Goal: Task Accomplishment & Management: Manage account settings

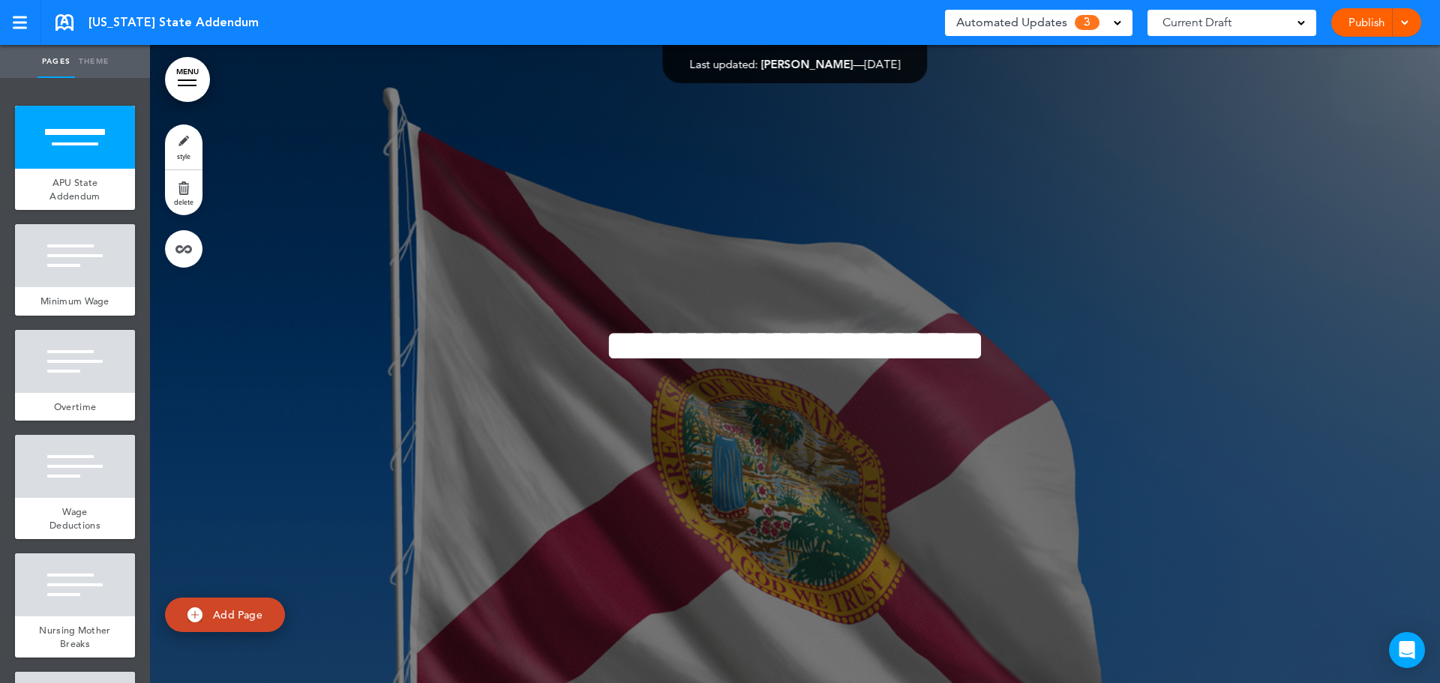
click at [1054, 13] on span "Automated Updates" at bounding box center [1011, 22] width 111 height 21
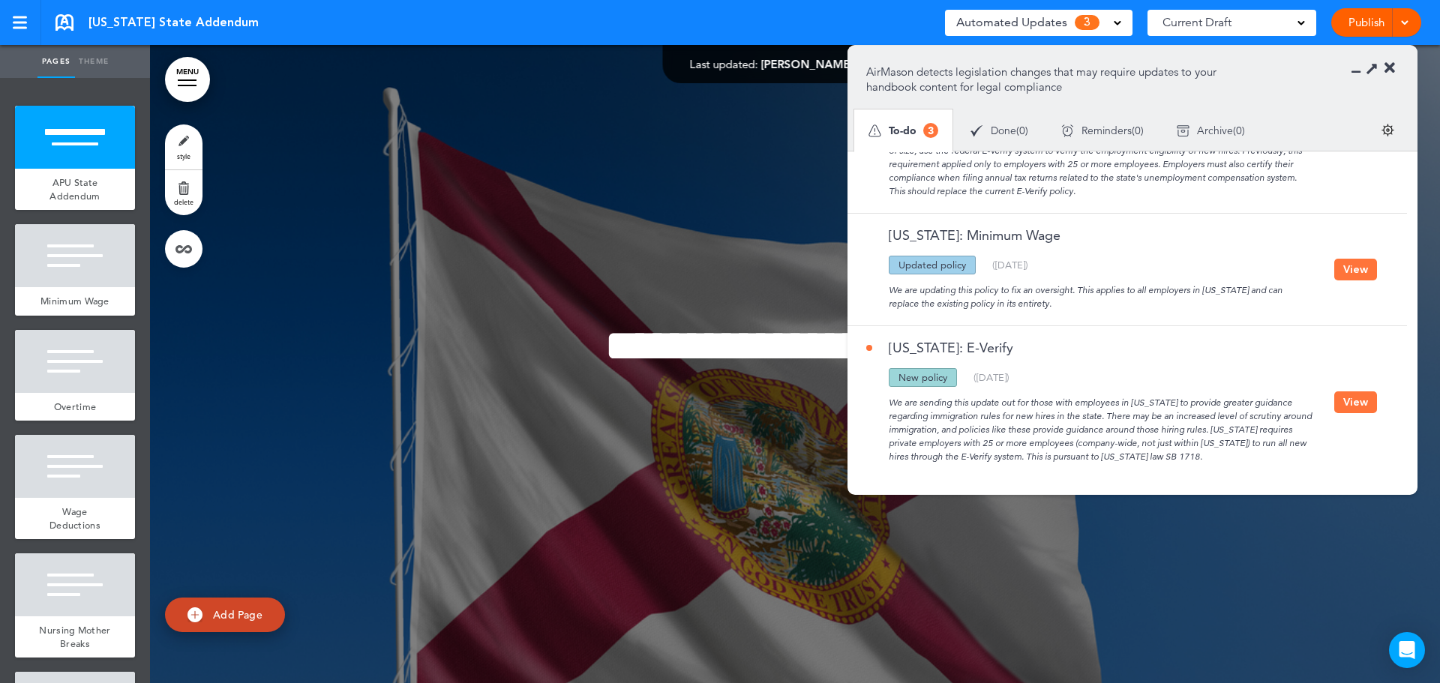
scroll to position [100, 0]
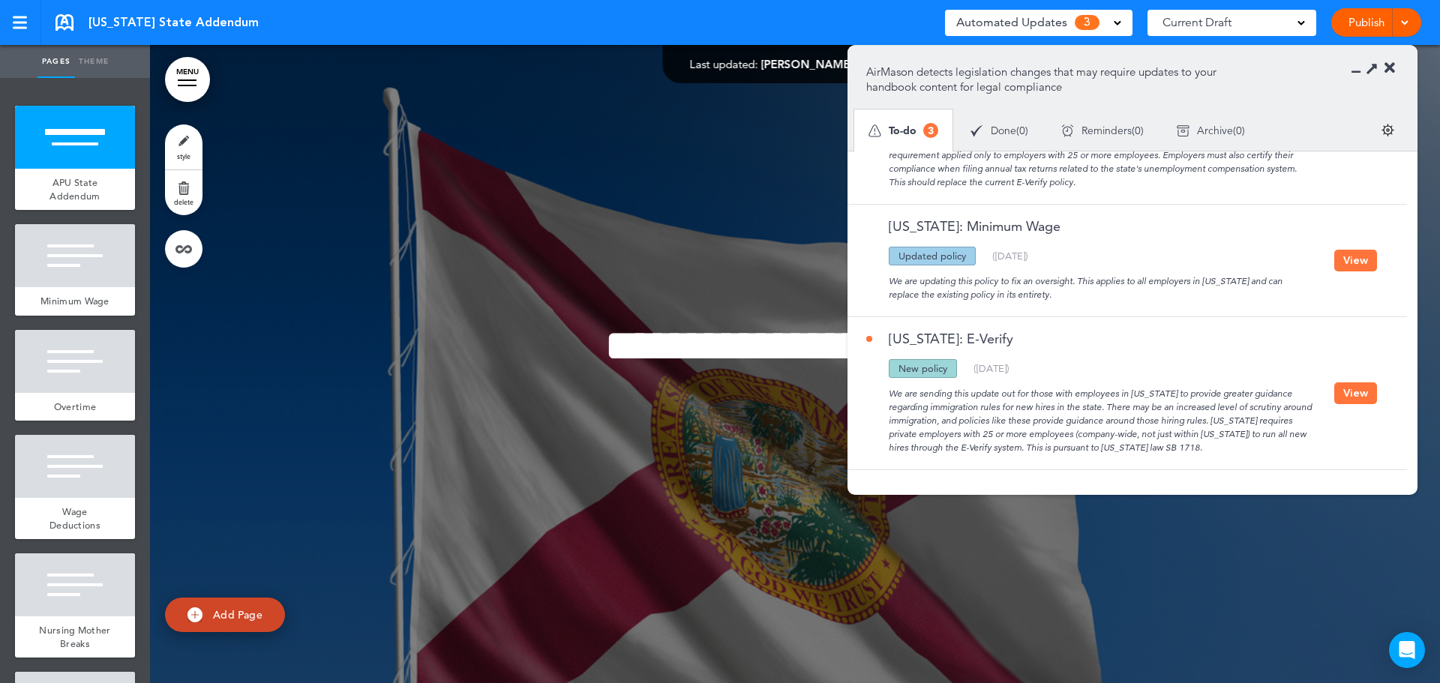
click at [1367, 262] on button "View" at bounding box center [1355, 261] width 43 height 22
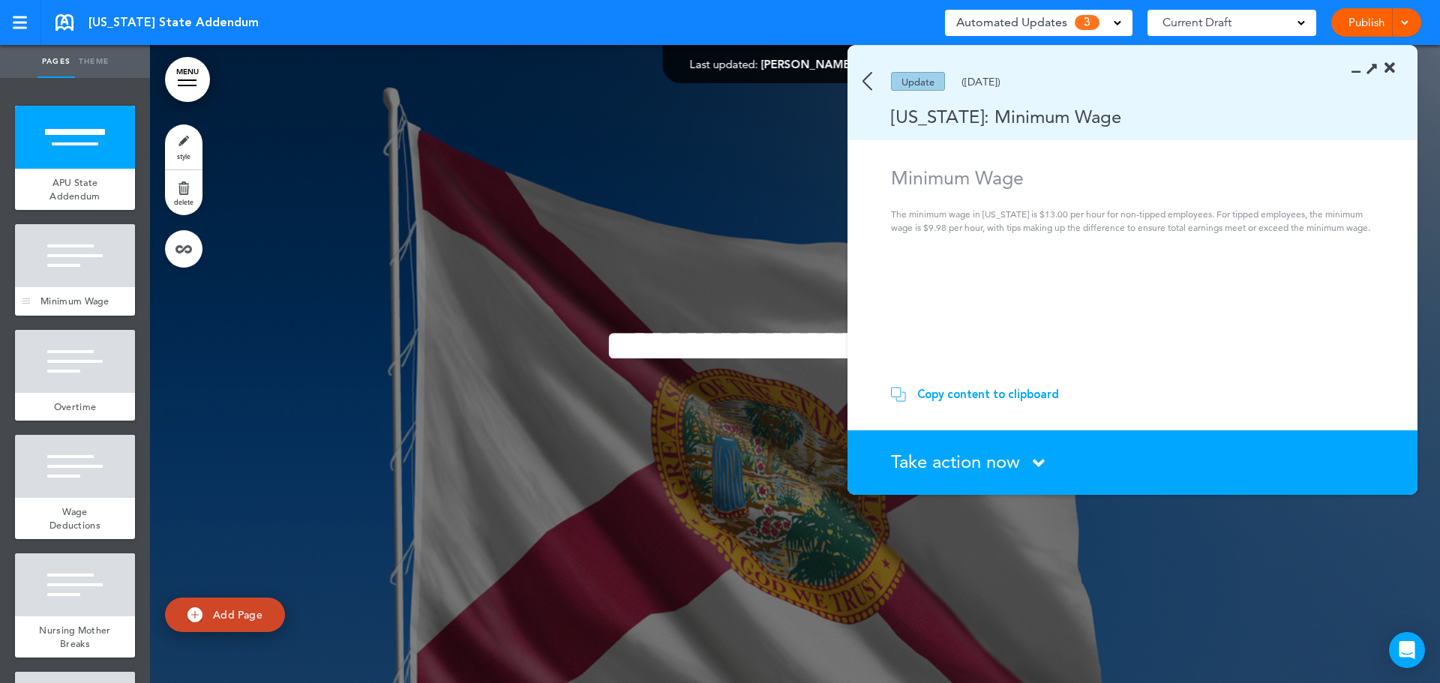
click at [72, 266] on div at bounding box center [75, 255] width 120 height 63
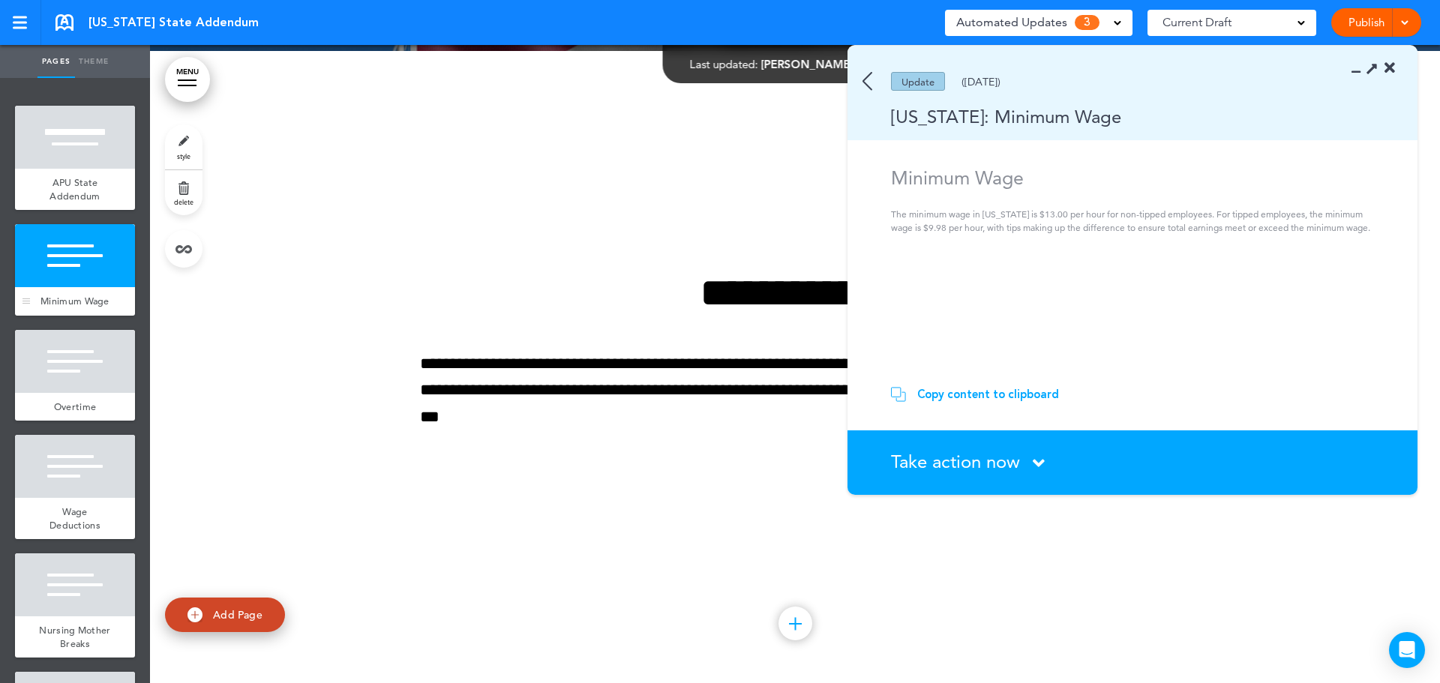
scroll to position [638, 0]
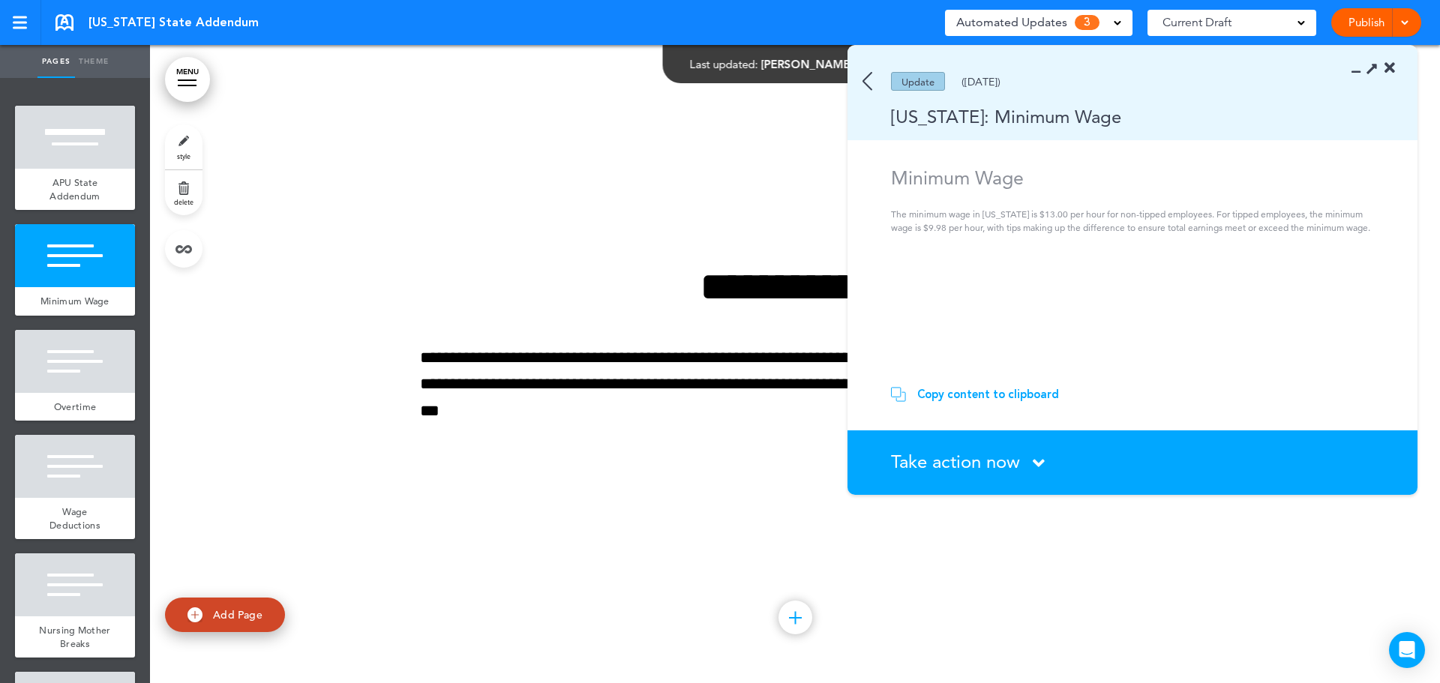
click at [1387, 70] on icon at bounding box center [1389, 68] width 10 height 15
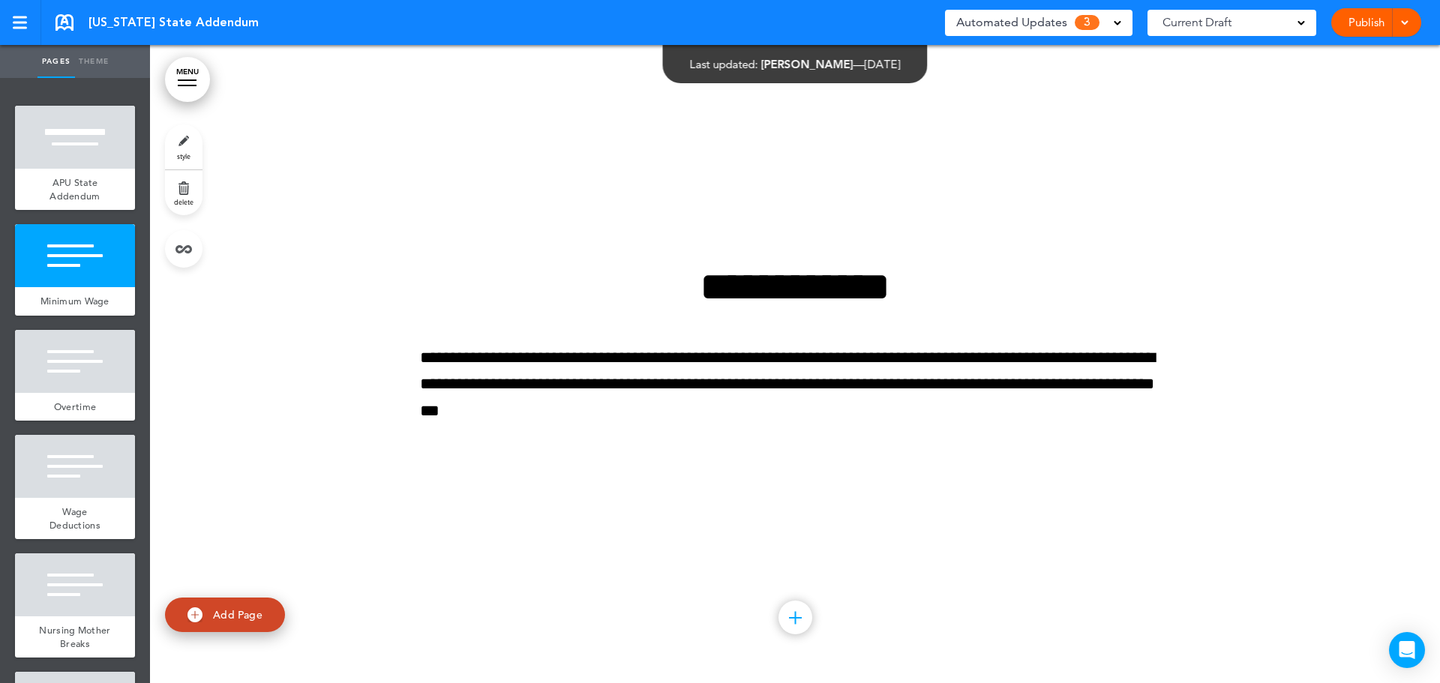
click at [1033, 20] on span "Automated Updates" at bounding box center [1011, 22] width 111 height 21
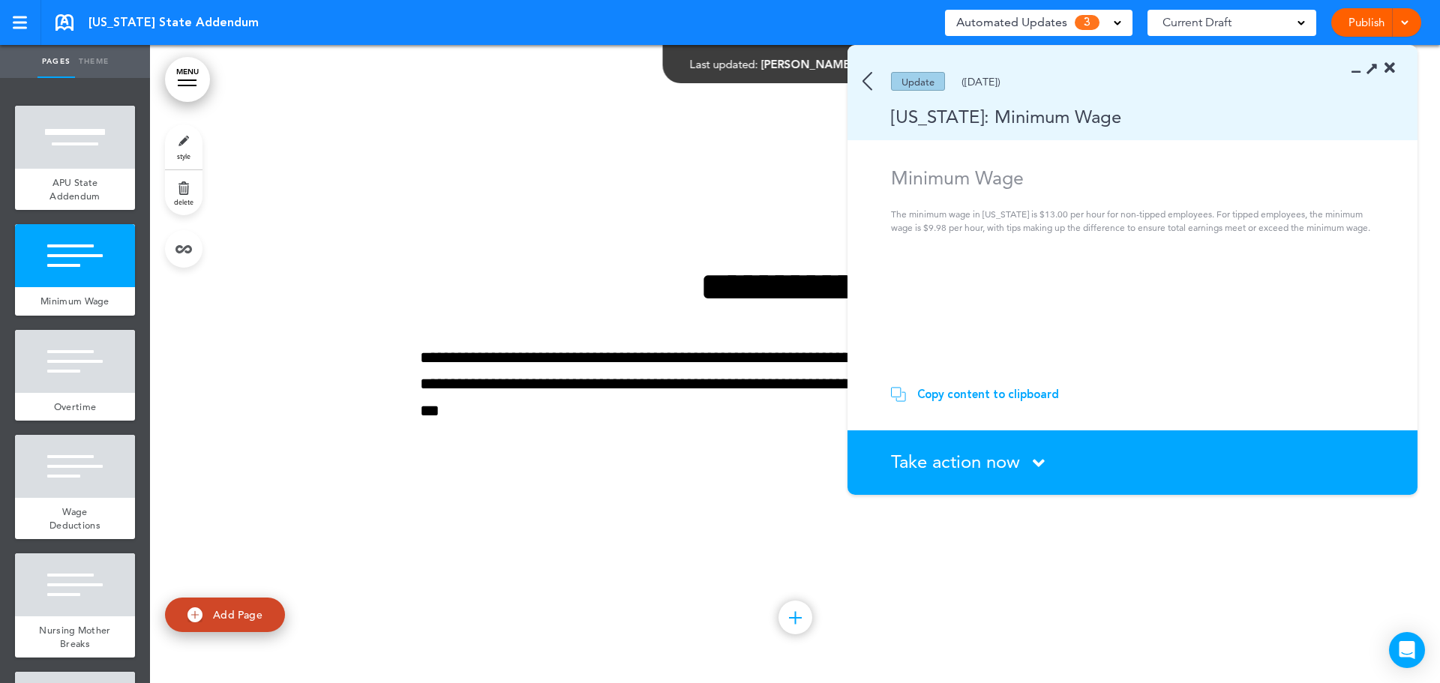
click at [1010, 468] on span "Take action now" at bounding box center [955, 462] width 129 height 22
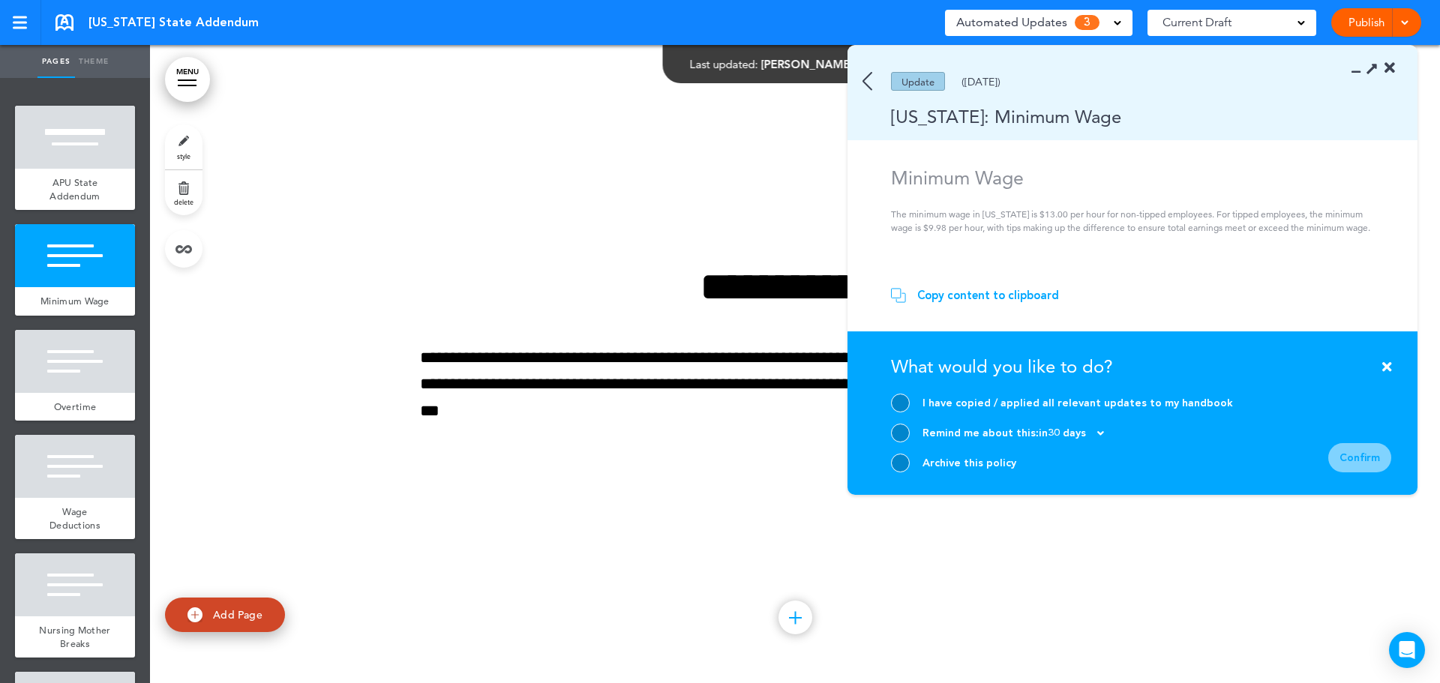
click at [978, 397] on div "I have copied / applied all relevant updates to my handbook" at bounding box center [1077, 403] width 310 height 14
click at [903, 403] on div at bounding box center [900, 403] width 19 height 19
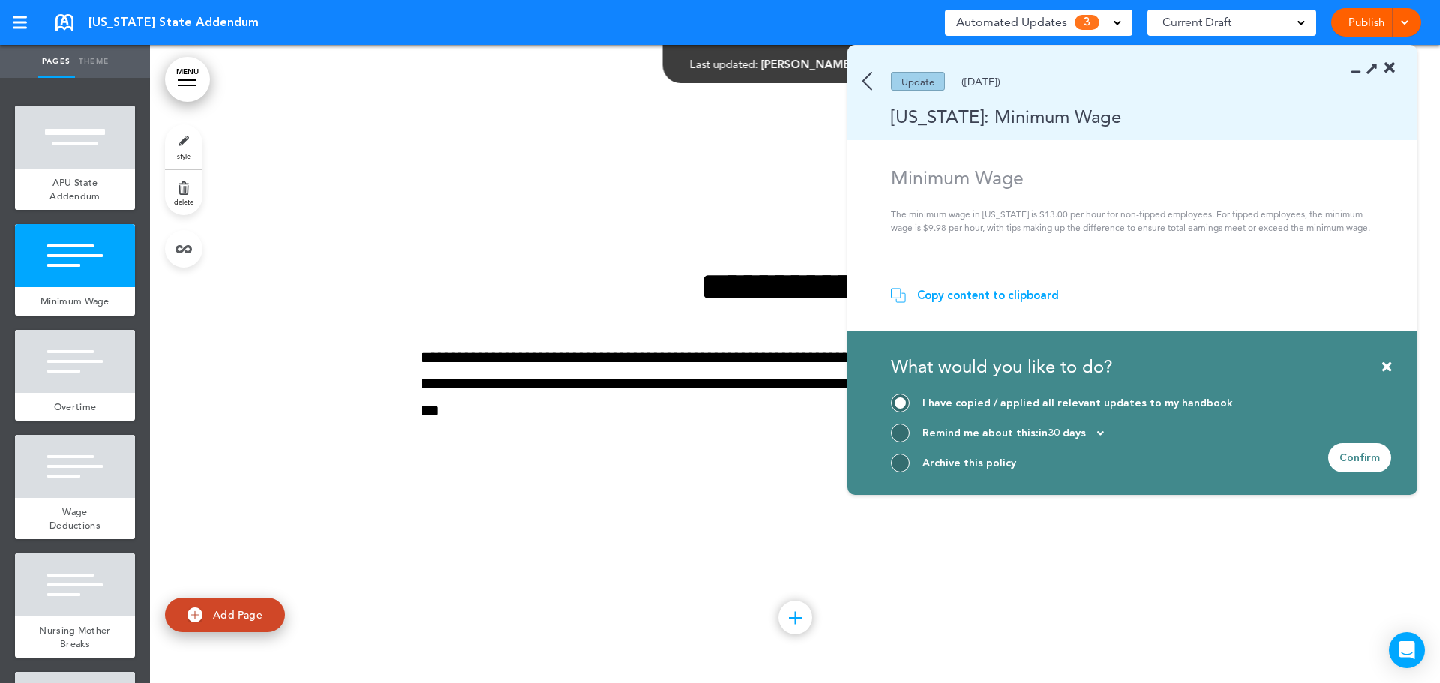
click at [1383, 454] on div "Confirm" at bounding box center [1359, 457] width 63 height 29
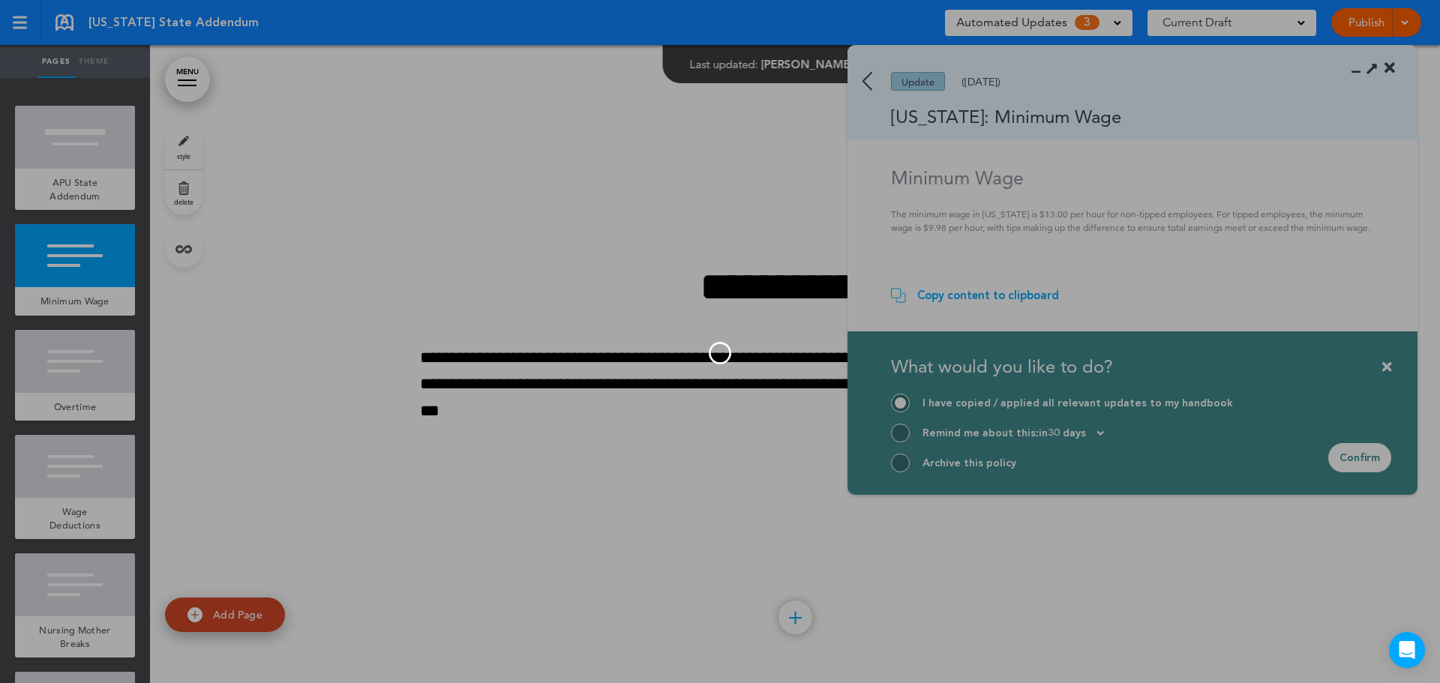
scroll to position [0, 0]
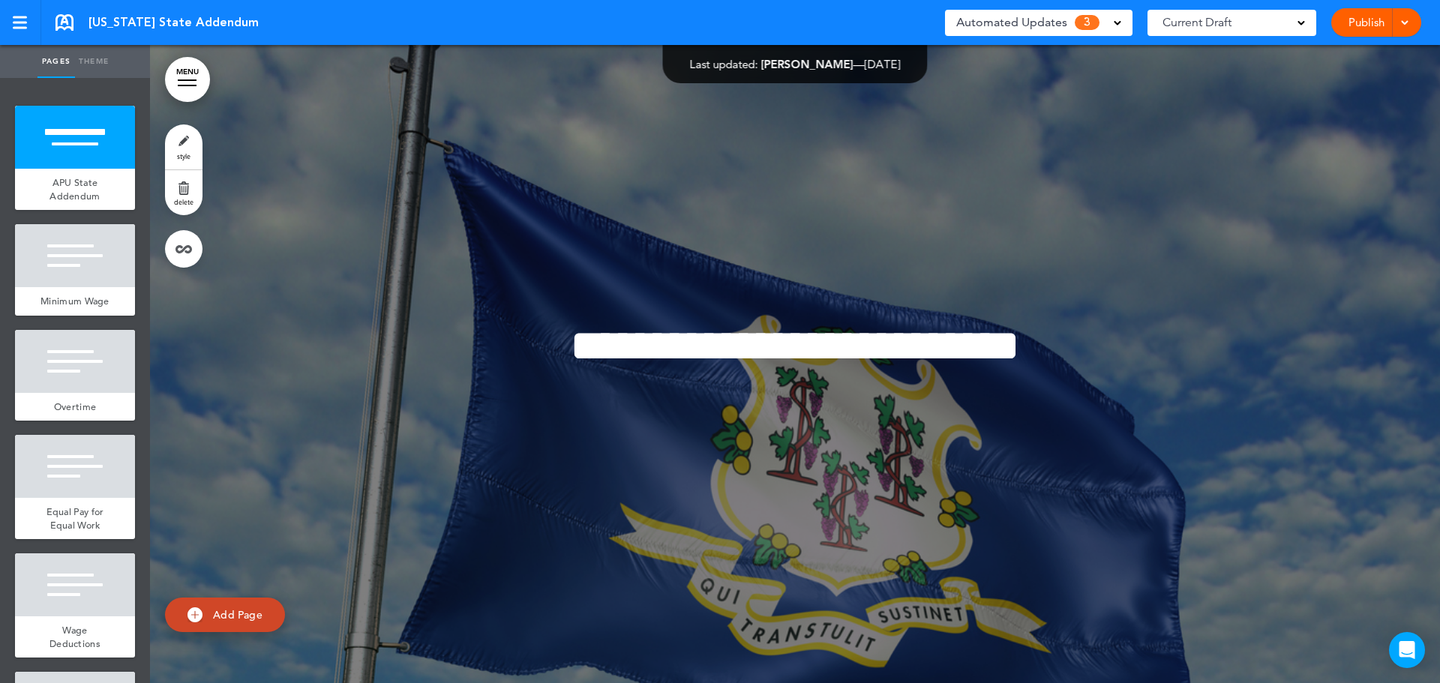
drag, startPoint x: 985, startPoint y: 36, endPoint x: 1002, endPoint y: 20, distance: 22.8
click at [985, 35] on div "Automated Updates 3 Auto policy updates AirMason detects legislation changes th…" at bounding box center [1038, 23] width 187 height 38
click at [1002, 20] on span "Automated Updates" at bounding box center [1011, 22] width 111 height 21
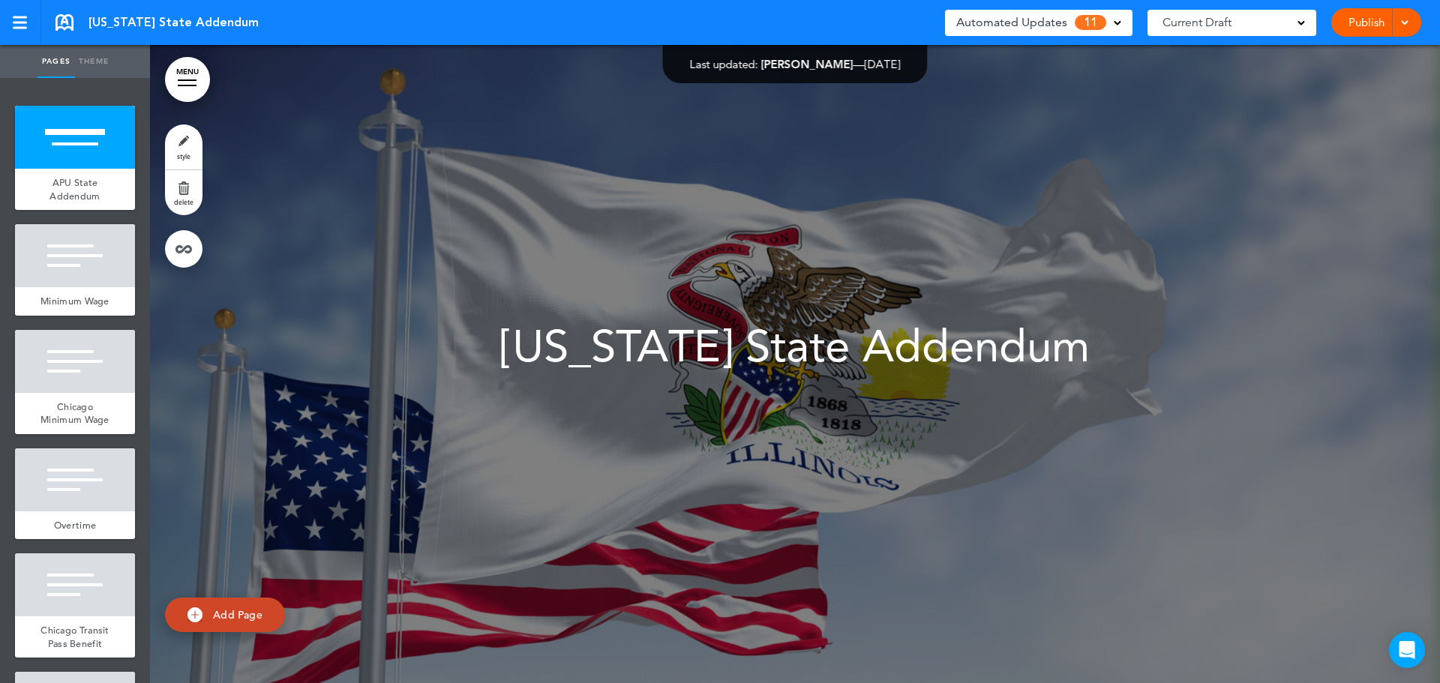
click at [1070, 15] on div "Automated Updates 11" at bounding box center [1038, 22] width 165 height 21
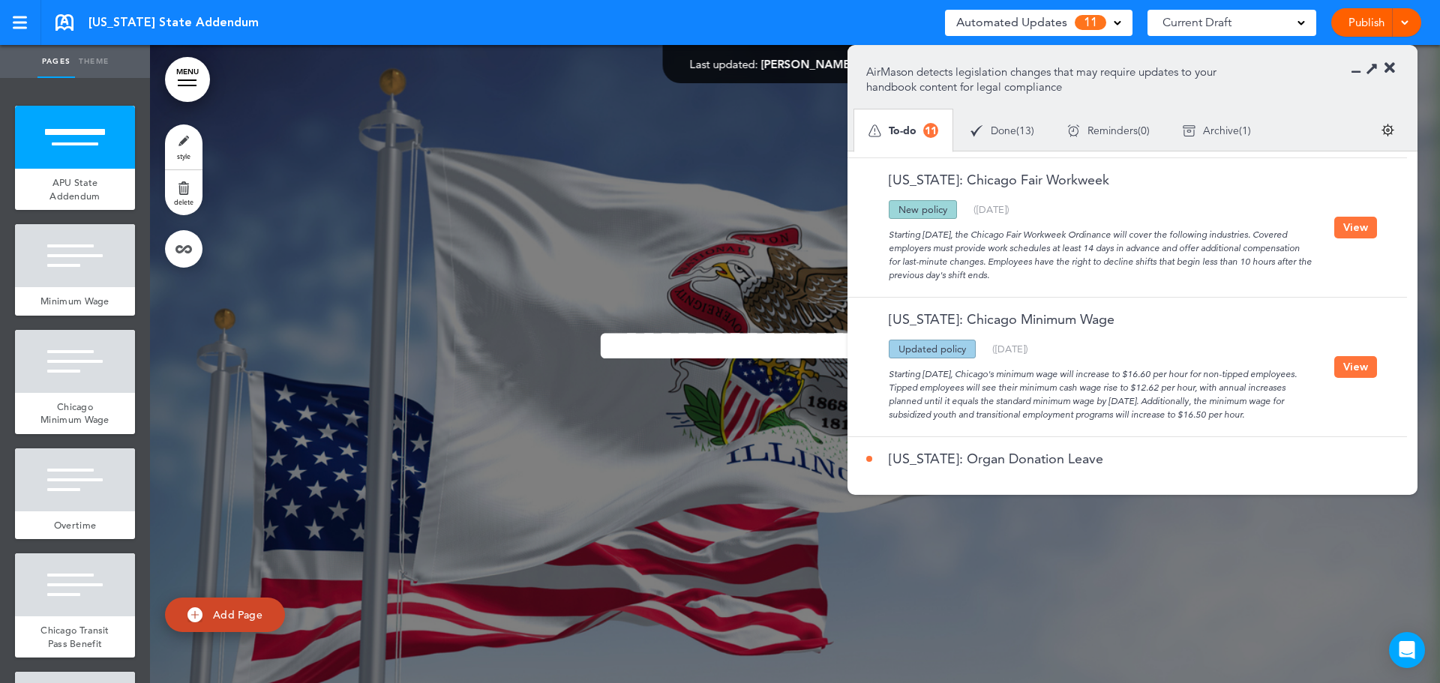
scroll to position [450, 0]
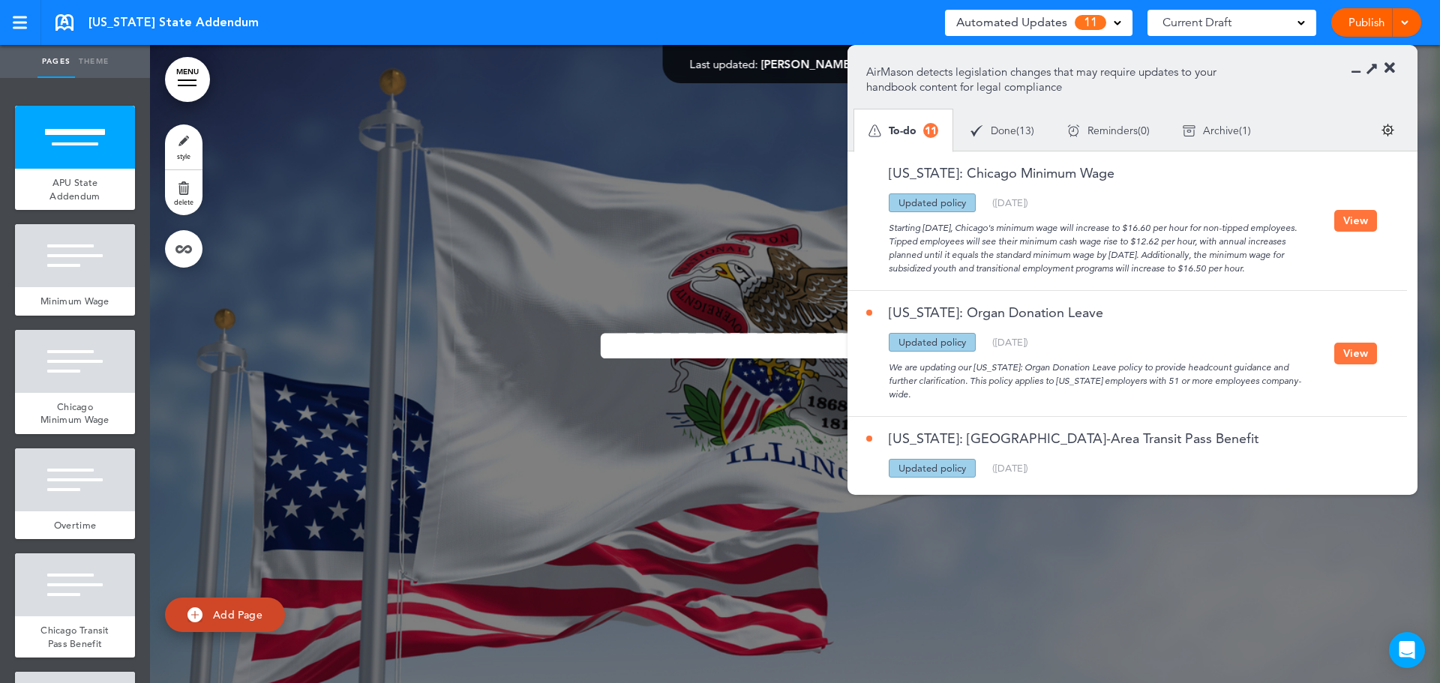
click at [1349, 232] on button "View" at bounding box center [1355, 221] width 43 height 22
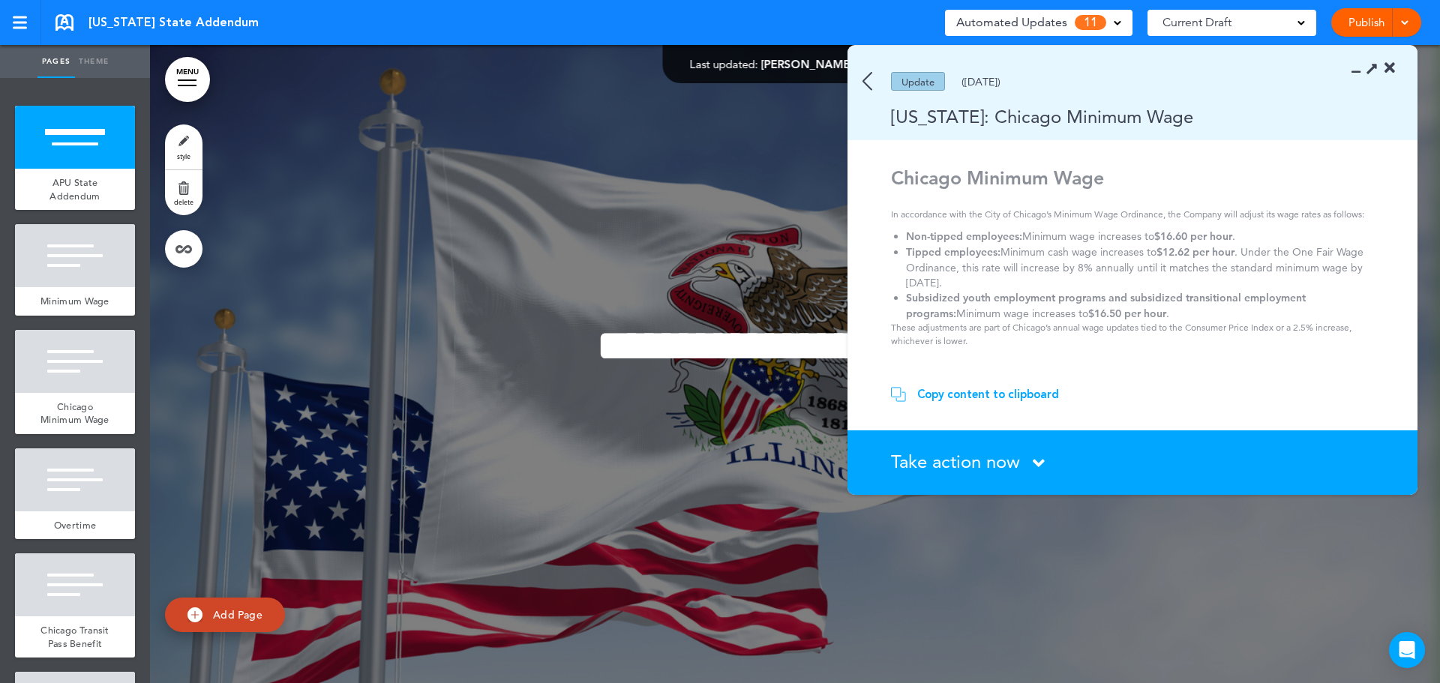
click at [980, 397] on div "Copy content to clipboard" at bounding box center [988, 394] width 142 height 15
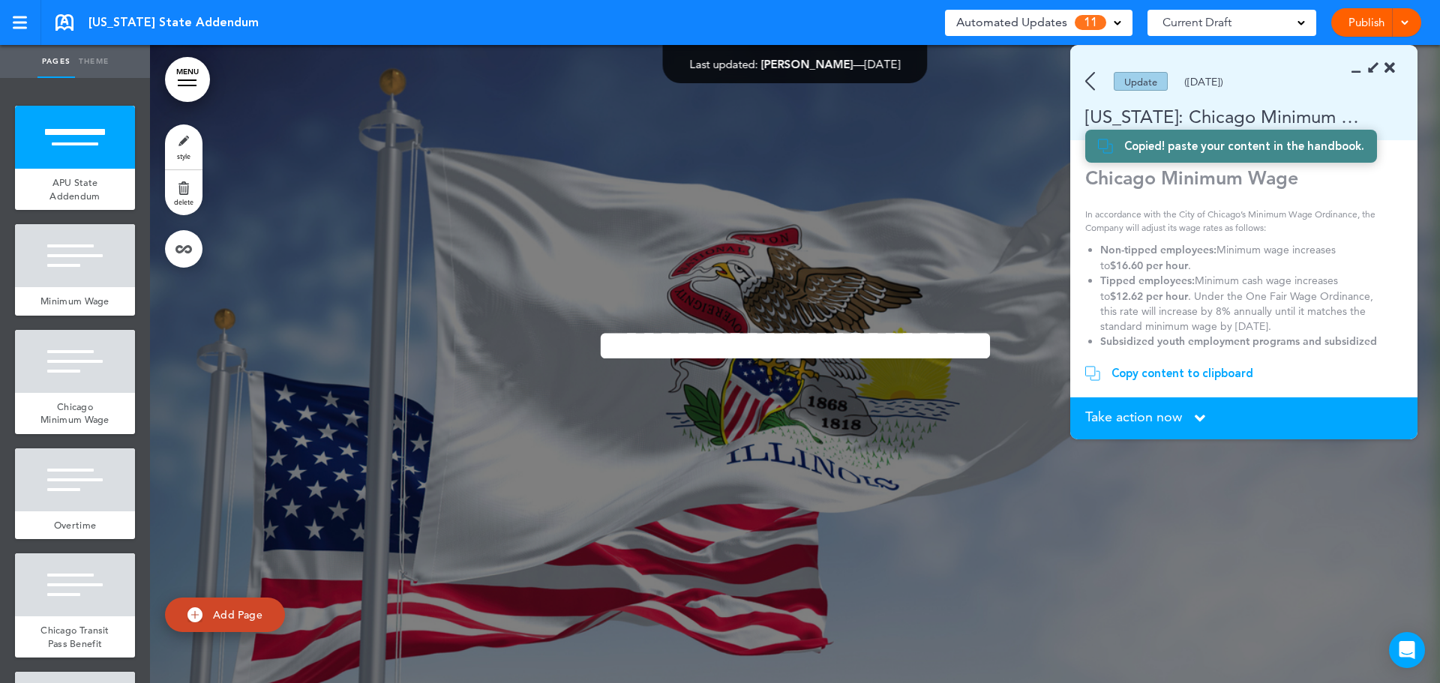
scroll to position [571, 0]
click at [68, 268] on div at bounding box center [75, 255] width 120 height 63
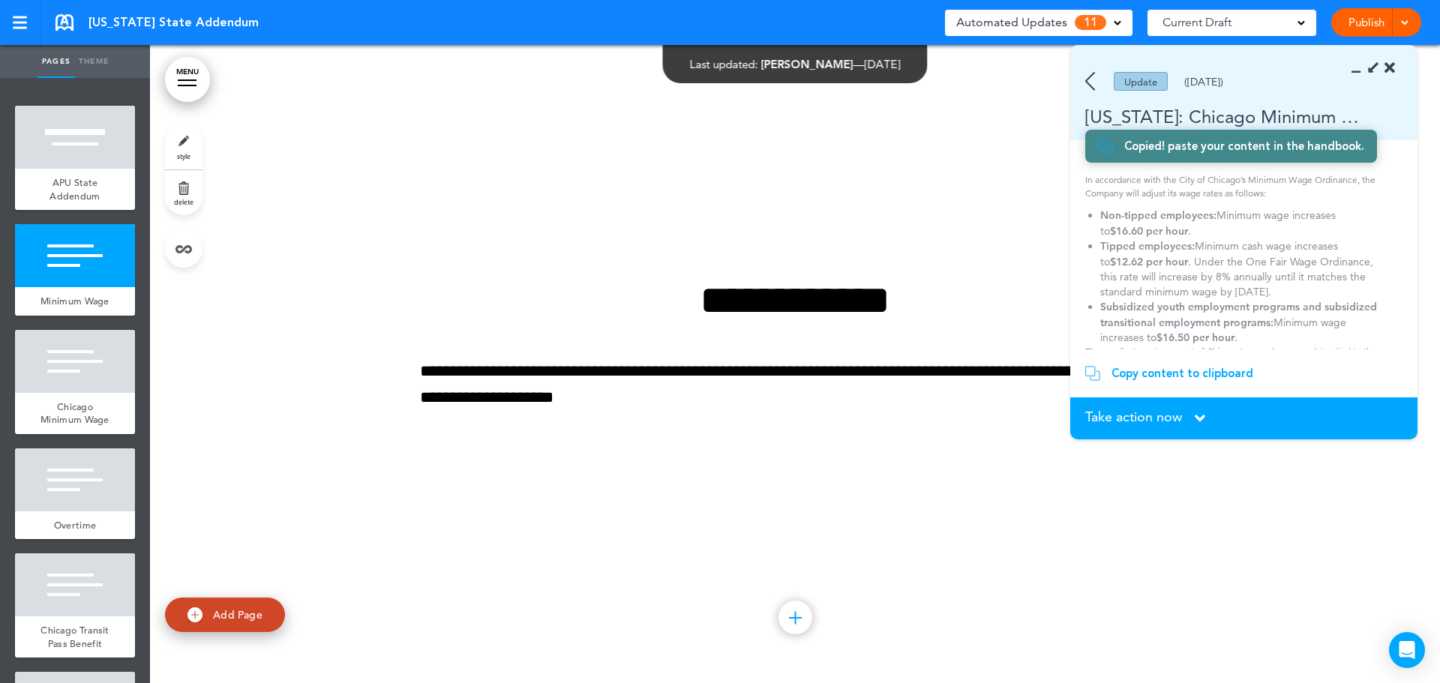
scroll to position [62, 0]
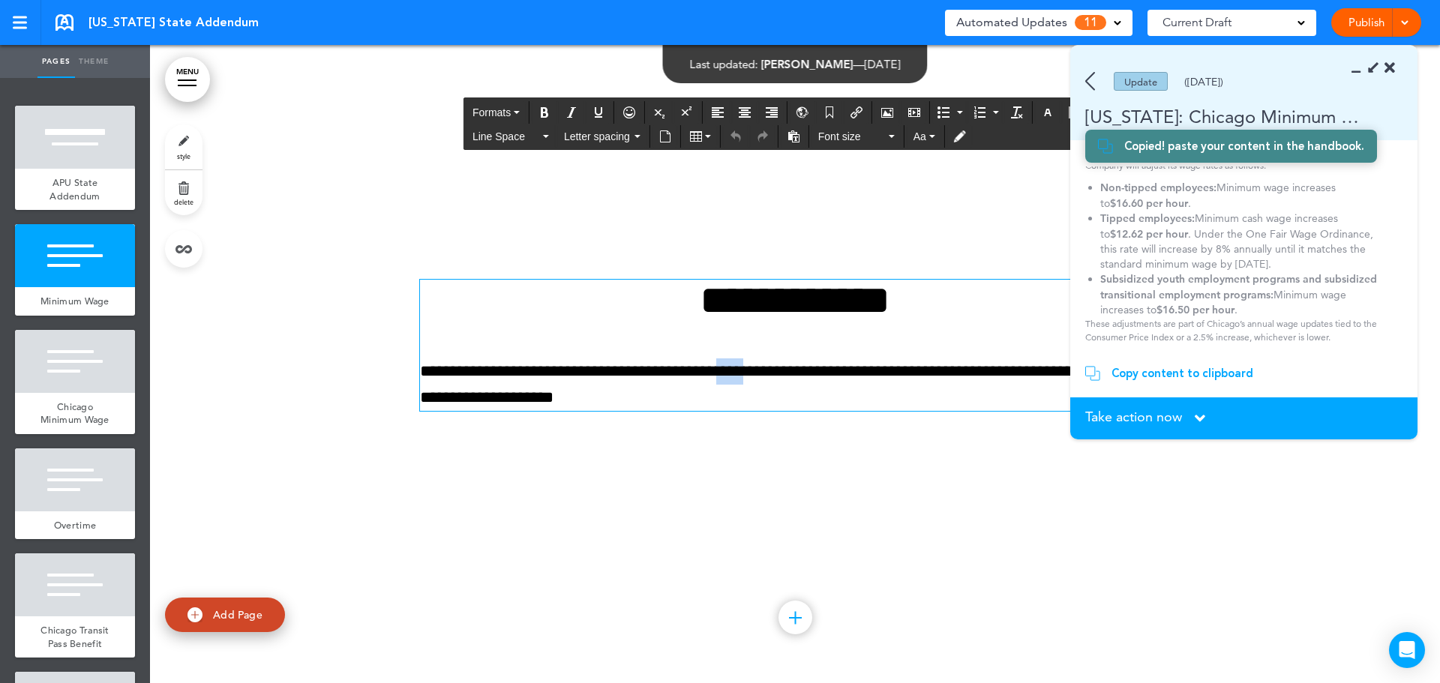
drag, startPoint x: 768, startPoint y: 372, endPoint x: 731, endPoint y: 373, distance: 36.8
click at [735, 373] on p "**********" at bounding box center [795, 384] width 750 height 52
drag, startPoint x: 587, startPoint y: 400, endPoint x: 554, endPoint y: 399, distance: 33.0
click at [554, 399] on p "**********" at bounding box center [795, 384] width 750 height 52
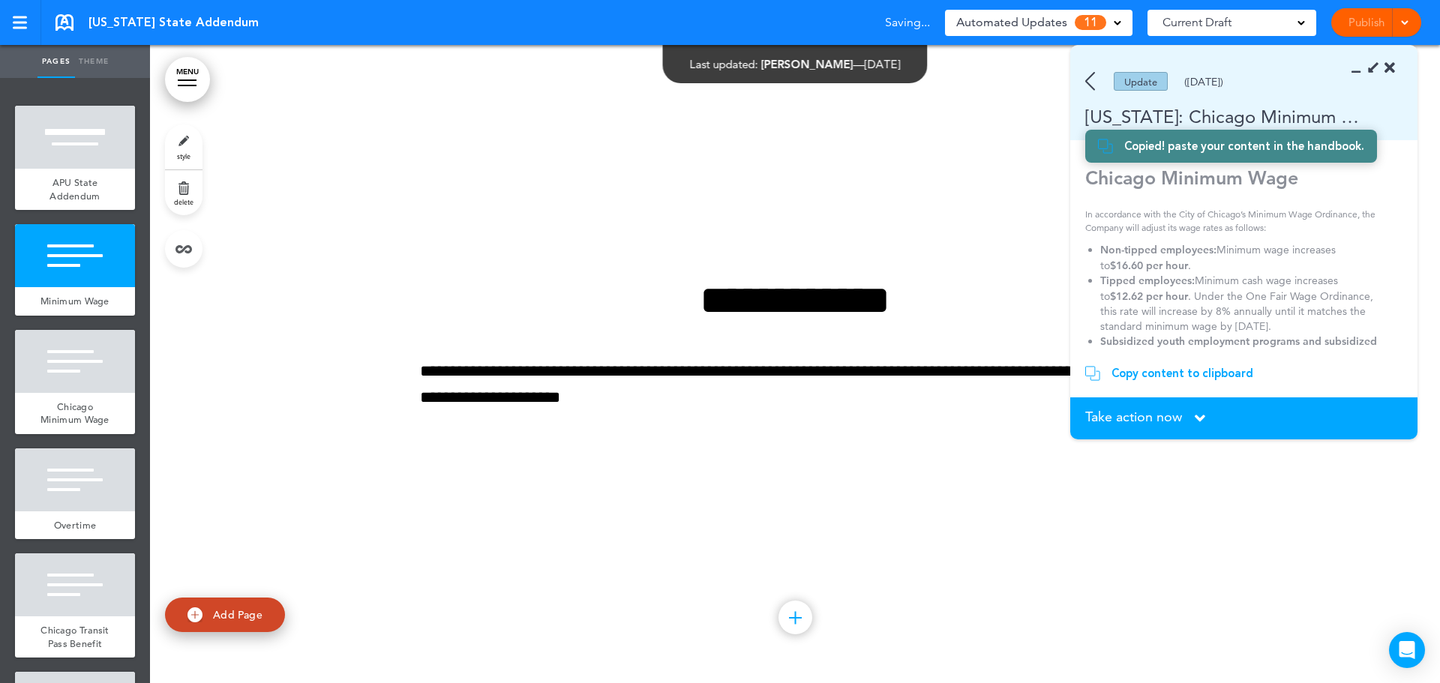
click at [1095, 78] on div "Update (06/14/2025)" at bounding box center [1222, 81] width 304 height 19
click at [1089, 78] on img at bounding box center [1090, 81] width 10 height 19
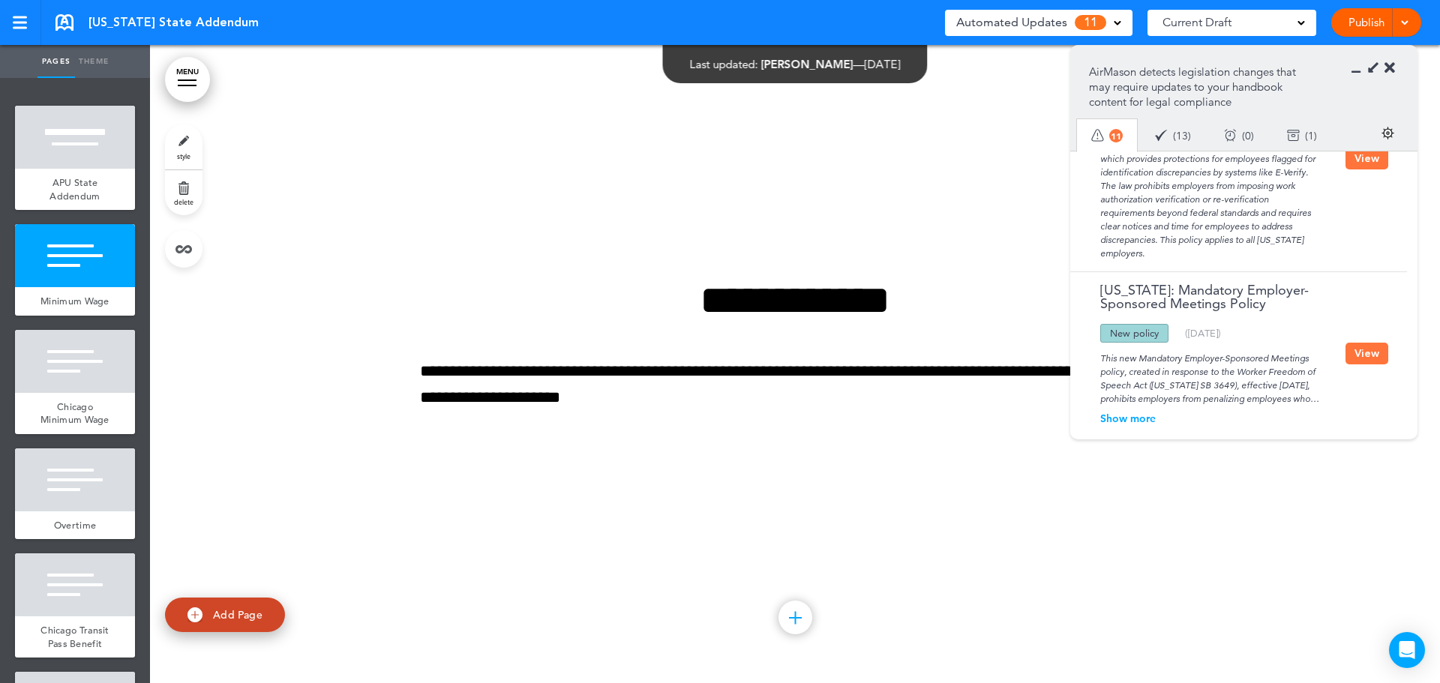
scroll to position [1775, 0]
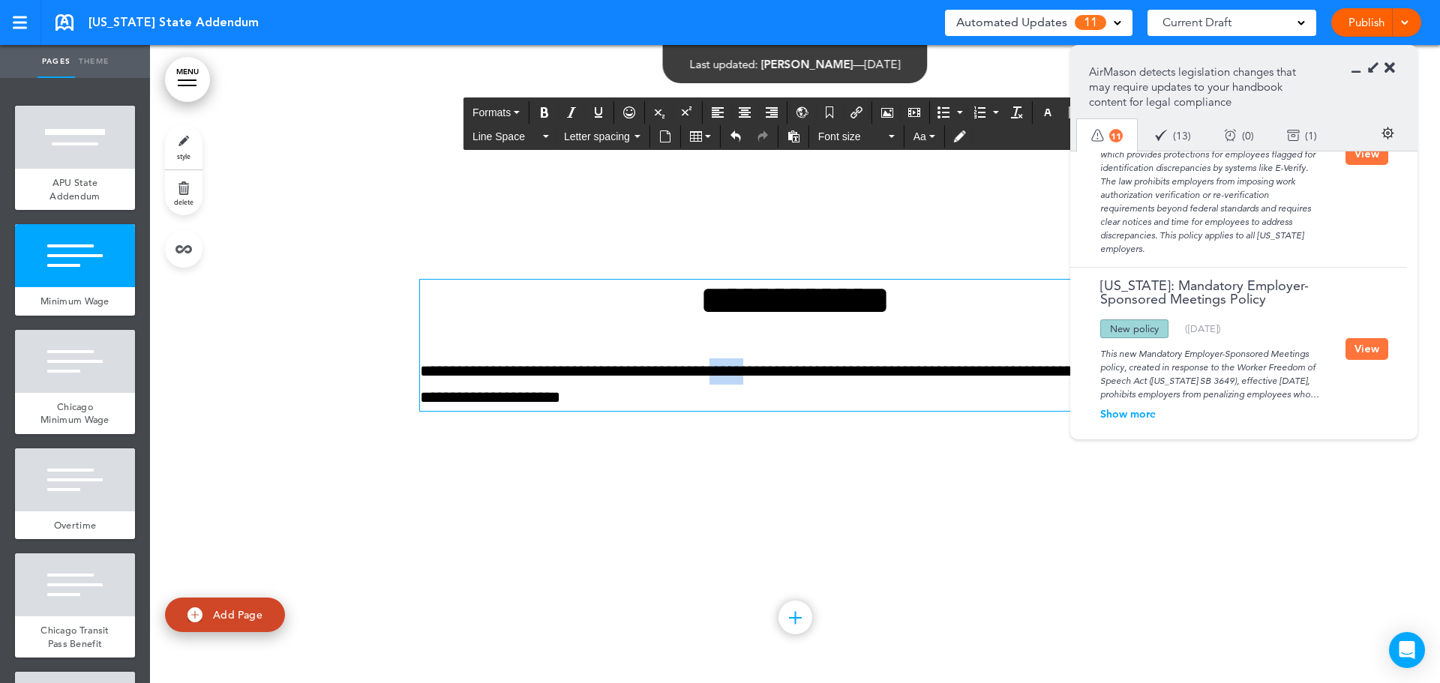
drag, startPoint x: 767, startPoint y: 371, endPoint x: 739, endPoint y: 370, distance: 27.8
click at [729, 371] on p "**********" at bounding box center [795, 384] width 750 height 52
drag, startPoint x: 602, startPoint y: 397, endPoint x: 561, endPoint y: 396, distance: 41.3
click at [561, 396] on p "**********" at bounding box center [795, 384] width 750 height 52
click at [709, 502] on div "**********" at bounding box center [795, 363] width 750 height 281
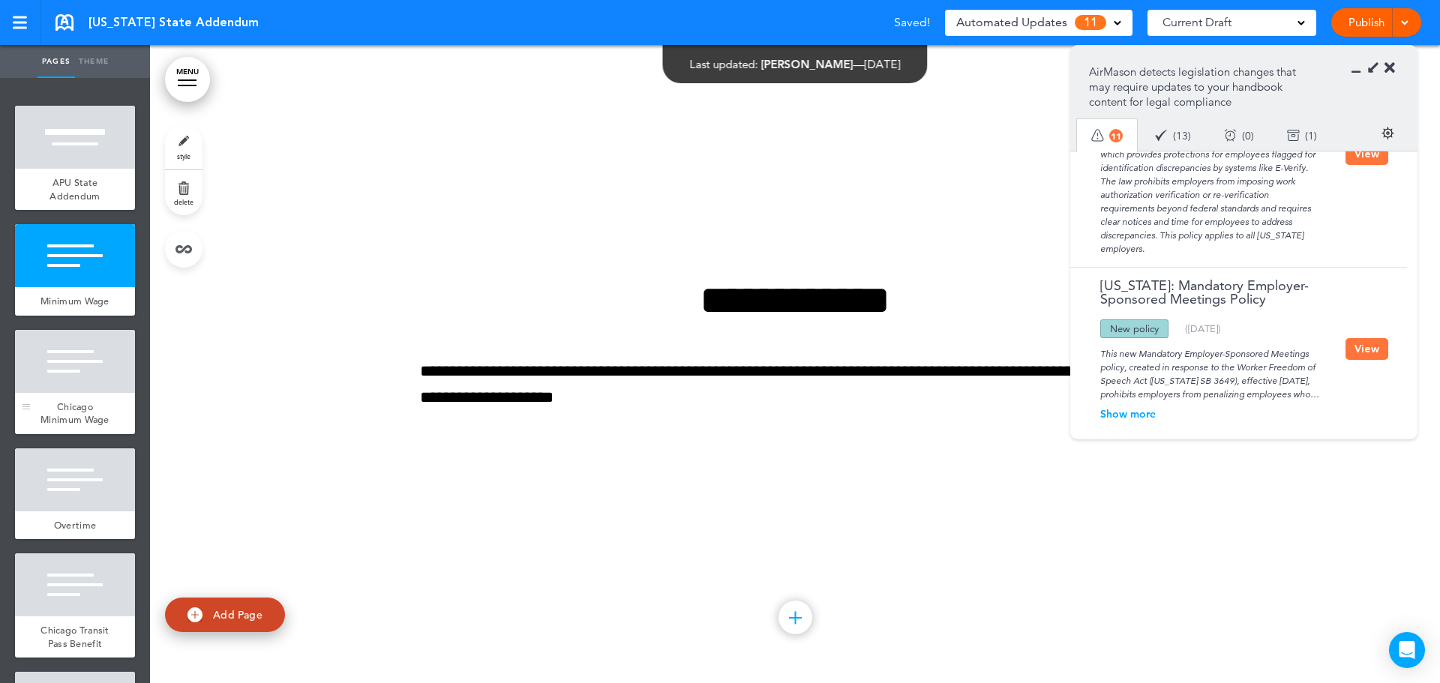
click at [91, 409] on div "Chicago Minimum Wage" at bounding box center [75, 413] width 120 height 41
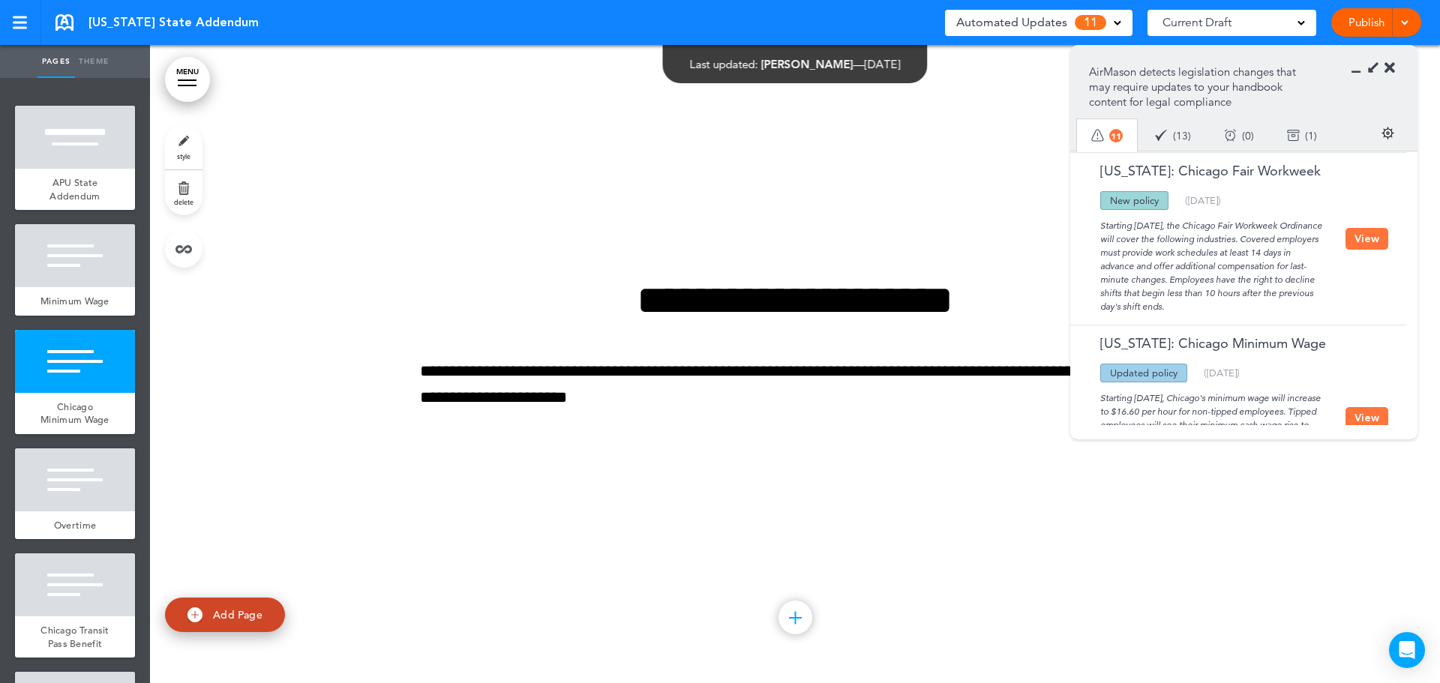
scroll to position [450, 0]
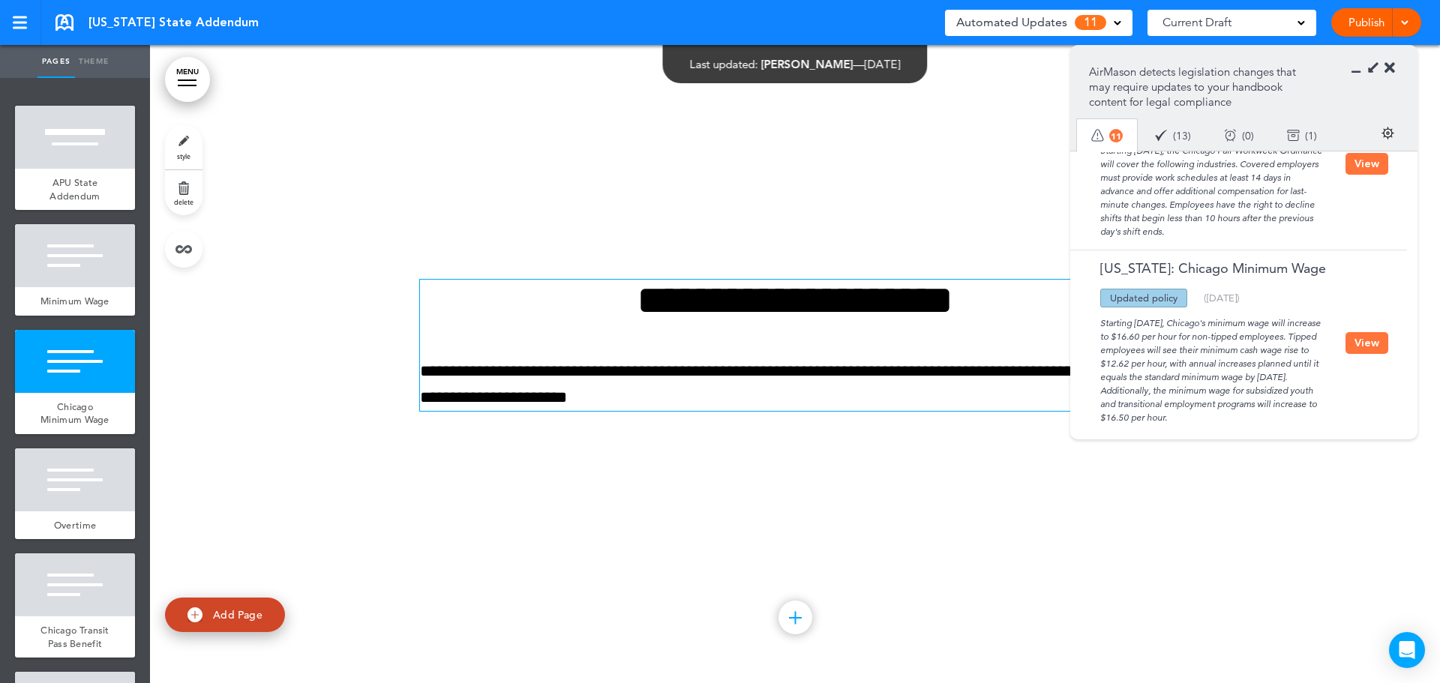
click at [781, 374] on p "**********" at bounding box center [795, 384] width 750 height 52
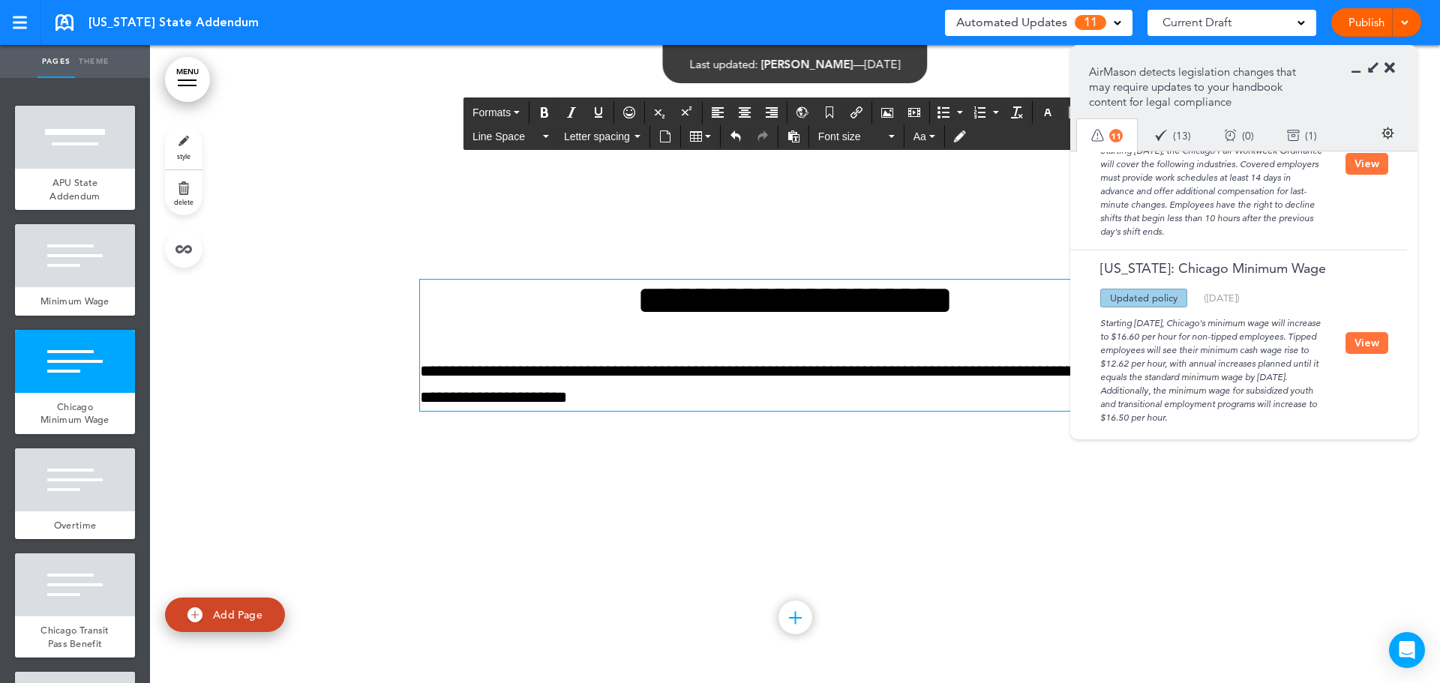
click at [598, 399] on p "**********" at bounding box center [795, 384] width 750 height 52
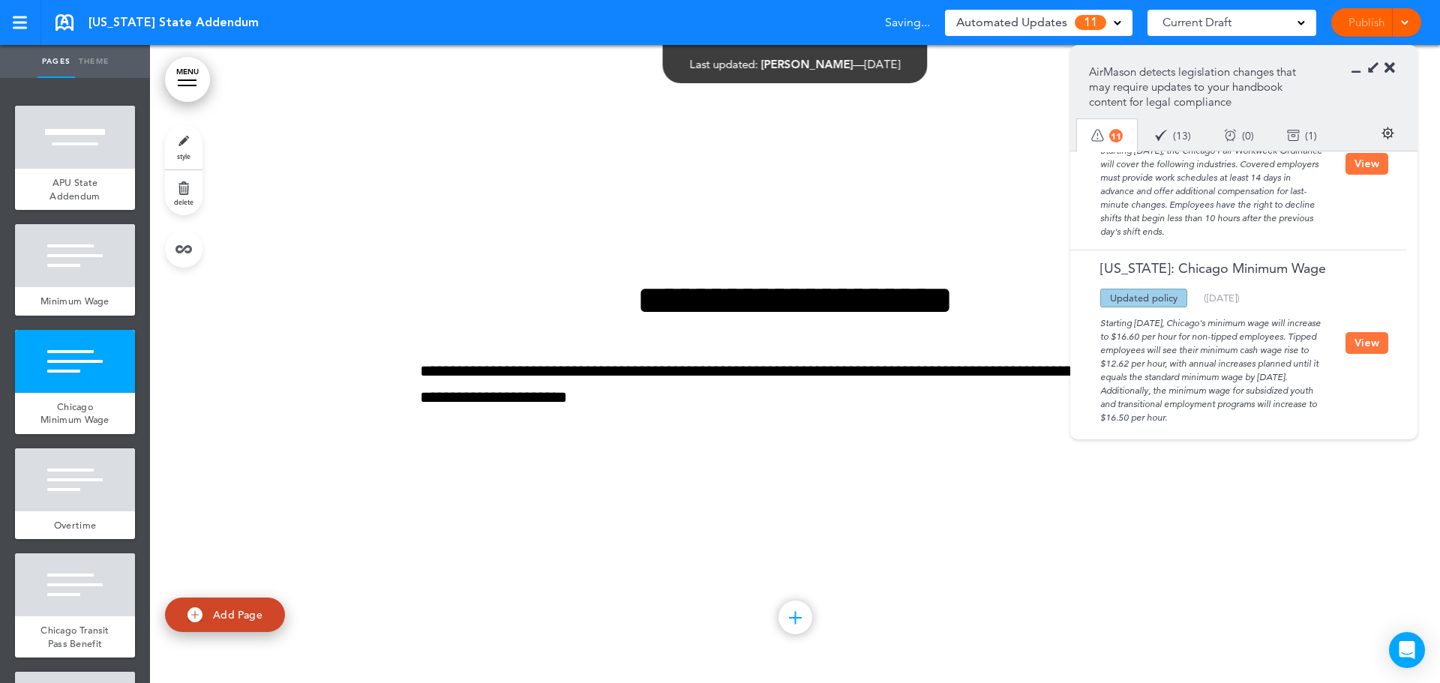
click at [664, 466] on div "**********" at bounding box center [795, 363] width 750 height 281
click at [1375, 25] on link "Publish" at bounding box center [1365, 22] width 47 height 28
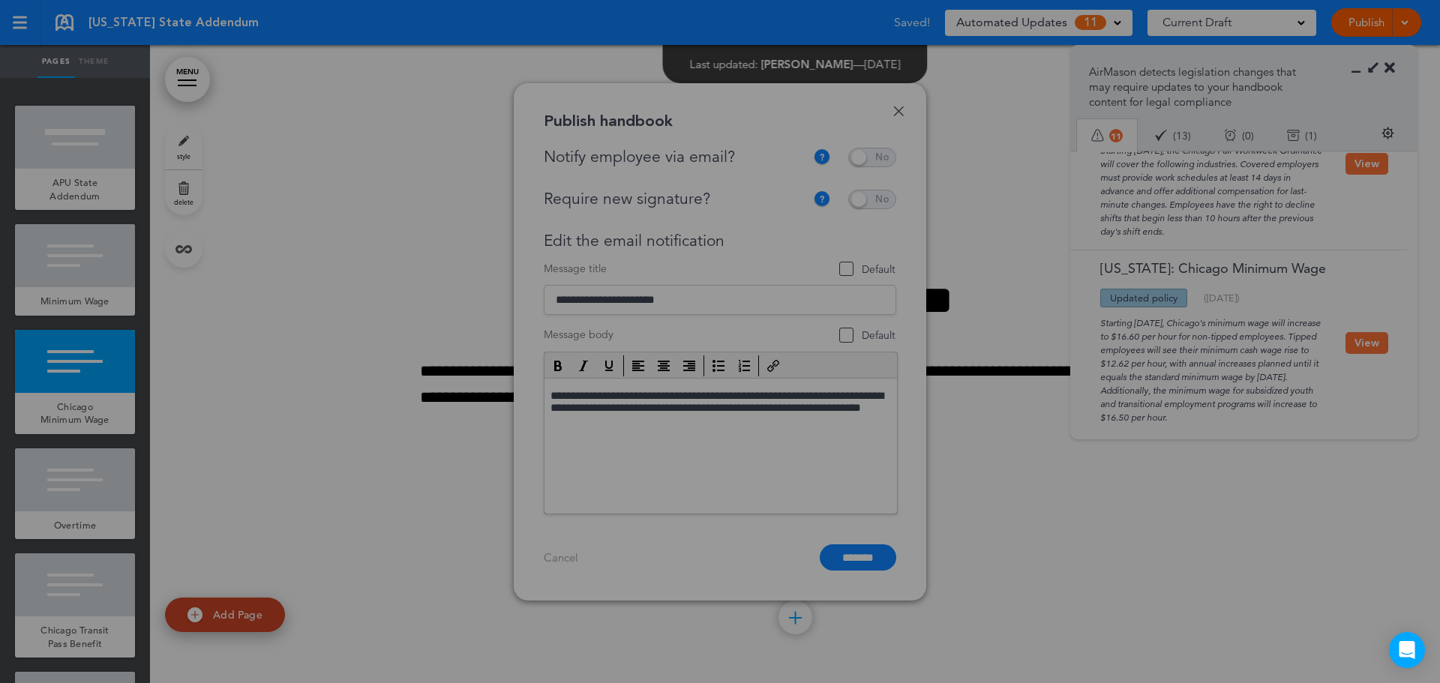
scroll to position [0, 0]
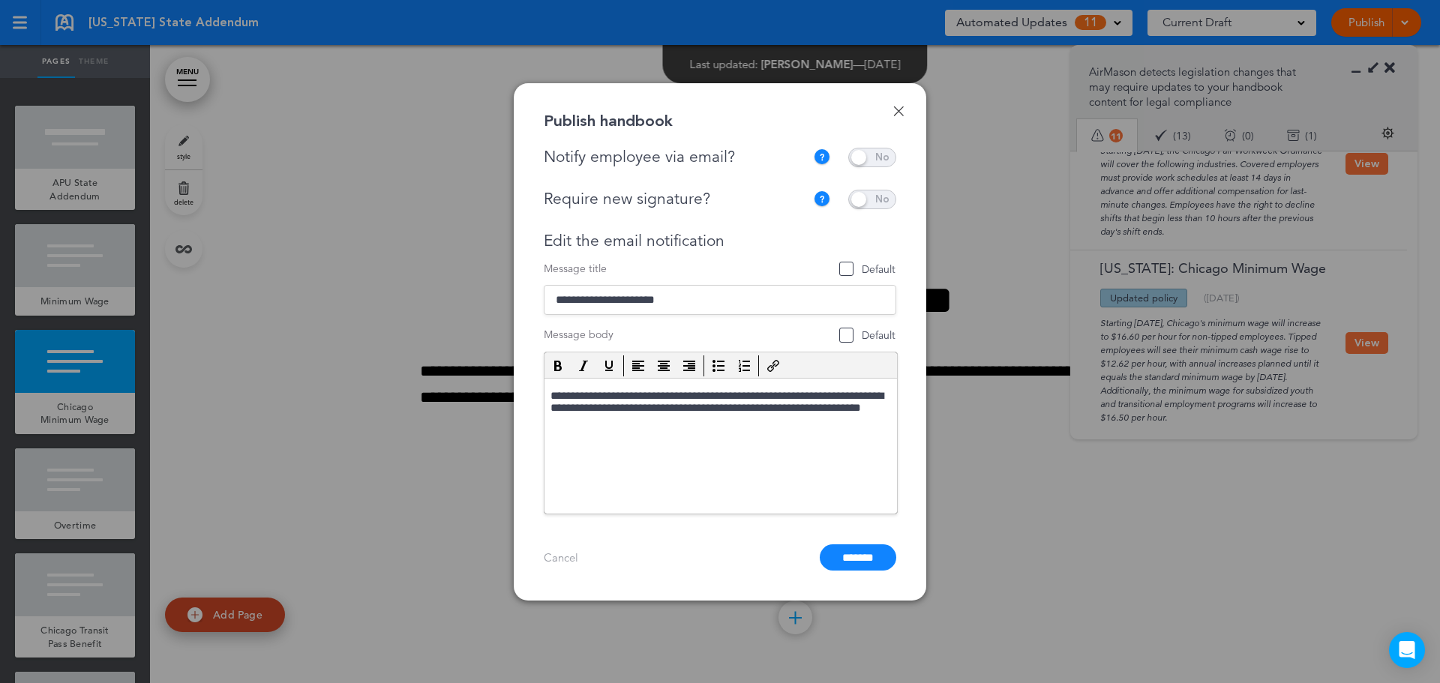
click at [889, 154] on span at bounding box center [872, 157] width 48 height 19
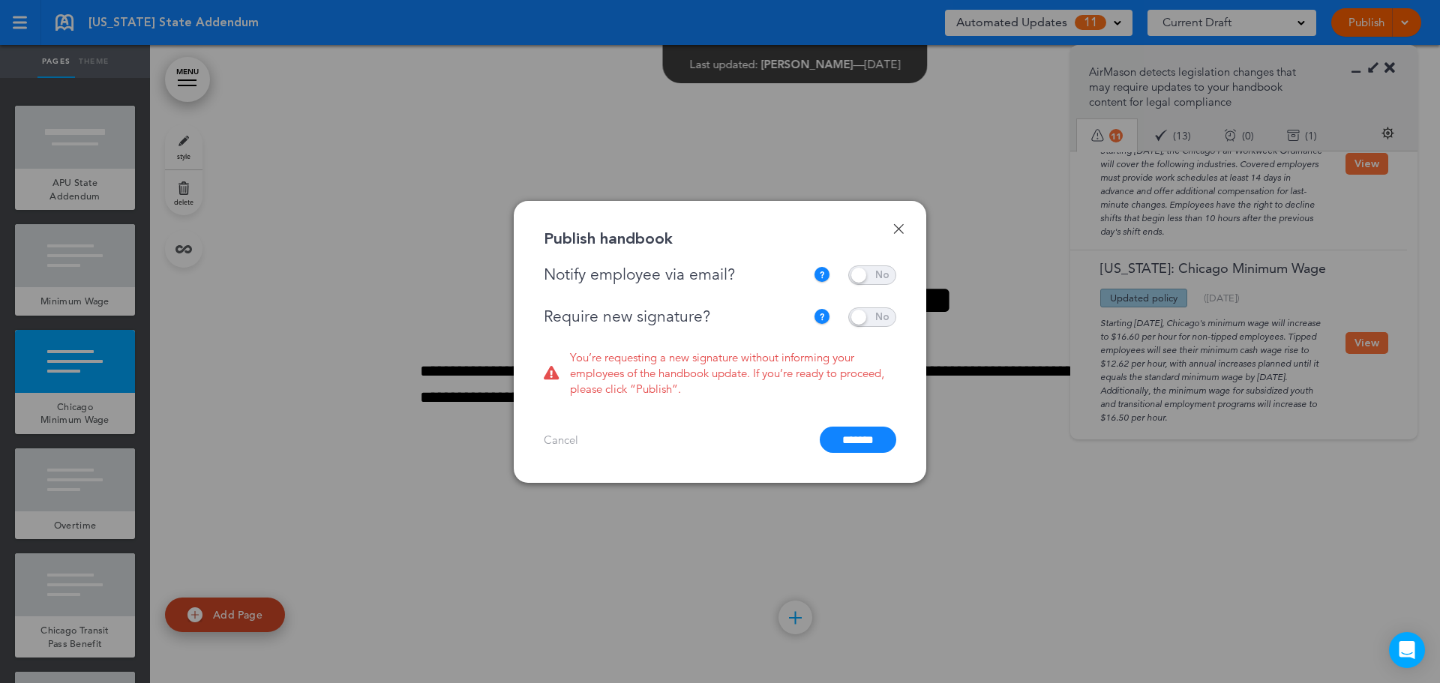
click at [874, 312] on span at bounding box center [872, 316] width 48 height 19
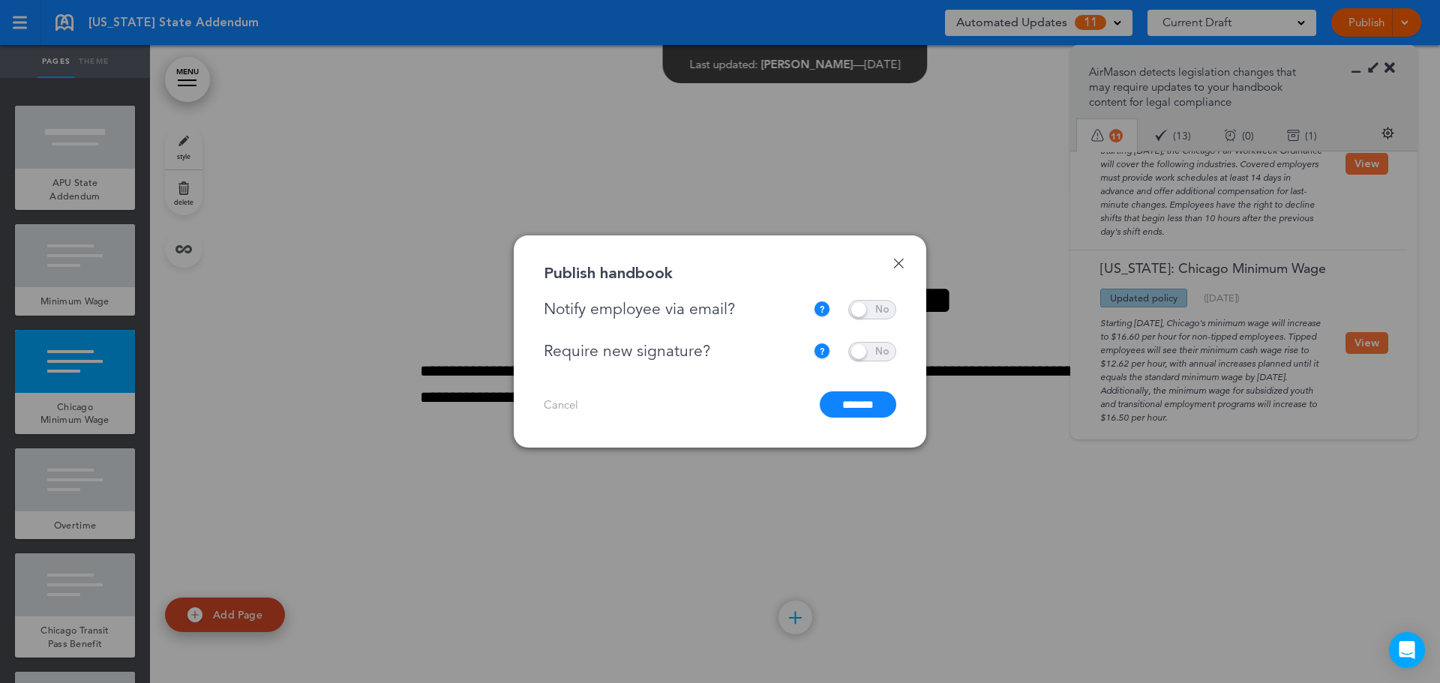
click at [858, 406] on input "*******" at bounding box center [858, 404] width 76 height 26
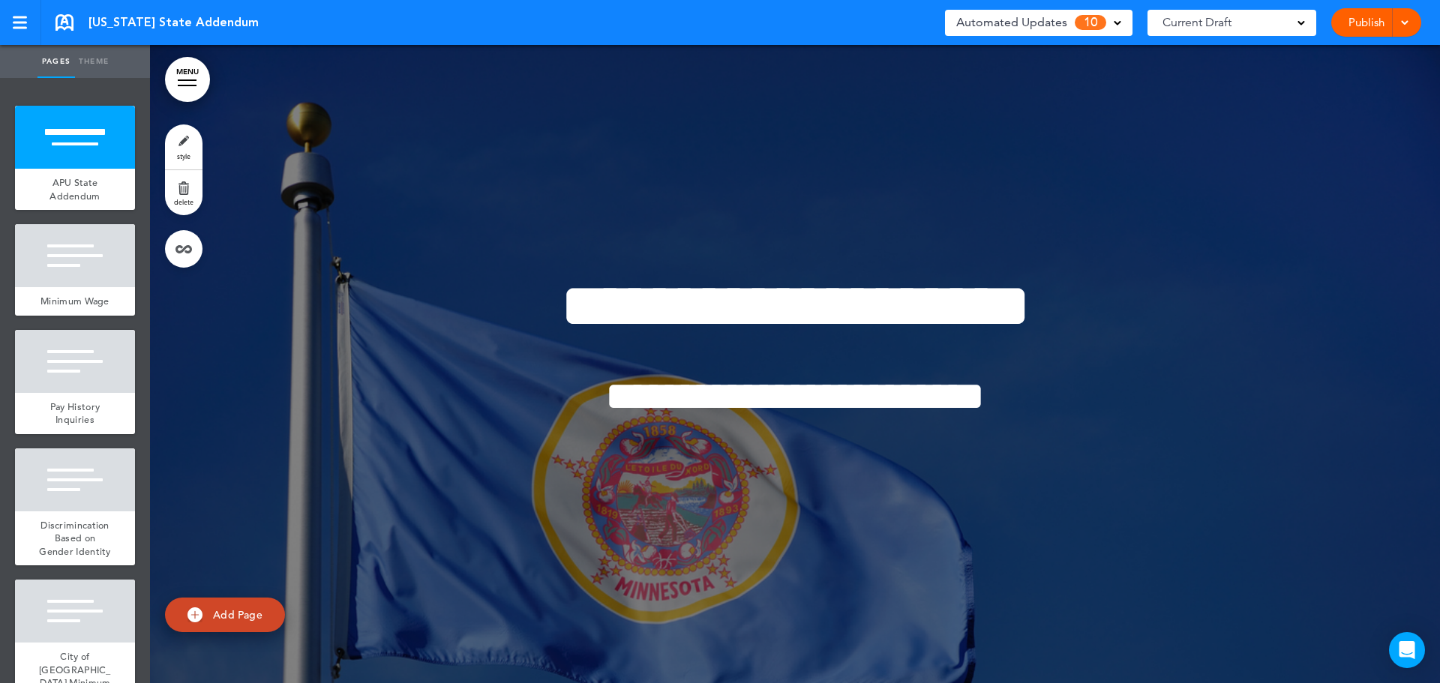
click at [1018, 16] on span "Automated Updates" at bounding box center [1011, 22] width 111 height 21
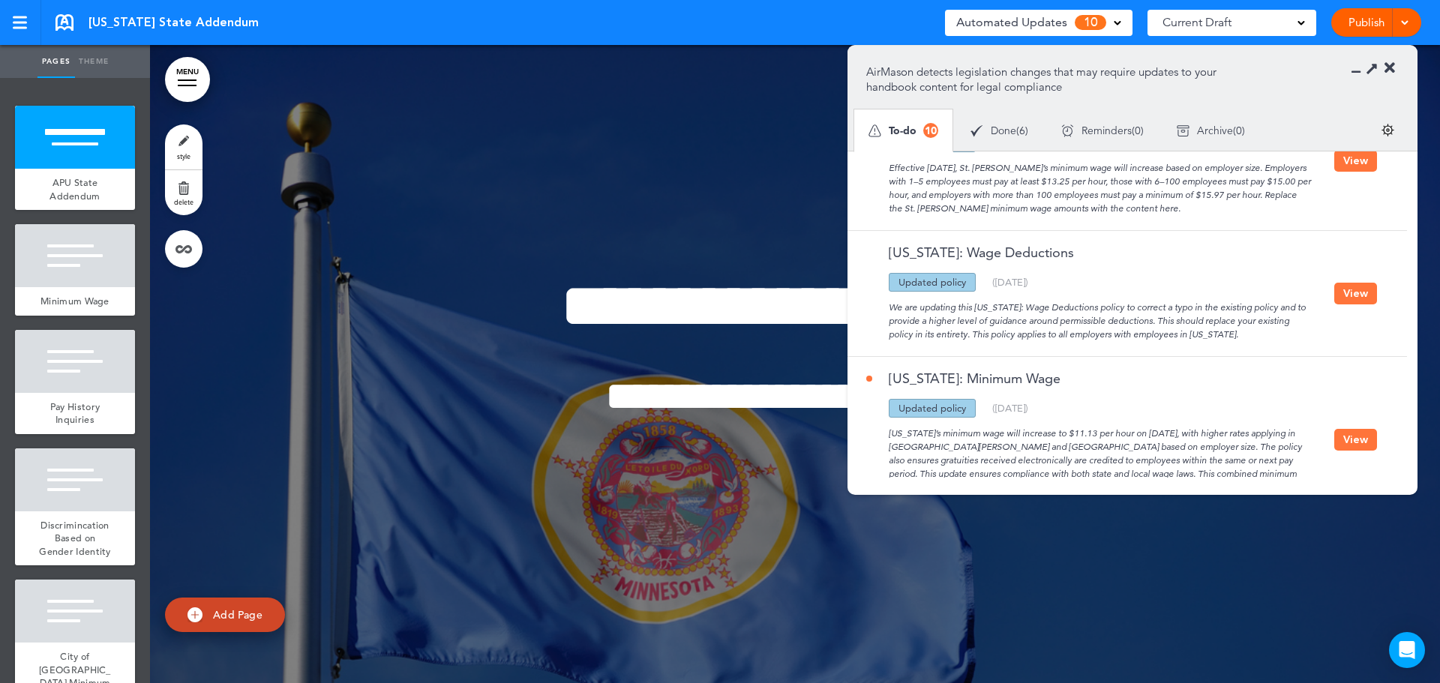
scroll to position [600, 0]
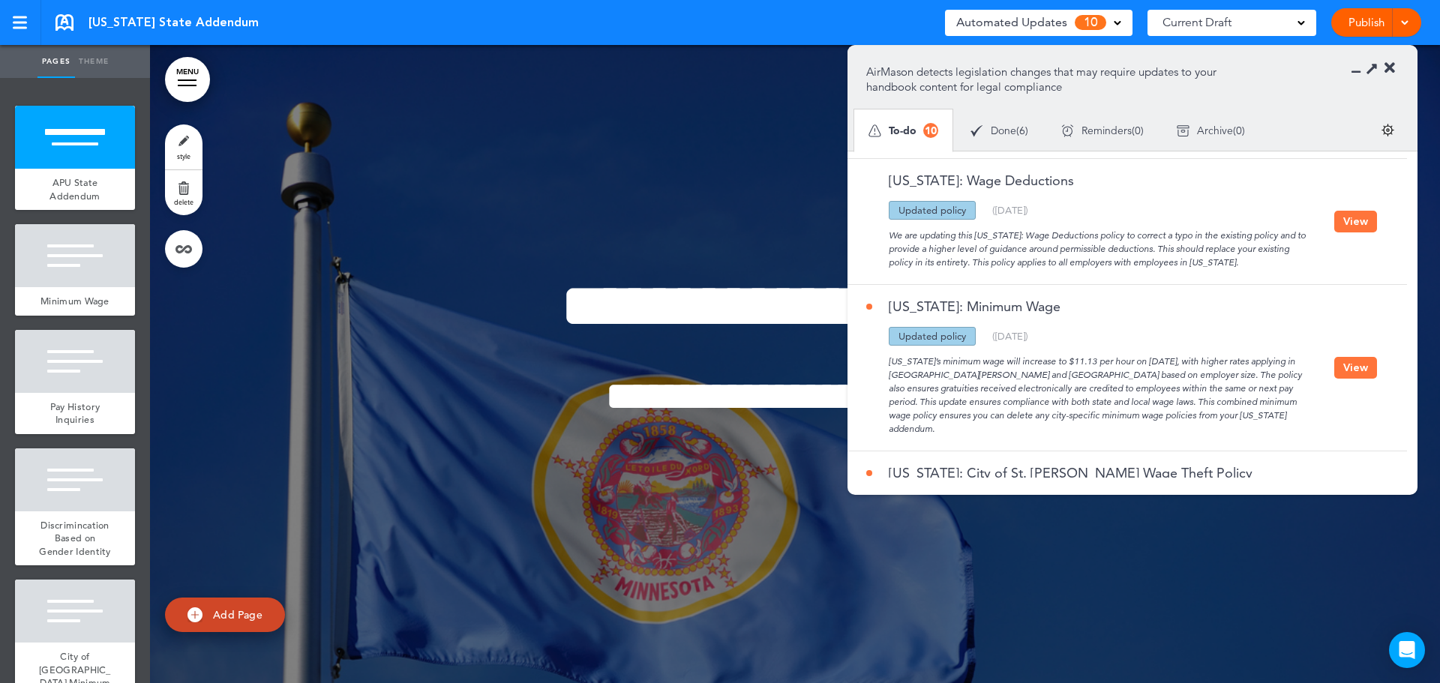
click at [1347, 363] on button "View" at bounding box center [1355, 368] width 43 height 22
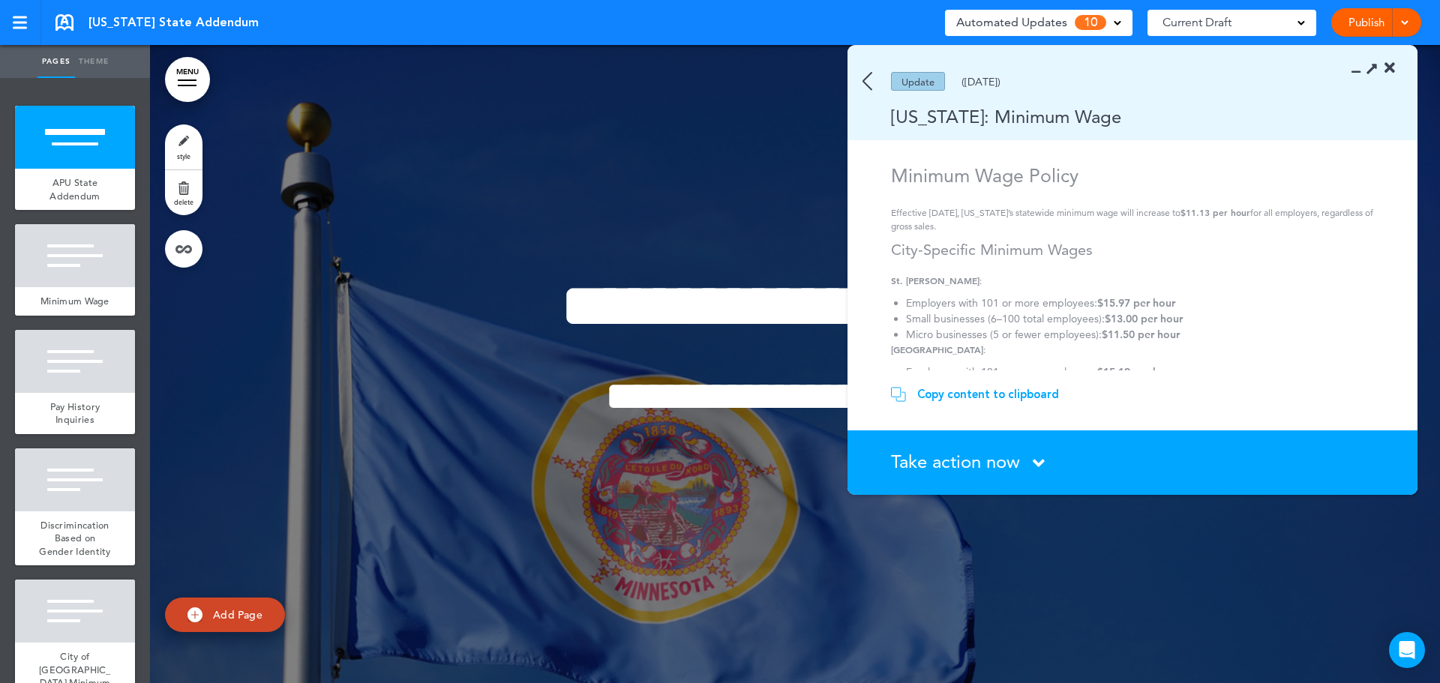
scroll to position [0, 0]
click at [59, 289] on div "Minimum Wage" at bounding box center [75, 301] width 120 height 28
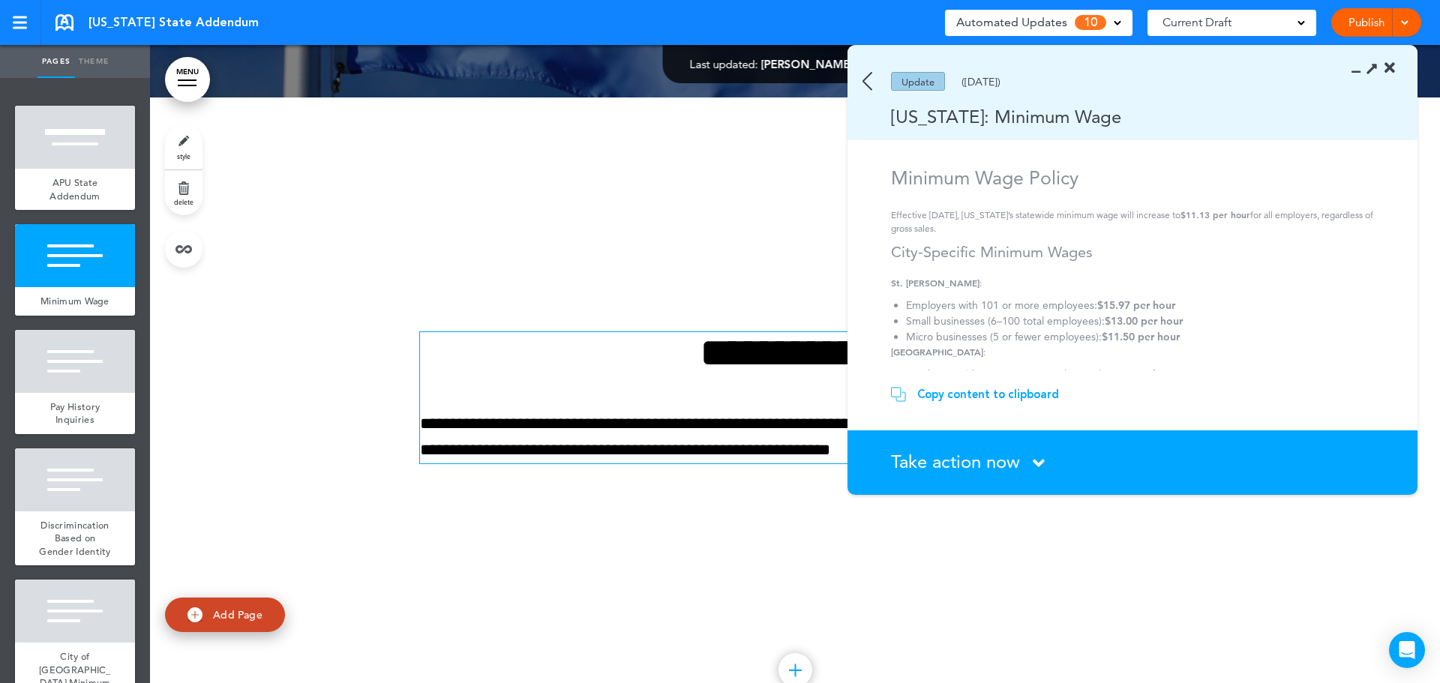
scroll to position [413, 0]
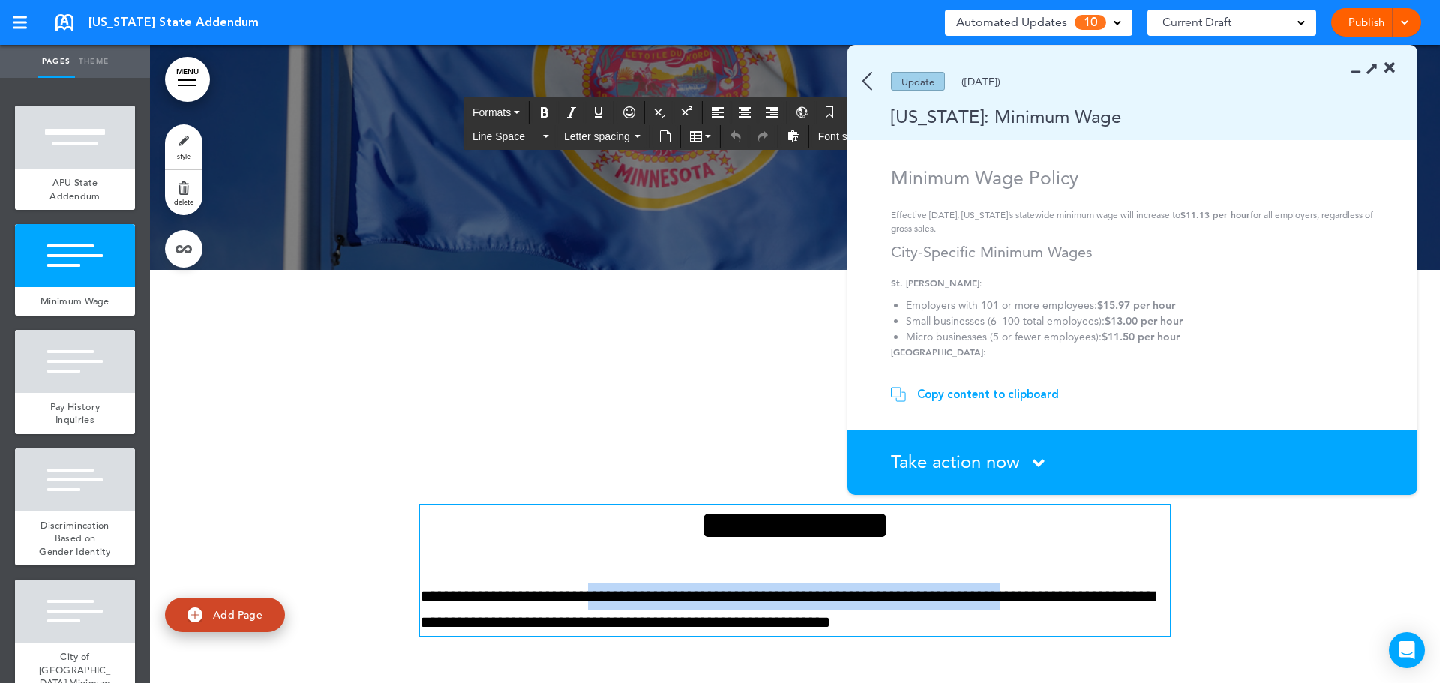
drag, startPoint x: 1065, startPoint y: 597, endPoint x: 625, endPoint y: 587, distance: 440.3
click at [625, 587] on p "**********" at bounding box center [795, 609] width 750 height 52
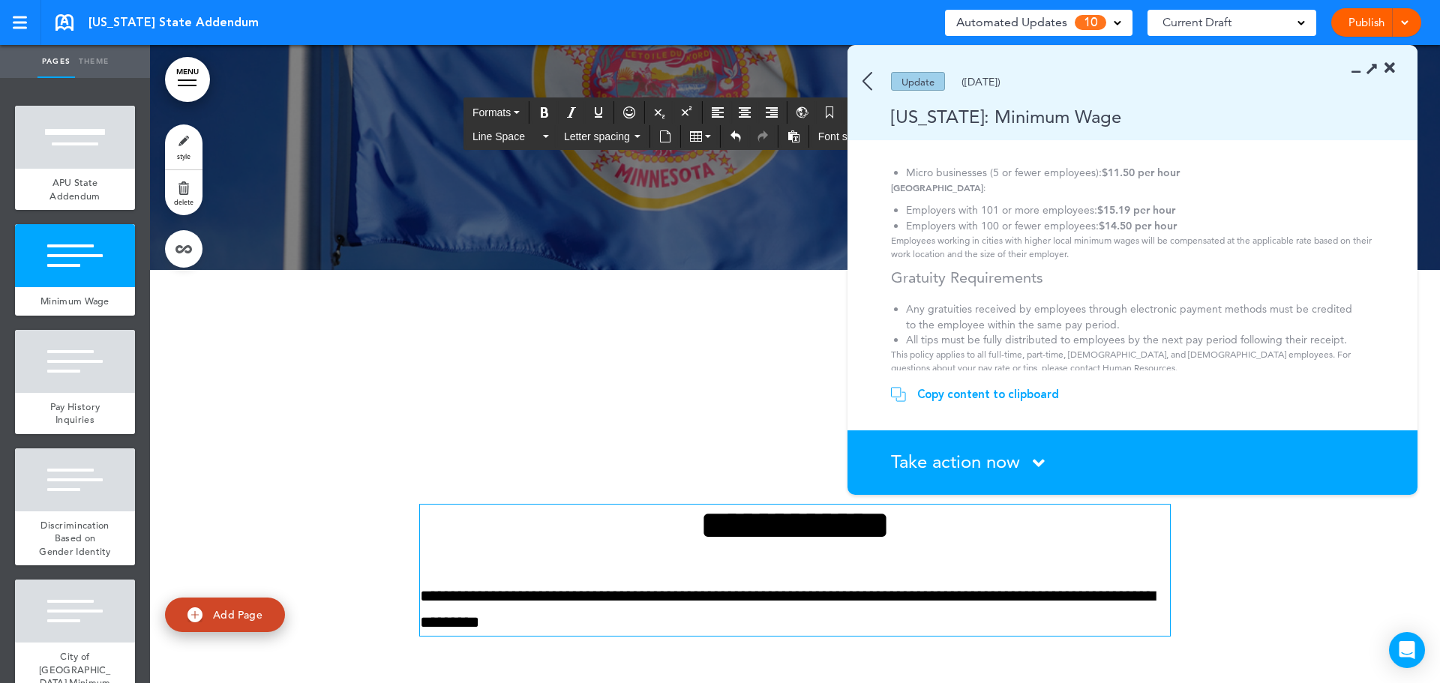
scroll to position [169, 0]
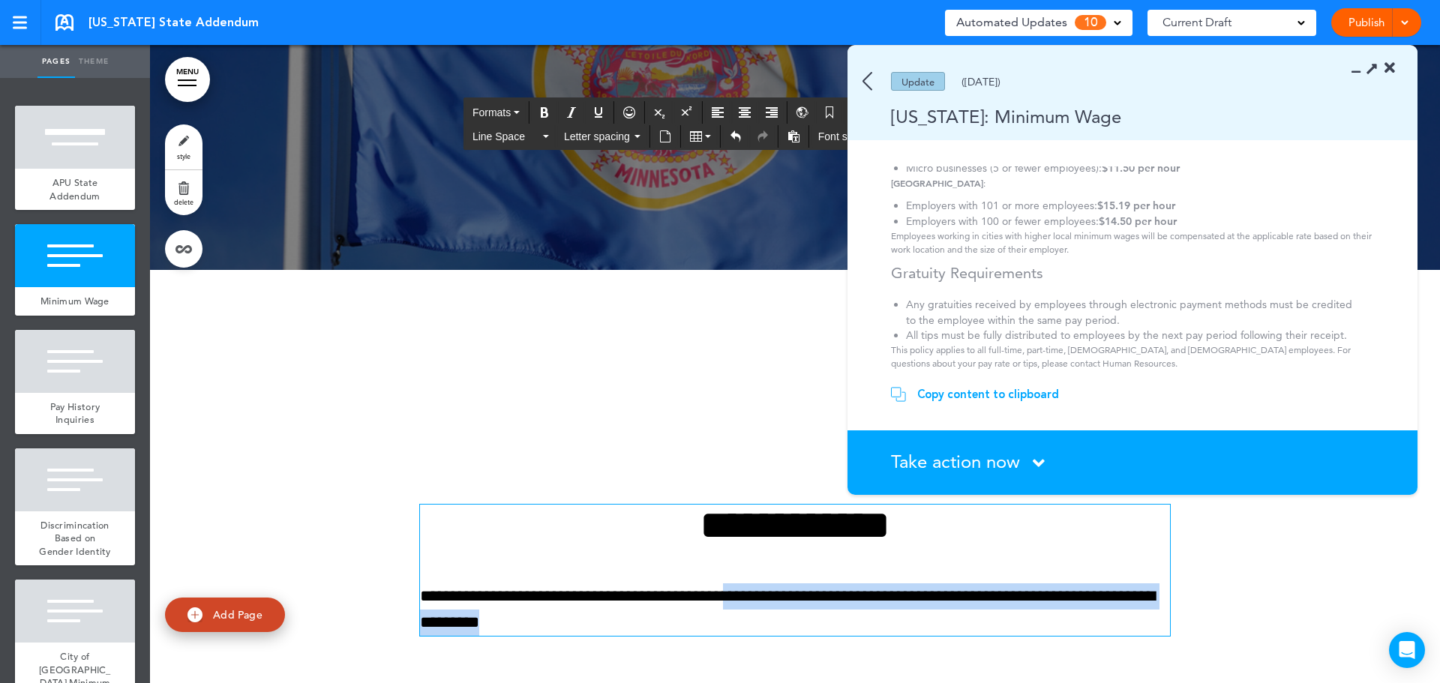
drag, startPoint x: 547, startPoint y: 622, endPoint x: 764, endPoint y: 598, distance: 218.8
click at [768, 600] on p "**********" at bounding box center [795, 609] width 750 height 52
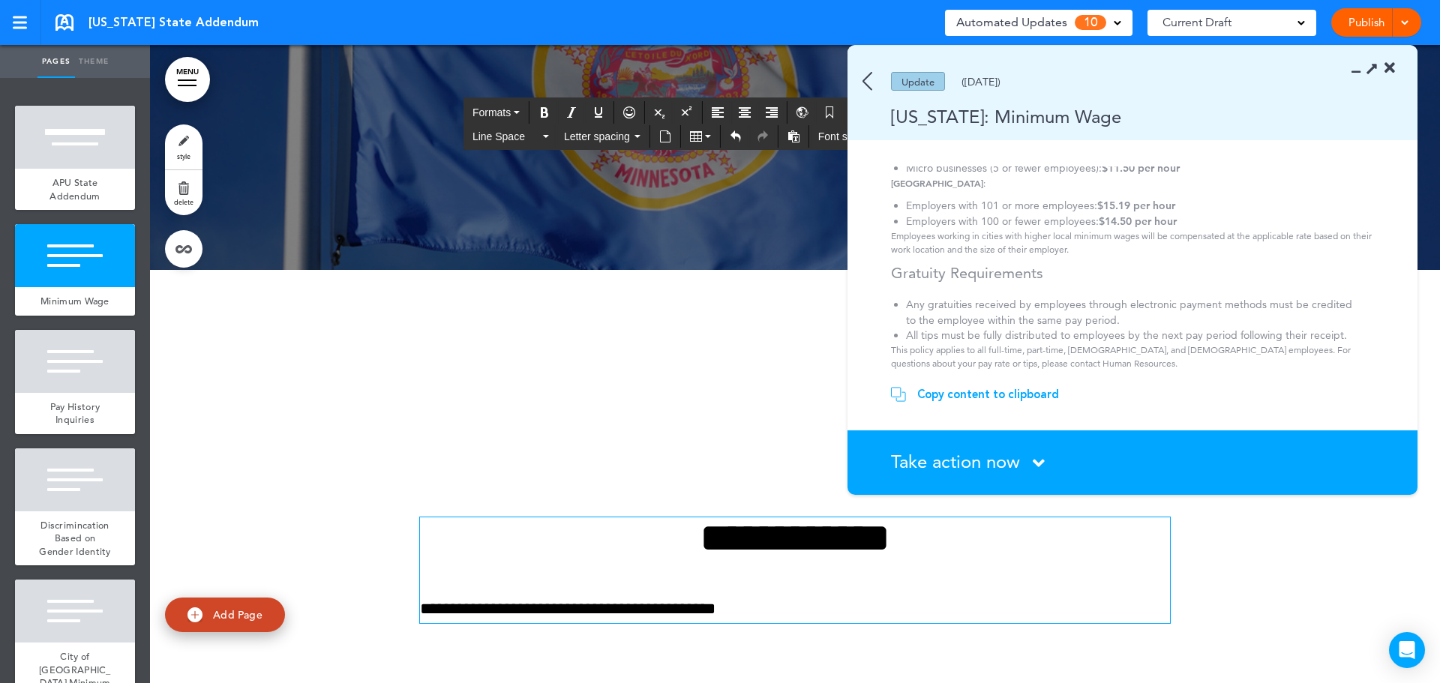
scroll to position [426, 0]
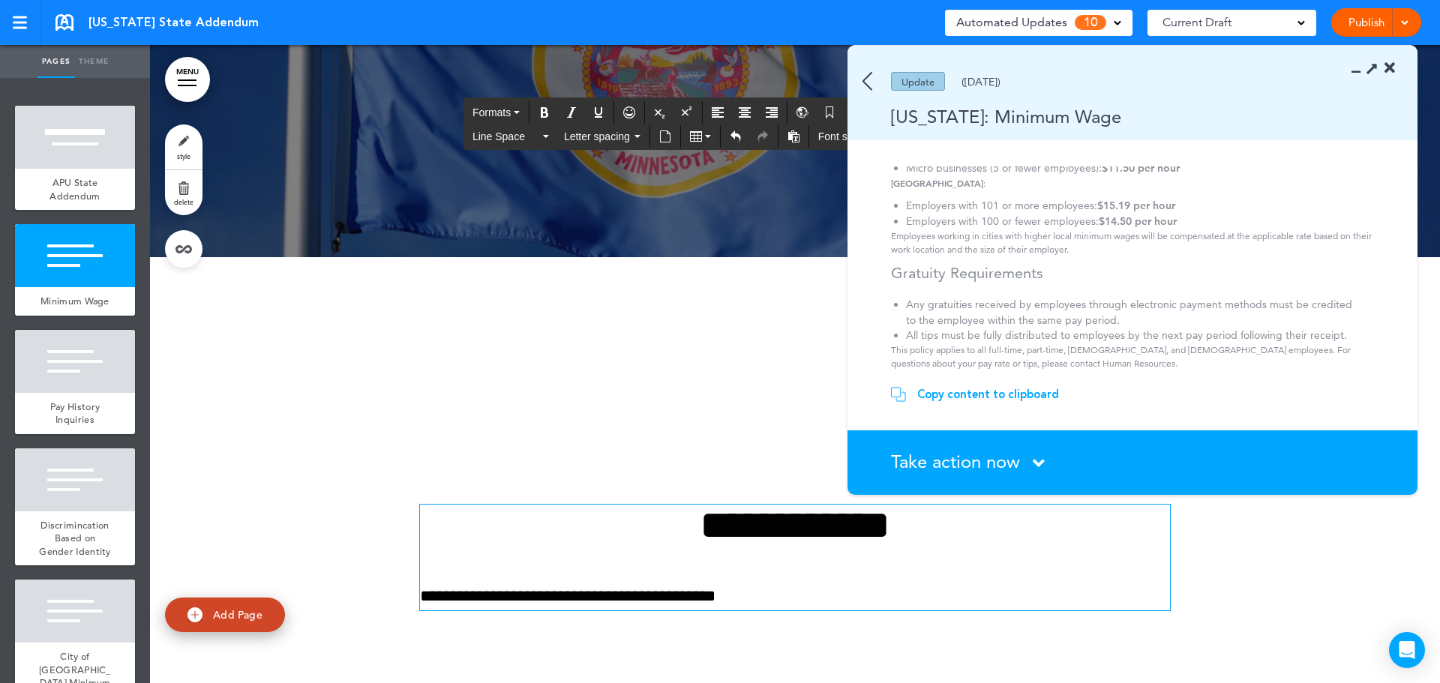
click at [570, 348] on div at bounding box center [795, 576] width 1290 height 638
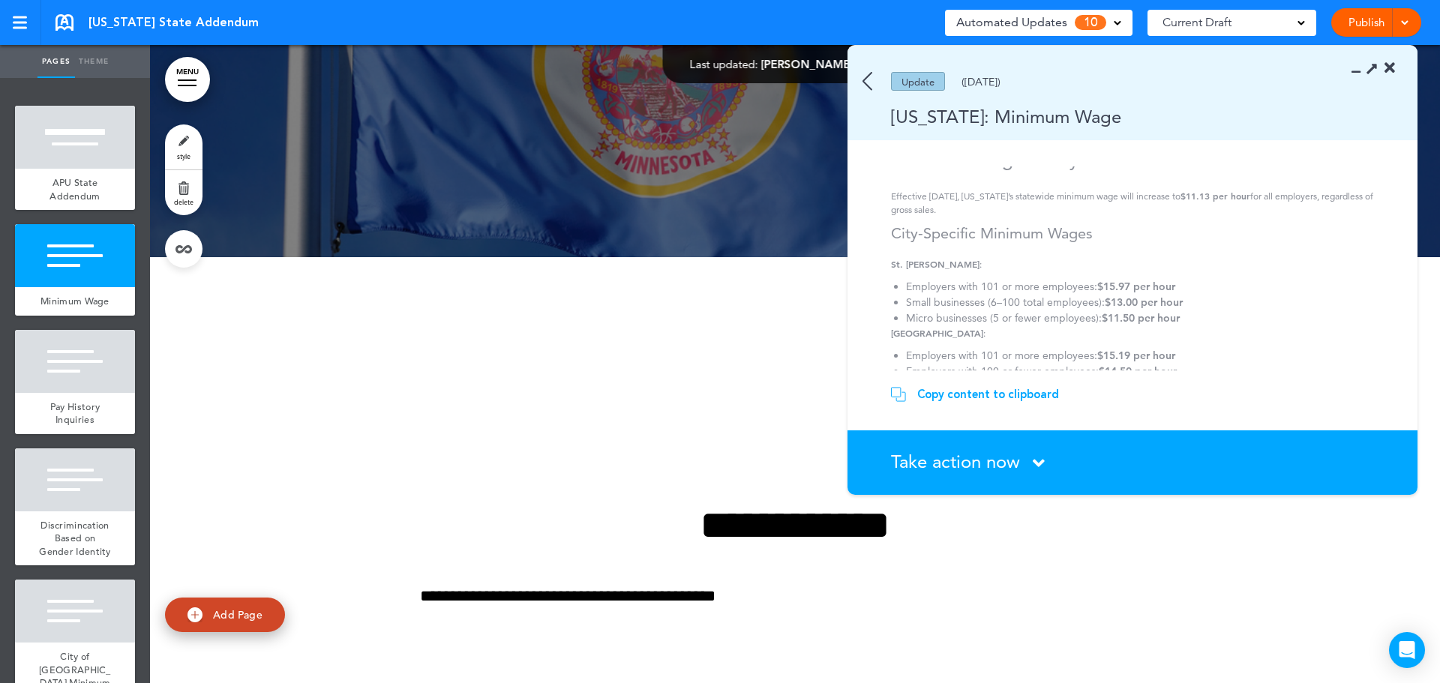
scroll to position [0, 0]
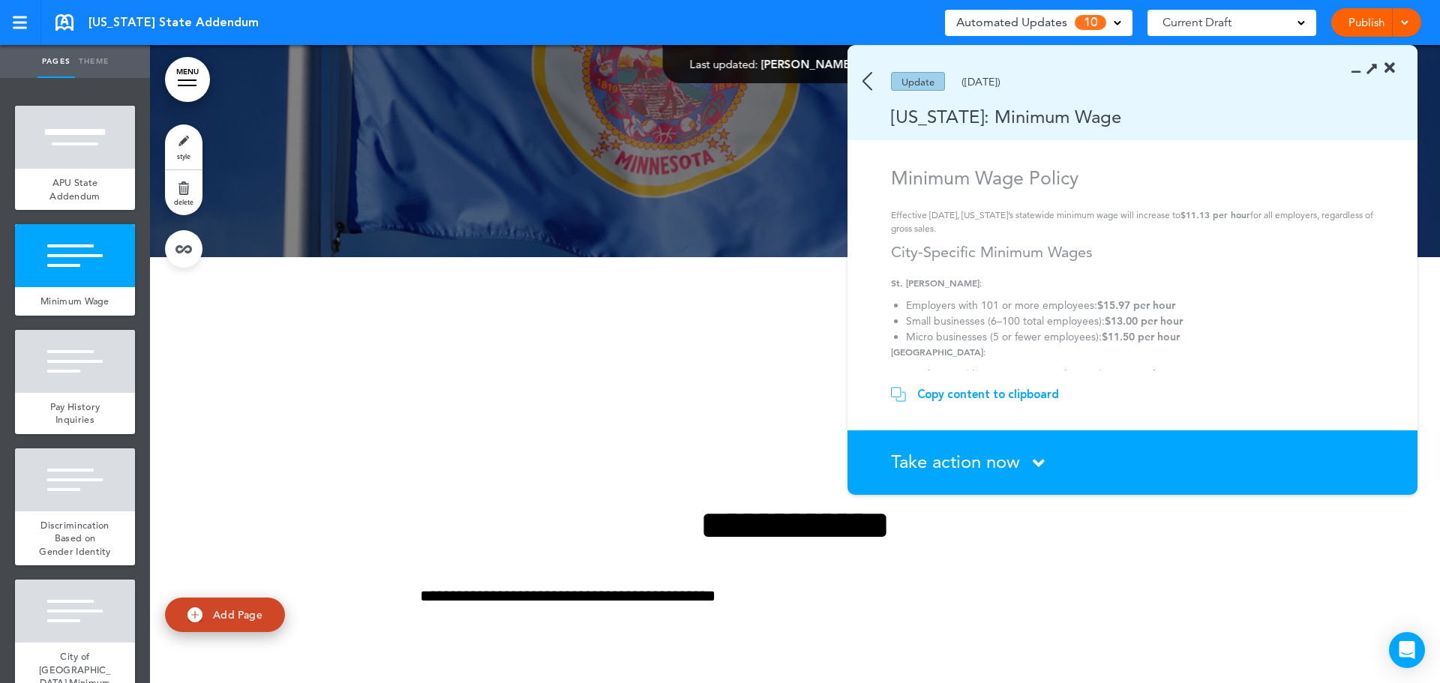
click at [550, 388] on div at bounding box center [795, 576] width 1290 height 638
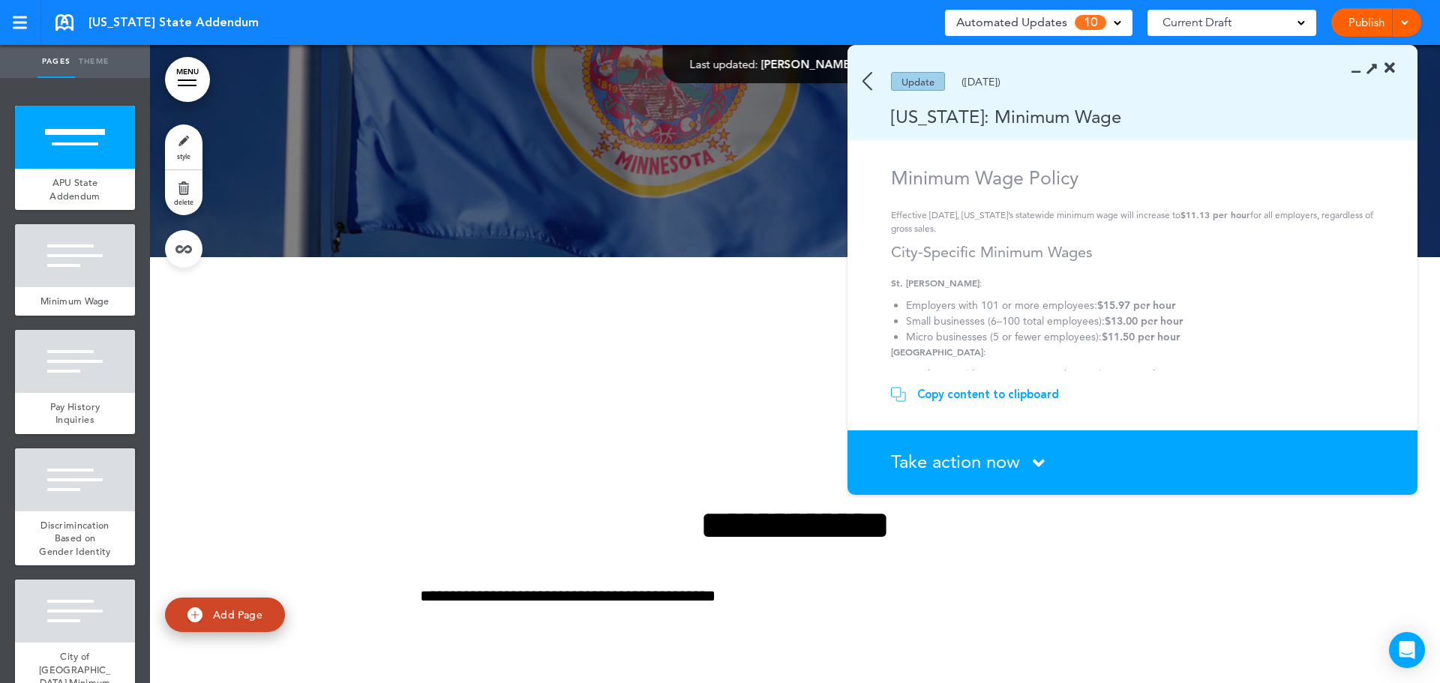
click at [1389, 70] on icon at bounding box center [1389, 68] width 10 height 15
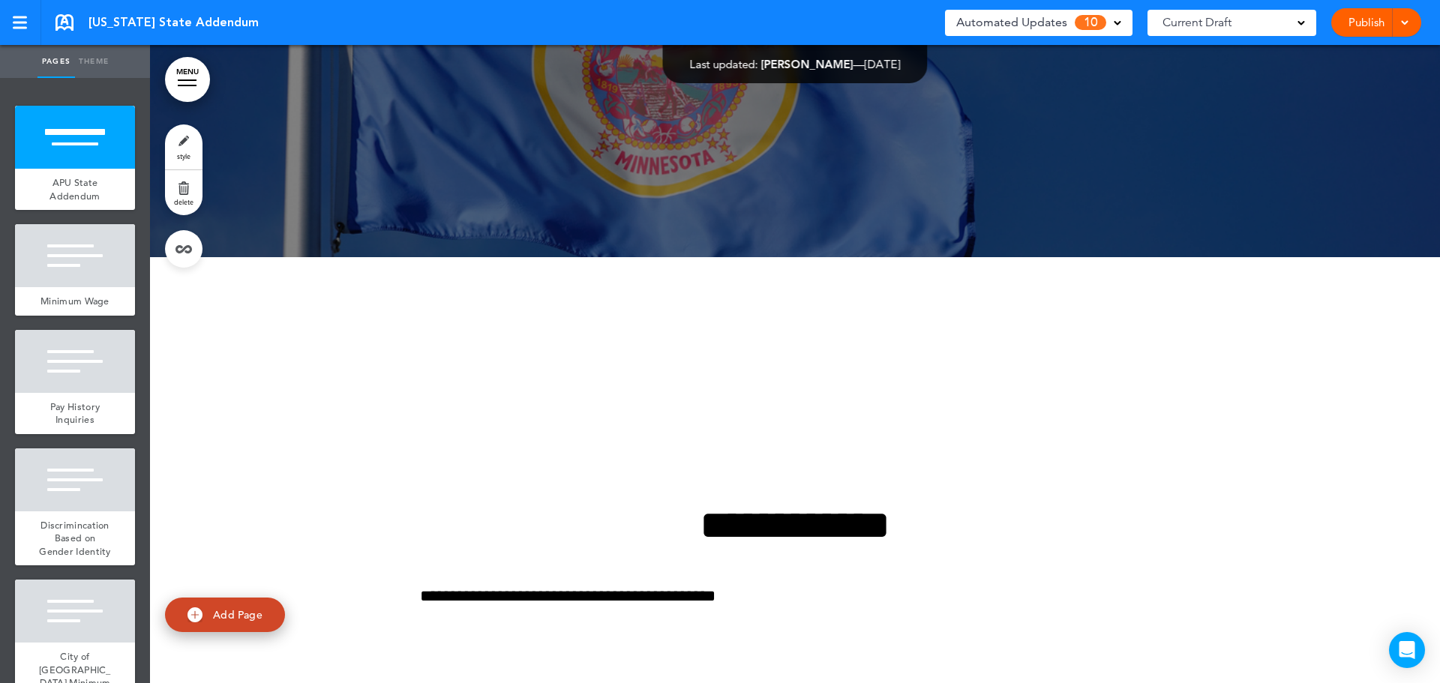
click at [1381, 25] on link "Publish" at bounding box center [1365, 22] width 47 height 28
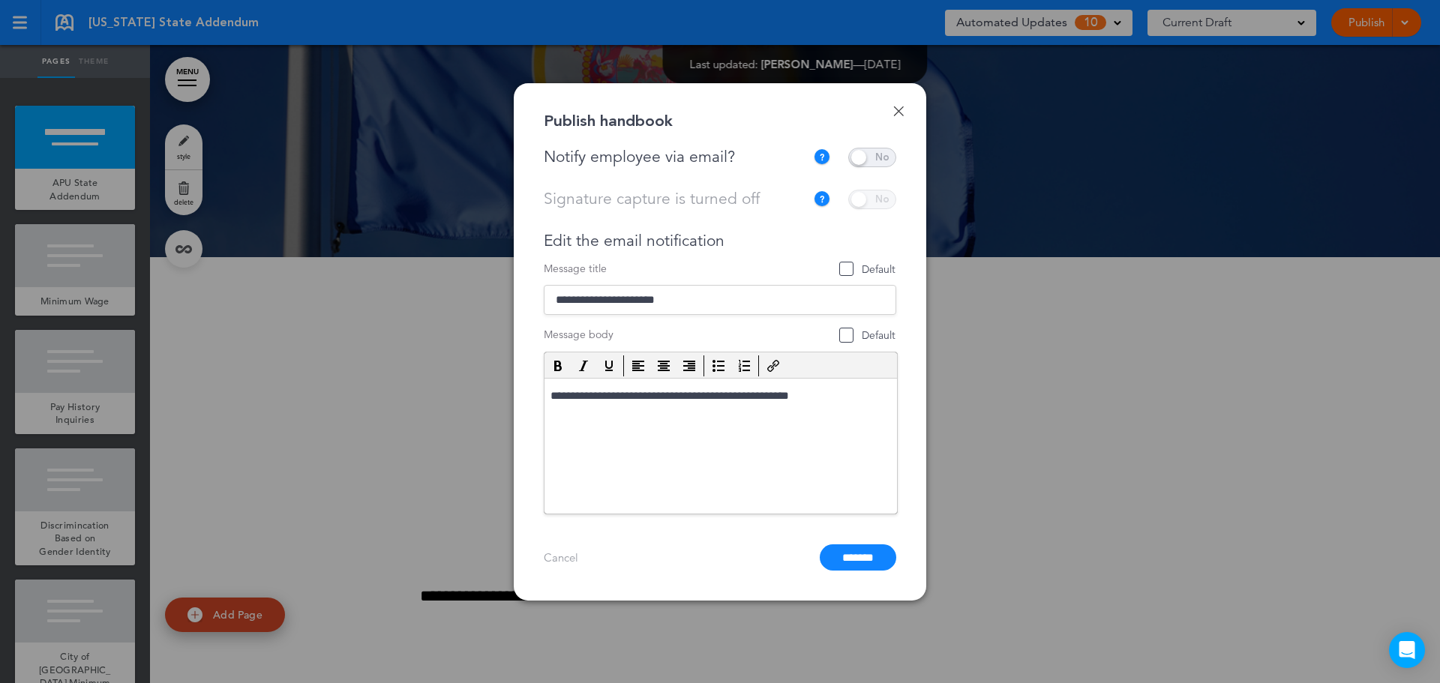
click at [886, 160] on span at bounding box center [872, 157] width 48 height 19
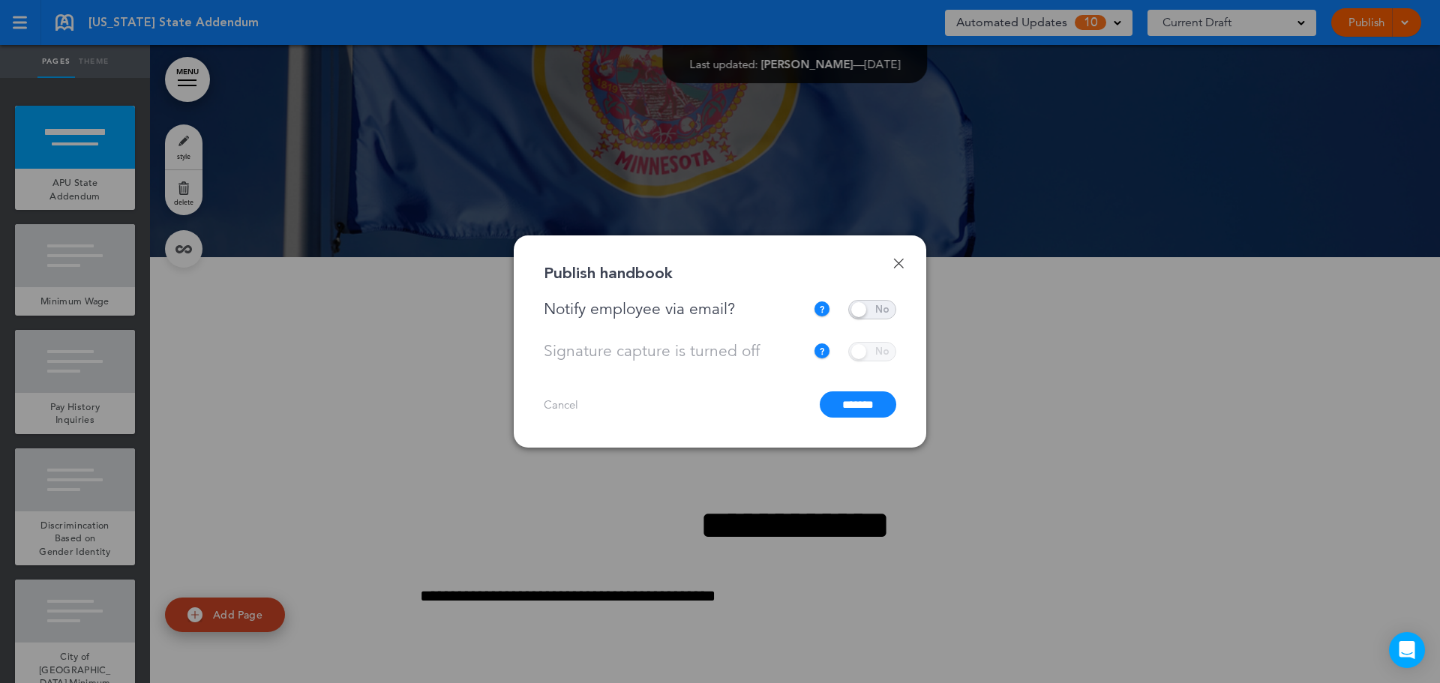
click at [861, 408] on input "*******" at bounding box center [858, 404] width 76 height 26
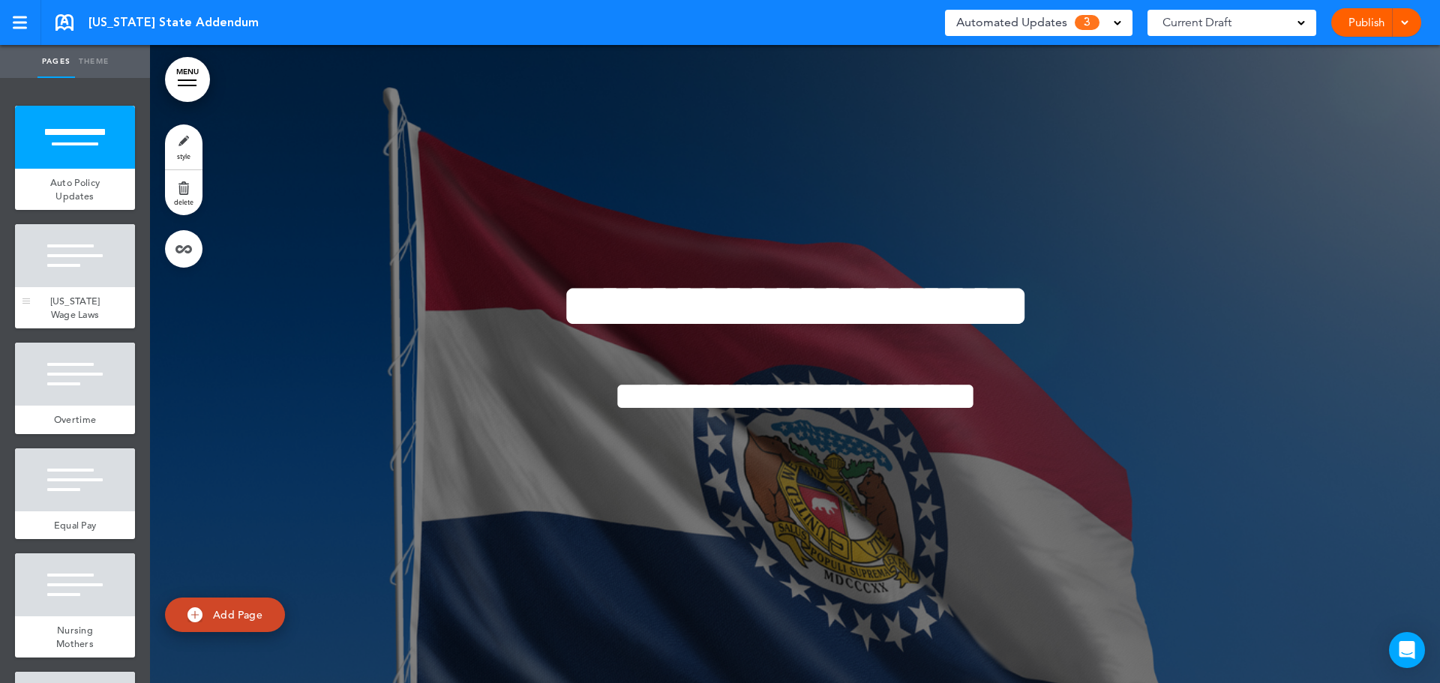
click at [64, 262] on div at bounding box center [75, 255] width 120 height 63
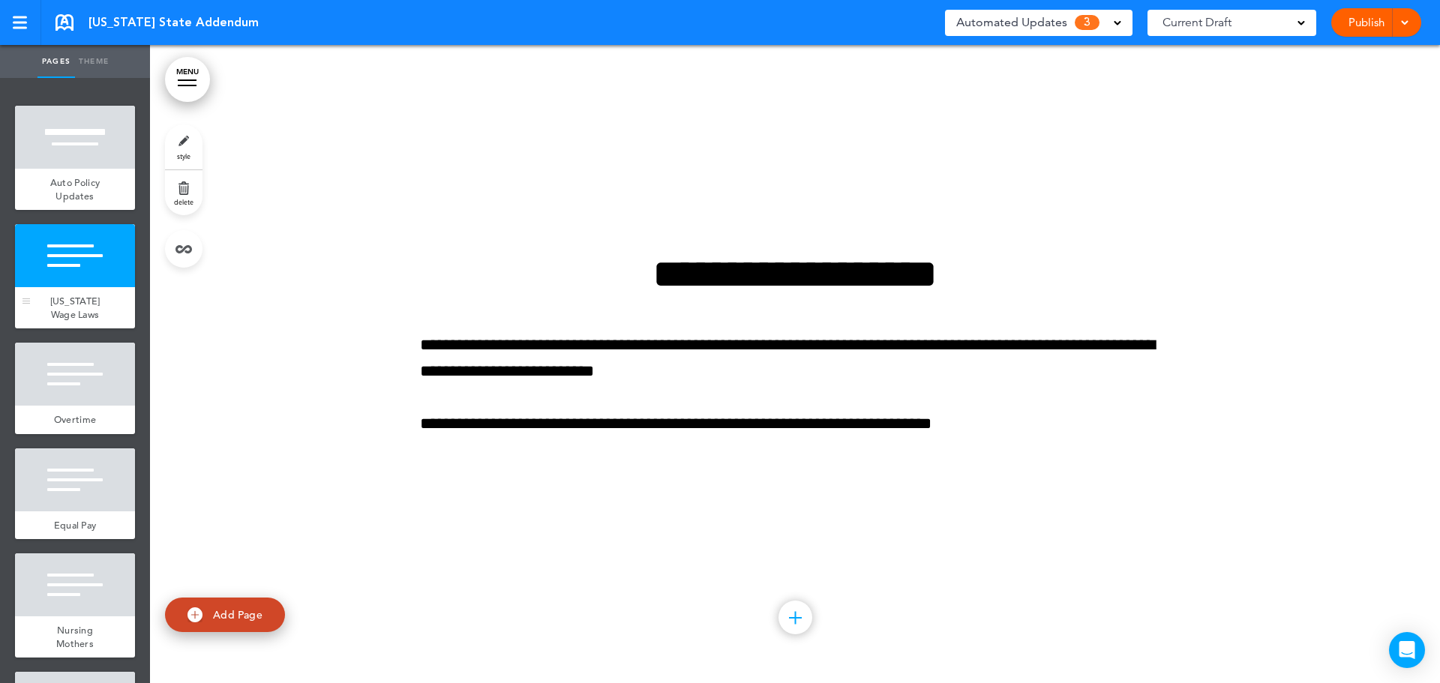
scroll to position [638, 0]
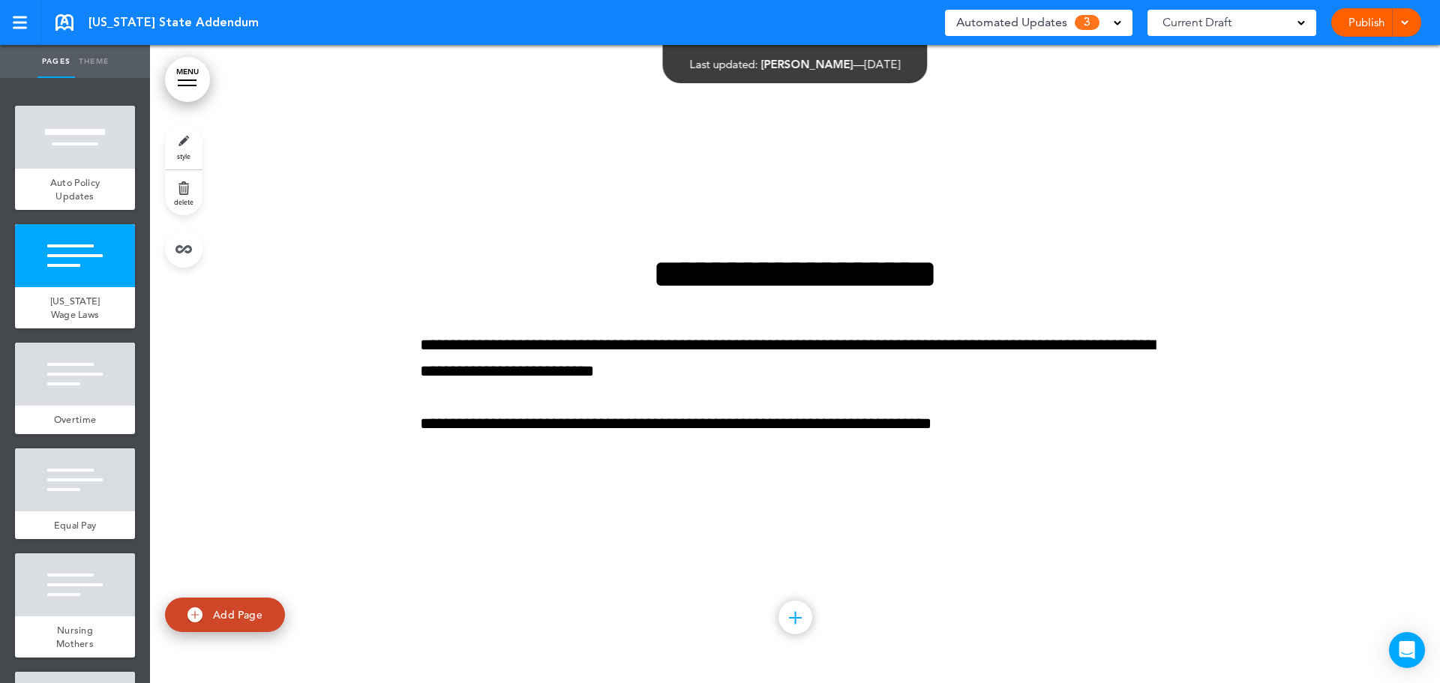
click at [1048, 29] on span "Automated Updates" at bounding box center [1011, 22] width 111 height 21
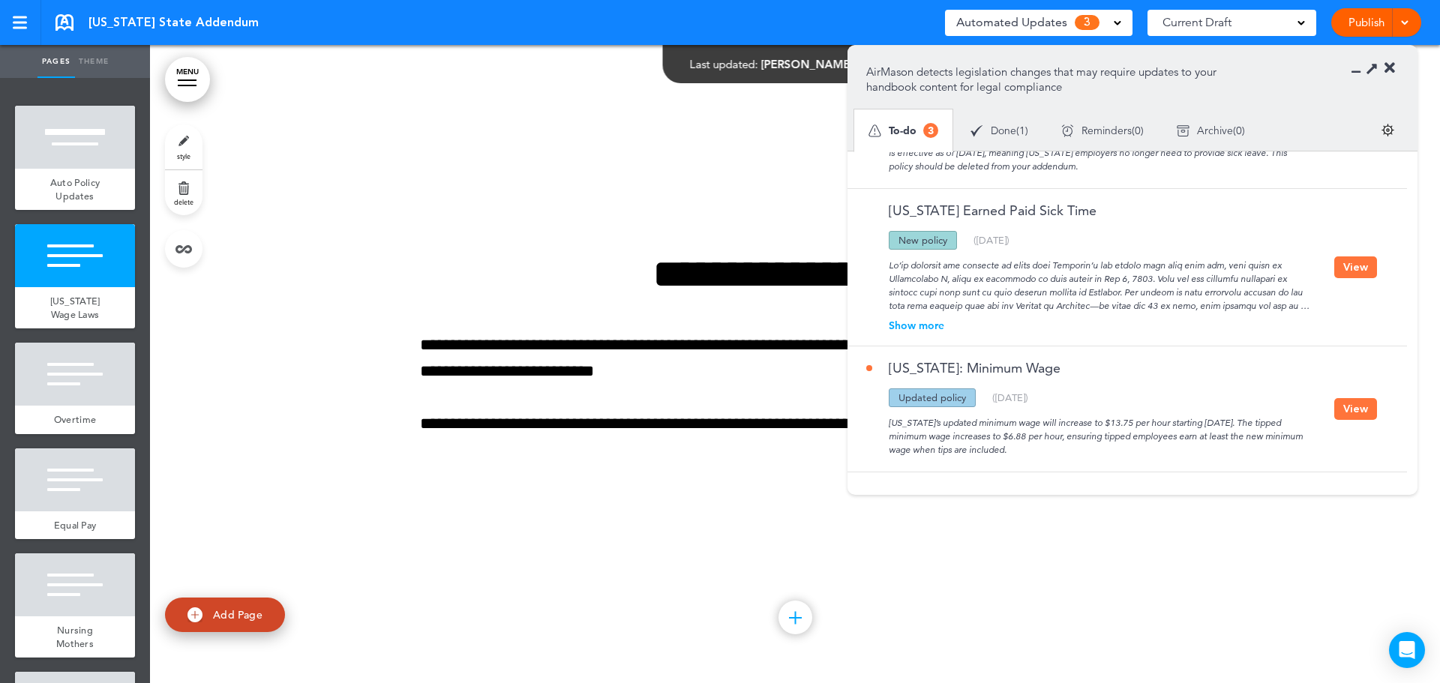
scroll to position [91, 0]
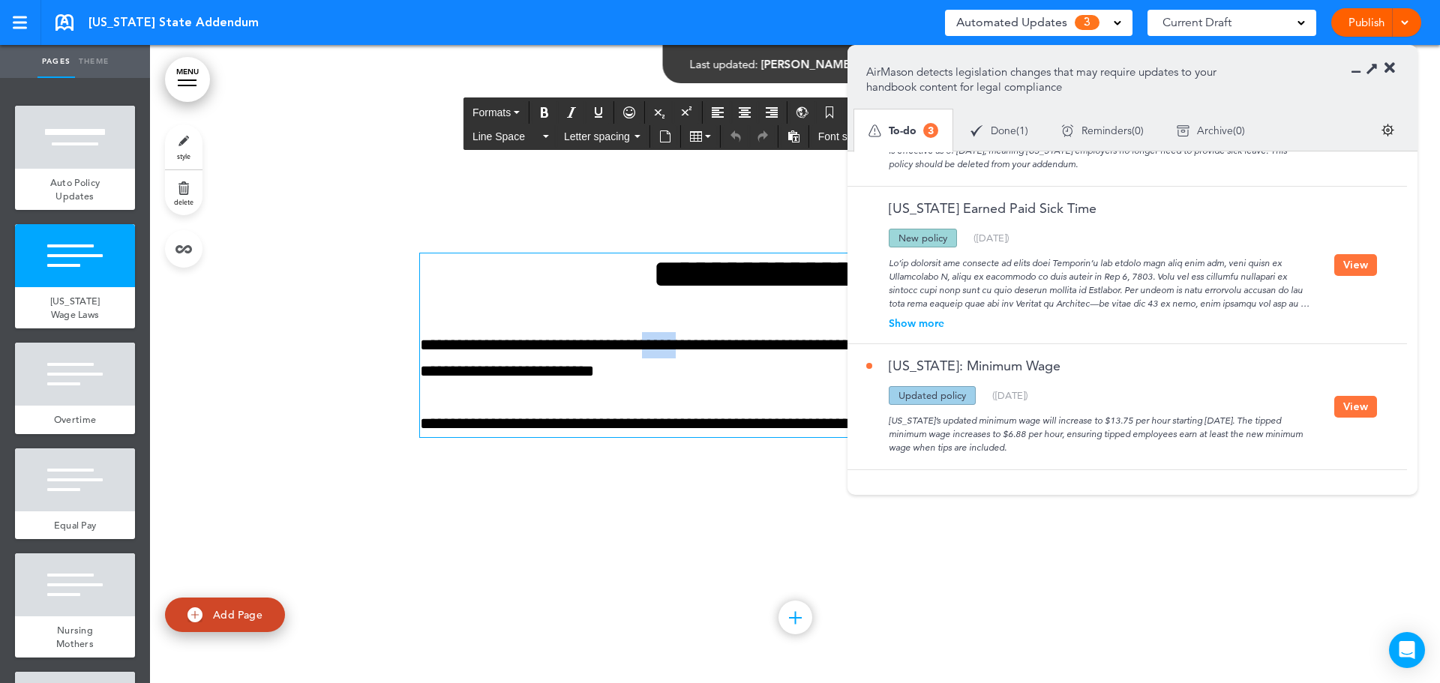
drag, startPoint x: 711, startPoint y: 347, endPoint x: 675, endPoint y: 349, distance: 36.1
click at [675, 349] on p "**********" at bounding box center [795, 358] width 750 height 52
click at [593, 371] on p "**********" at bounding box center [795, 358] width 750 height 52
click at [622, 514] on div "**********" at bounding box center [795, 364] width 750 height 334
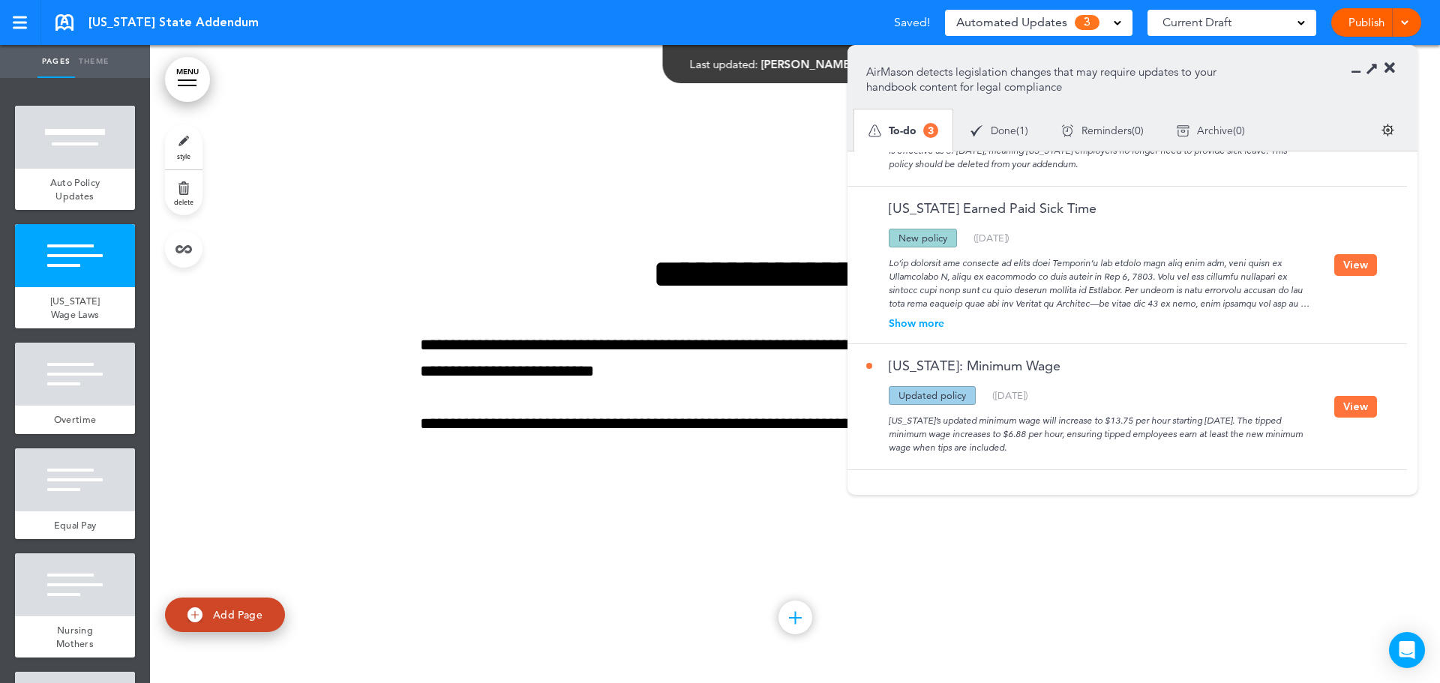
click at [1351, 406] on button "View" at bounding box center [1355, 407] width 43 height 22
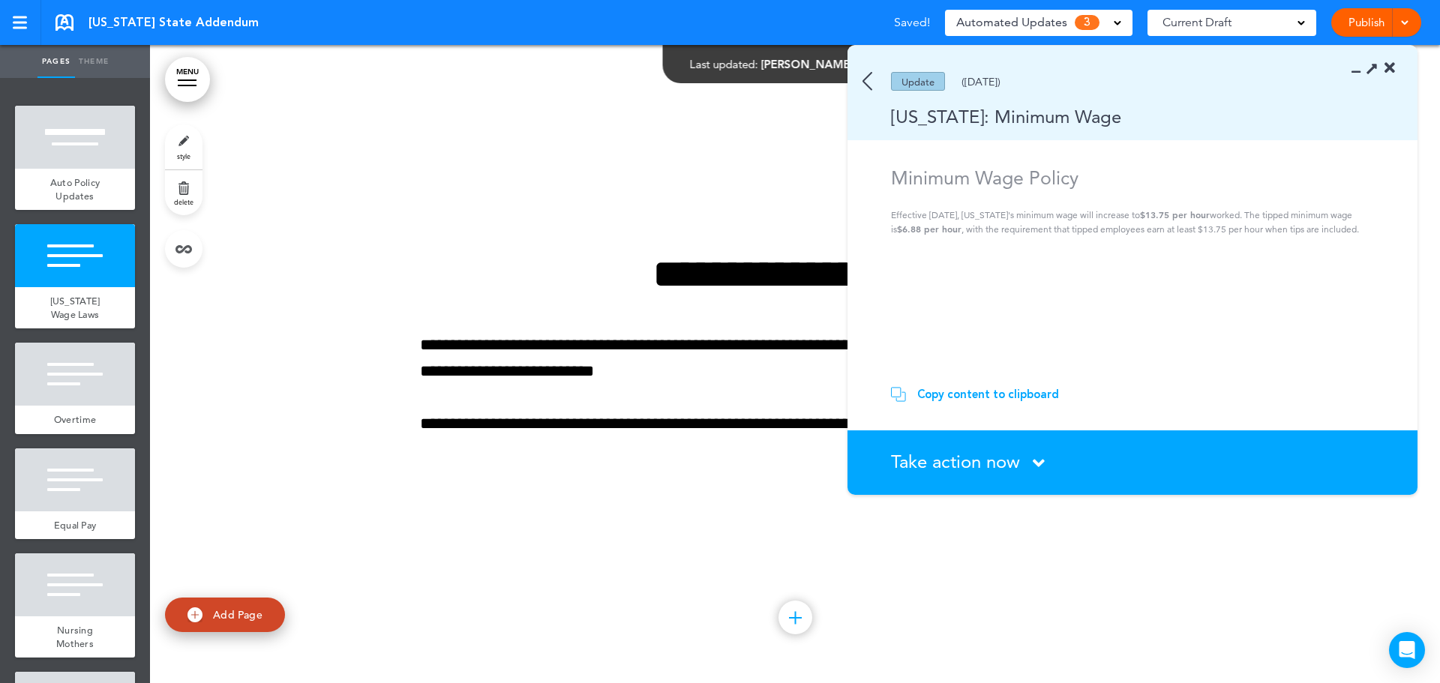
click at [1033, 460] on div "Take action now Click here to change the status" at bounding box center [1141, 462] width 500 height 19
click at [1037, 461] on icon at bounding box center [1039, 463] width 12 height 19
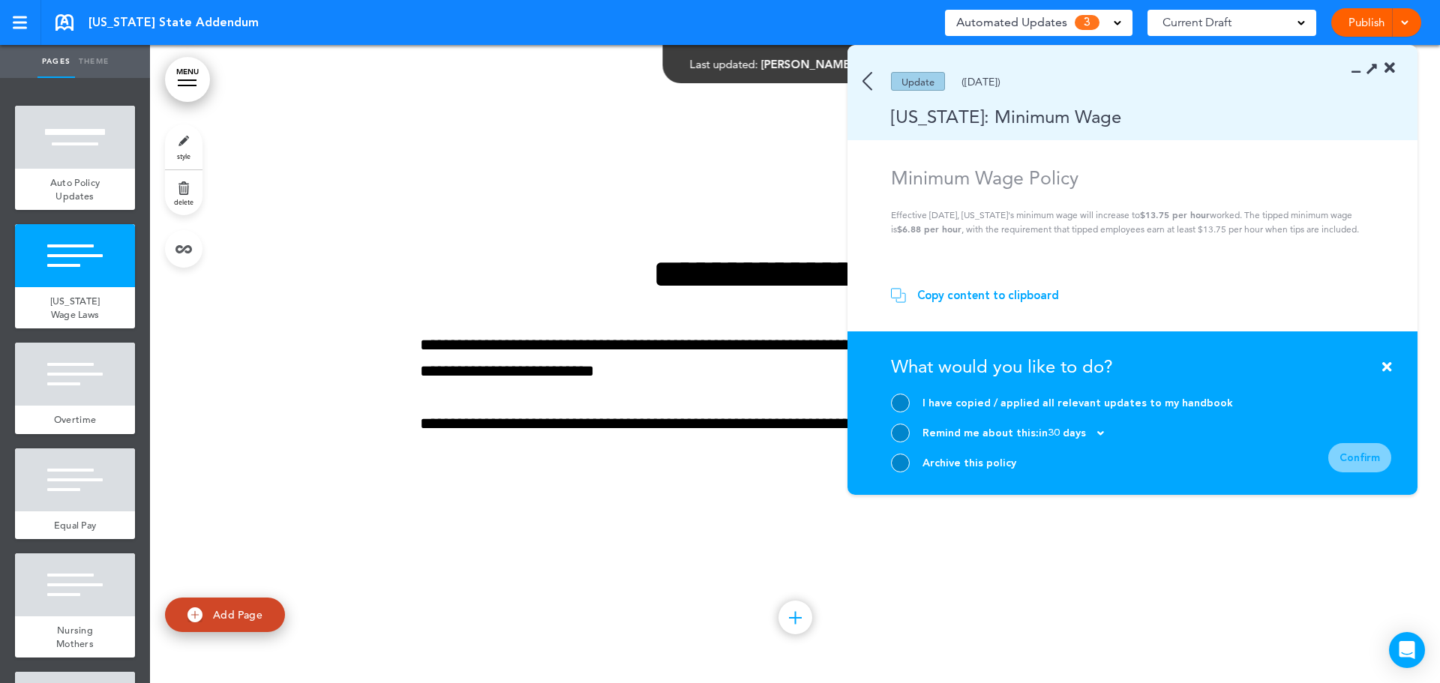
click at [883, 398] on section "Take action now Click here to change the status What would you like to do? I ha…" at bounding box center [1132, 412] width 570 height 163
click at [905, 400] on div at bounding box center [900, 403] width 19 height 19
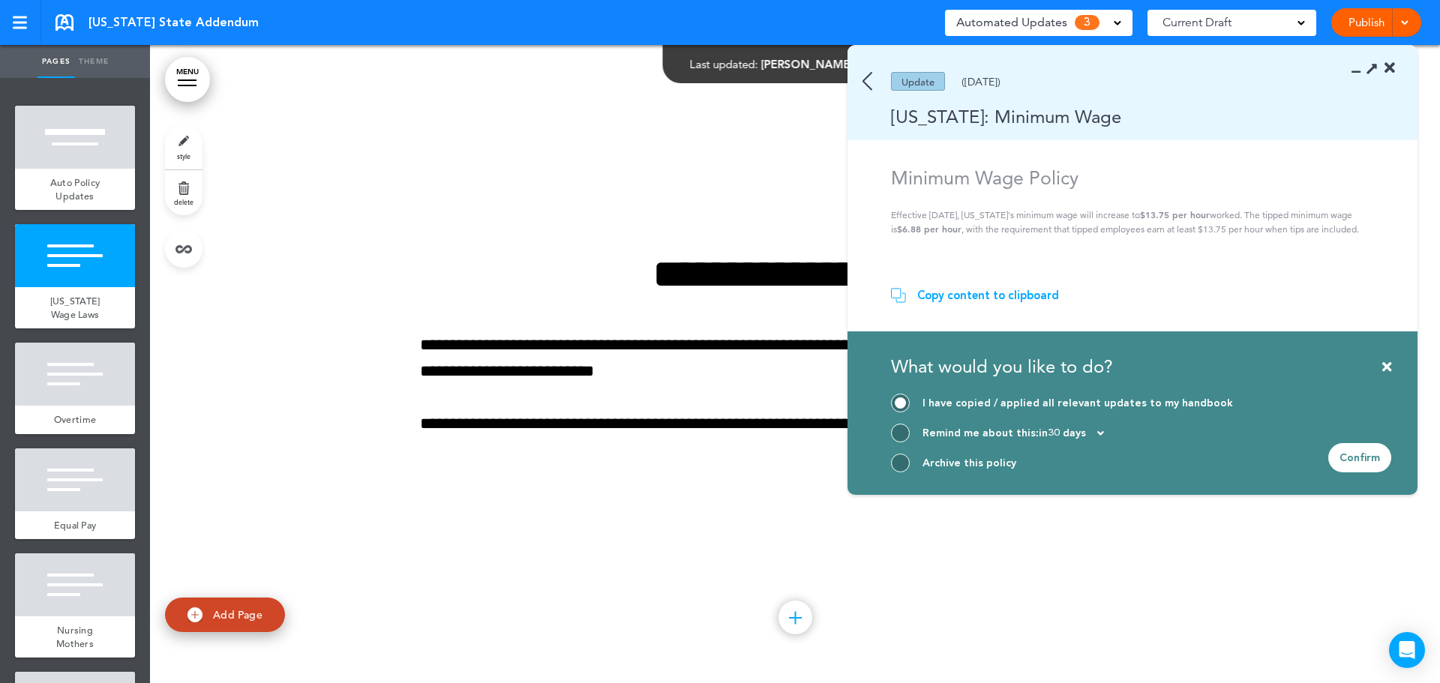
click at [1363, 461] on div "Confirm" at bounding box center [1359, 457] width 63 height 29
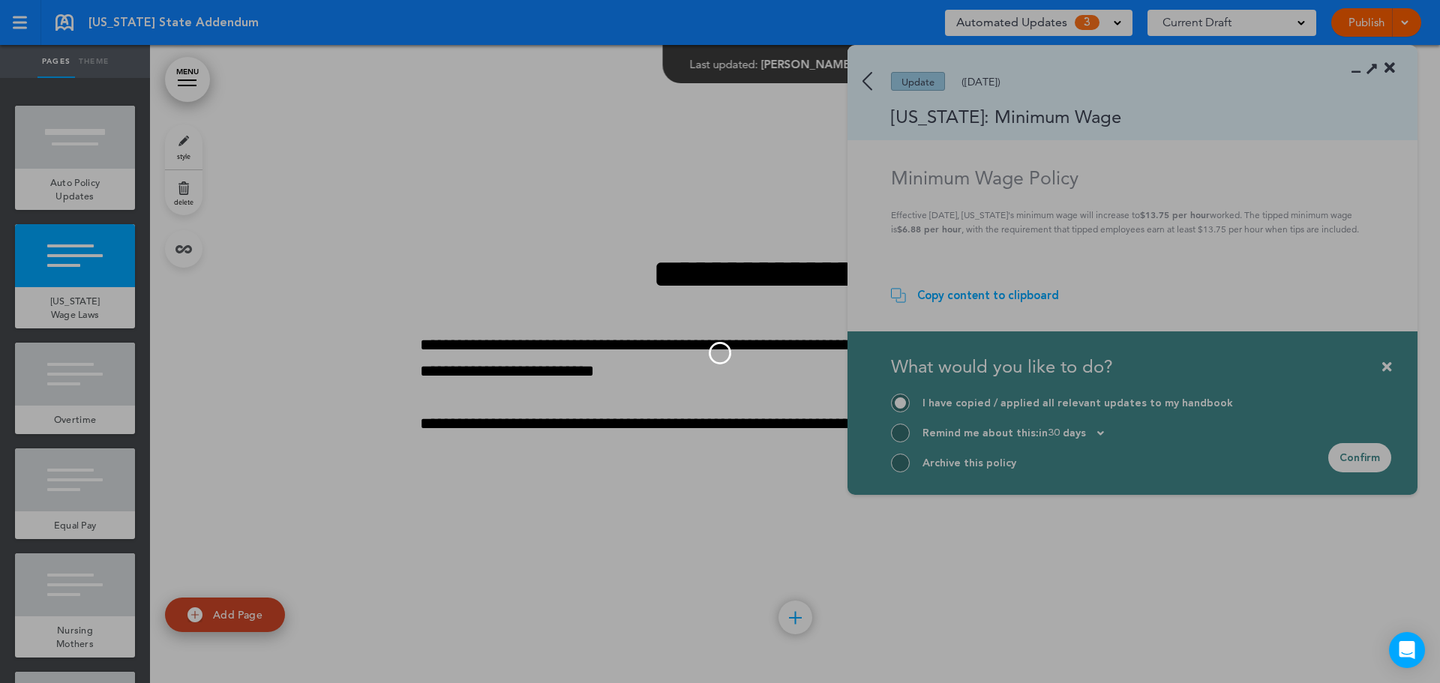
scroll to position [0, 0]
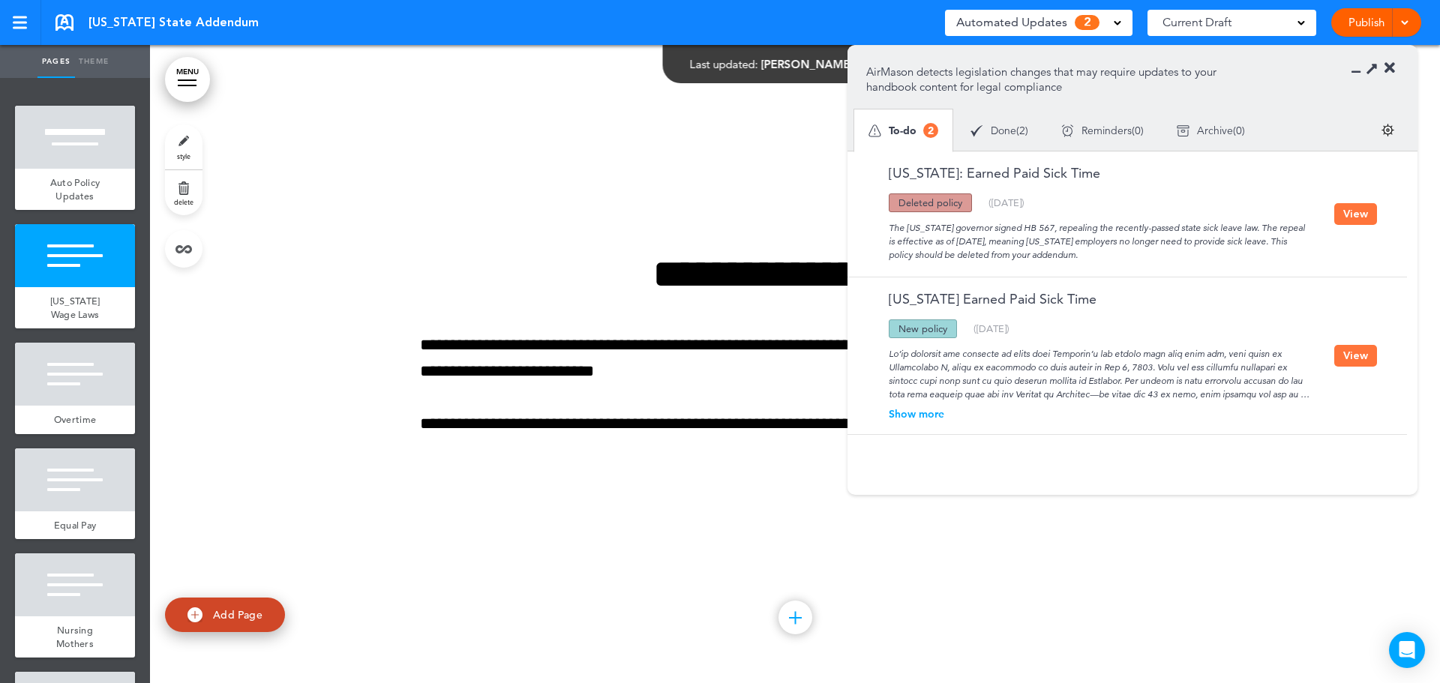
click at [1134, 564] on div at bounding box center [795, 364] width 1290 height 638
click at [1393, 69] on icon at bounding box center [1389, 68] width 10 height 15
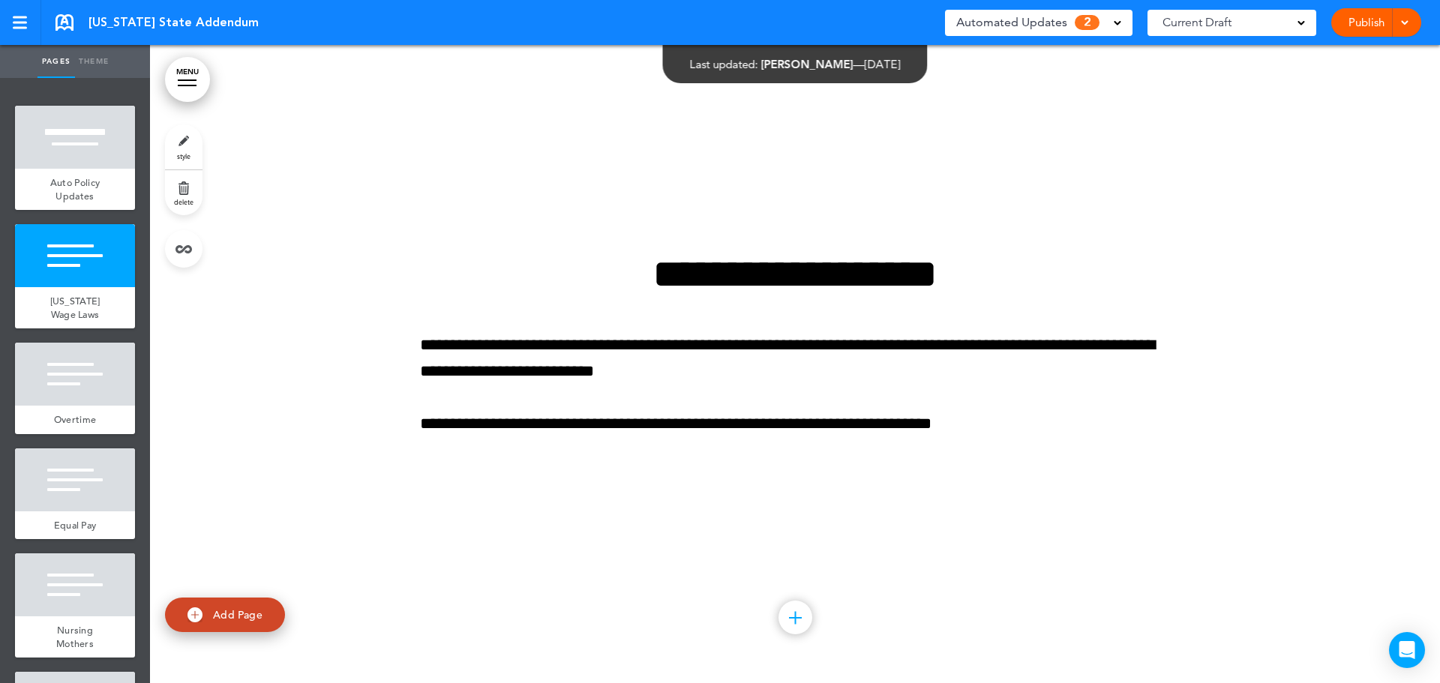
click at [1176, 546] on div at bounding box center [795, 364] width 1290 height 638
click at [1367, 22] on link "Publish" at bounding box center [1365, 22] width 47 height 28
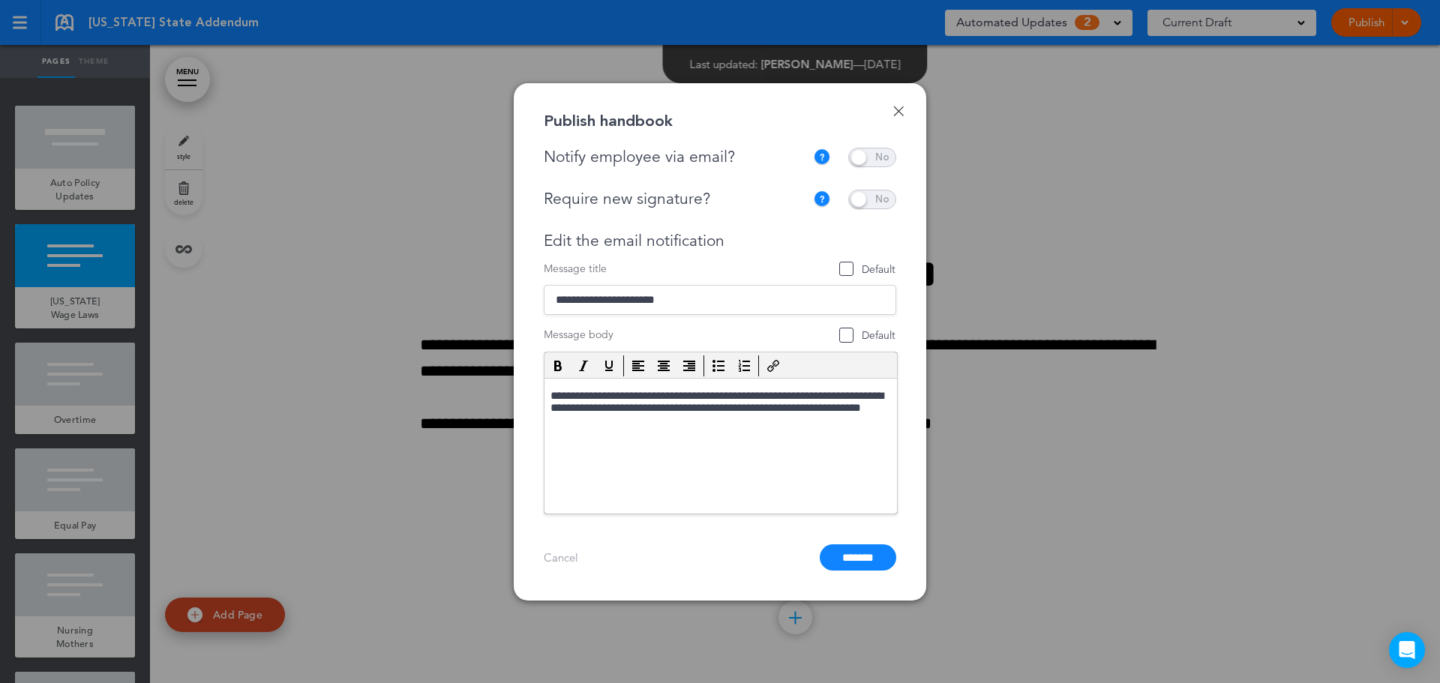
click at [871, 160] on span at bounding box center [872, 157] width 48 height 19
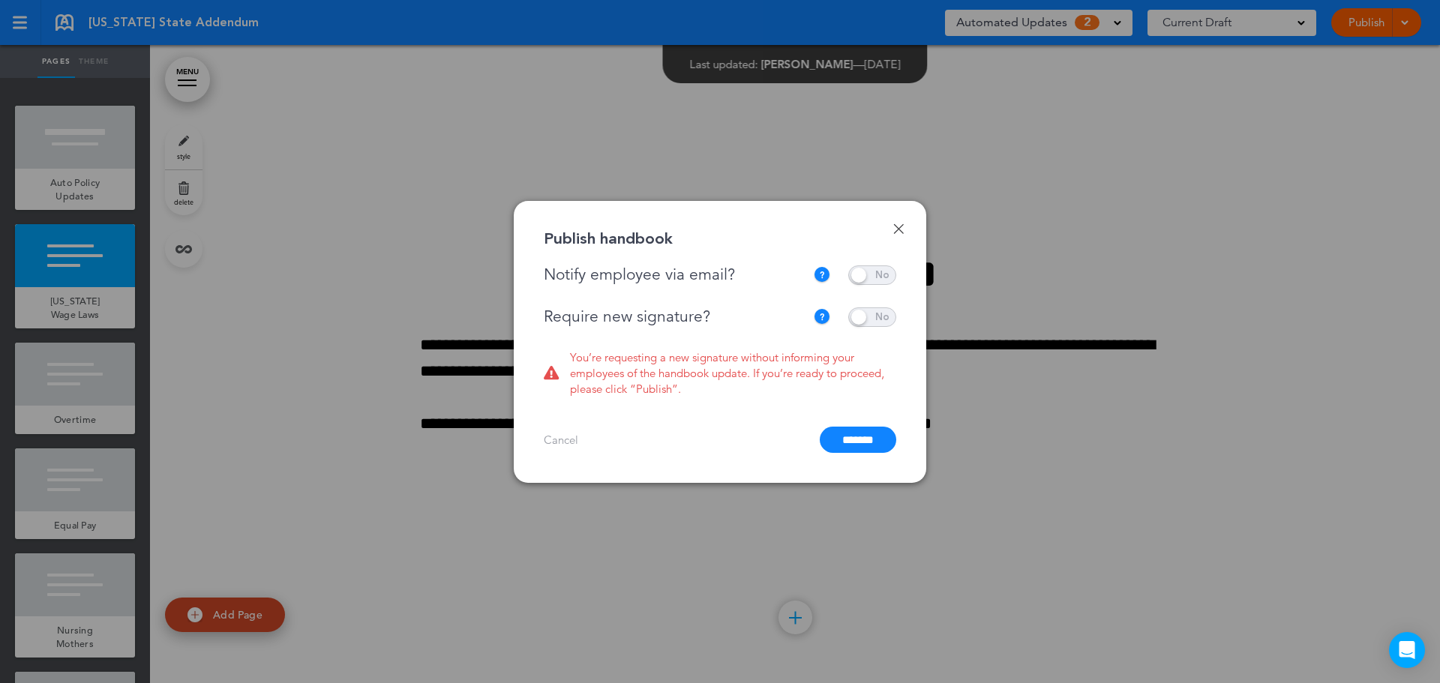
click at [871, 314] on span at bounding box center [872, 316] width 48 height 19
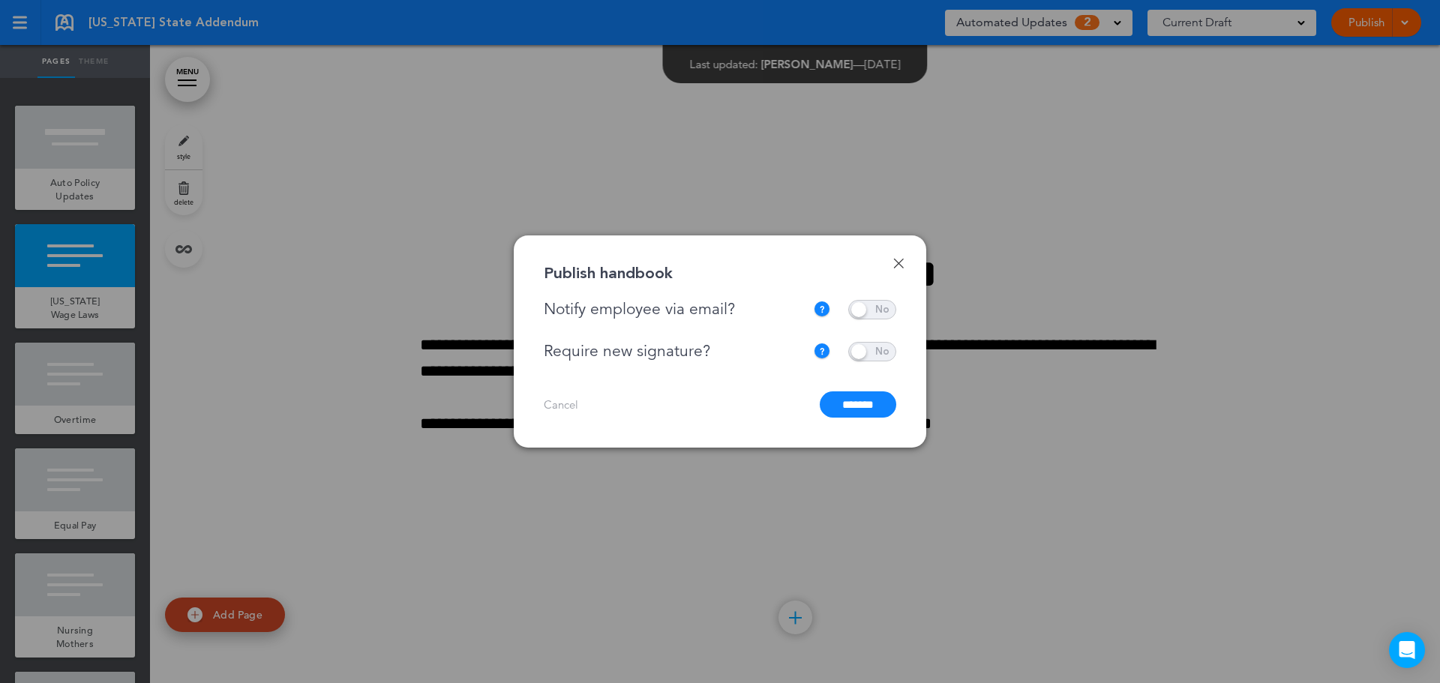
click at [865, 405] on input "*******" at bounding box center [858, 404] width 76 height 26
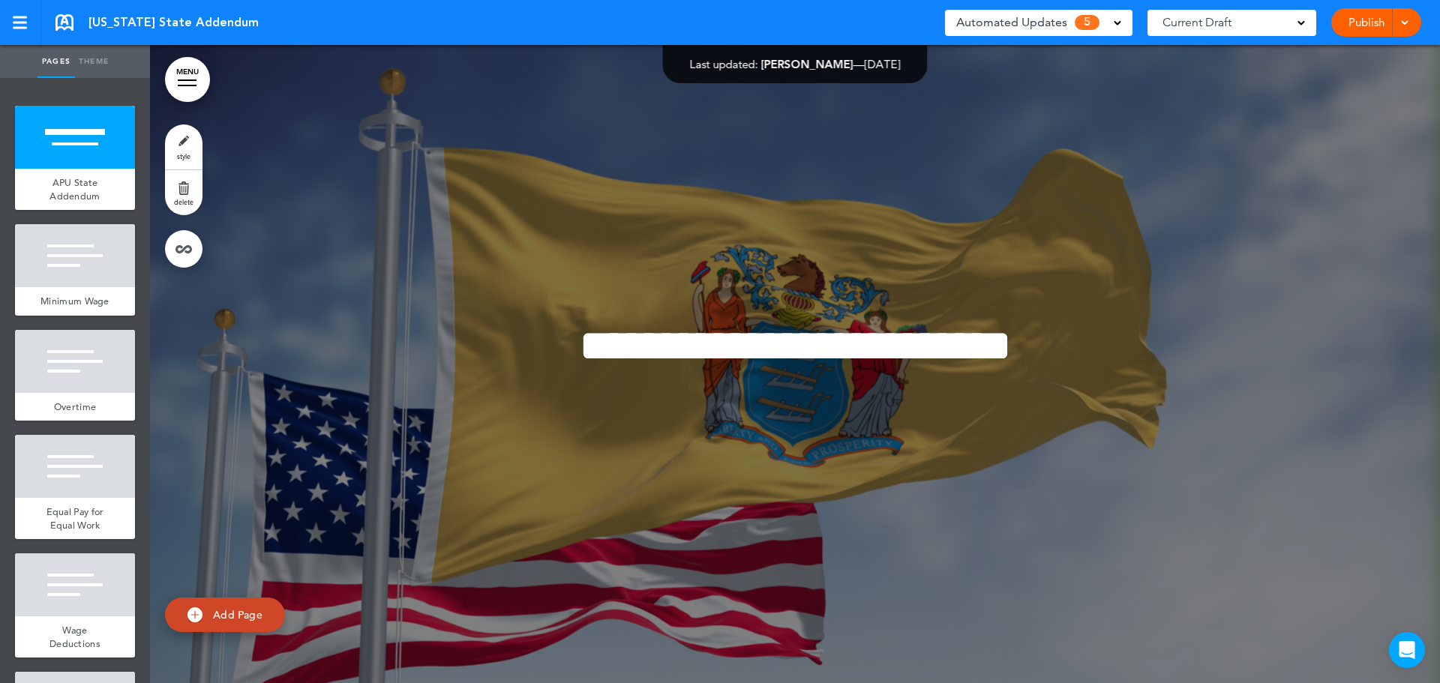
click at [1041, 22] on span "Automated Updates" at bounding box center [1011, 22] width 111 height 21
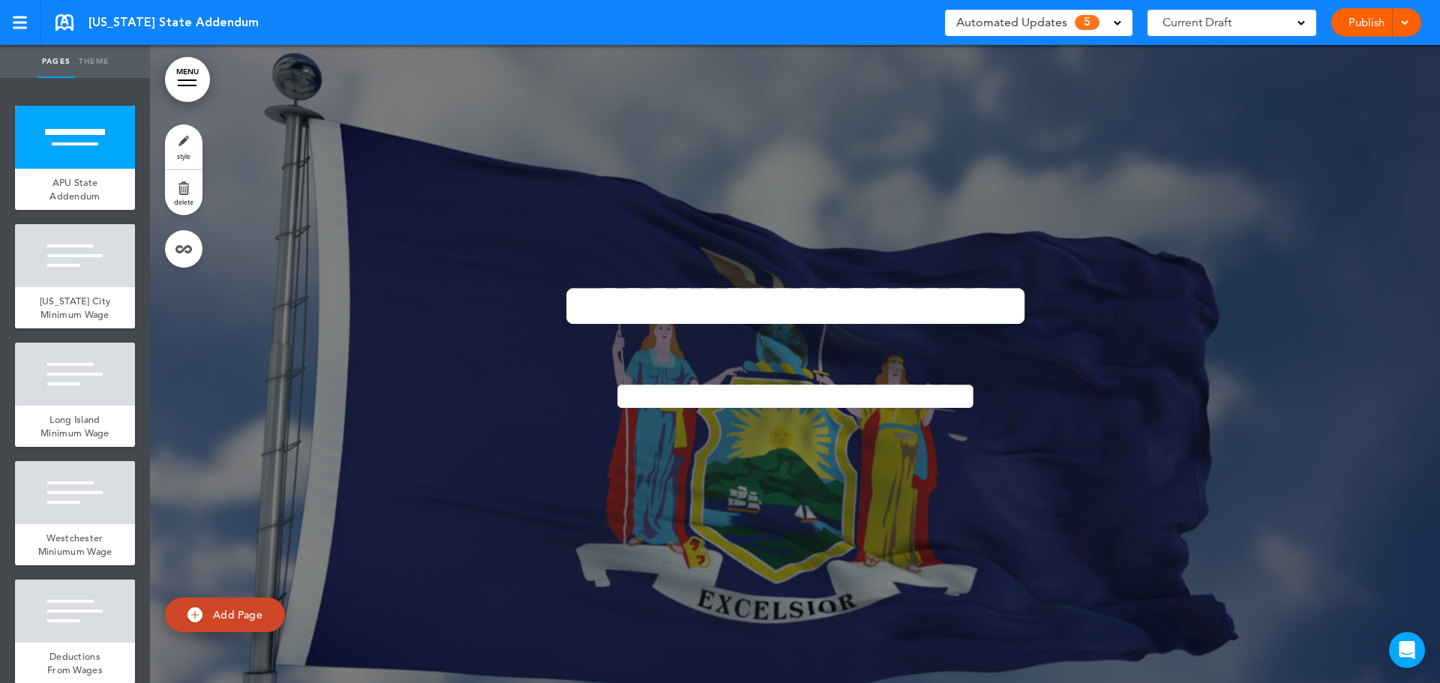
click at [1051, 13] on span "Automated Updates" at bounding box center [1011, 22] width 111 height 21
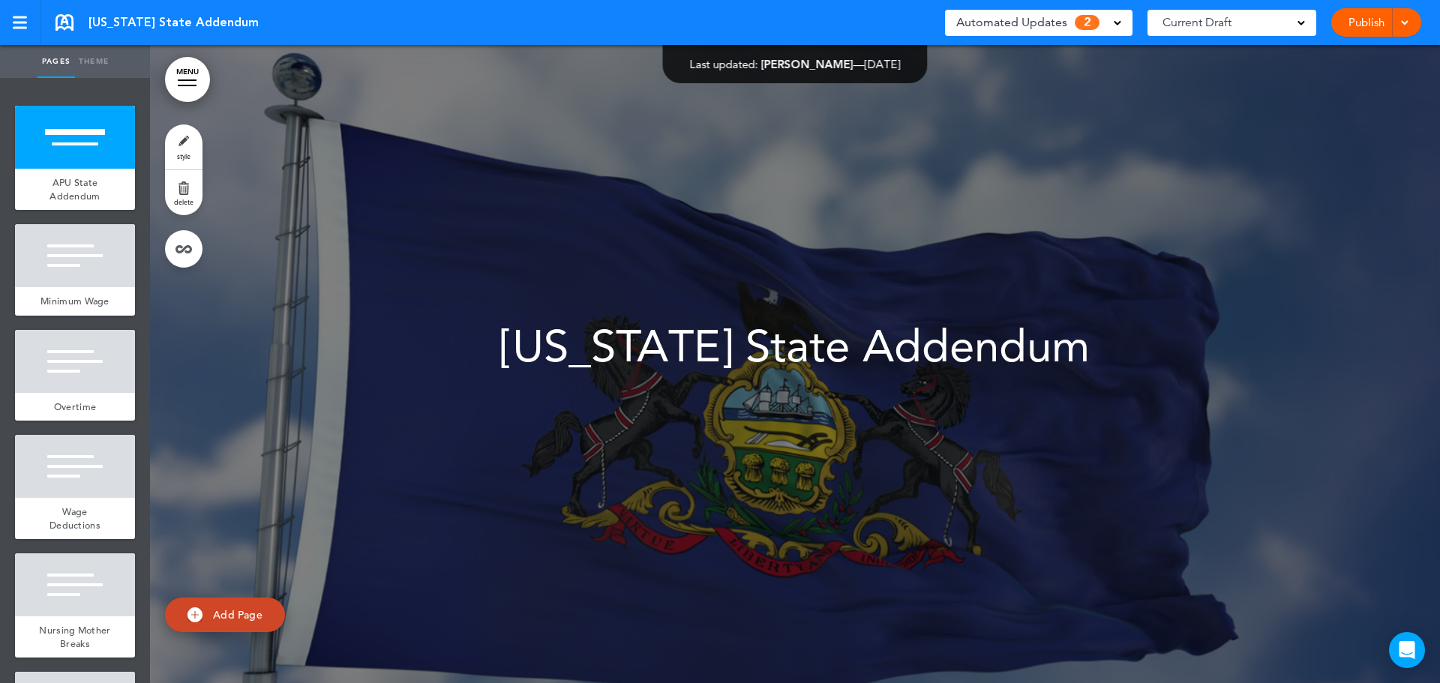
click at [1017, 25] on span "Automated Updates" at bounding box center [1011, 22] width 111 height 21
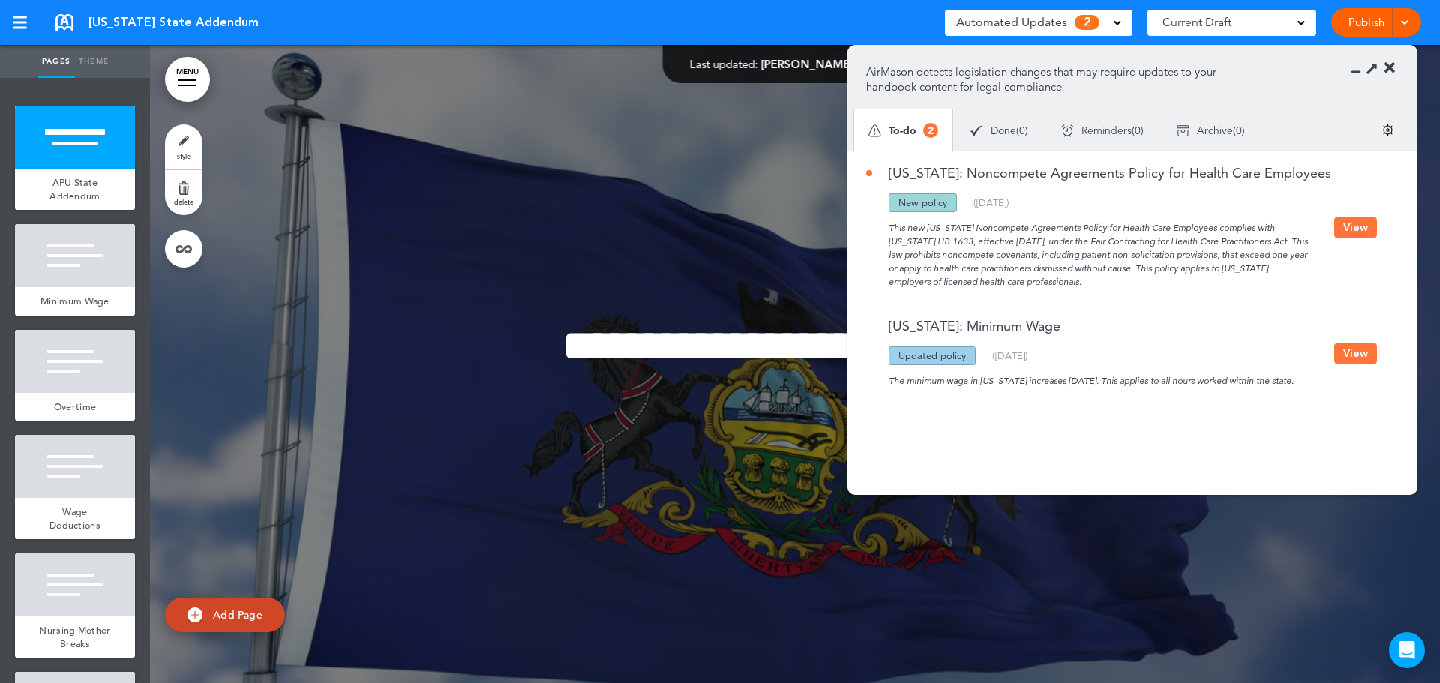
click at [1133, 388] on div "The minimum wage in Pennsylvania increases 1/1/2024. This applies to all hours …" at bounding box center [1100, 376] width 468 height 22
click at [1342, 364] on button "View" at bounding box center [1355, 354] width 43 height 22
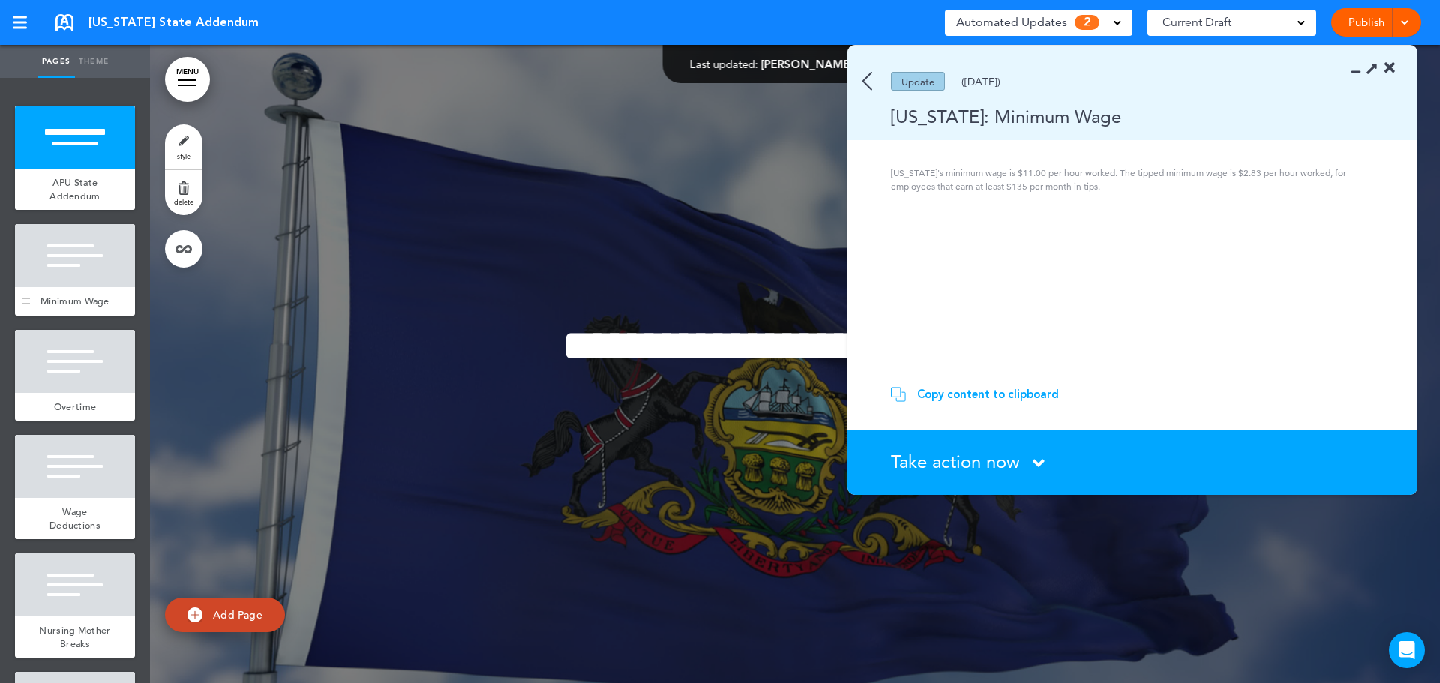
click at [70, 277] on div at bounding box center [75, 255] width 120 height 63
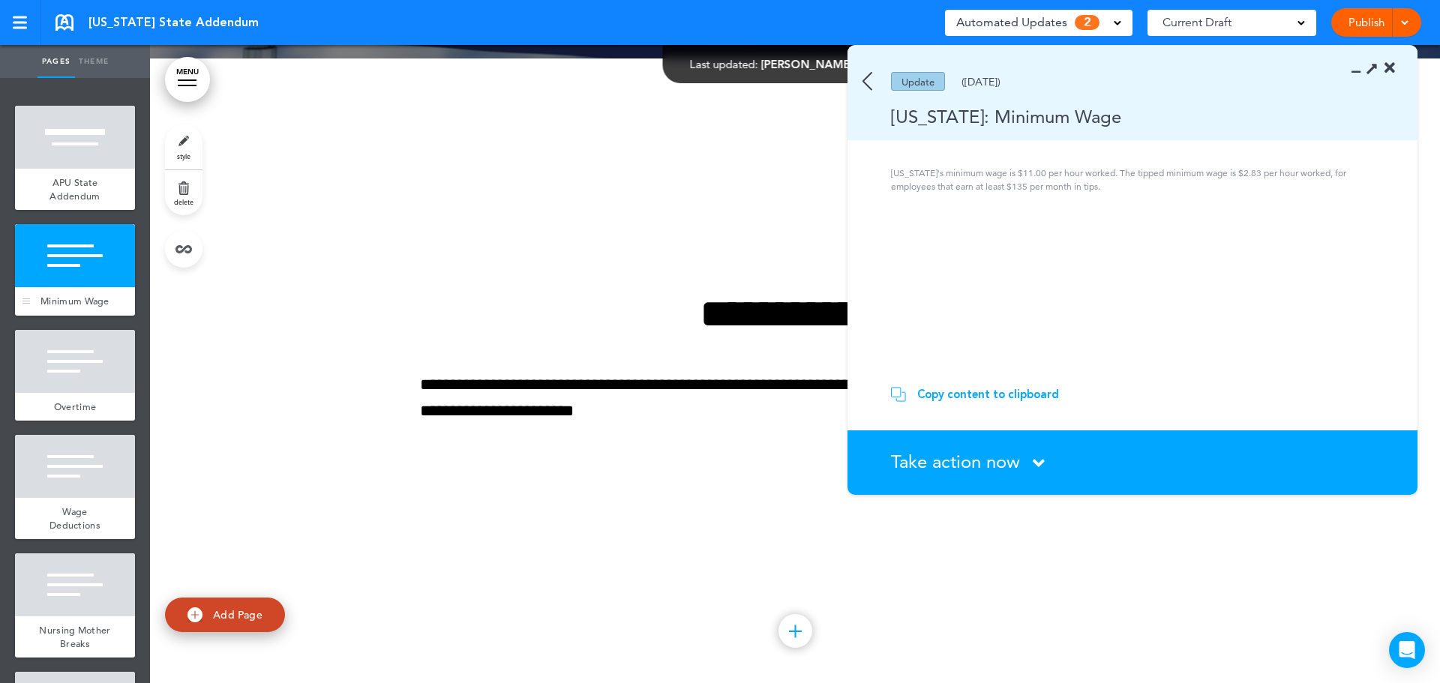
scroll to position [638, 0]
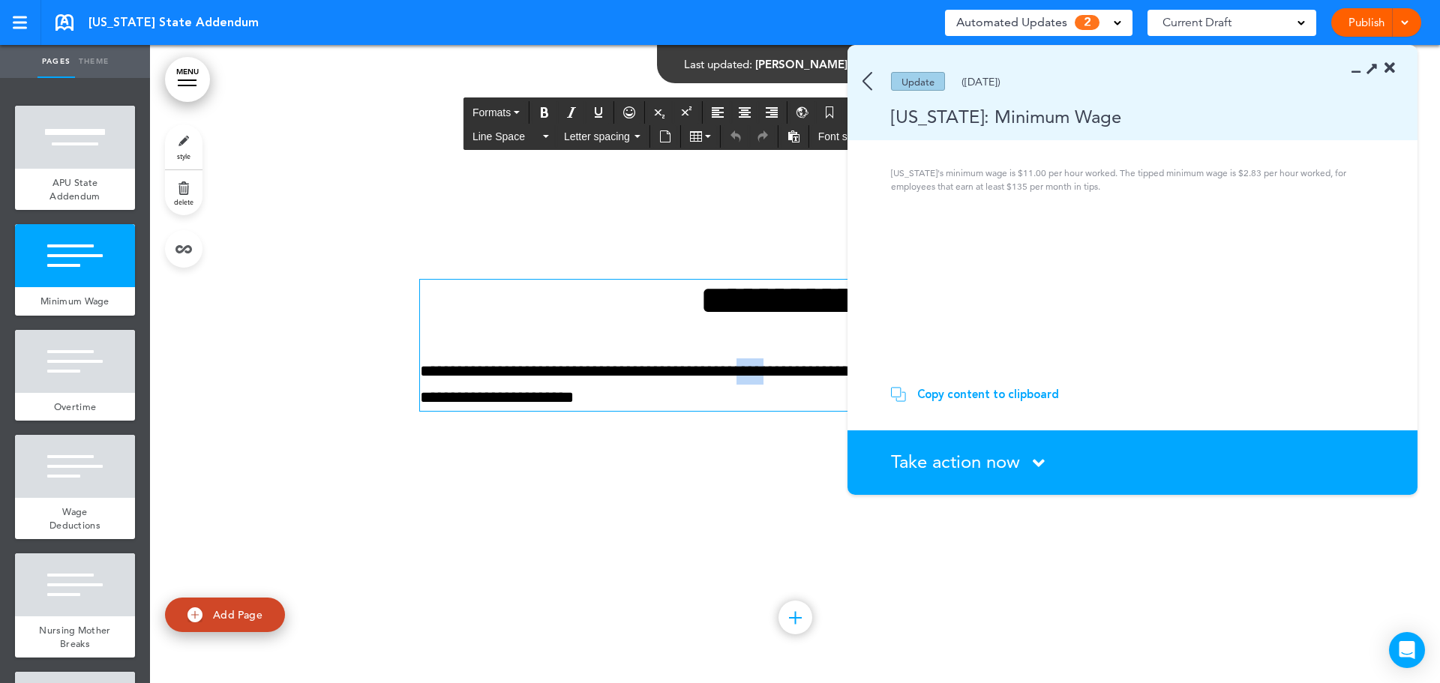
drag, startPoint x: 808, startPoint y: 373, endPoint x: 768, endPoint y: 372, distance: 39.8
click at [770, 372] on p "**********" at bounding box center [795, 384] width 750 height 52
click at [975, 391] on div "Copy content to clipboard" at bounding box center [988, 394] width 142 height 15
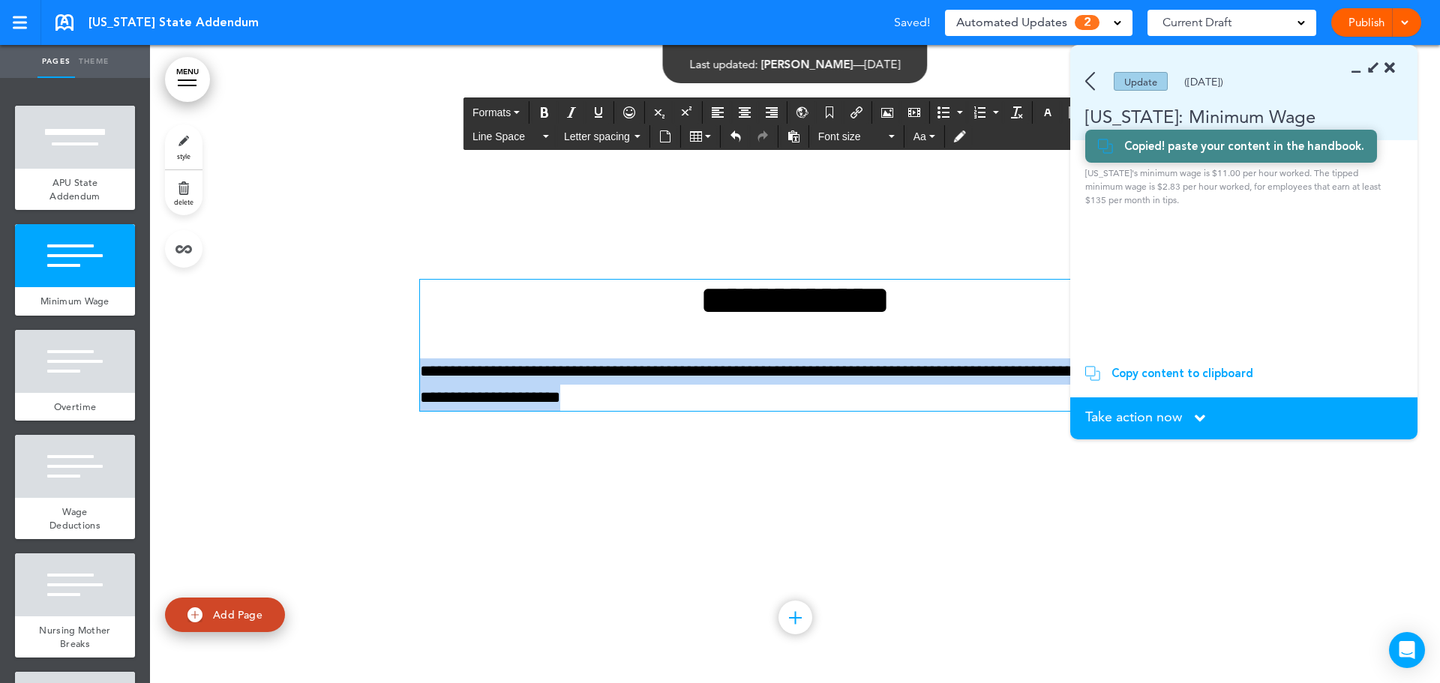
drag, startPoint x: 688, startPoint y: 394, endPoint x: 412, endPoint y: 367, distance: 278.0
click at [412, 367] on div "**********" at bounding box center [795, 364] width 1290 height 638
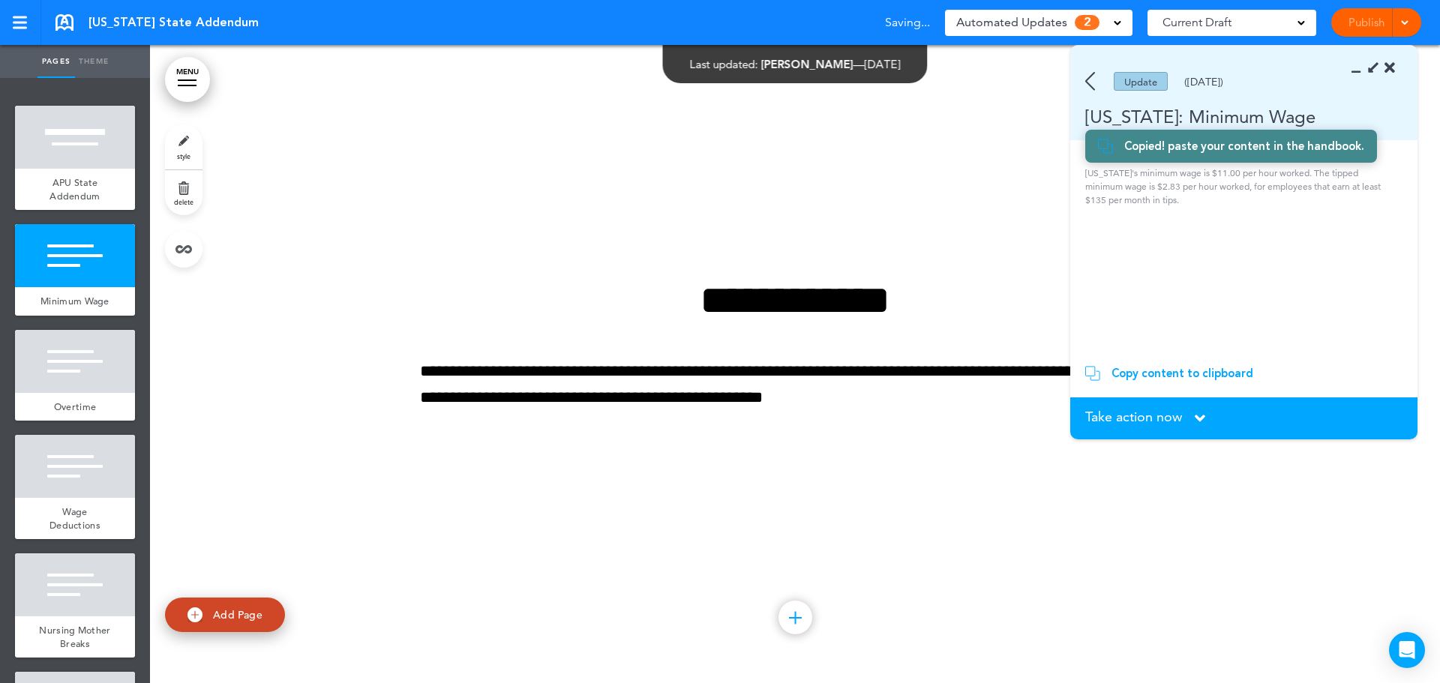
click at [781, 452] on div "**********" at bounding box center [795, 363] width 750 height 281
drag, startPoint x: 1128, startPoint y: 372, endPoint x: 1137, endPoint y: 385, distance: 15.6
click at [1137, 385] on section "Copy content to clipboard Copied! paste your content in the handbook." at bounding box center [1243, 373] width 347 height 48
click at [1196, 420] on icon at bounding box center [1200, 418] width 10 height 16
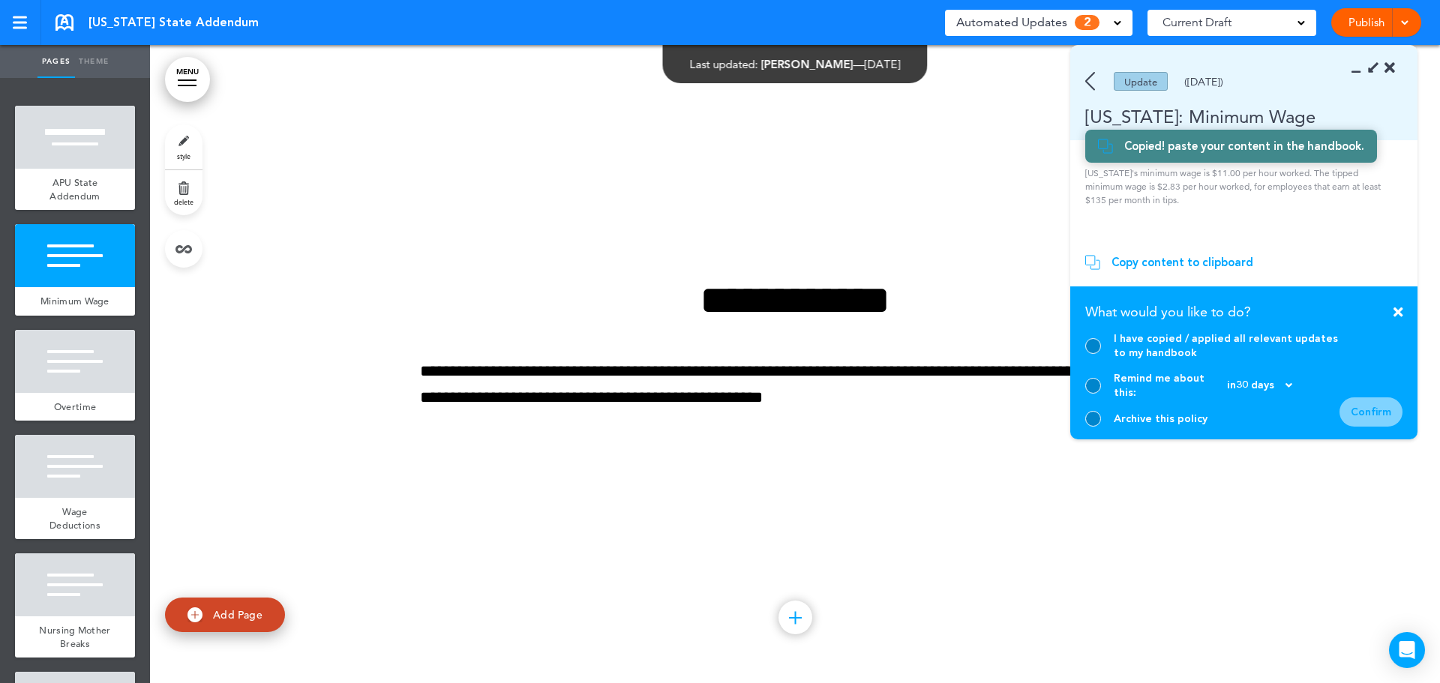
click at [1120, 348] on div "I have copied / applied all relevant updates to my handbook" at bounding box center [1227, 345] width 226 height 28
click at [1094, 354] on div at bounding box center [1093, 346] width 16 height 16
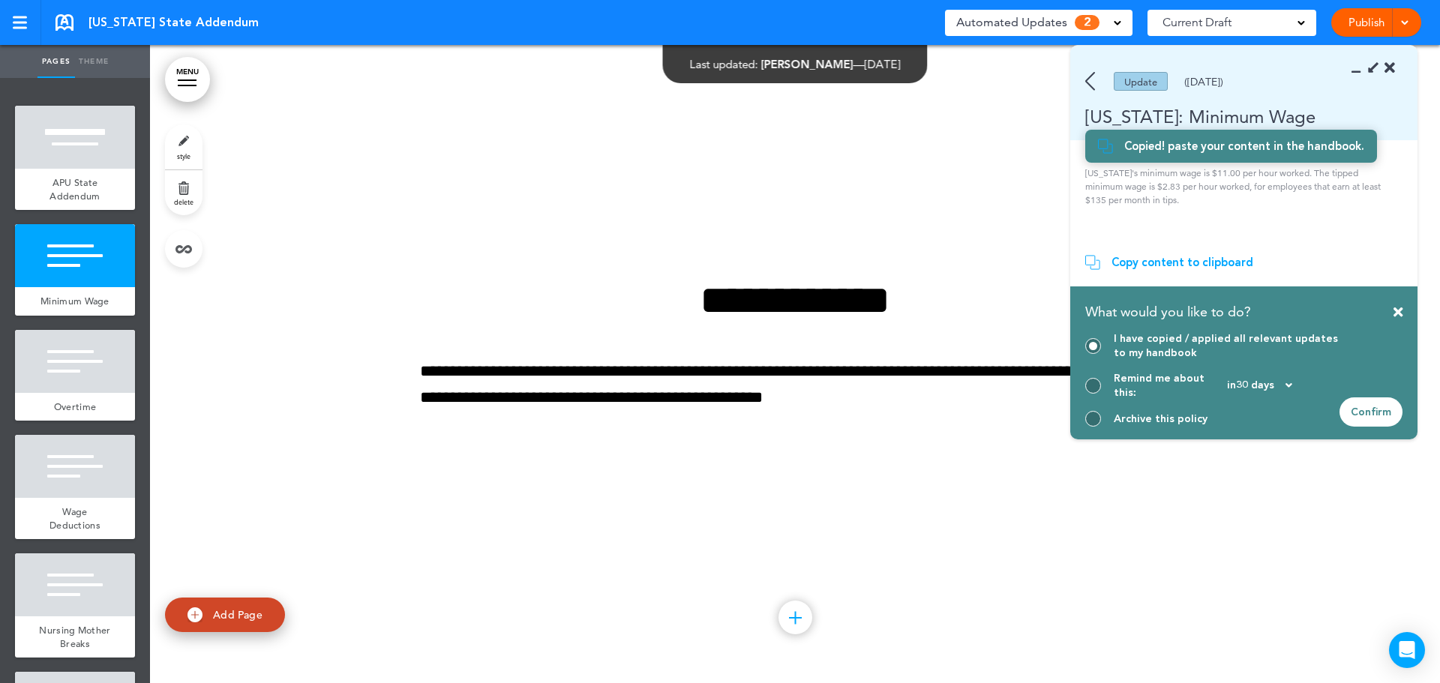
click at [1378, 401] on div "Confirm" at bounding box center [1370, 411] width 63 height 29
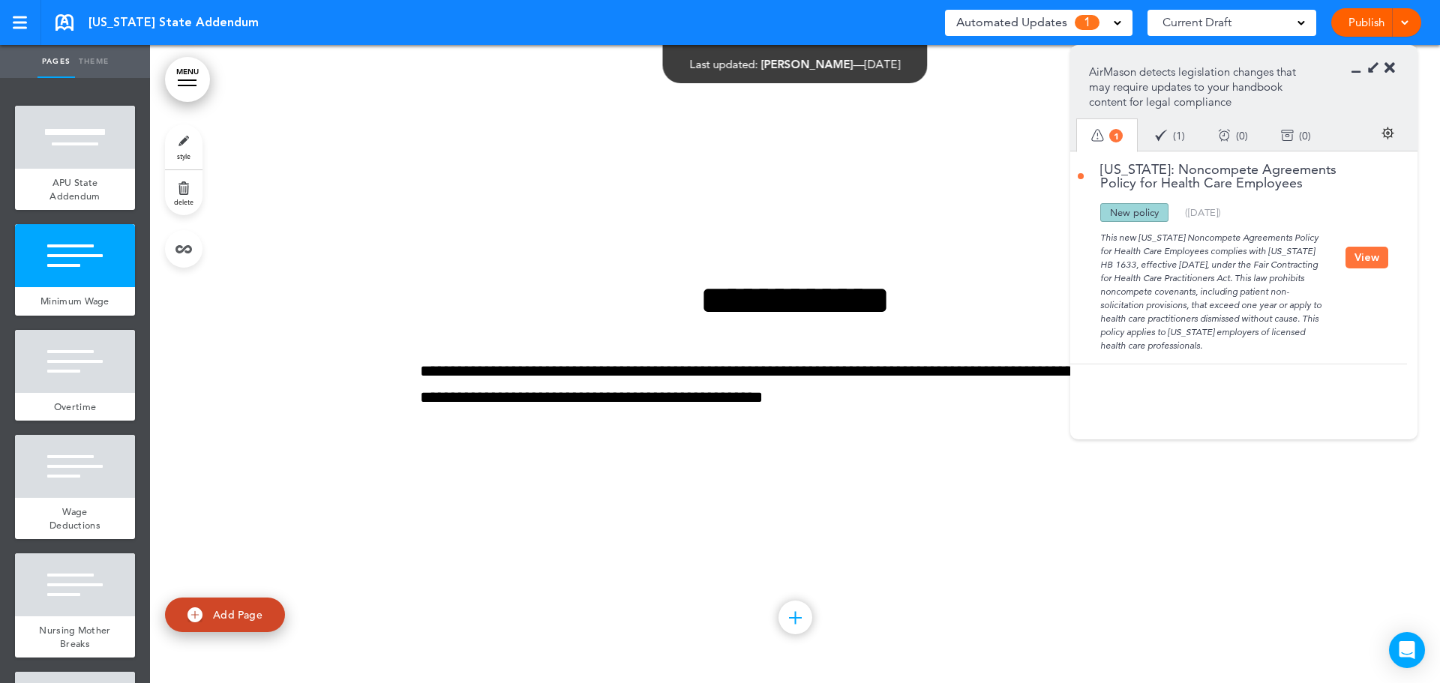
click at [973, 187] on div at bounding box center [795, 364] width 1290 height 638
click at [1363, 24] on link "Publish" at bounding box center [1365, 22] width 47 height 28
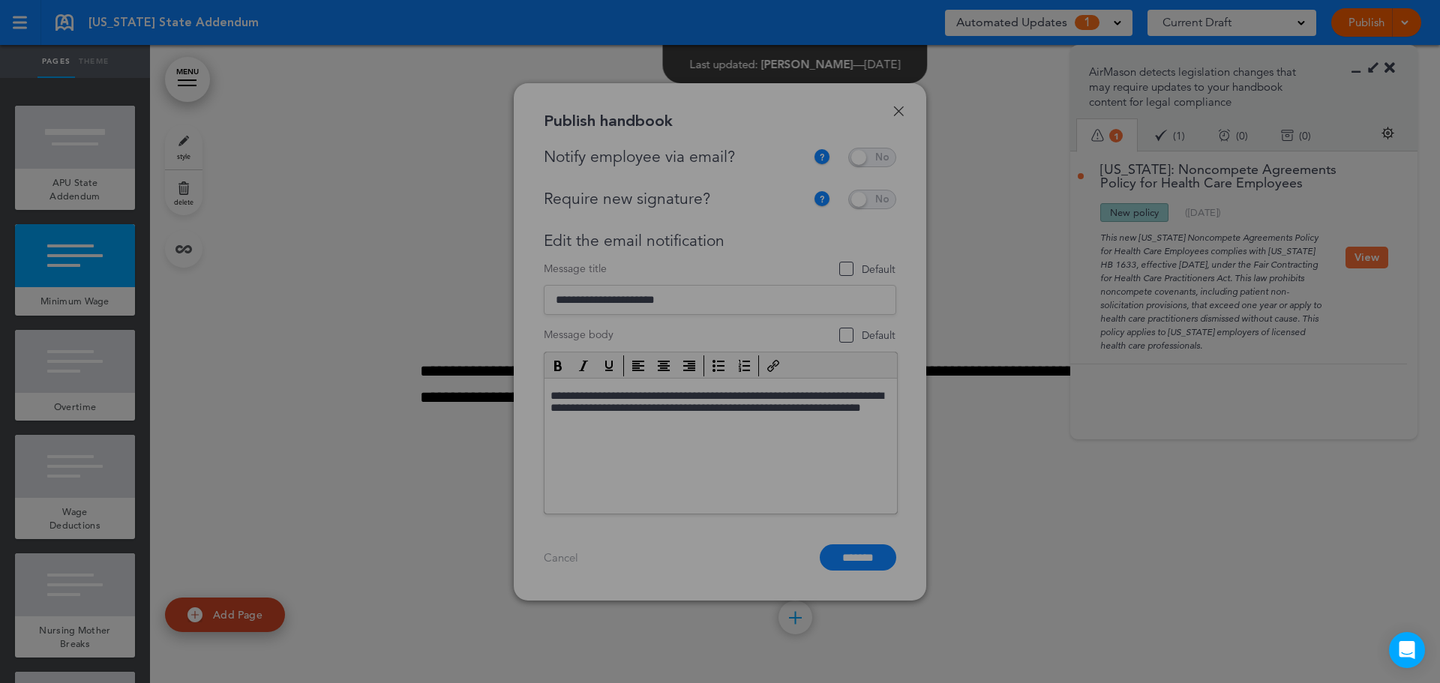
scroll to position [0, 0]
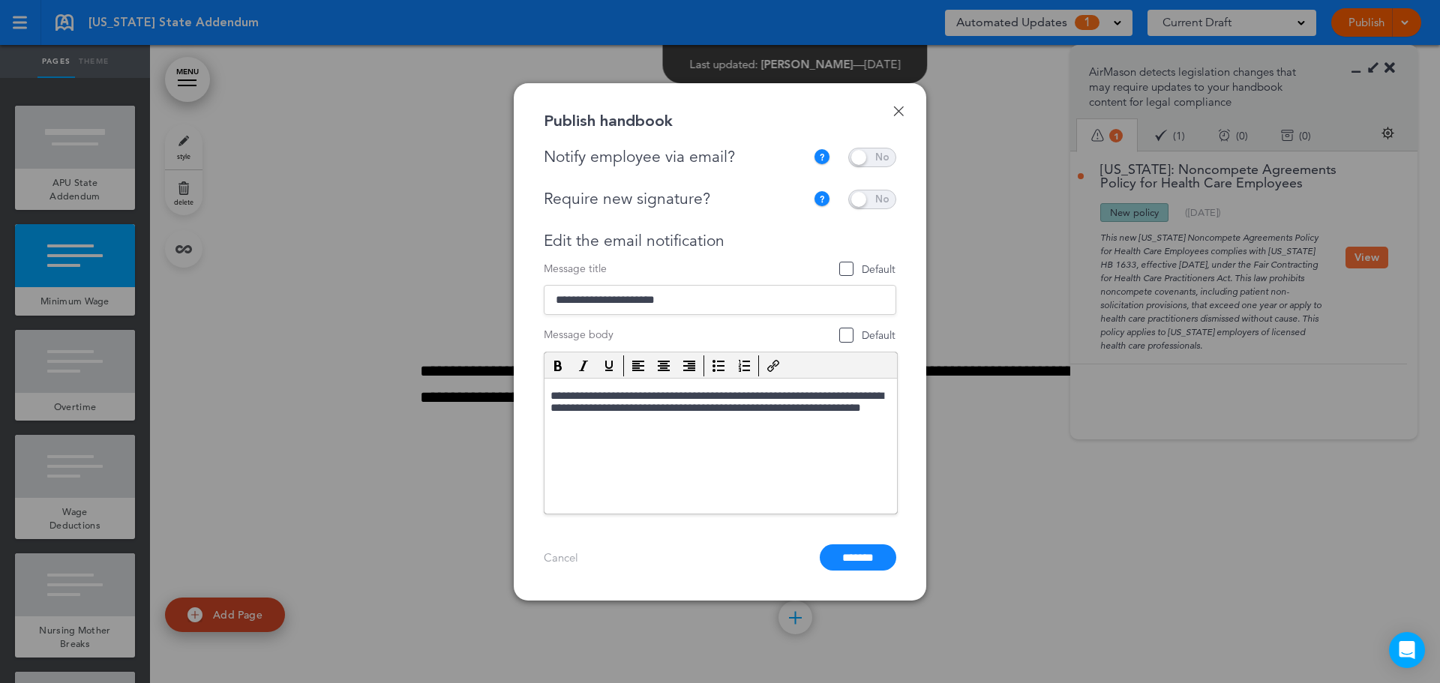
click at [884, 159] on span at bounding box center [872, 157] width 48 height 19
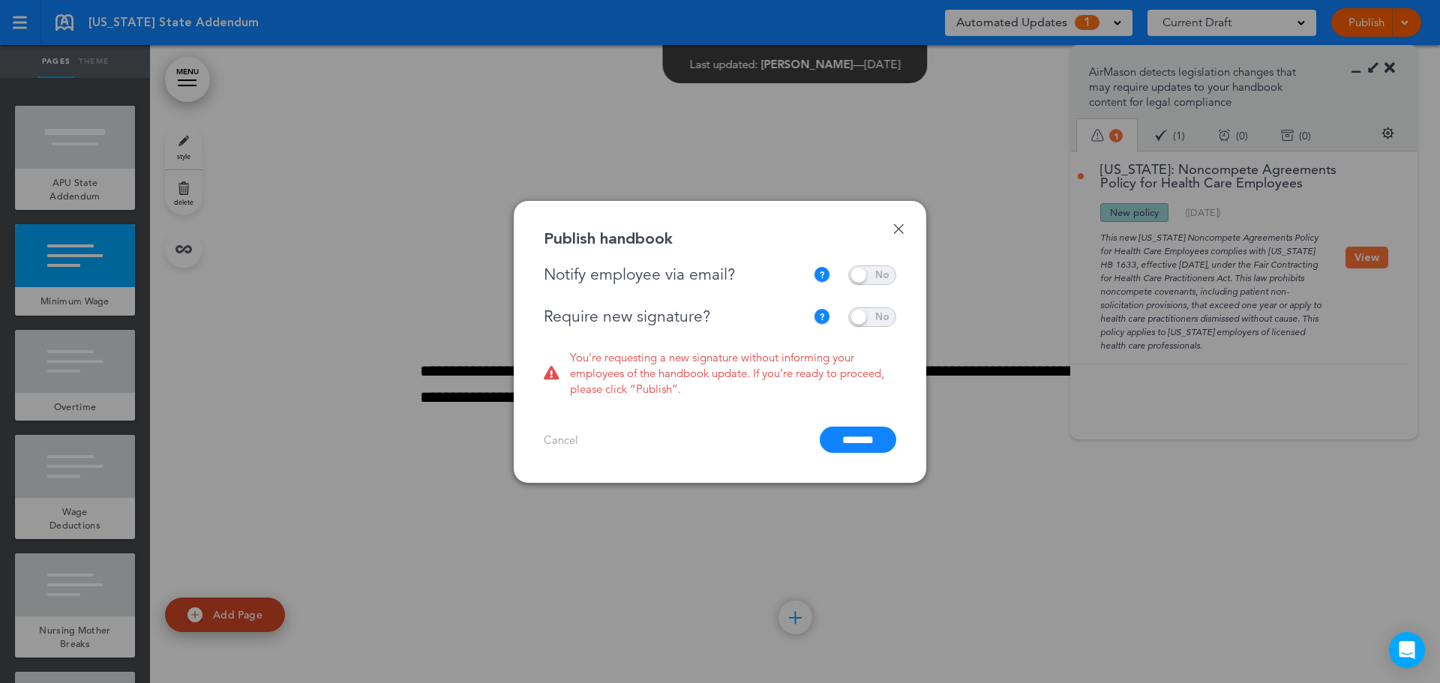
click at [869, 433] on input "*******" at bounding box center [858, 440] width 76 height 26
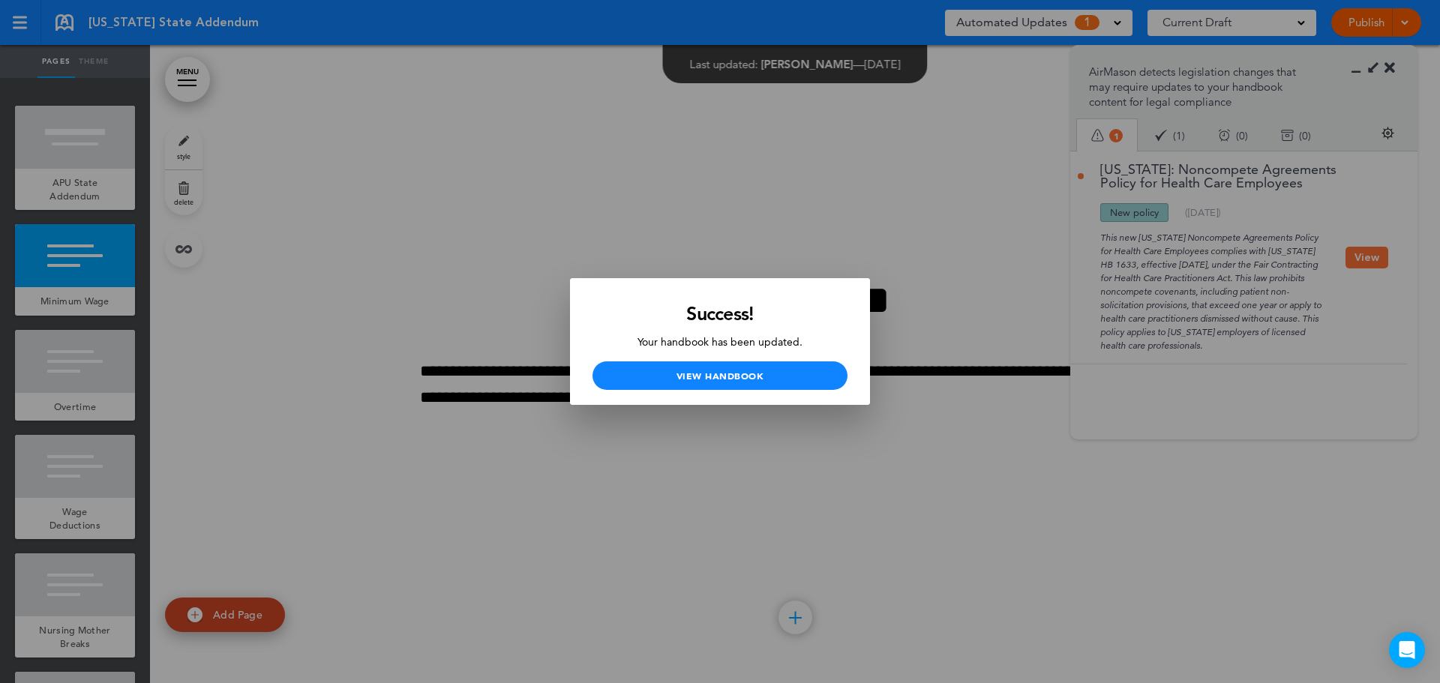
click at [388, 184] on div at bounding box center [720, 341] width 1440 height 683
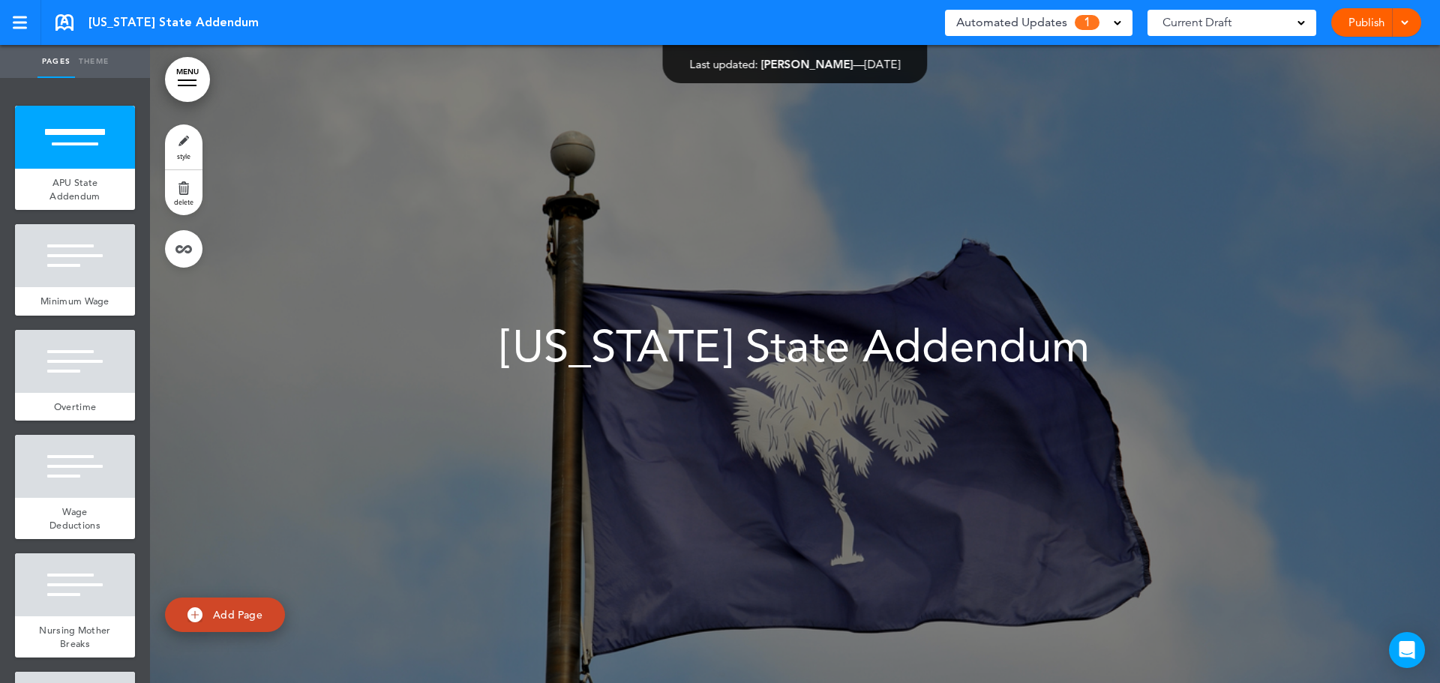
click at [1009, 24] on span "Automated Updates" at bounding box center [1011, 22] width 111 height 21
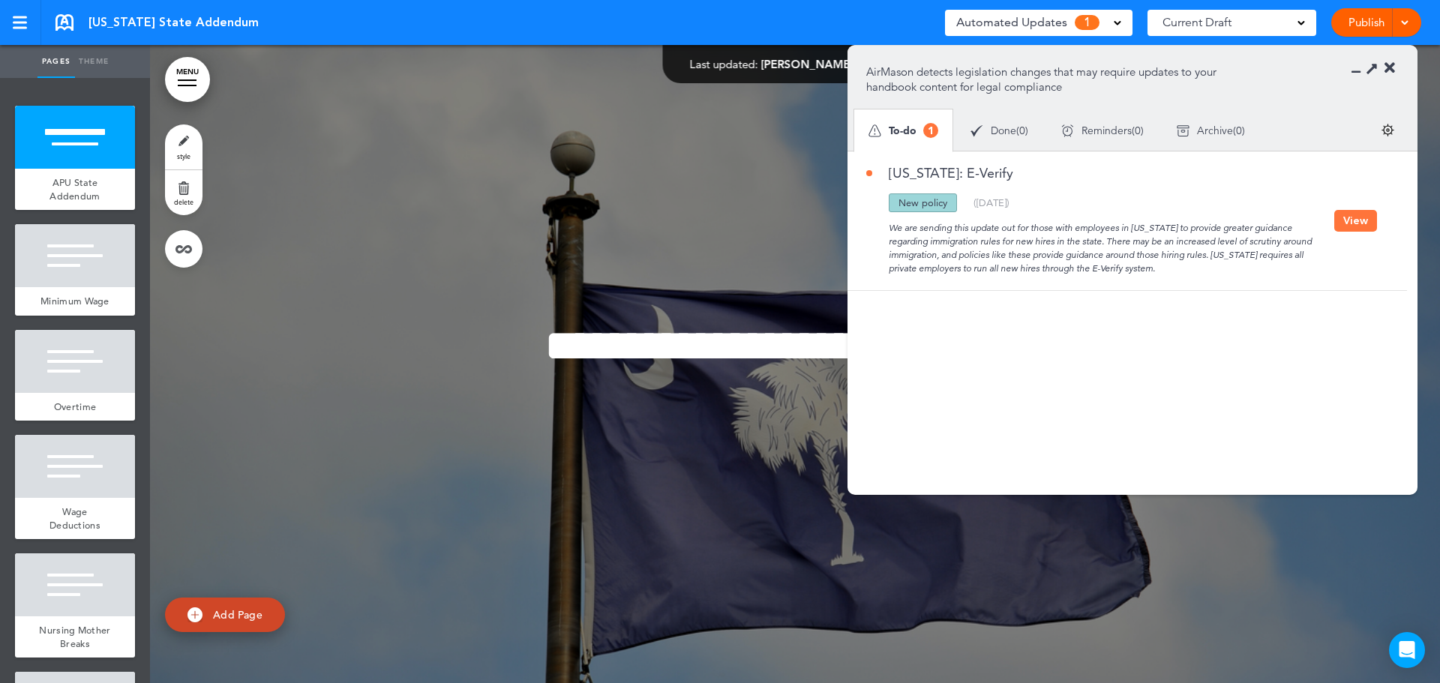
click at [1342, 219] on button "View" at bounding box center [1355, 221] width 43 height 22
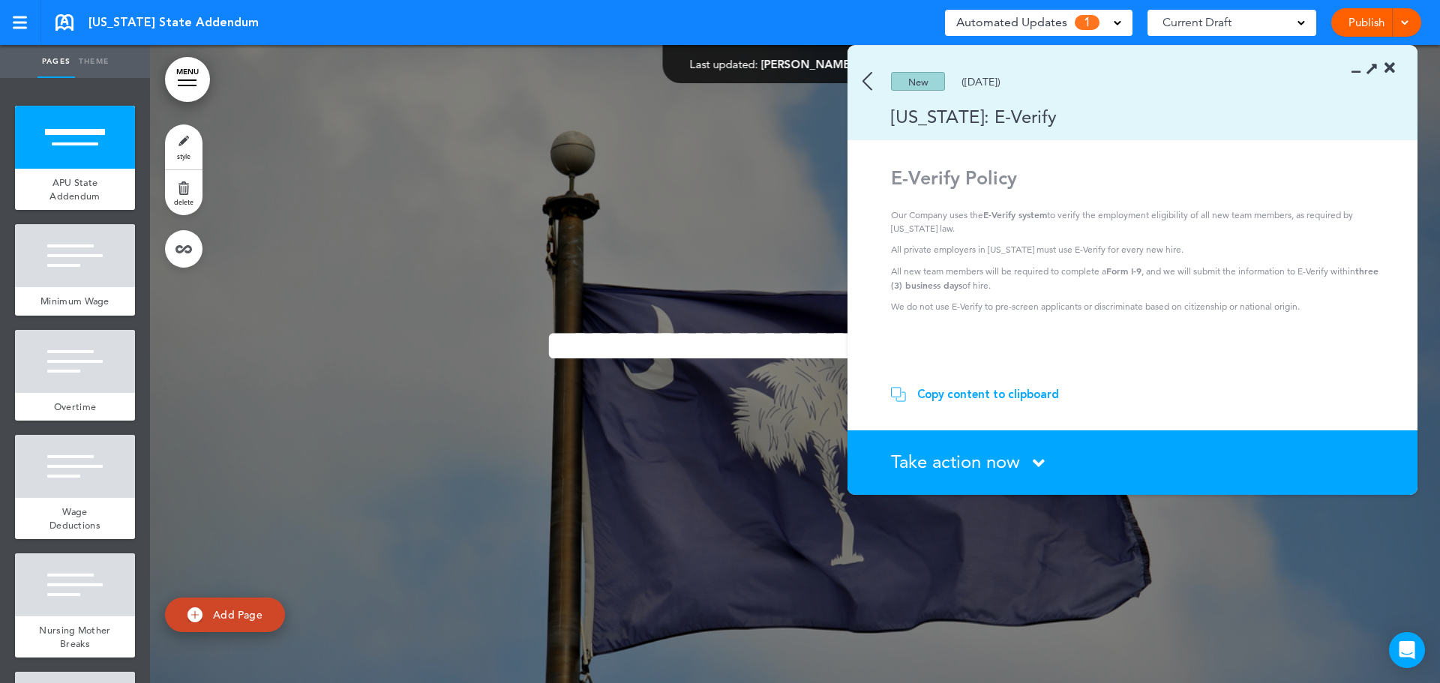
click at [976, 397] on div "Copy content to clipboard" at bounding box center [988, 394] width 142 height 15
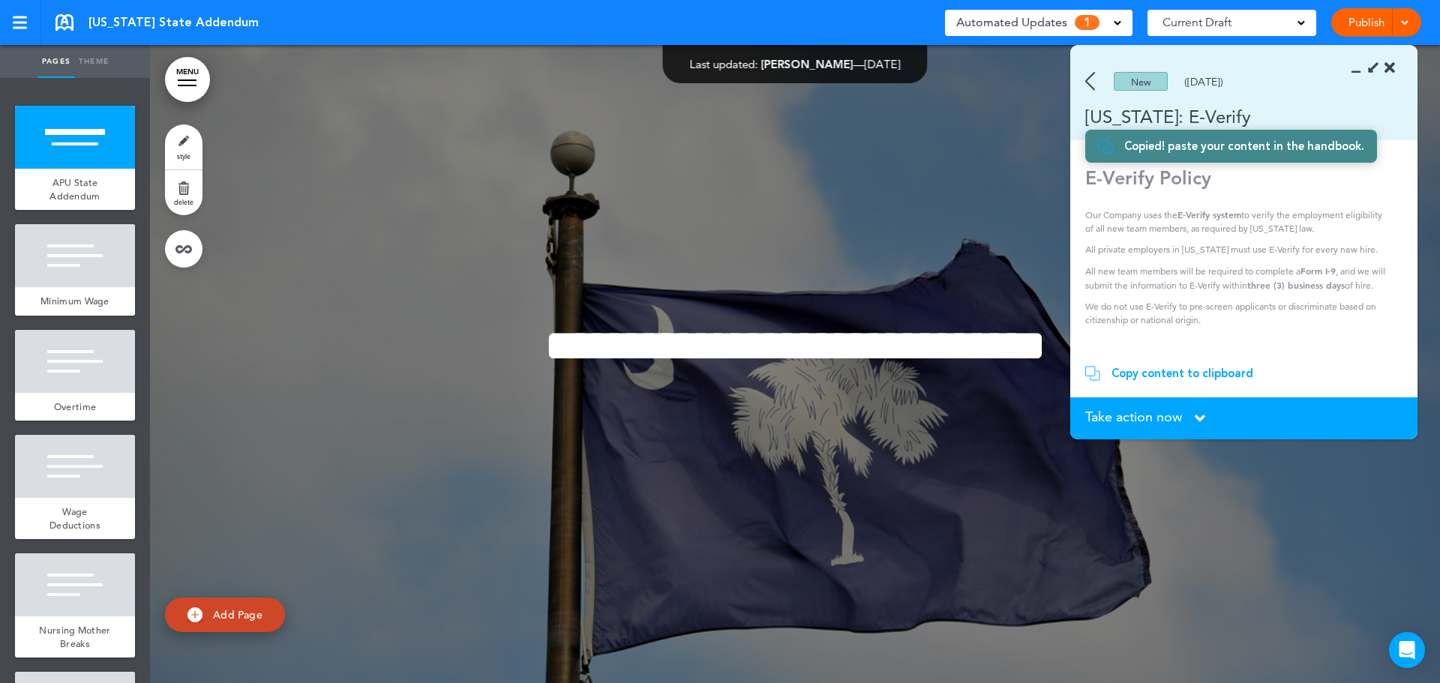
click at [247, 611] on span "Add Page" at bounding box center [237, 614] width 49 height 13
type input "********"
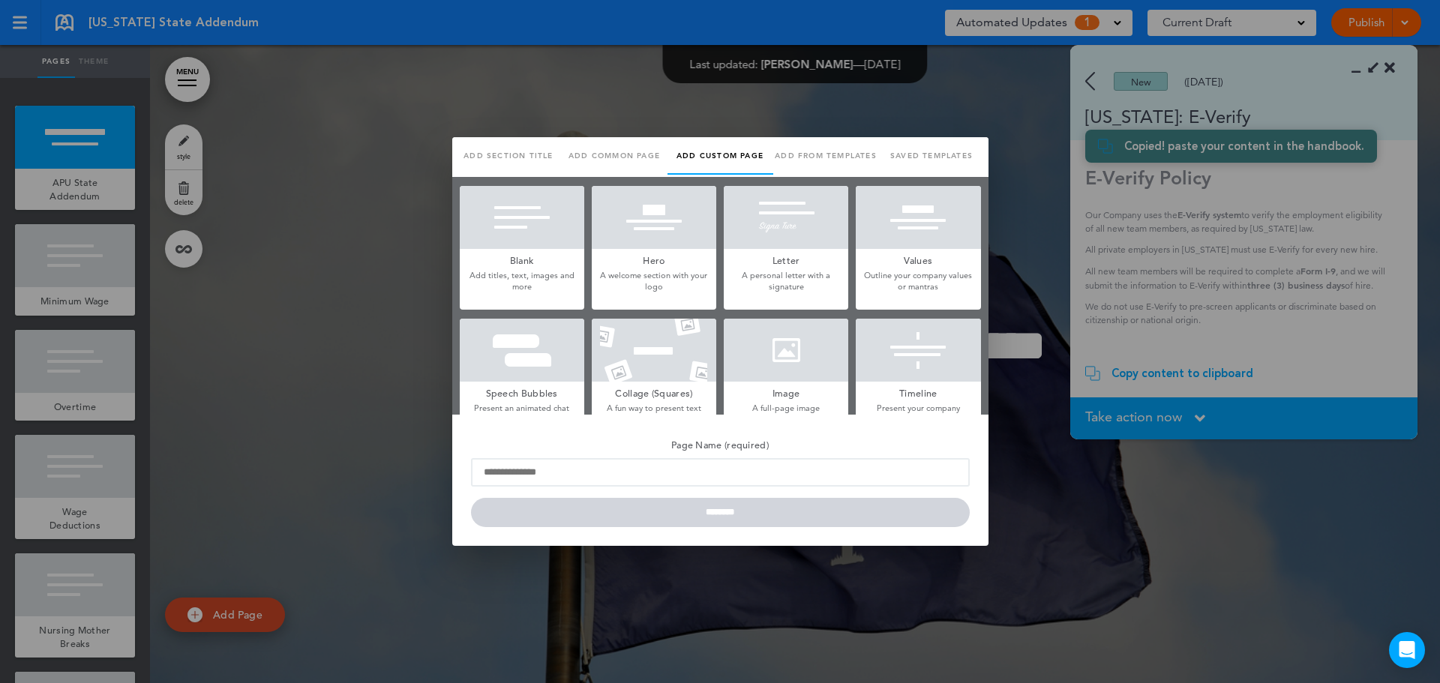
click at [535, 258] on h5 "Blank" at bounding box center [522, 259] width 124 height 21
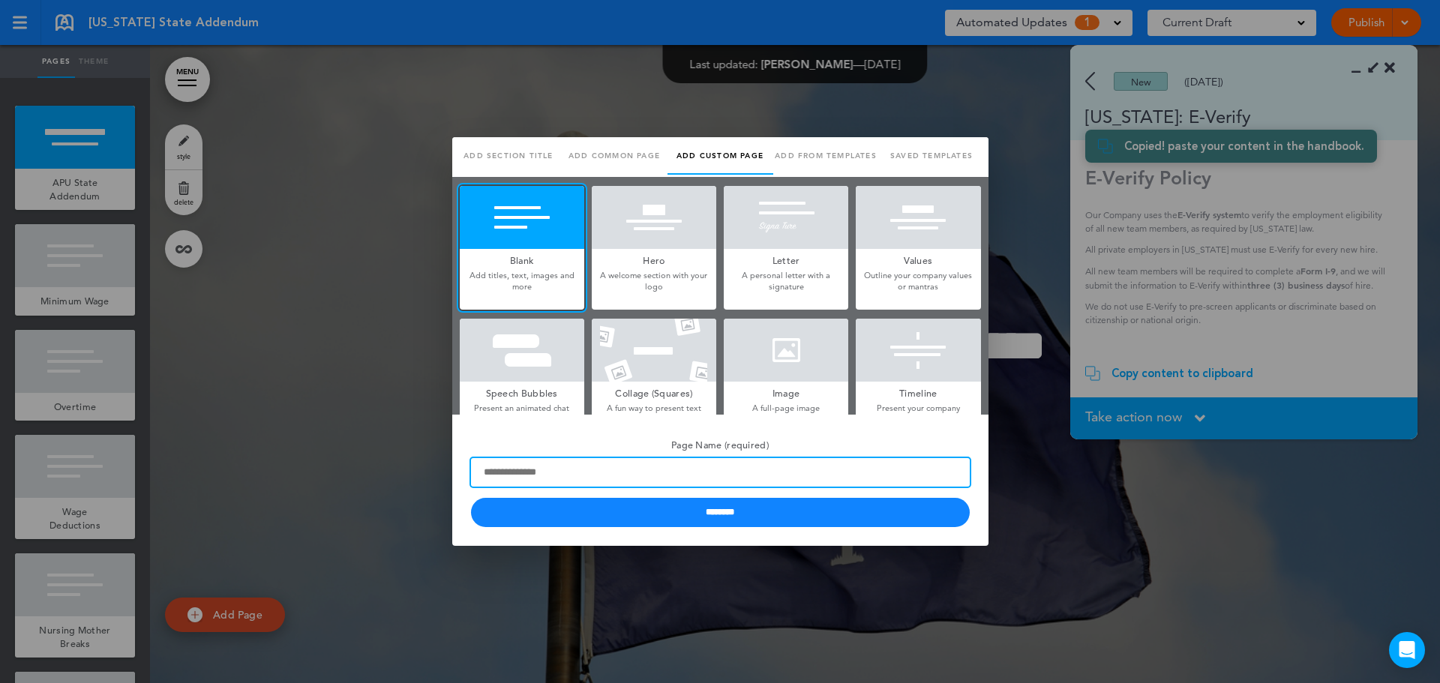
click at [533, 470] on input "Page Name (required)" at bounding box center [720, 472] width 499 height 28
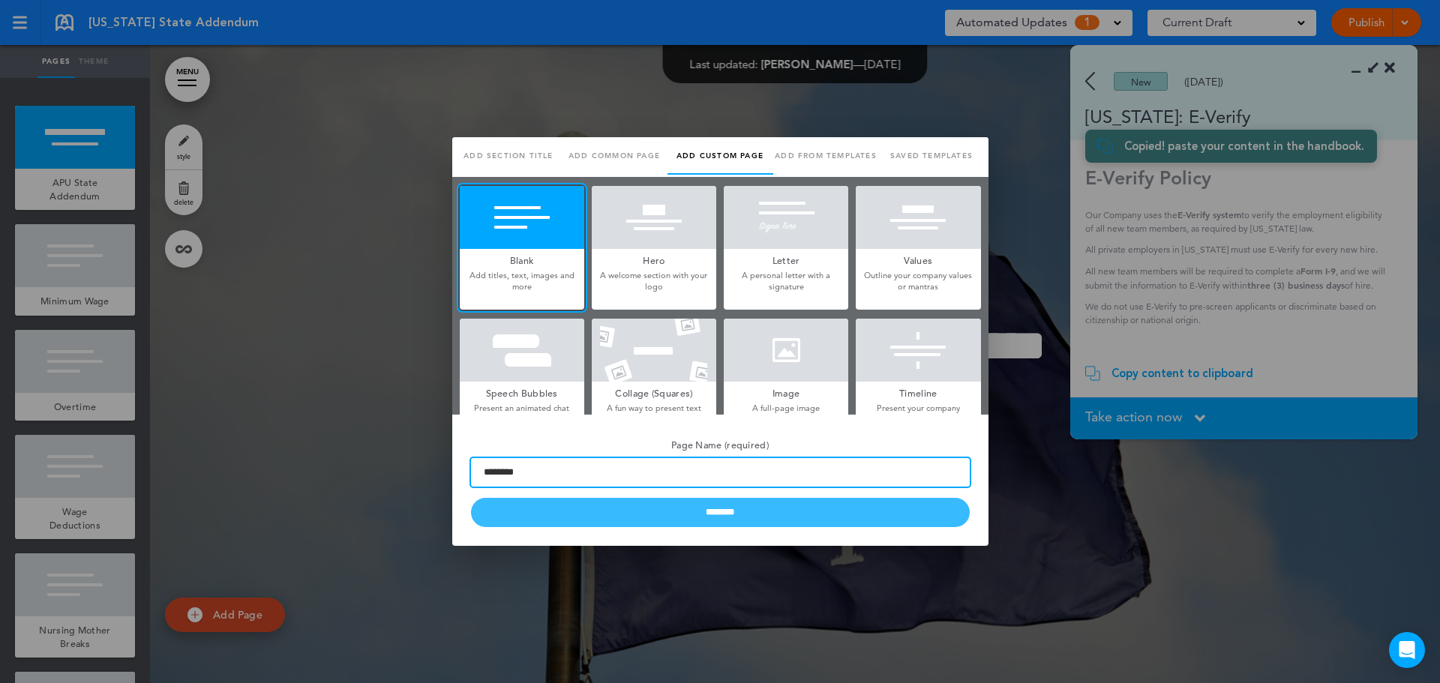
type input "********"
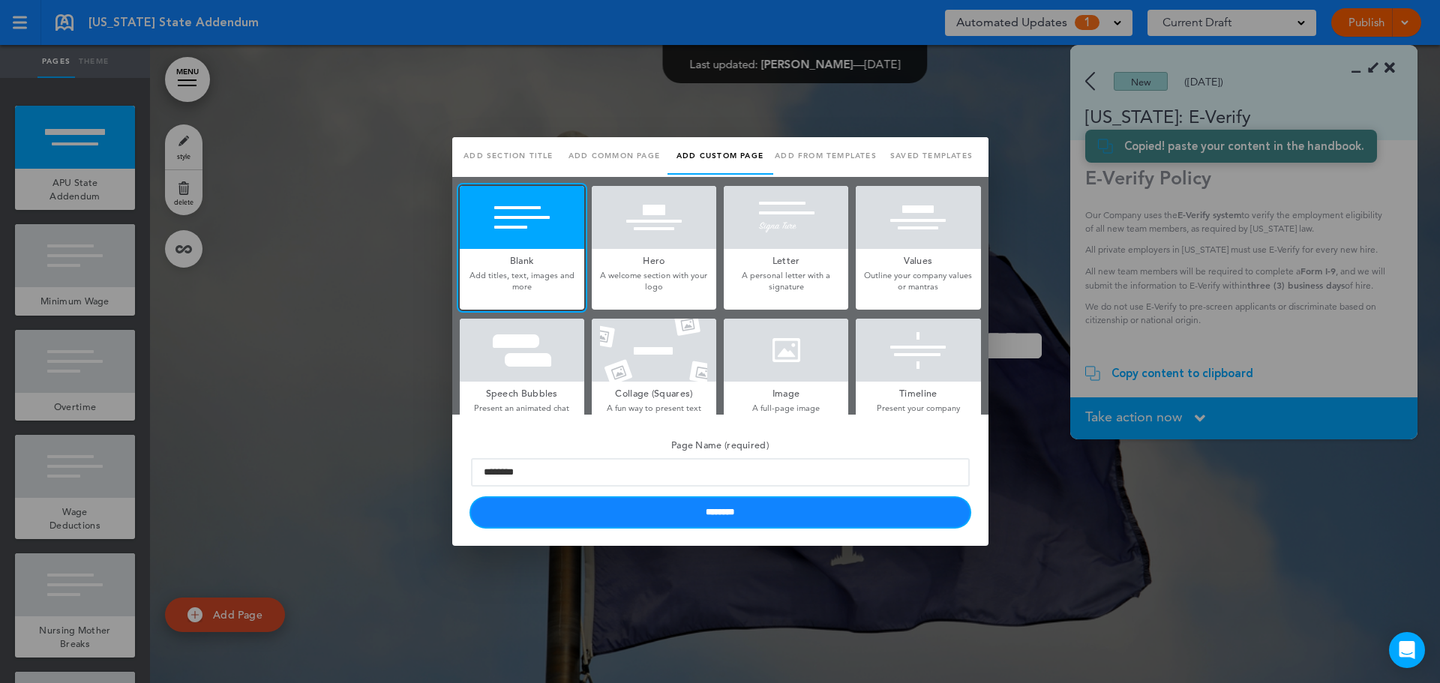
click at [682, 520] on input "********" at bounding box center [720, 512] width 499 height 29
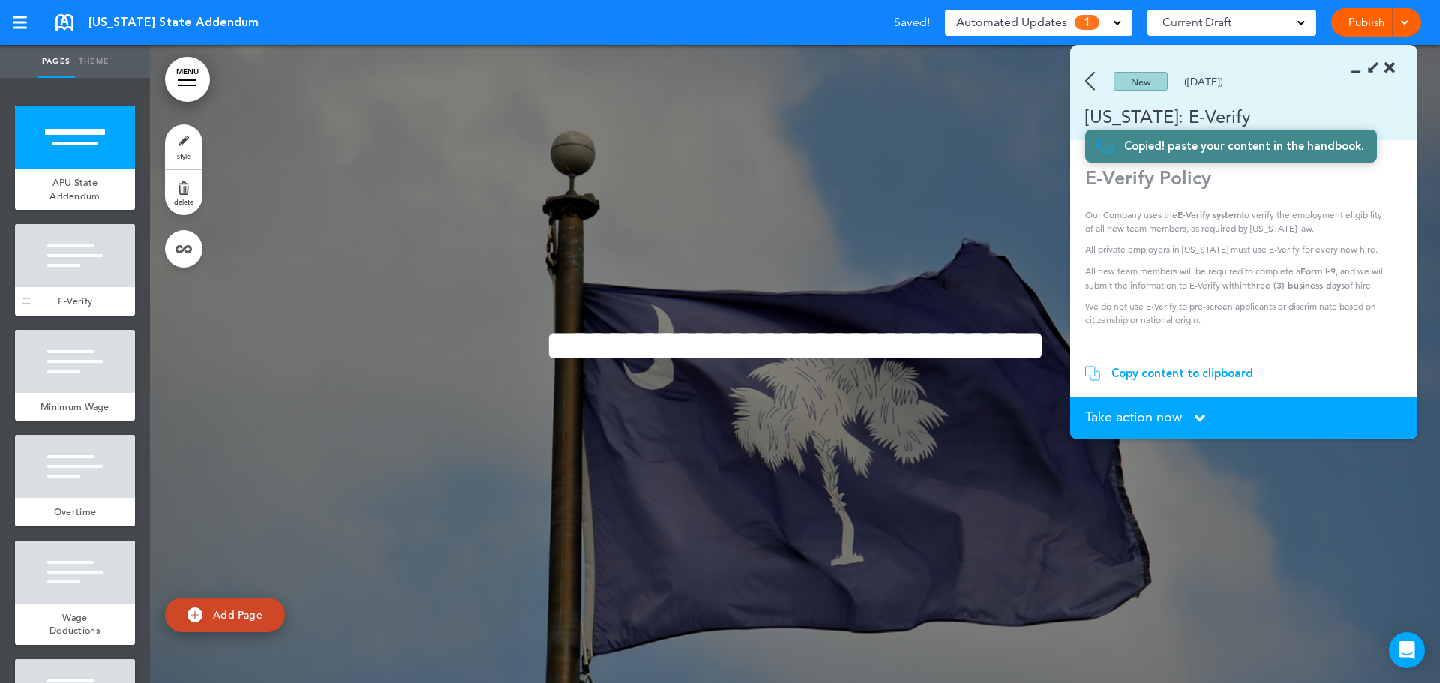
click at [66, 262] on div at bounding box center [75, 255] width 120 height 63
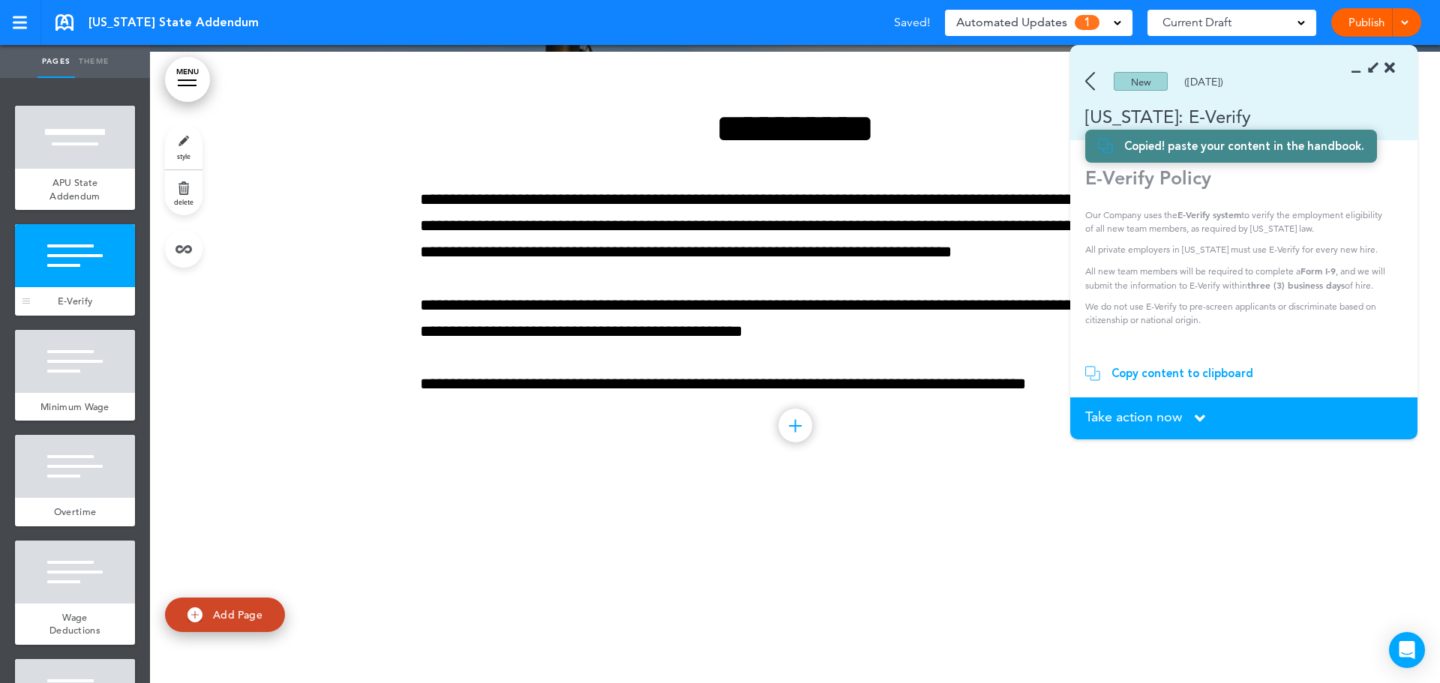
scroll to position [638, 0]
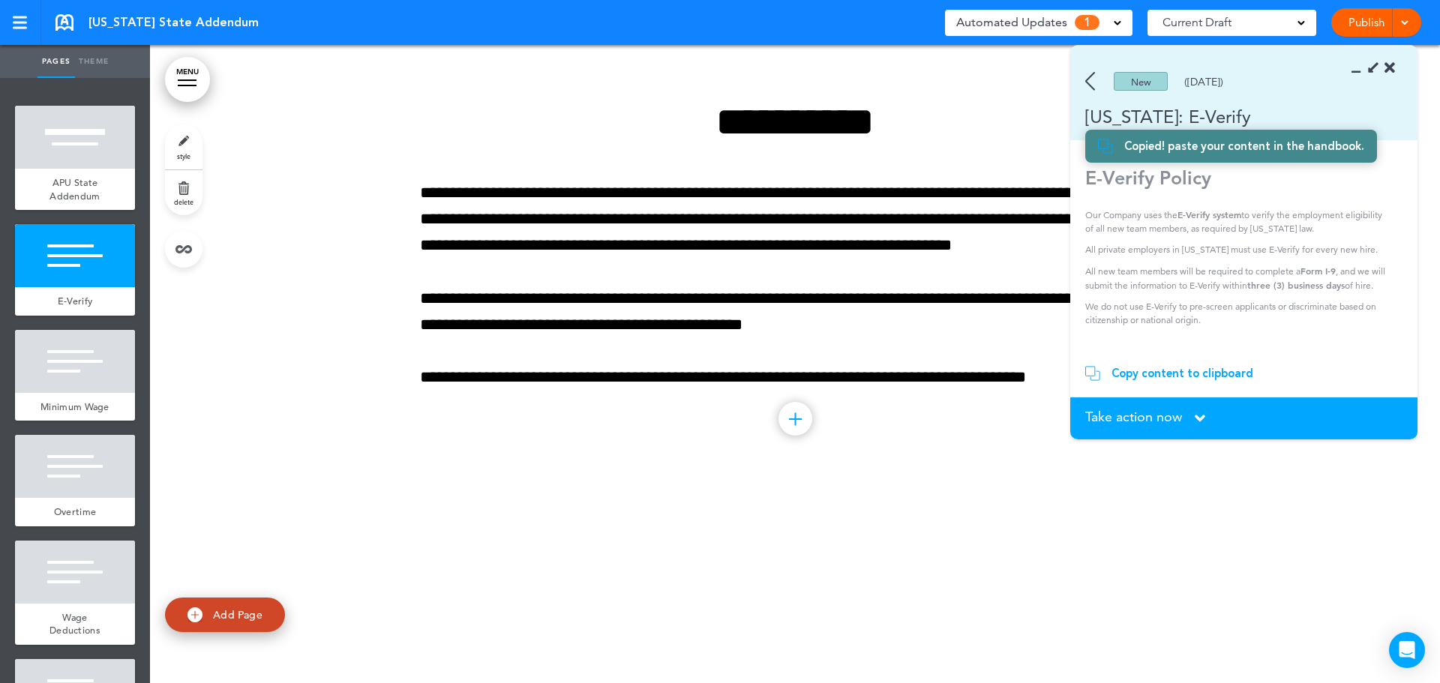
click at [1162, 372] on div "Copy content to clipboard" at bounding box center [1182, 373] width 142 height 15
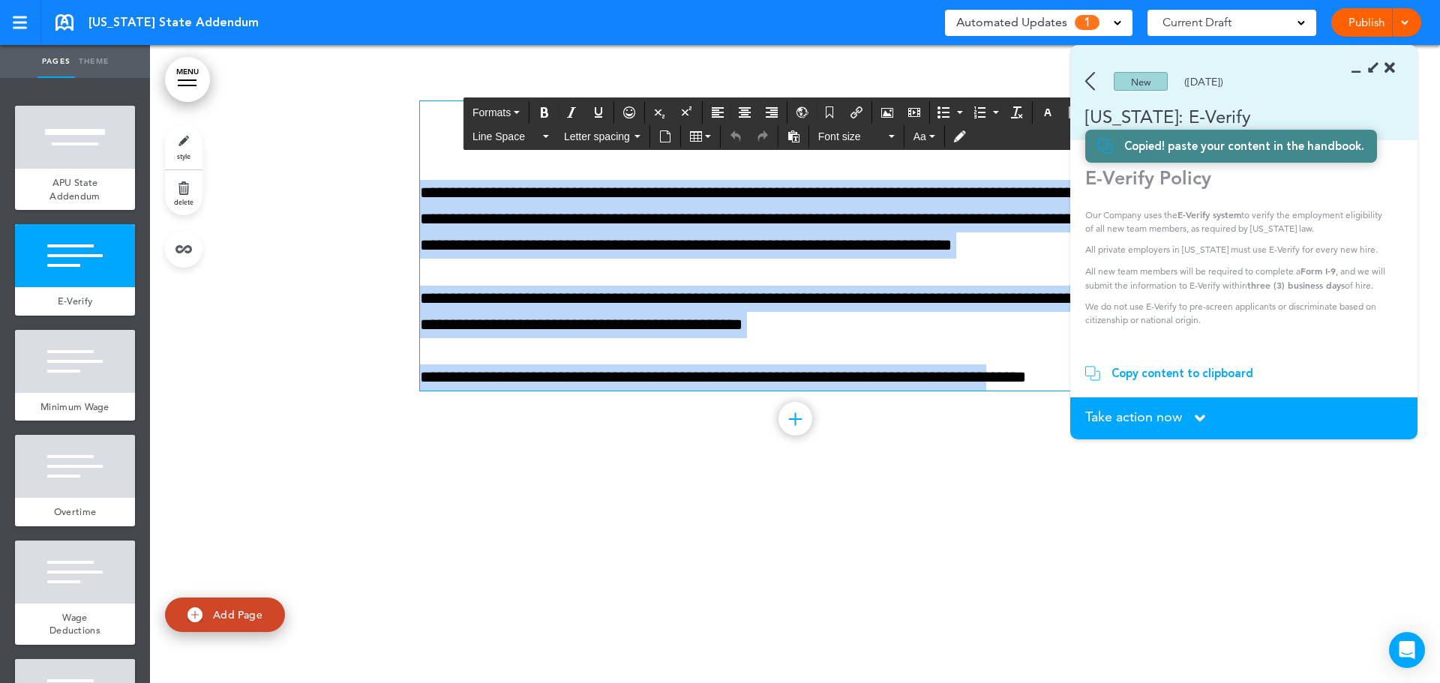
drag, startPoint x: 420, startPoint y: 191, endPoint x: 1014, endPoint y: 369, distance: 620.0
click at [1021, 374] on div "**********" at bounding box center [795, 245] width 750 height 289
click at [975, 348] on div "**********" at bounding box center [795, 245] width 750 height 289
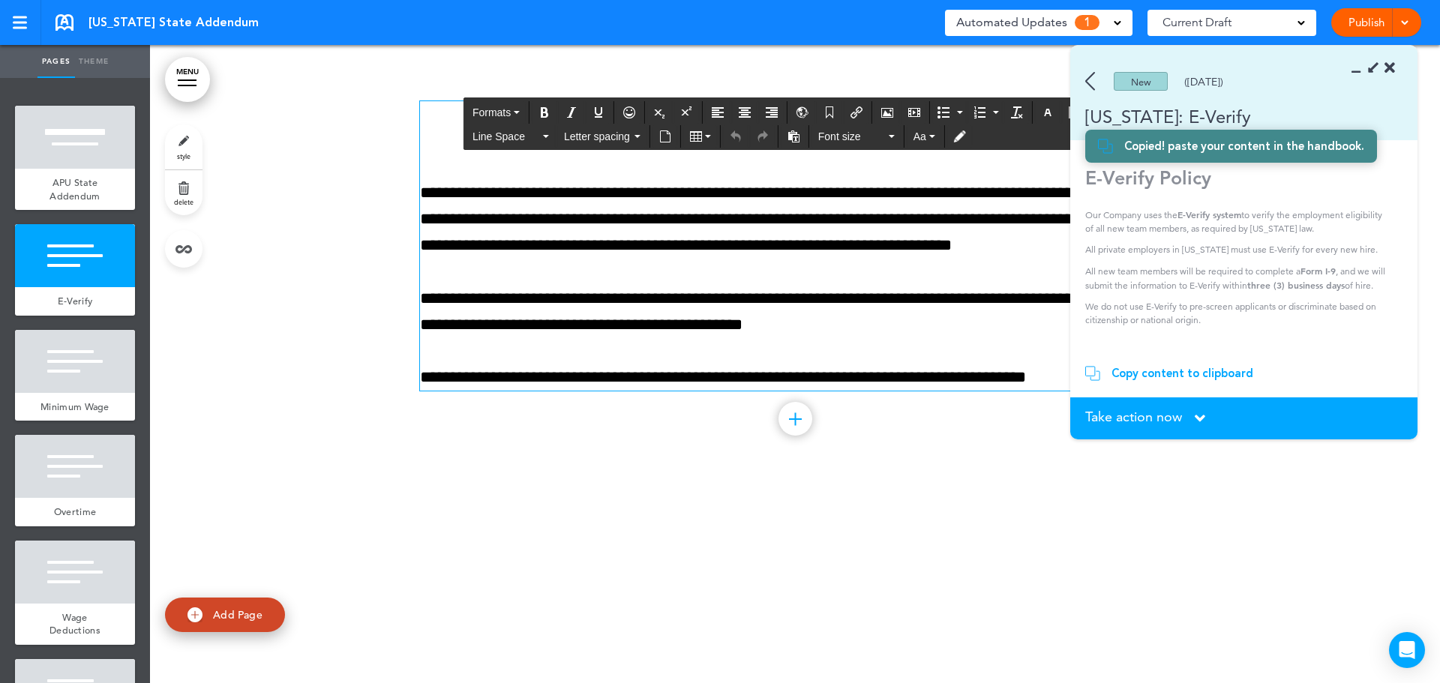
click at [1092, 79] on img at bounding box center [1090, 81] width 10 height 19
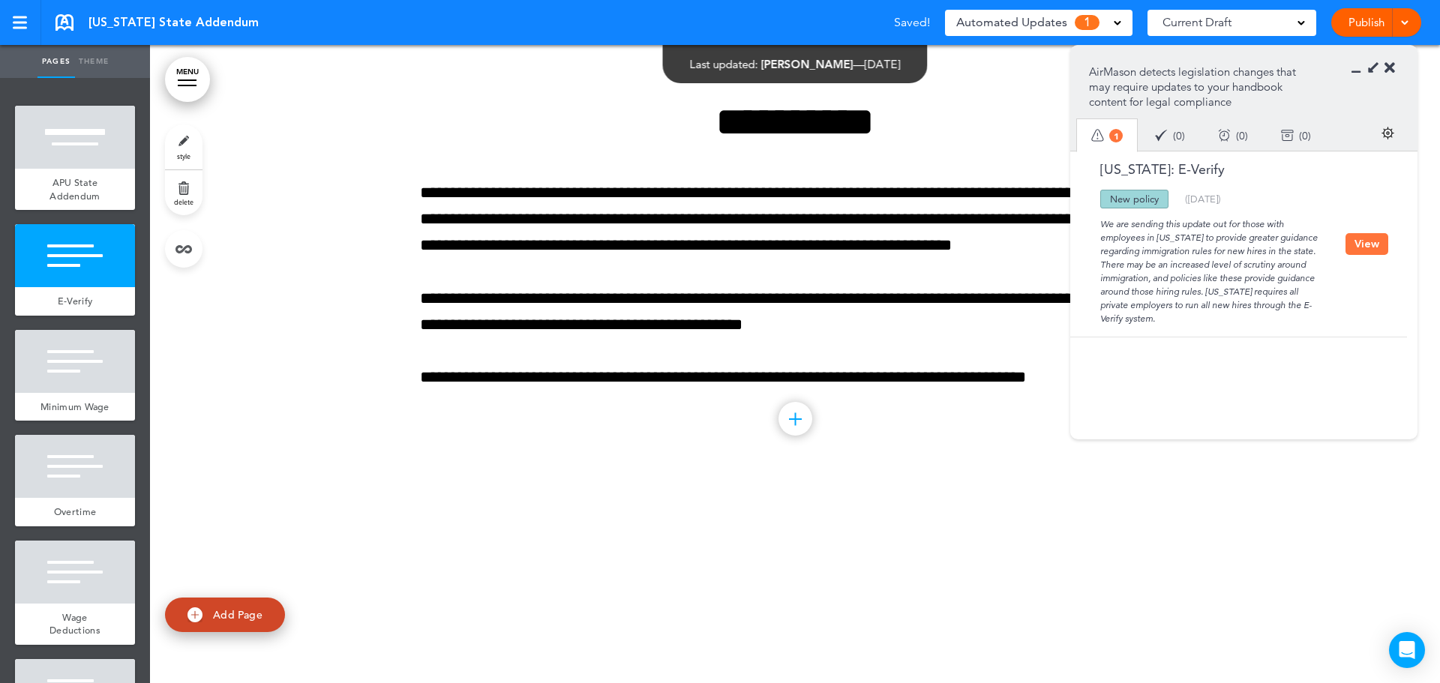
click at [1387, 68] on icon at bounding box center [1389, 68] width 10 height 15
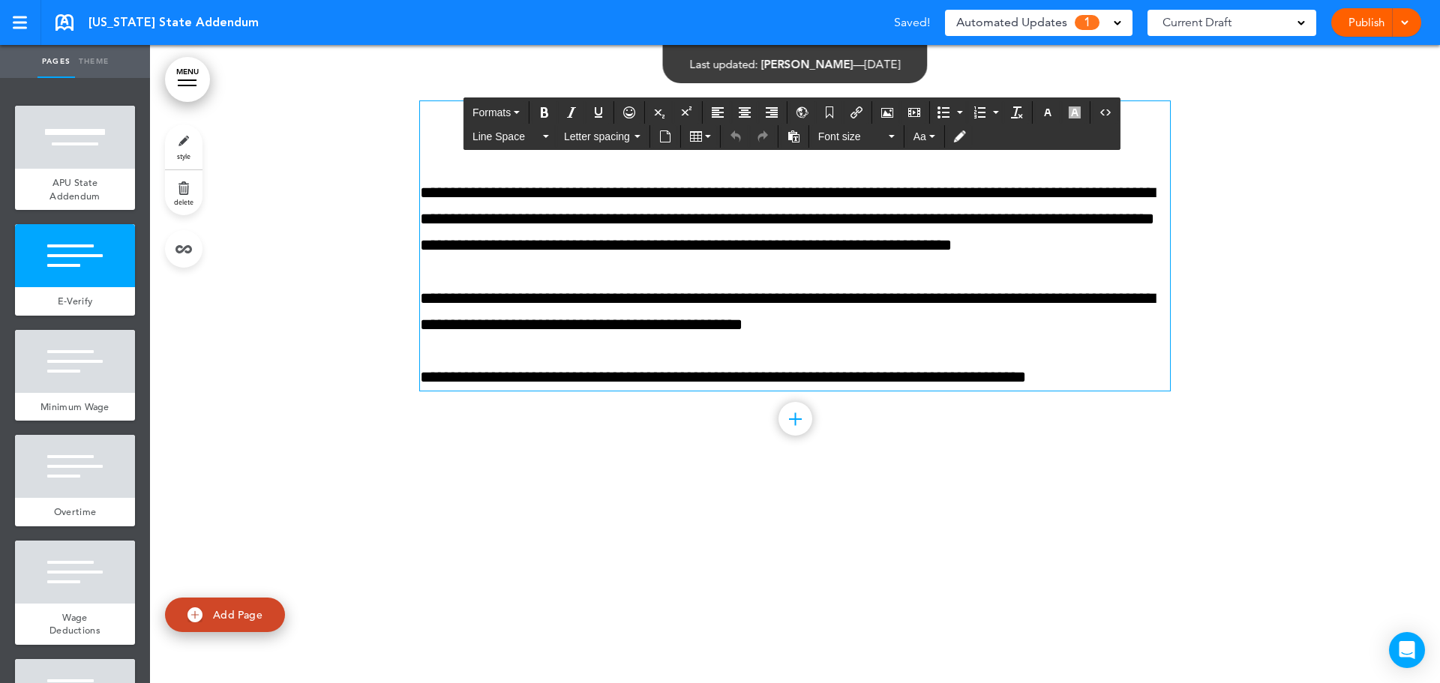
click at [1090, 376] on p "**********" at bounding box center [795, 377] width 750 height 26
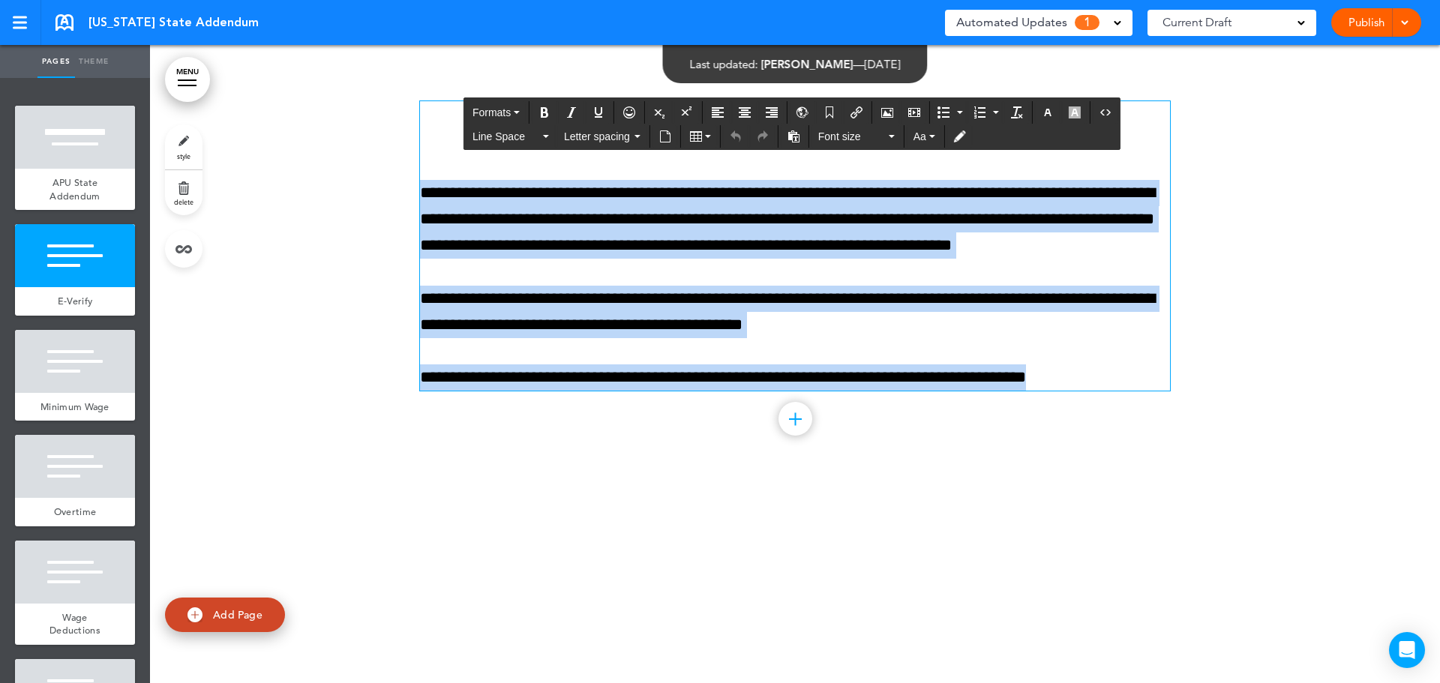
drag, startPoint x: 985, startPoint y: 367, endPoint x: 329, endPoint y: 202, distance: 676.4
click at [329, 202] on div "**********" at bounding box center [795, 264] width 1290 height 439
paste div
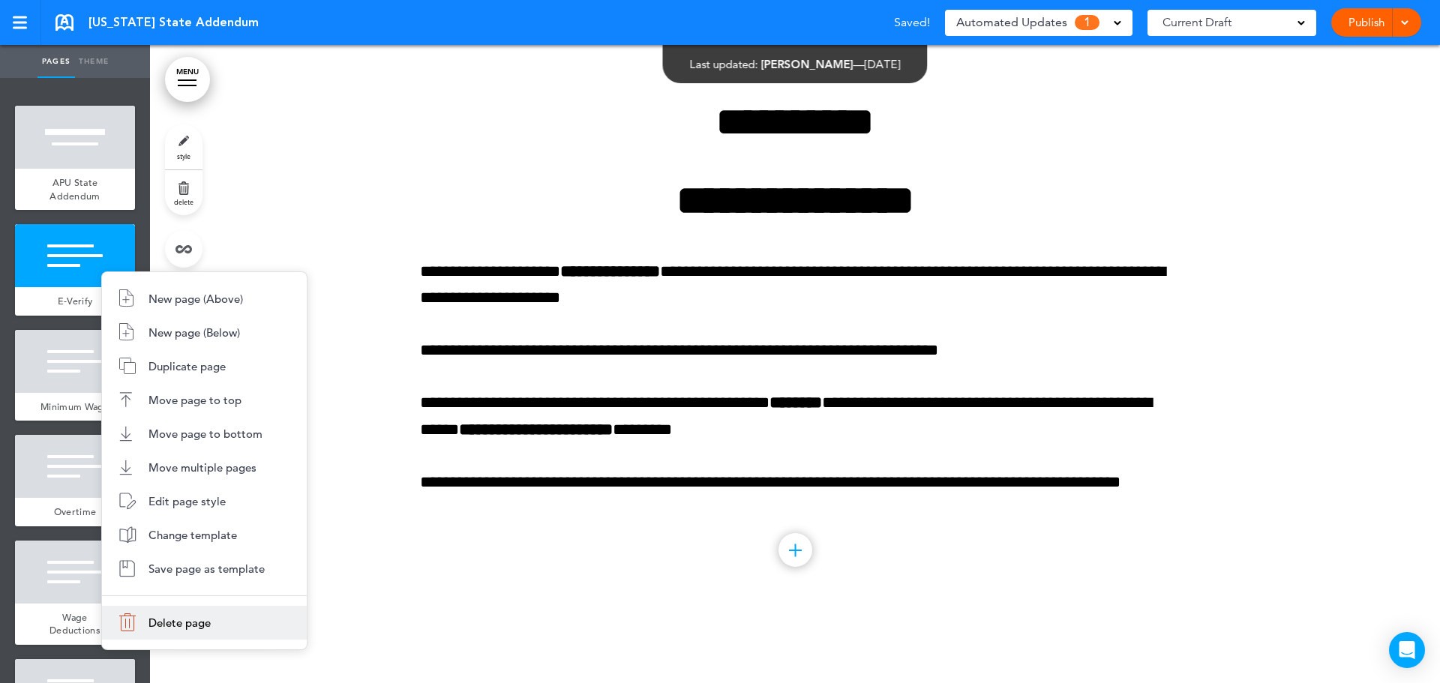
click at [185, 619] on span "Delete page" at bounding box center [179, 623] width 62 height 14
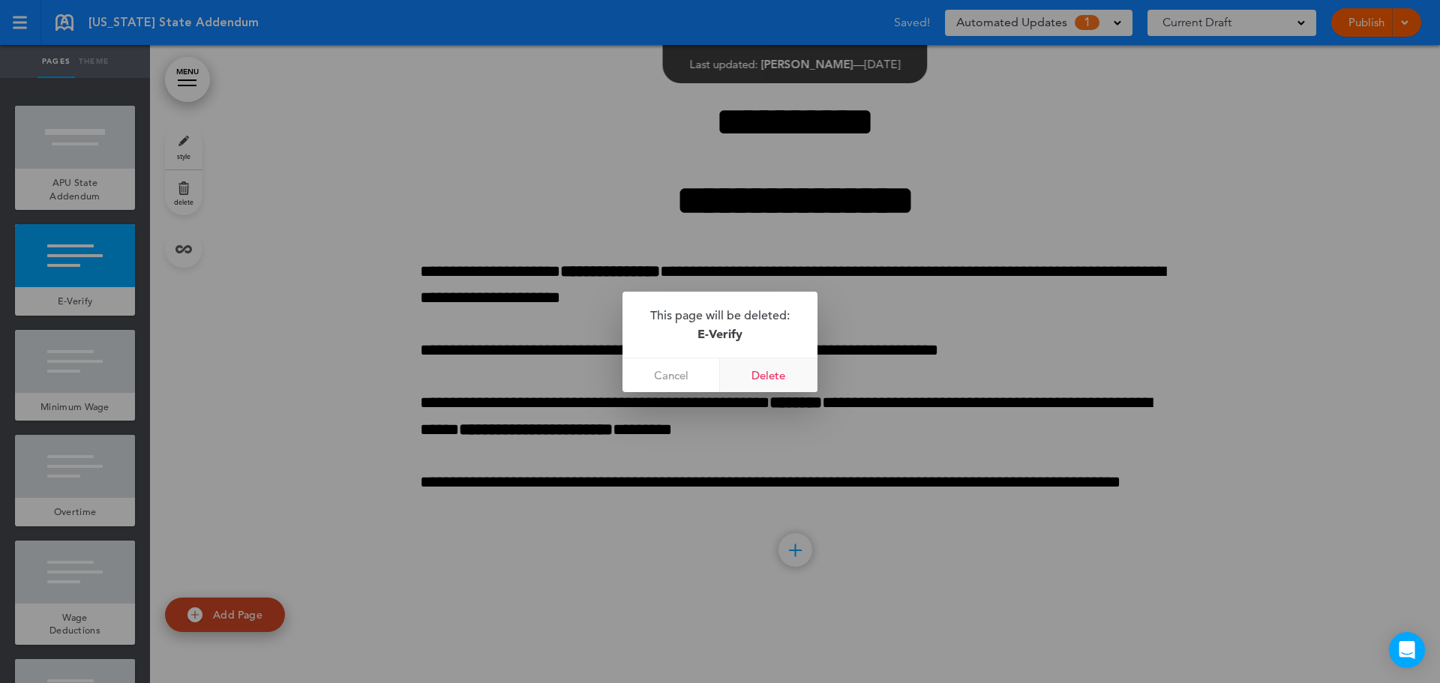
click at [748, 382] on link "Delete" at bounding box center [768, 375] width 97 height 34
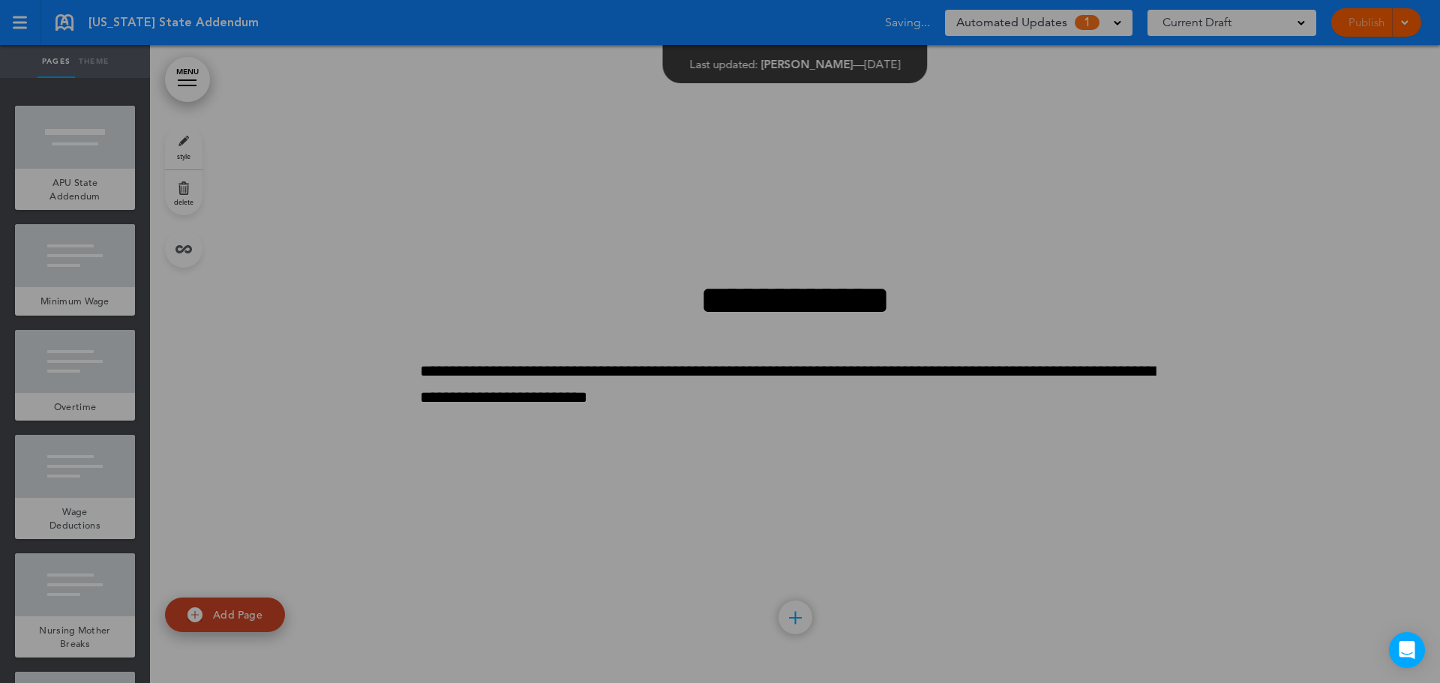
scroll to position [67, 0]
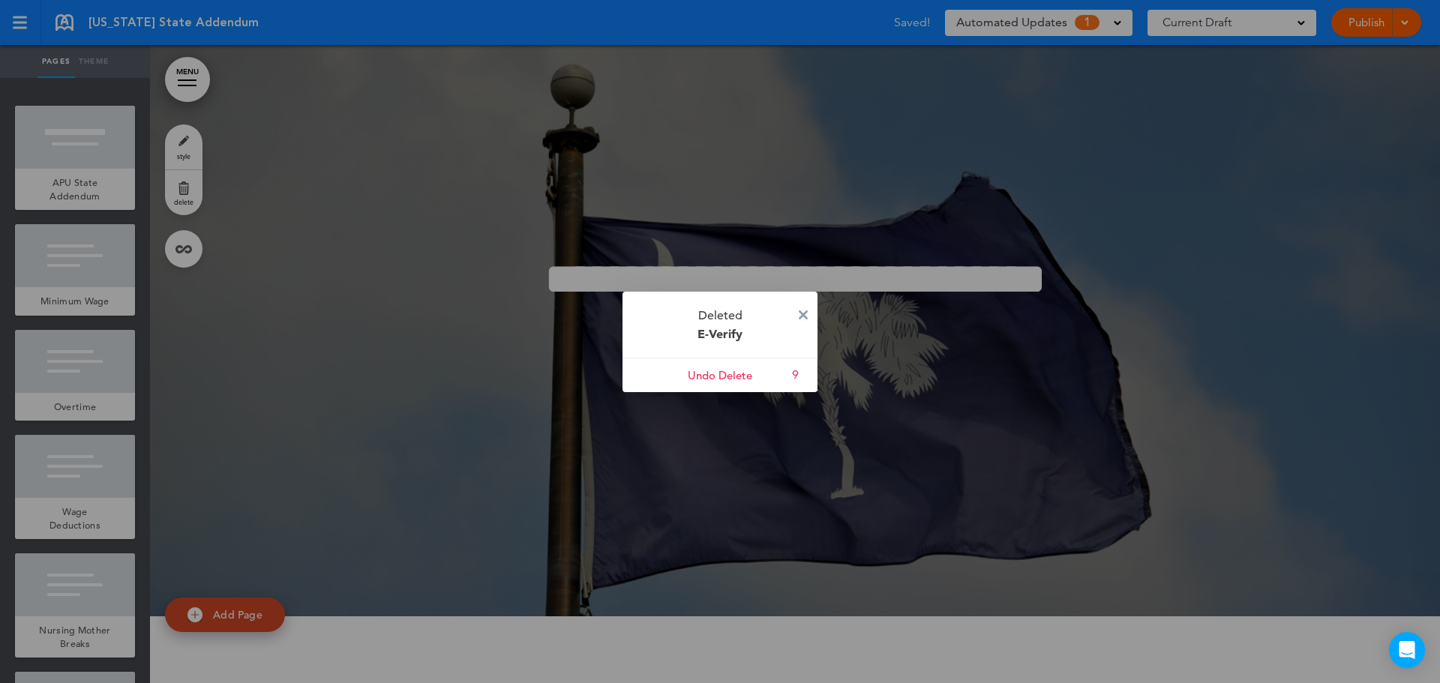
click at [801, 314] on img at bounding box center [803, 314] width 9 height 9
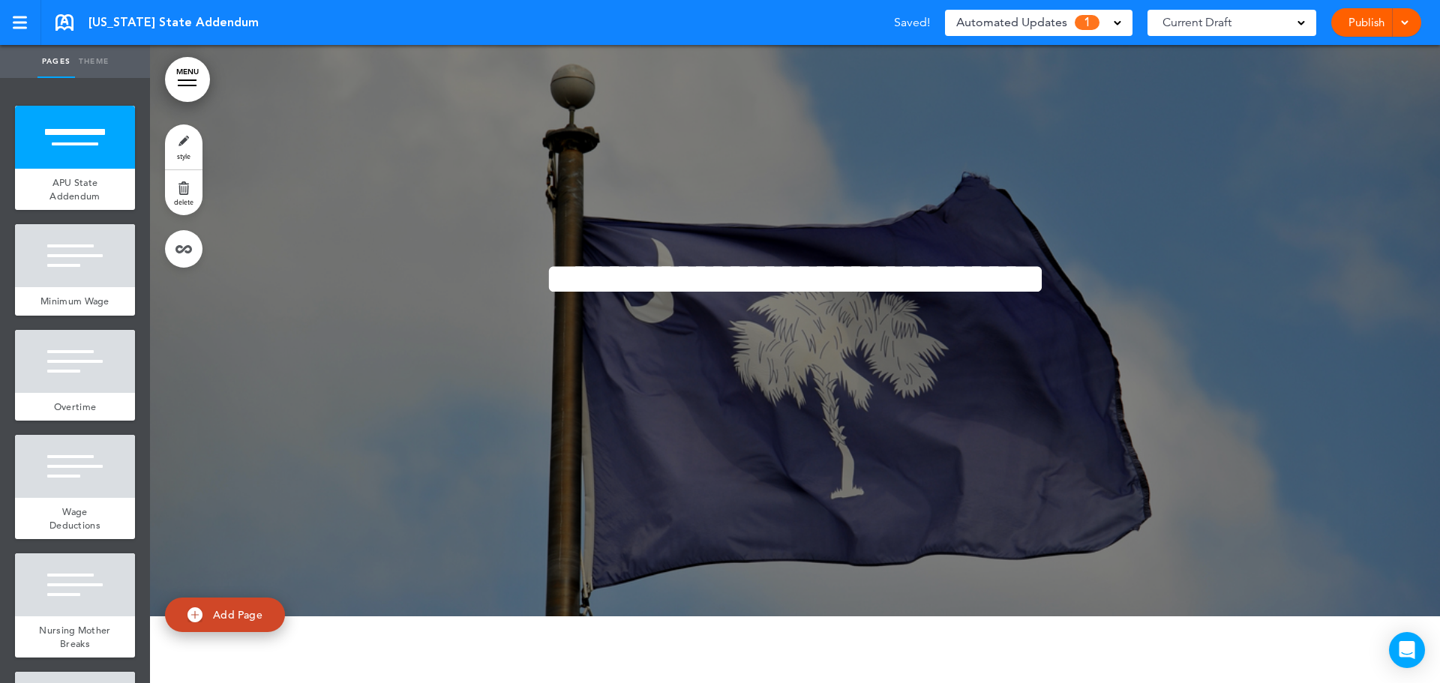
click at [1116, 24] on span at bounding box center [1117, 21] width 7 height 7
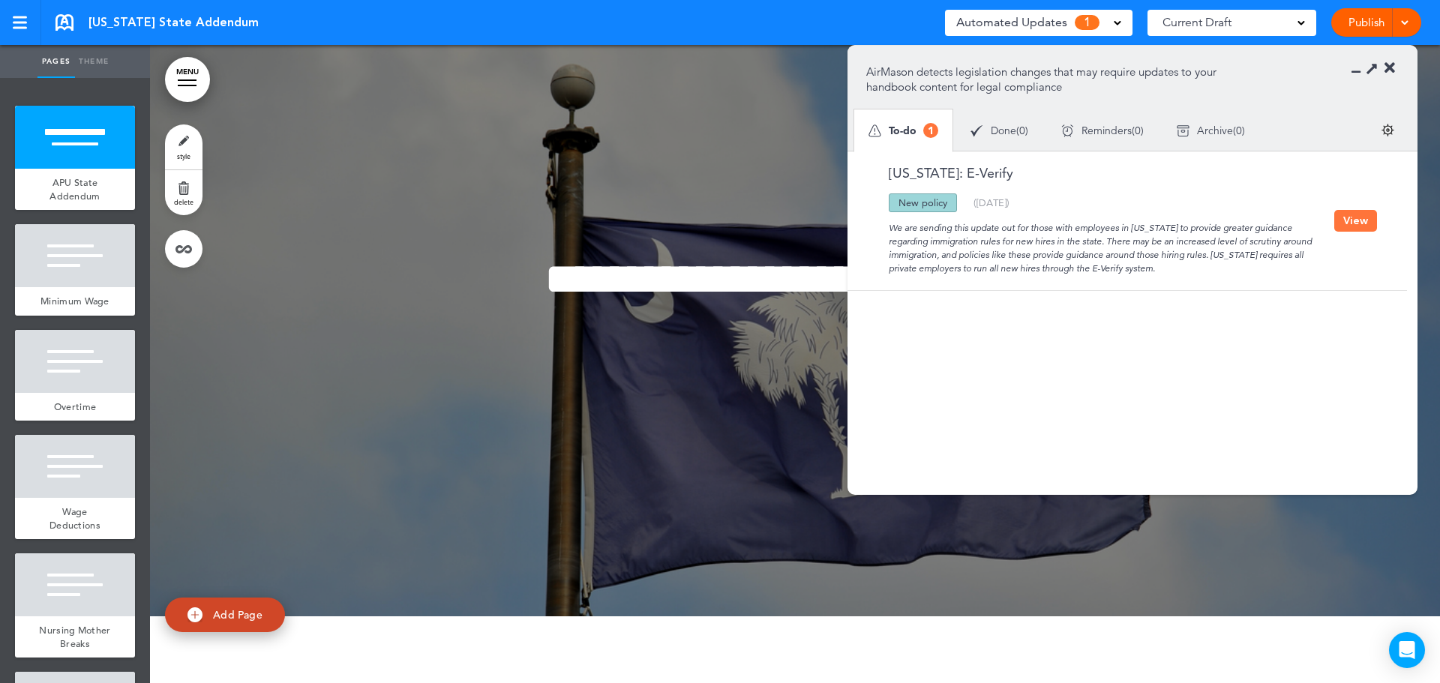
click at [1356, 224] on button "View" at bounding box center [1355, 221] width 43 height 22
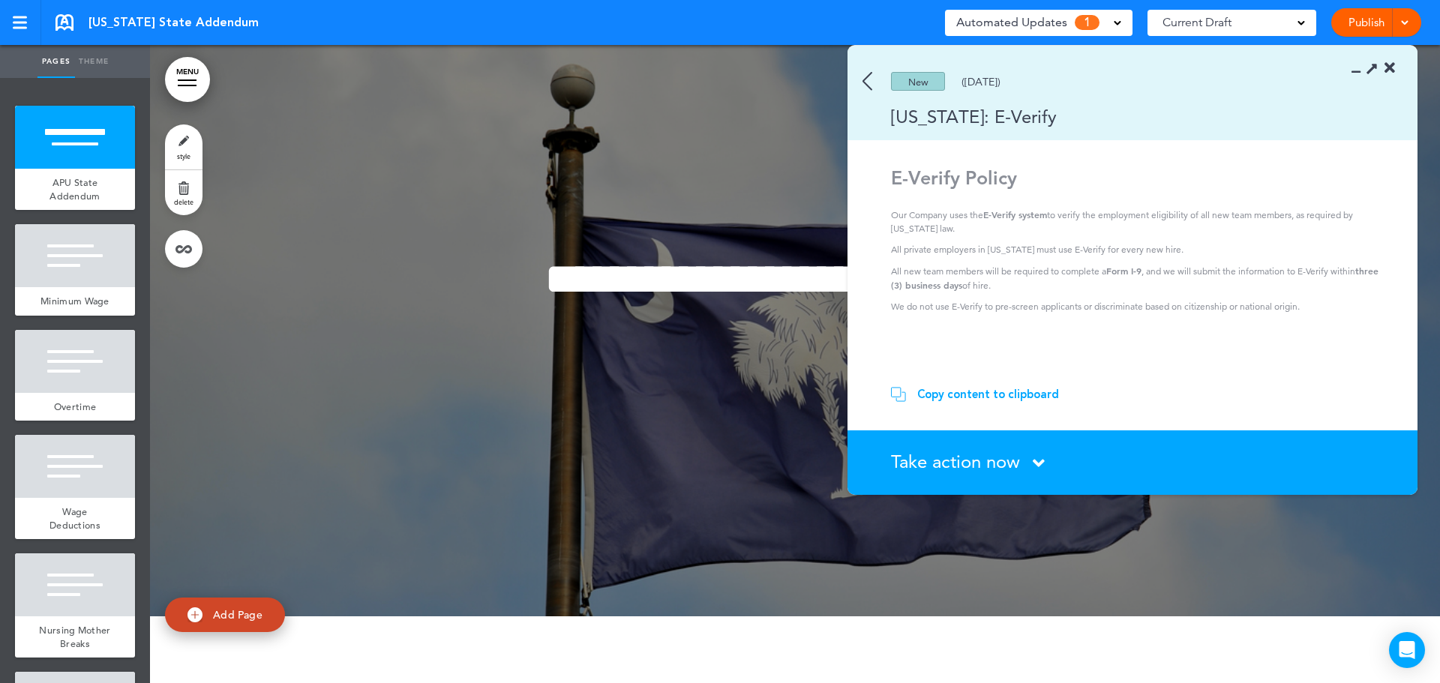
click at [1042, 467] on icon at bounding box center [1039, 463] width 12 height 19
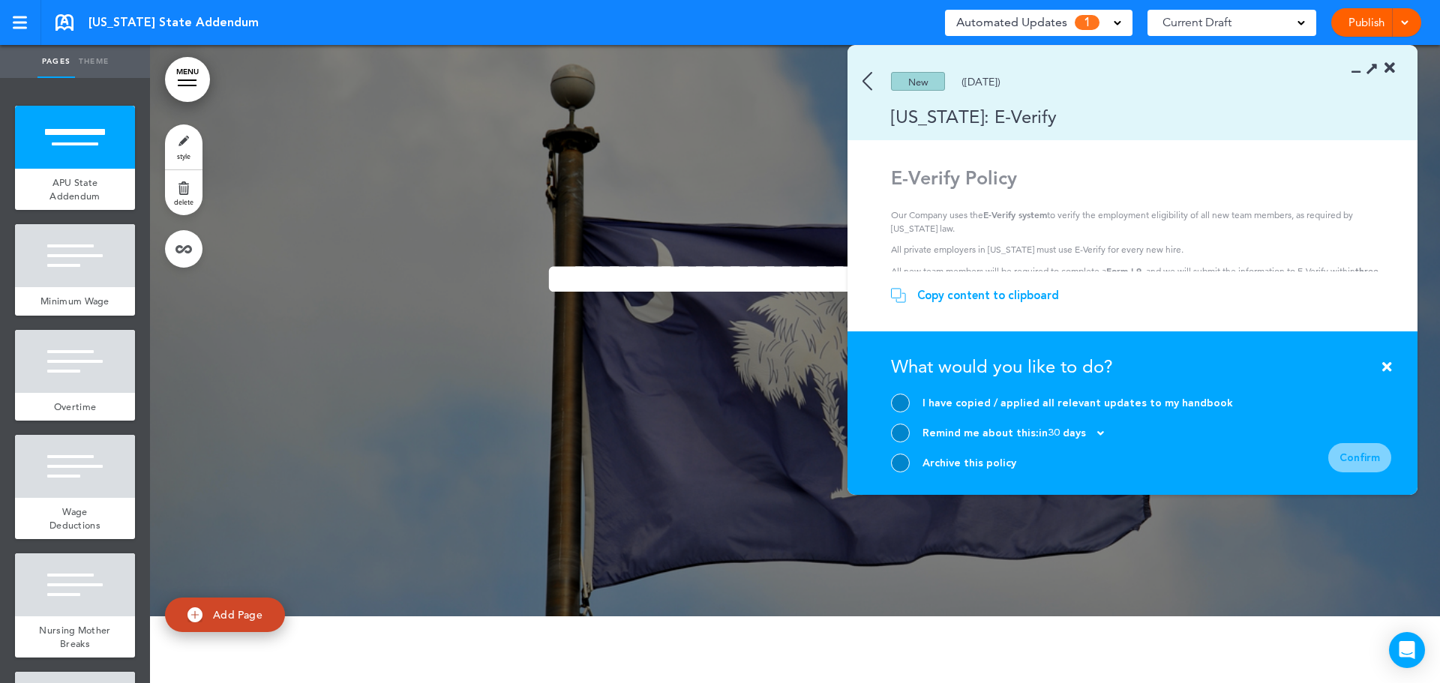
click at [1017, 438] on span "Remind me about this:" at bounding box center [980, 433] width 116 height 14
click at [955, 466] on div "Archive this policy" at bounding box center [969, 463] width 94 height 14
click at [901, 466] on div at bounding box center [900, 463] width 19 height 19
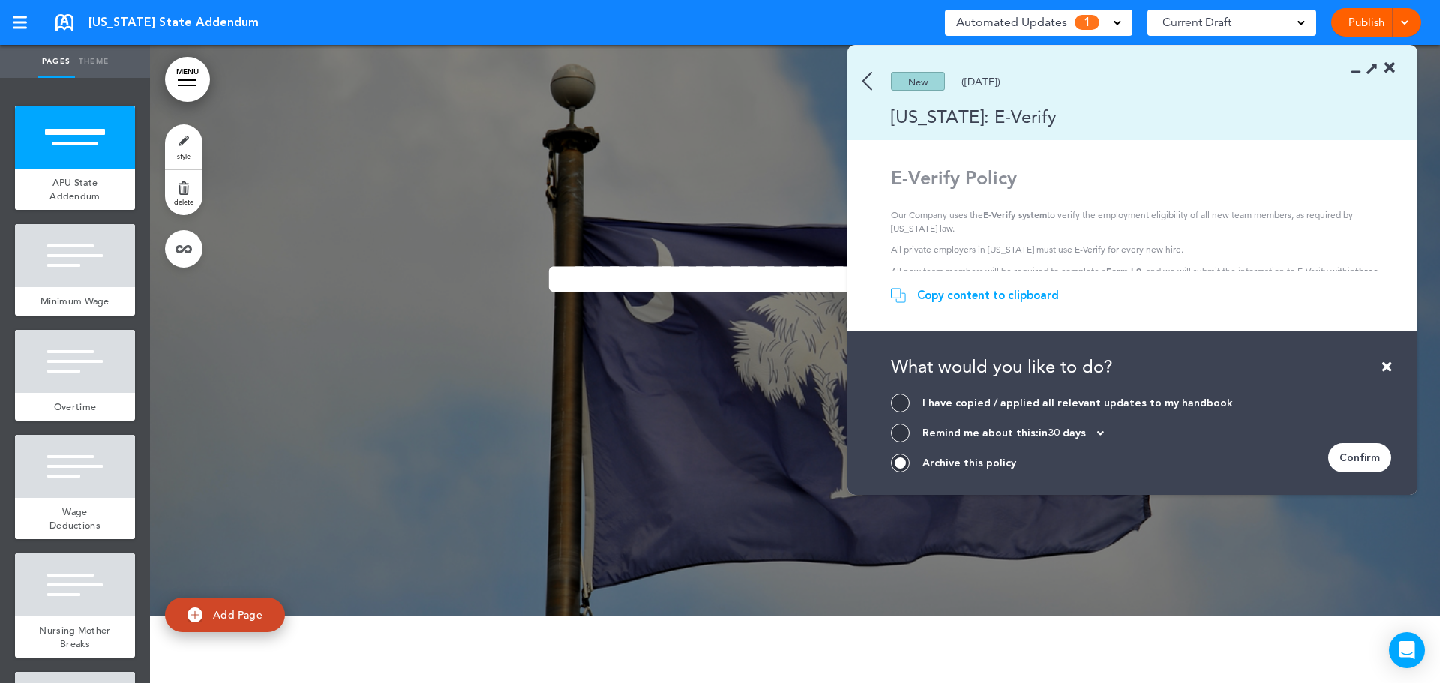
click at [1349, 460] on div "Confirm" at bounding box center [1359, 457] width 63 height 29
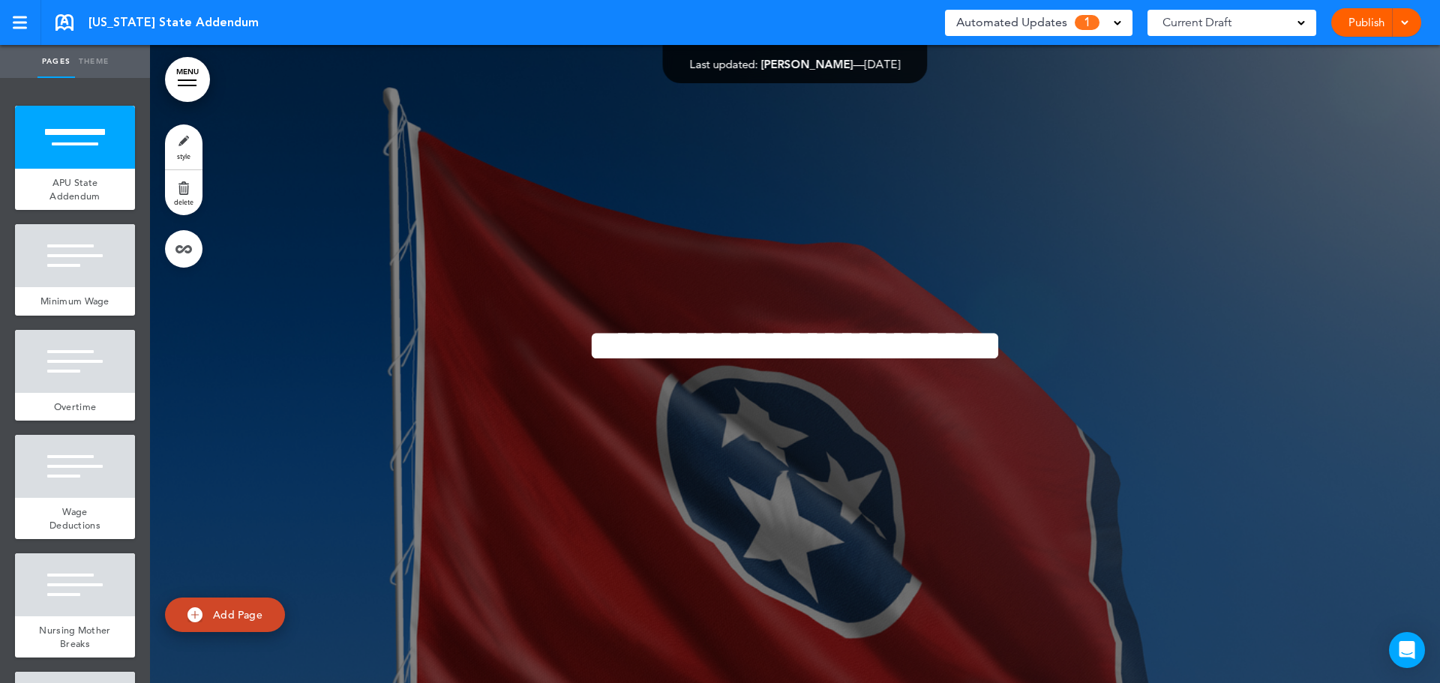
click at [1002, 32] on span "Automated Updates" at bounding box center [1011, 22] width 111 height 21
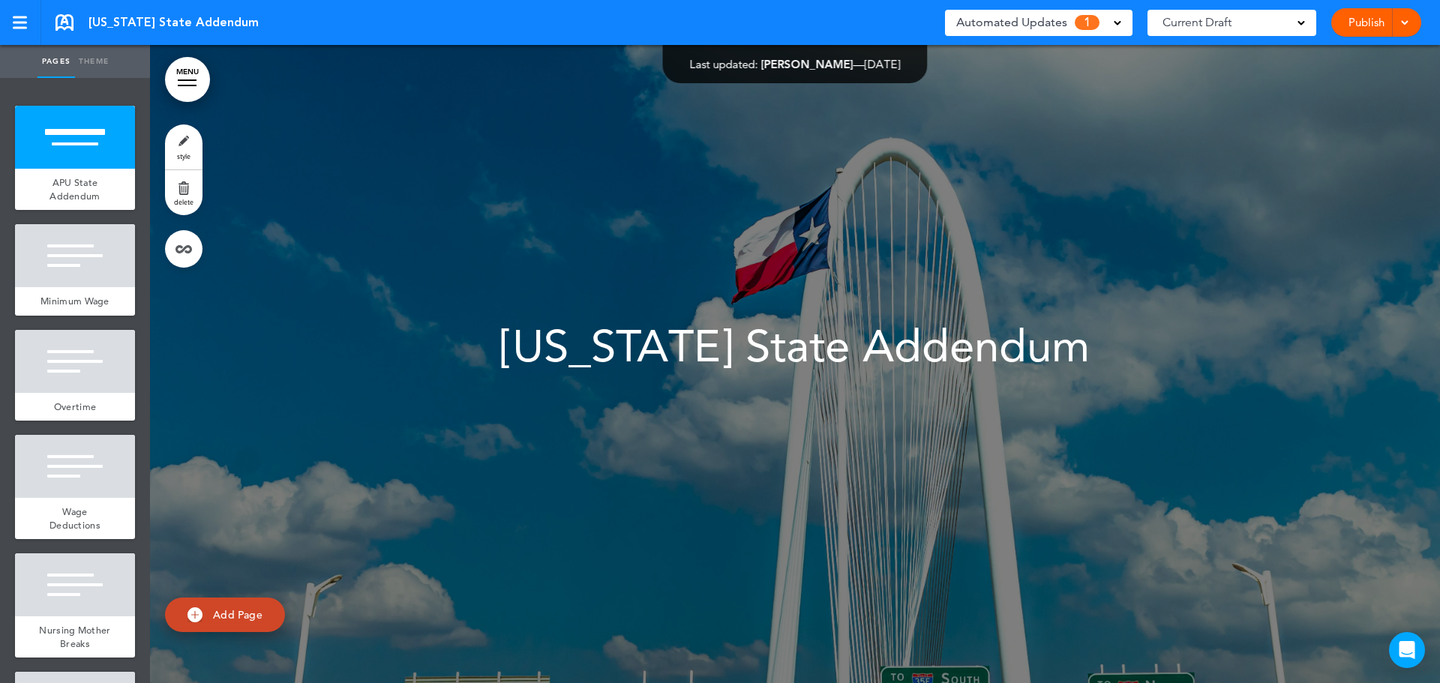
click at [1029, 26] on span "Automated Updates" at bounding box center [1011, 22] width 111 height 21
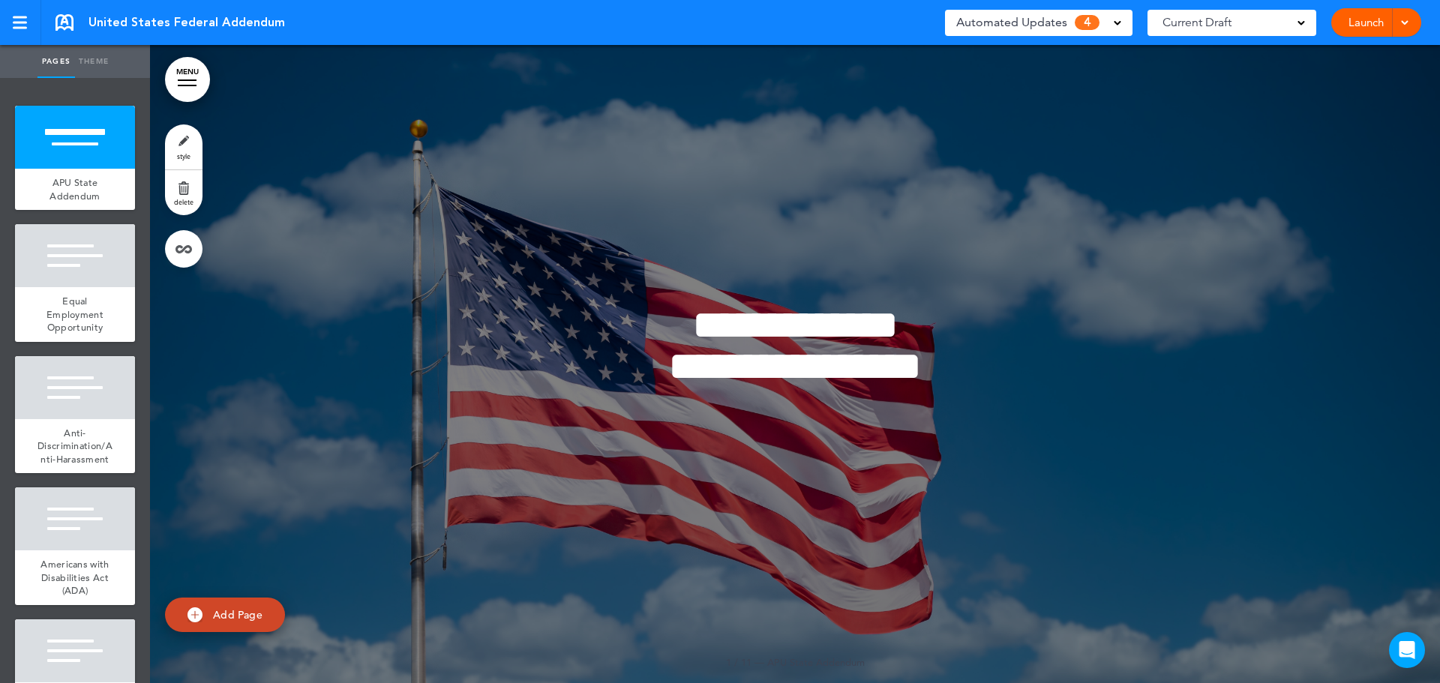
click at [1058, 25] on span "Automated Updates" at bounding box center [1011, 22] width 111 height 21
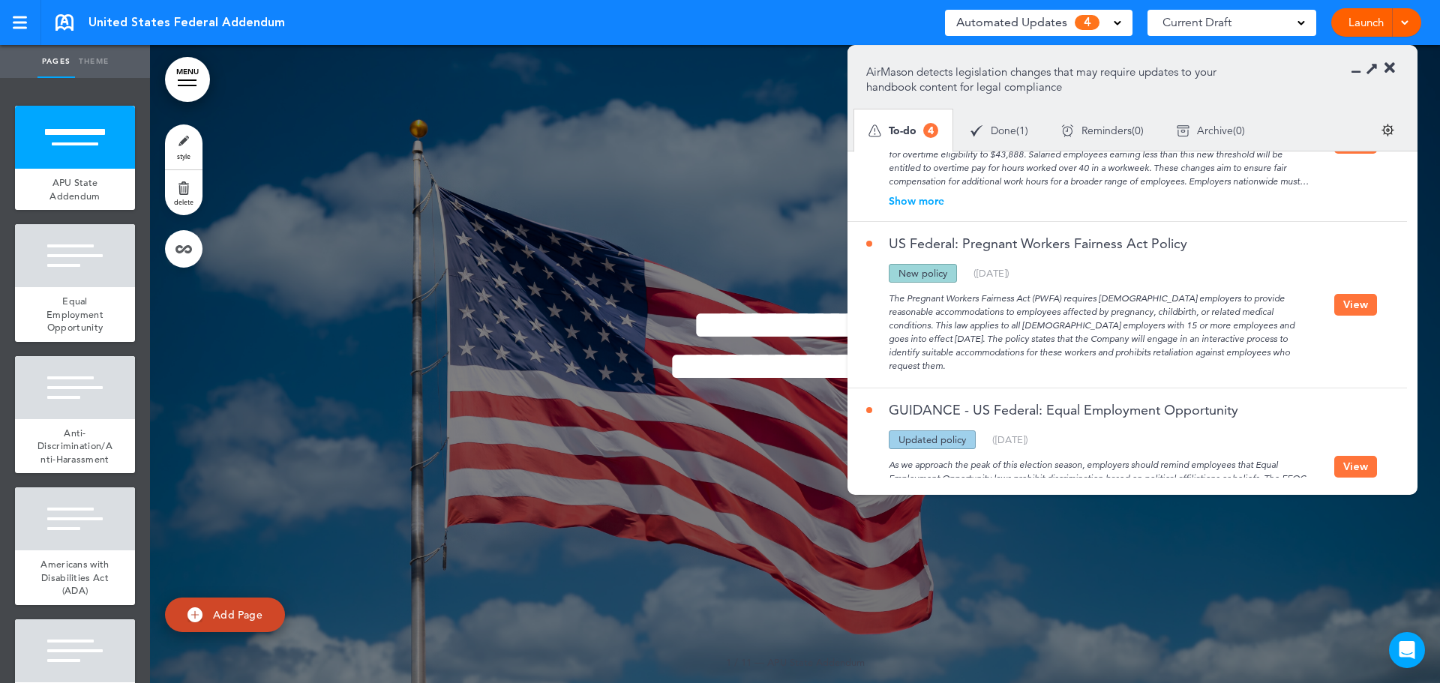
scroll to position [232, 0]
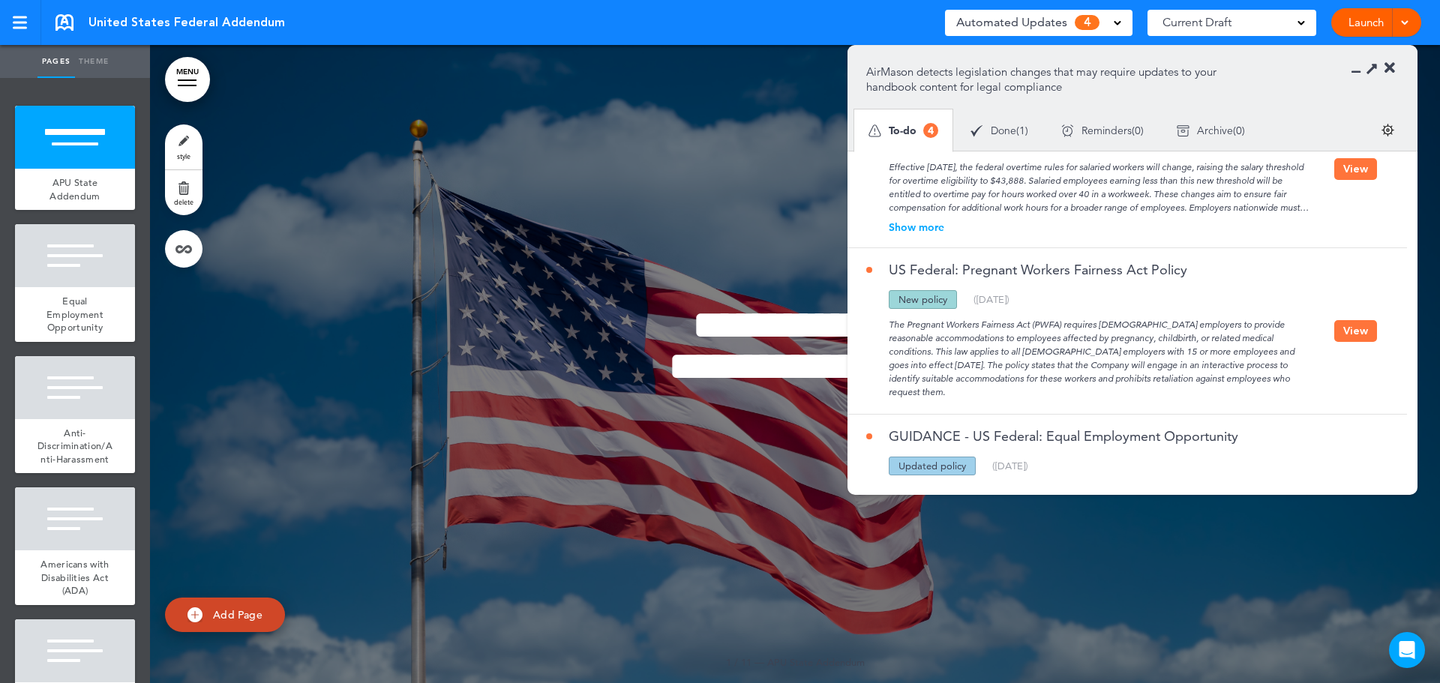
click at [1364, 320] on button "View" at bounding box center [1355, 331] width 43 height 22
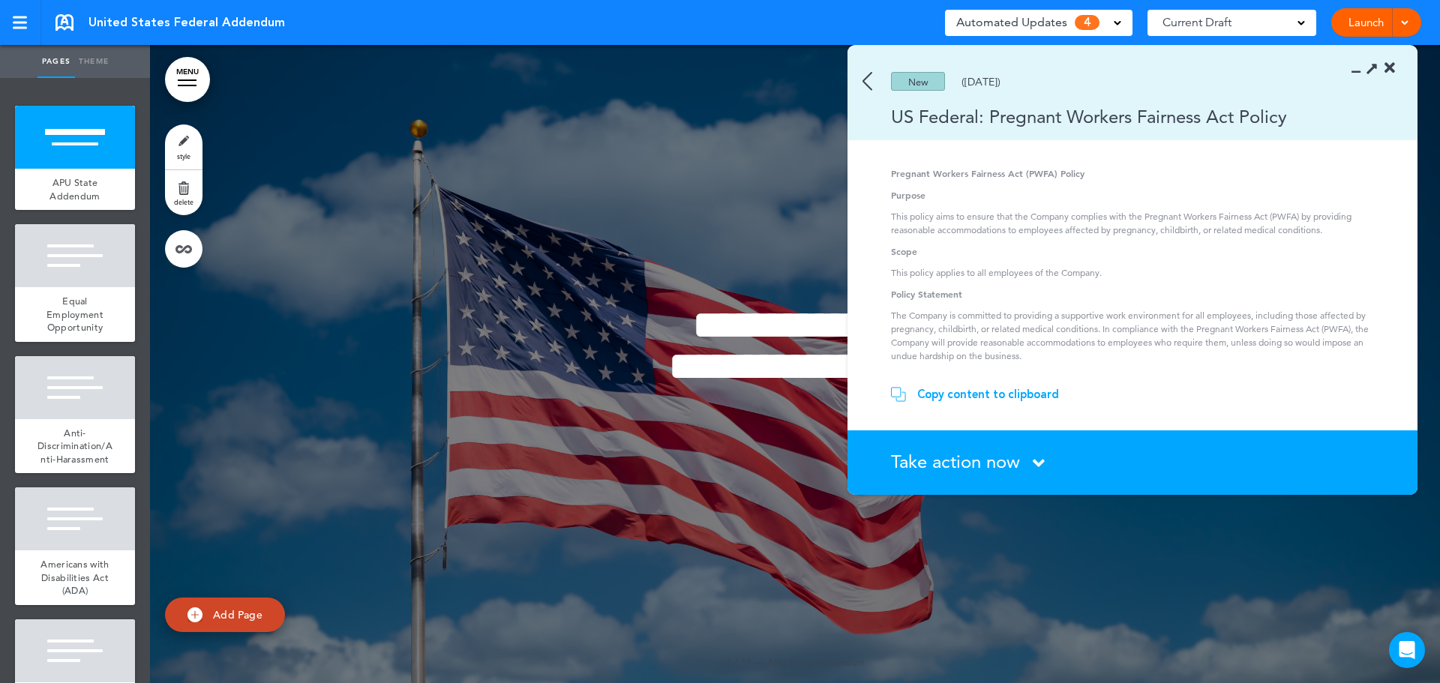
click at [997, 397] on div "Copy content to clipboard" at bounding box center [988, 394] width 142 height 15
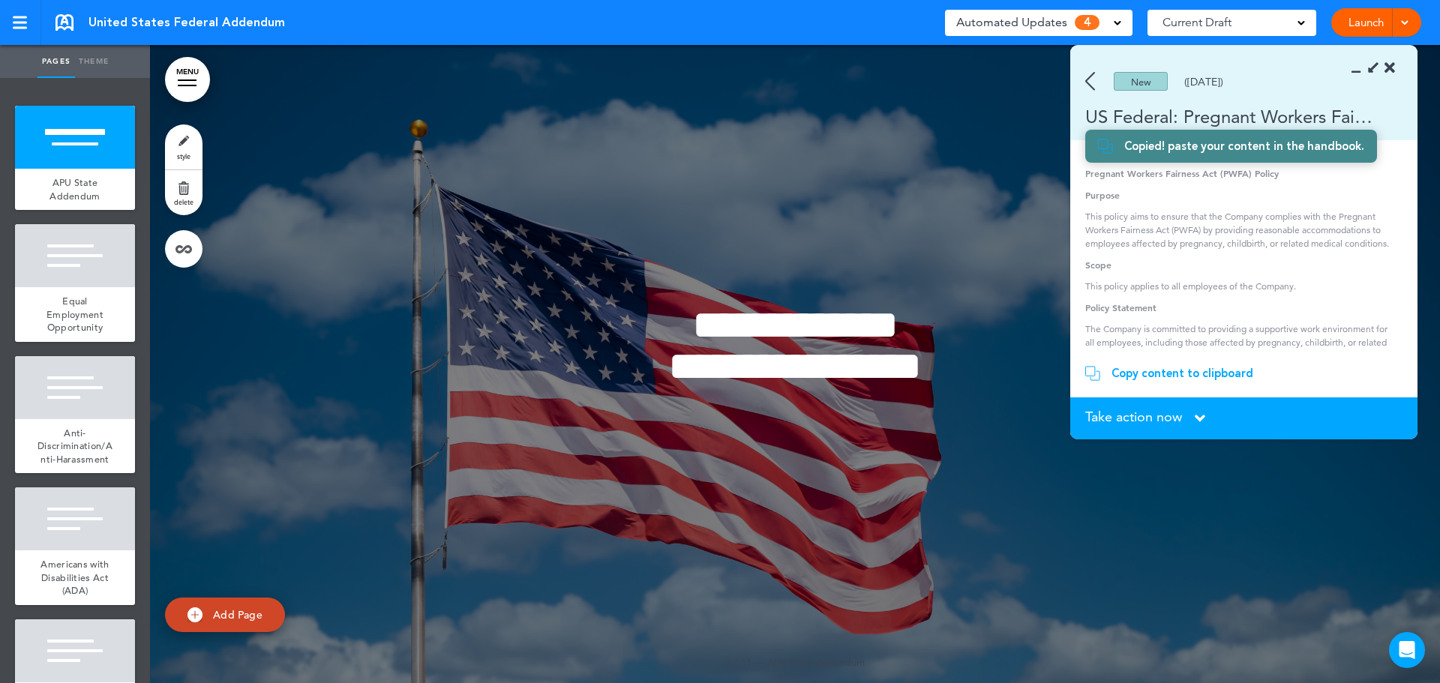
scroll to position [259, 0]
click at [229, 606] on link "Add Page" at bounding box center [225, 615] width 120 height 35
type input "********"
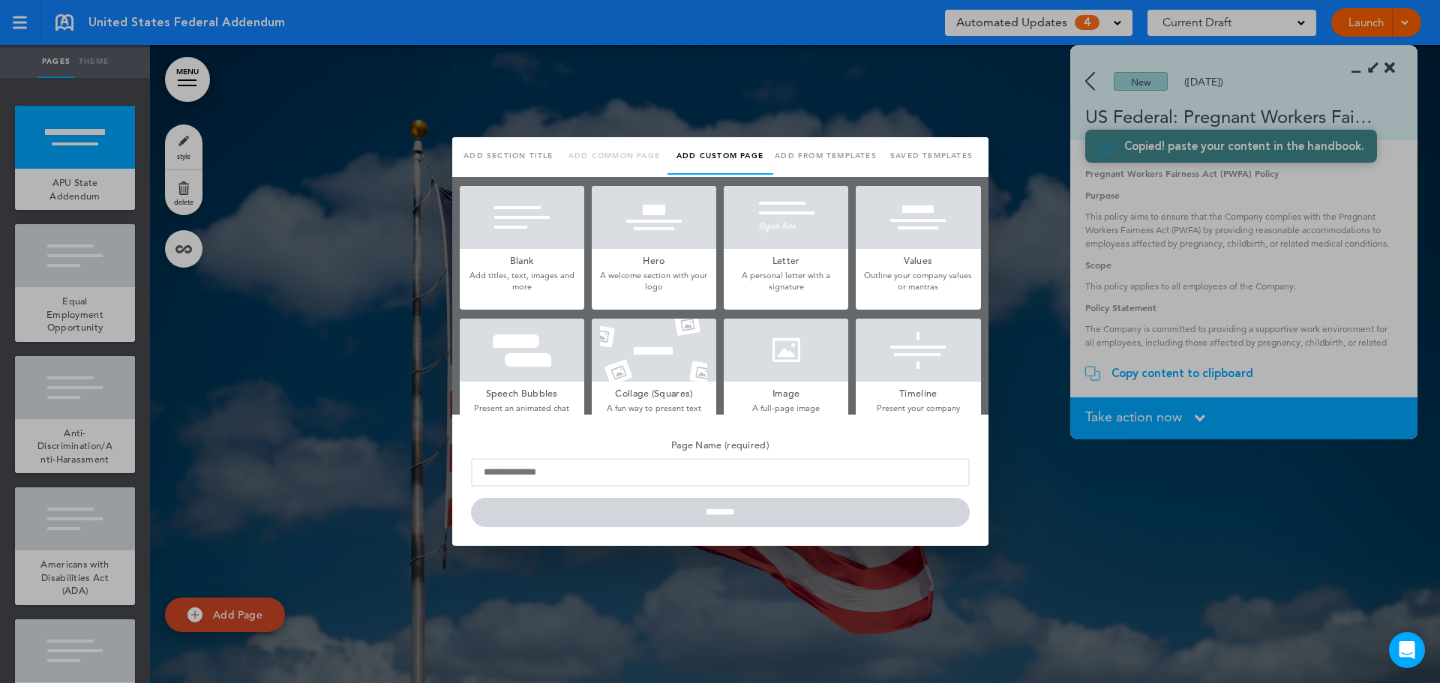
scroll to position [0, 0]
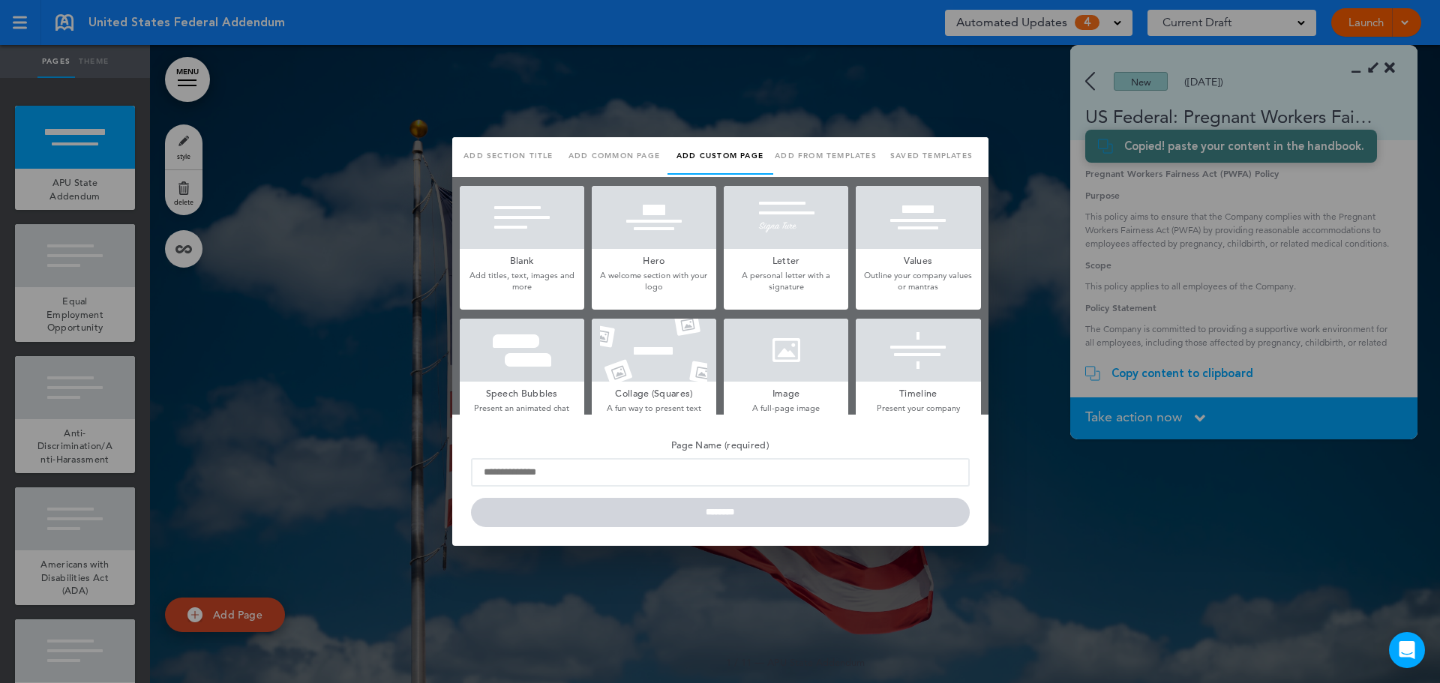
click at [502, 255] on h5 "Blank" at bounding box center [522, 259] width 124 height 21
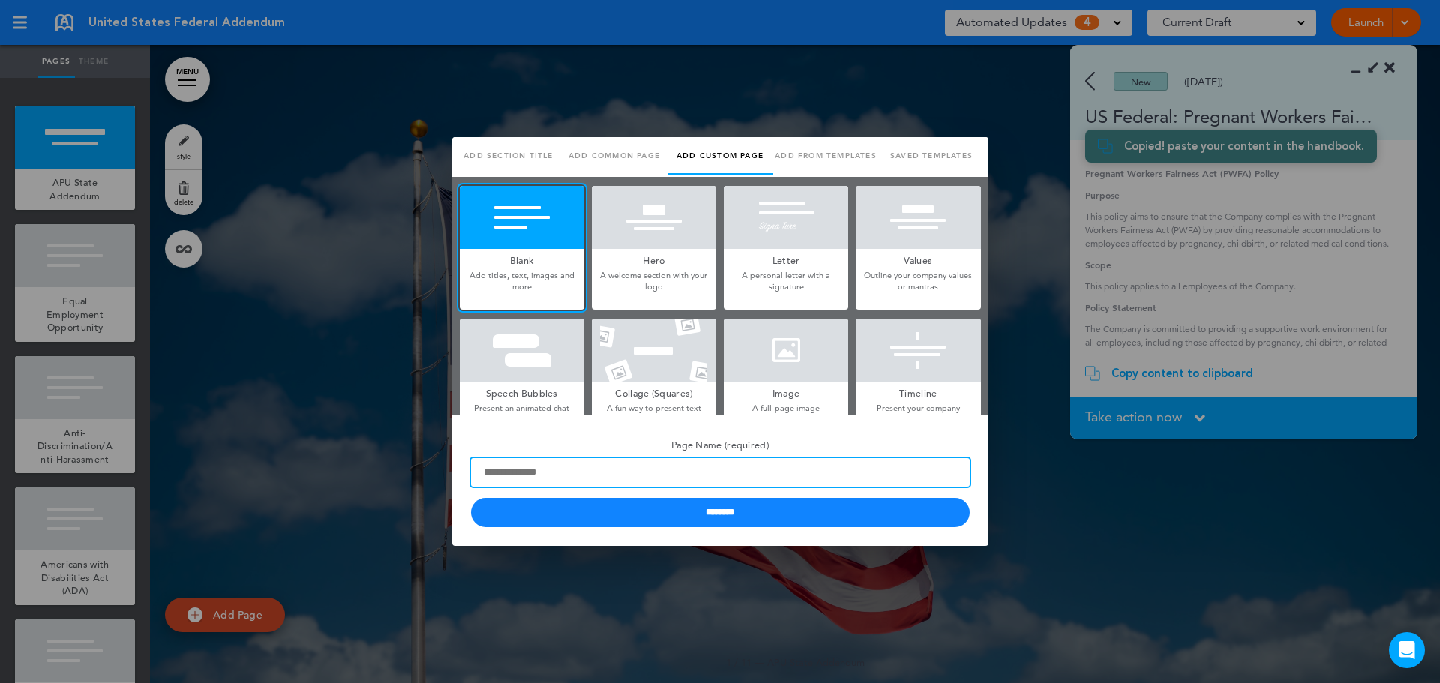
click at [509, 469] on input "Page Name (required)" at bounding box center [720, 472] width 499 height 28
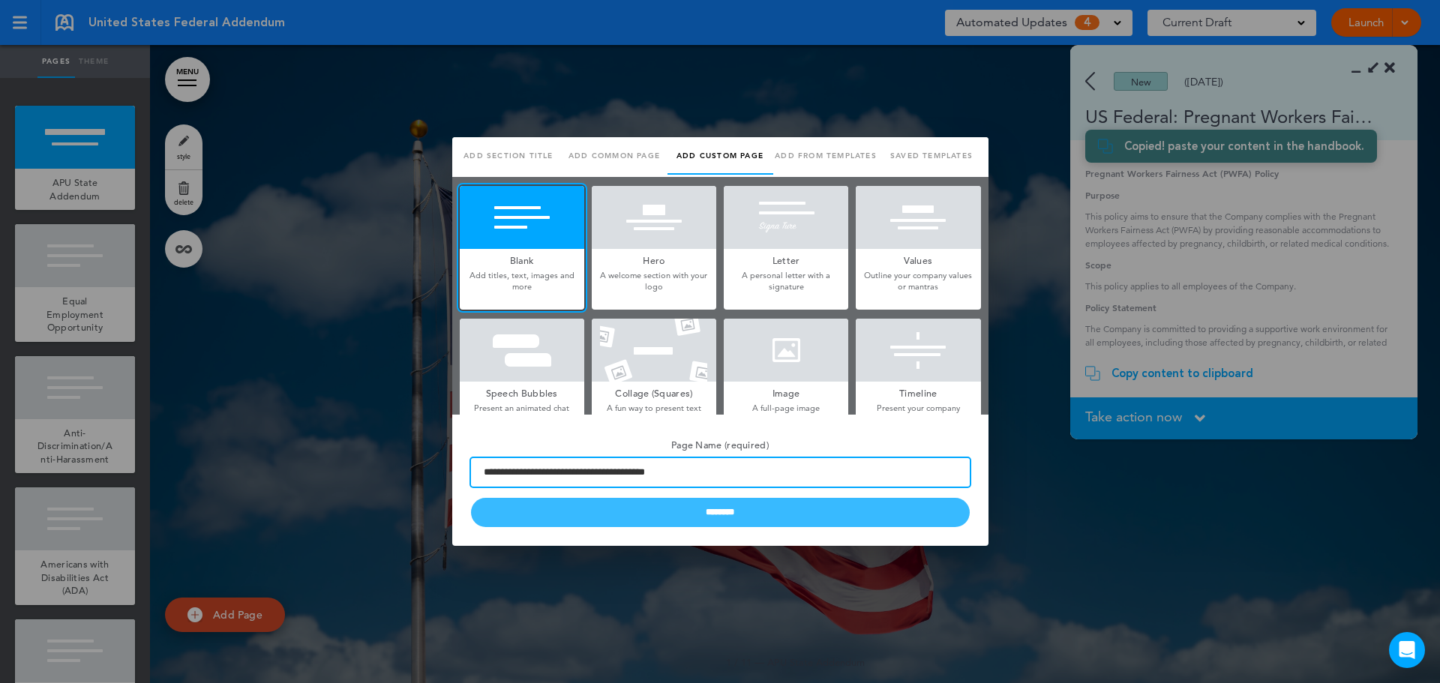
type input "**********"
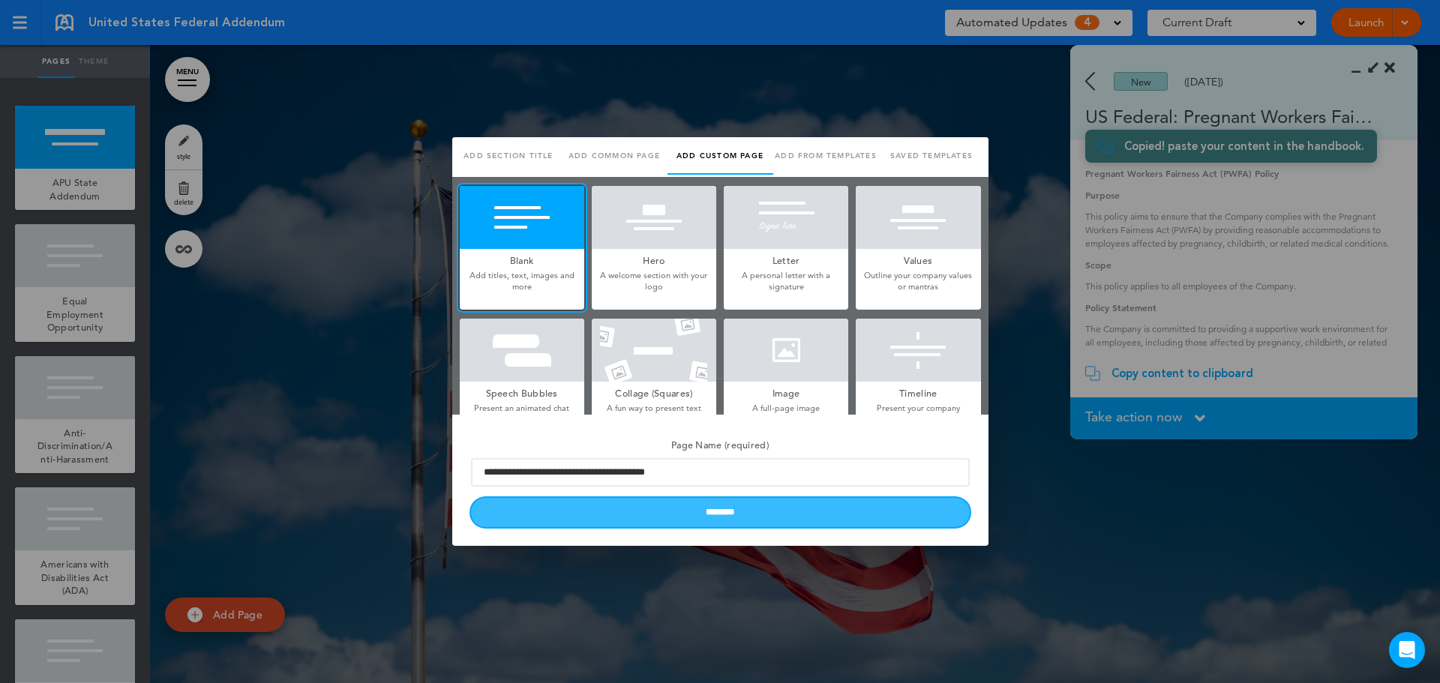
click at [712, 508] on input "********" at bounding box center [720, 512] width 499 height 29
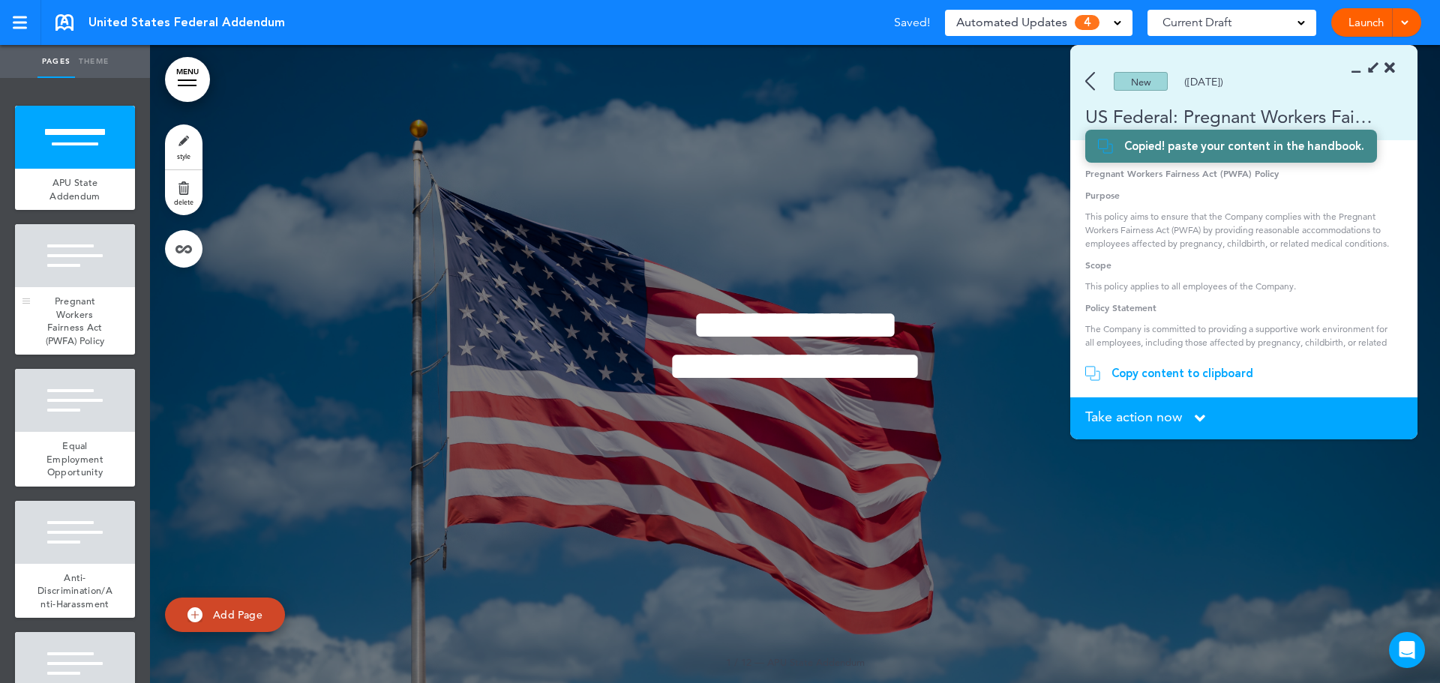
click at [85, 315] on span "Pregnant Workers Fairness Act (PWFA) Policy" at bounding box center [75, 321] width 59 height 52
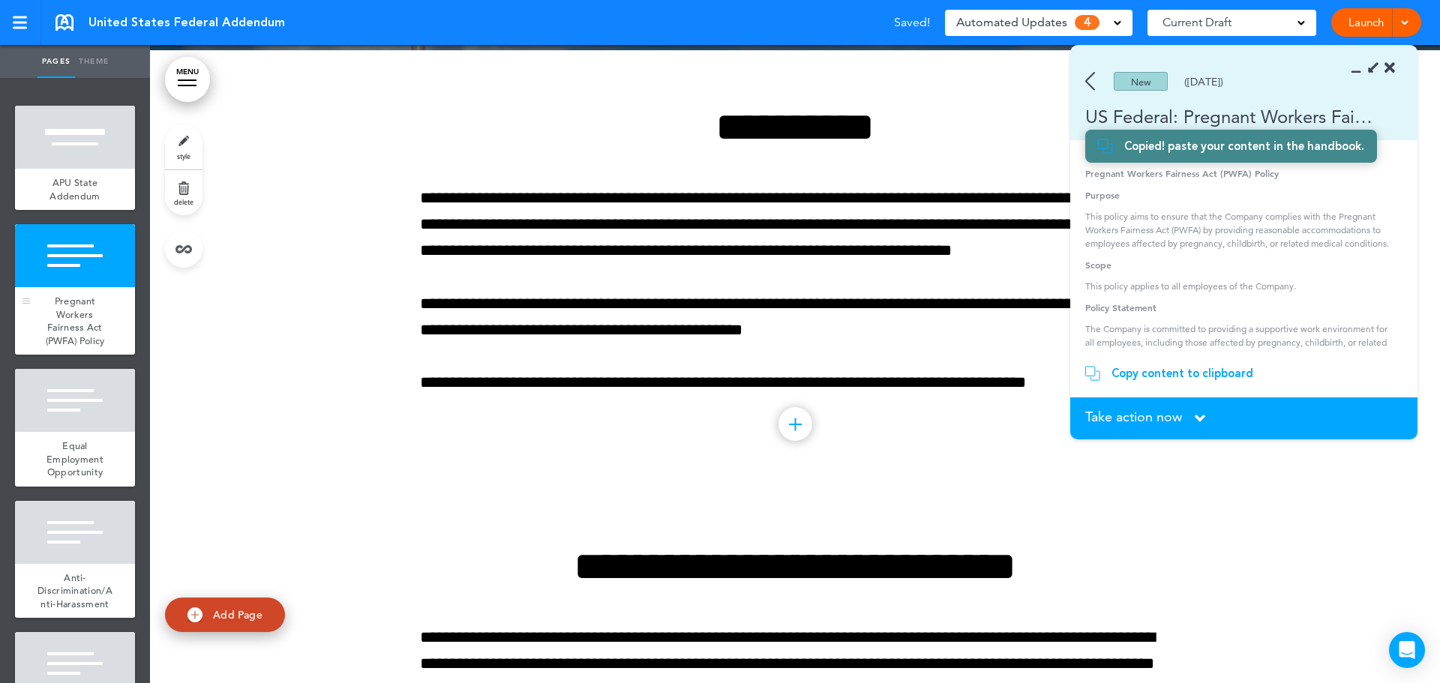
scroll to position [638, 0]
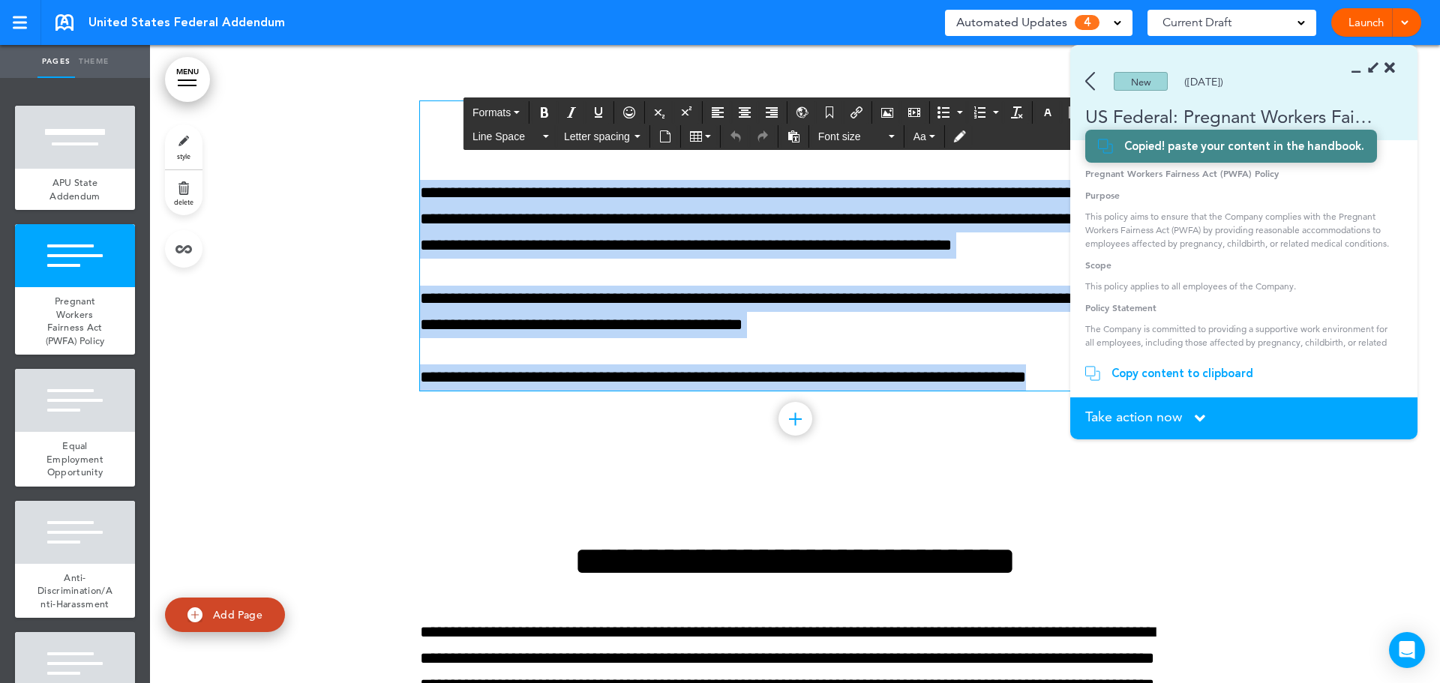
drag, startPoint x: 419, startPoint y: 190, endPoint x: 1073, endPoint y: 382, distance: 681.3
click at [1073, 382] on body "This handbook Preview Settings Signatures Collaborators Your Handbooks Practice…" at bounding box center [720, 341] width 1440 height 683
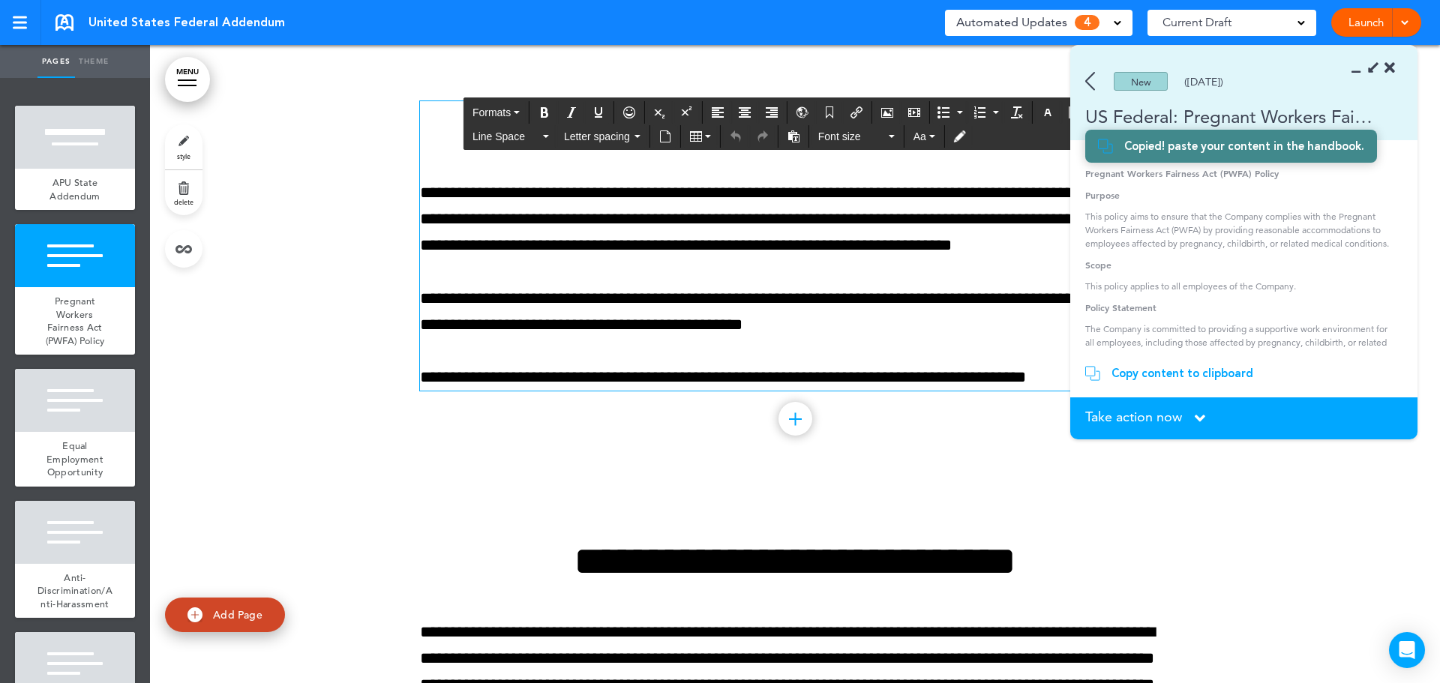
click at [1095, 78] on div "New (06/12/2024)" at bounding box center [1222, 81] width 304 height 19
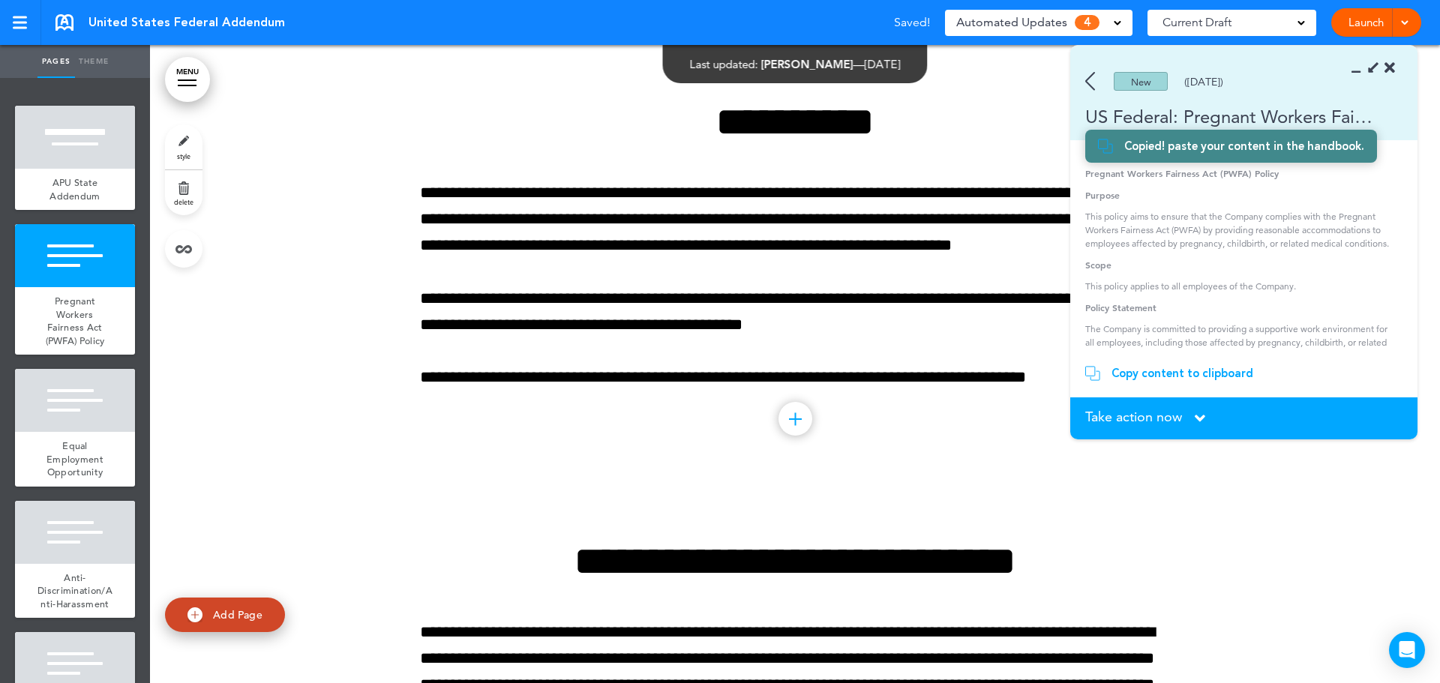
click at [1087, 76] on img at bounding box center [1090, 81] width 10 height 19
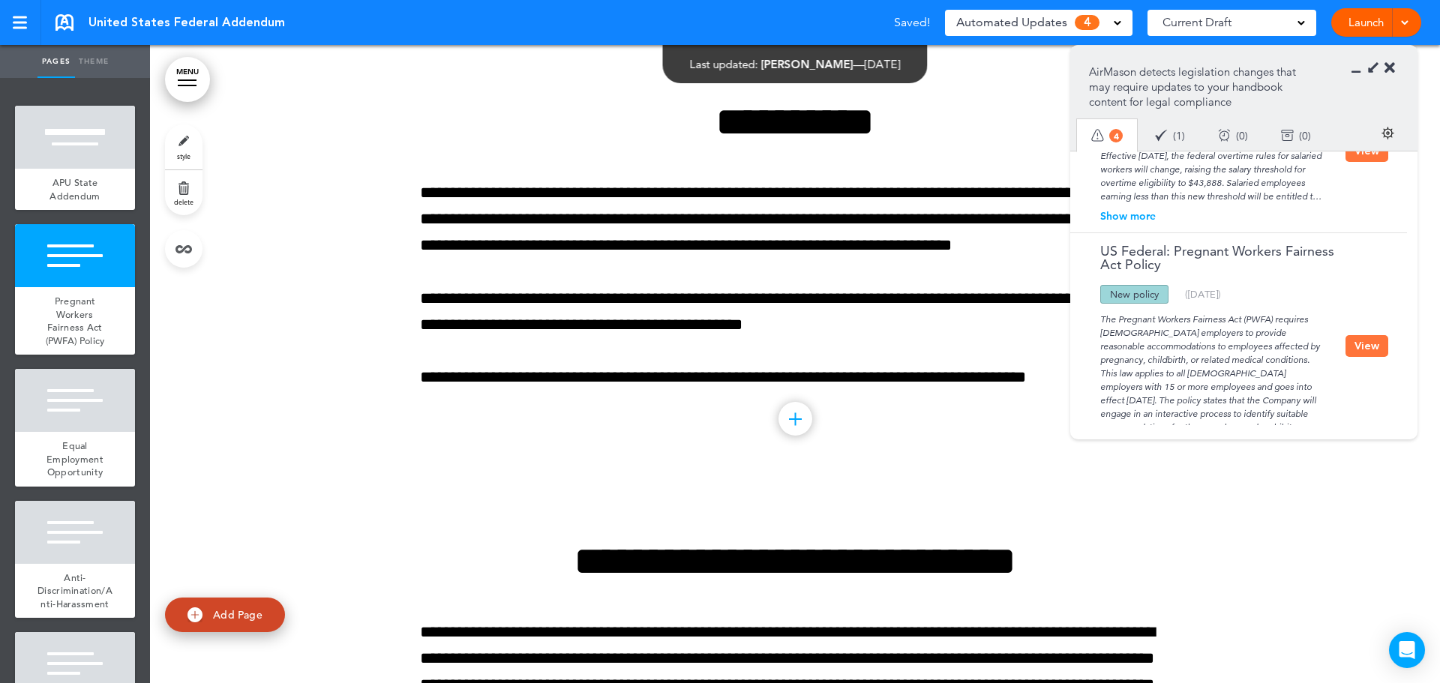
click at [1386, 65] on icon at bounding box center [1389, 68] width 10 height 15
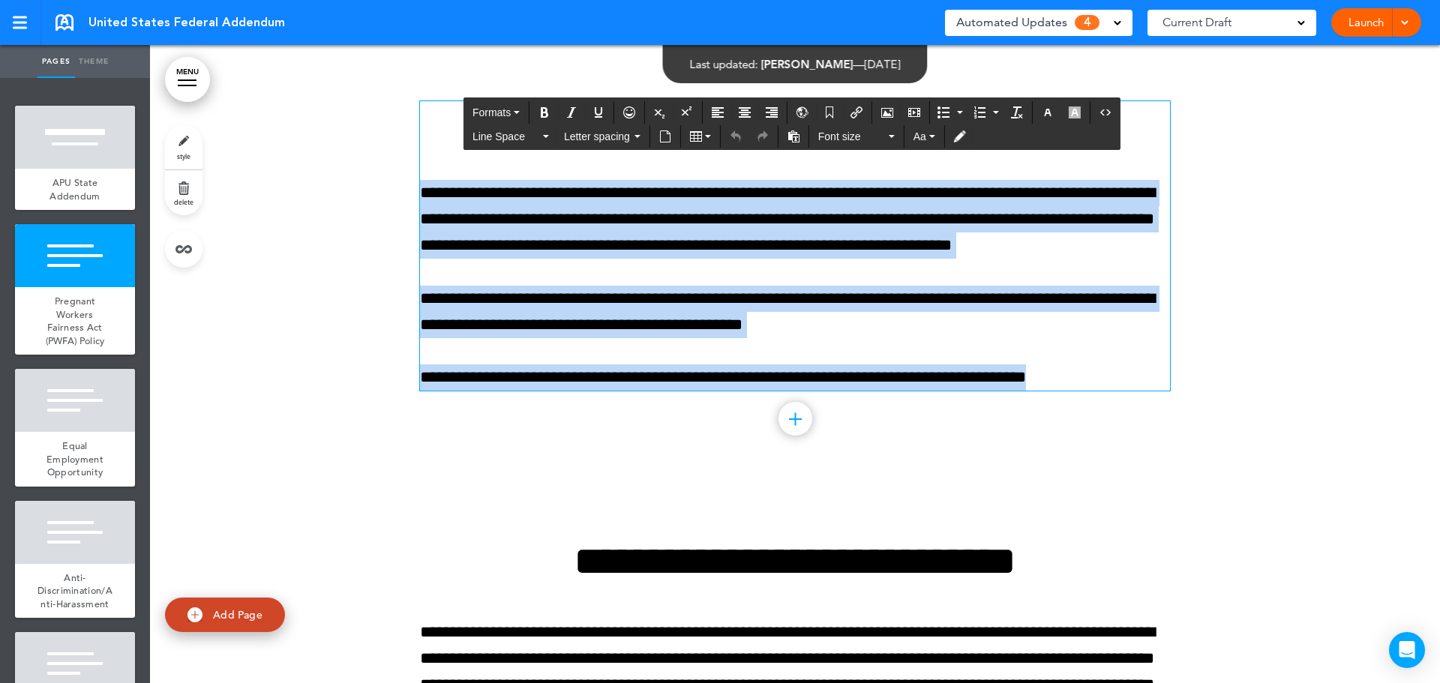
drag, startPoint x: 1080, startPoint y: 380, endPoint x: 417, endPoint y: 202, distance: 686.5
click at [420, 202] on div "**********" at bounding box center [795, 245] width 750 height 289
paste div
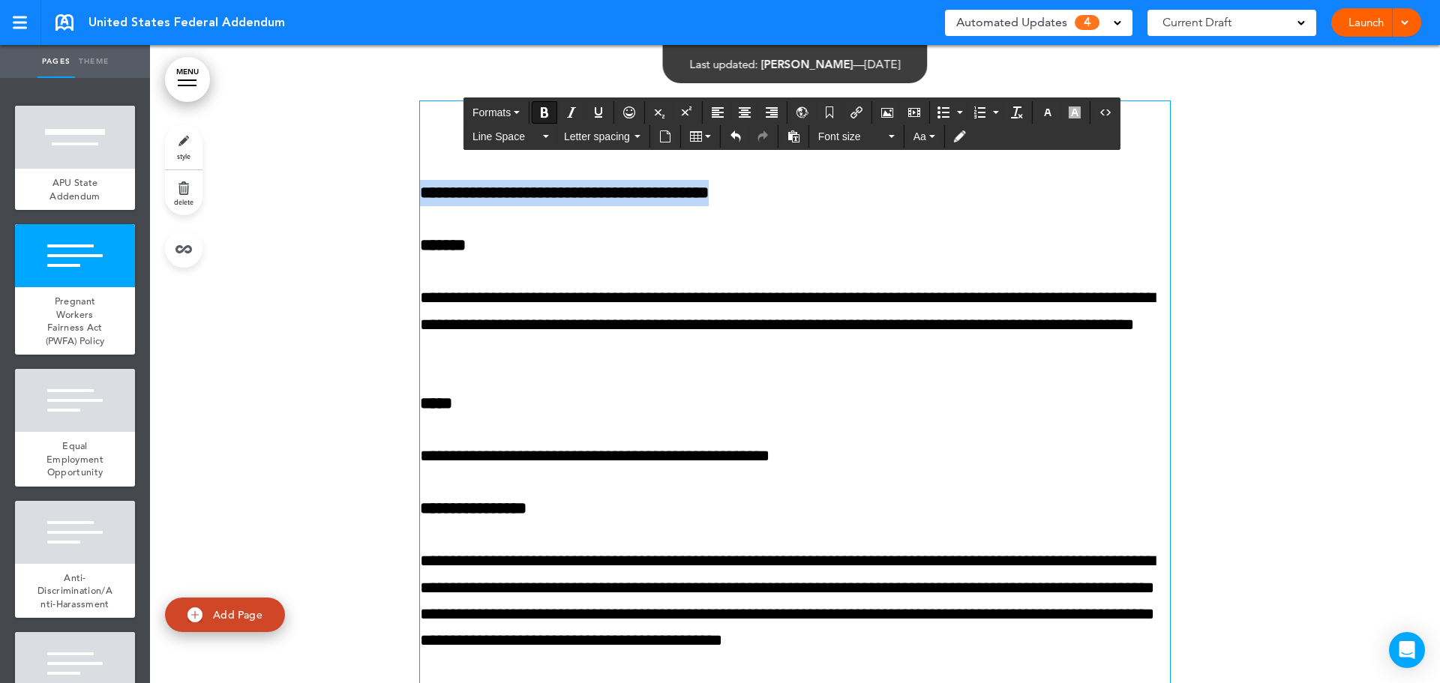
drag, startPoint x: 823, startPoint y: 182, endPoint x: 403, endPoint y: 194, distance: 420.9
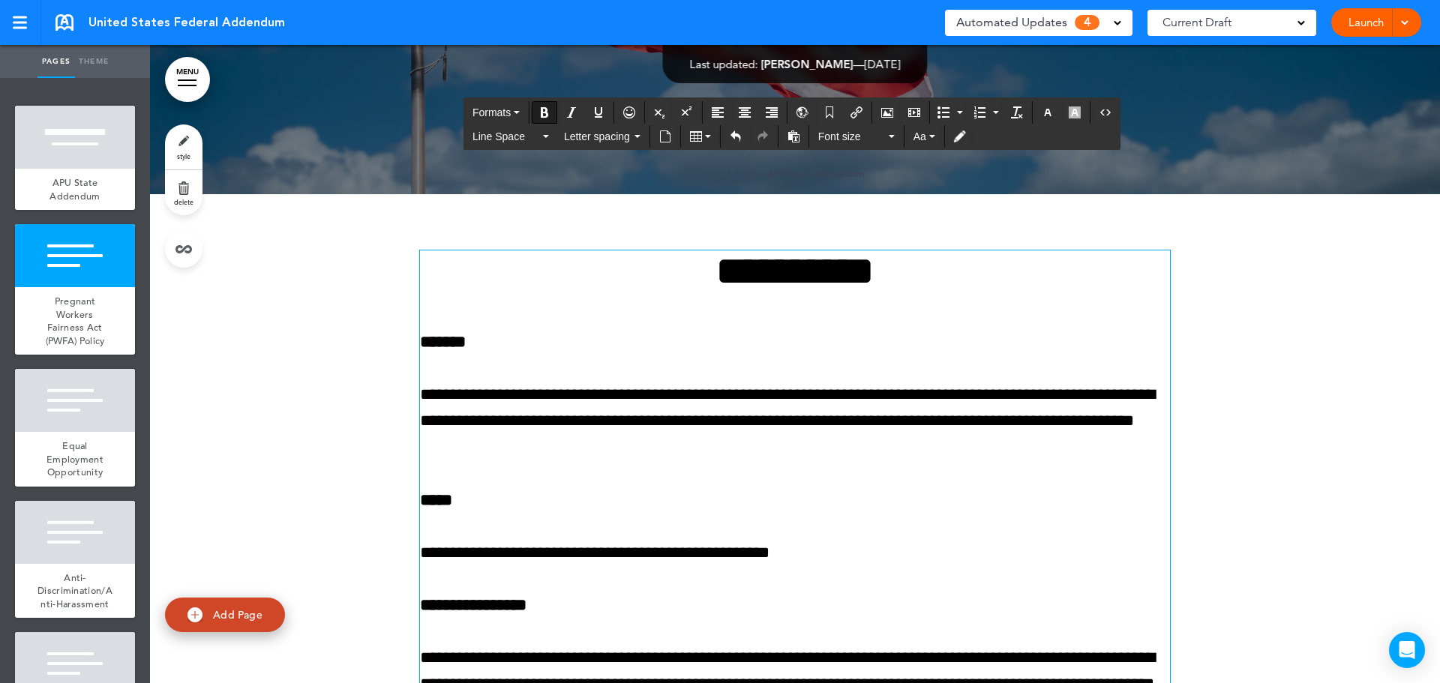
scroll to position [488, 0]
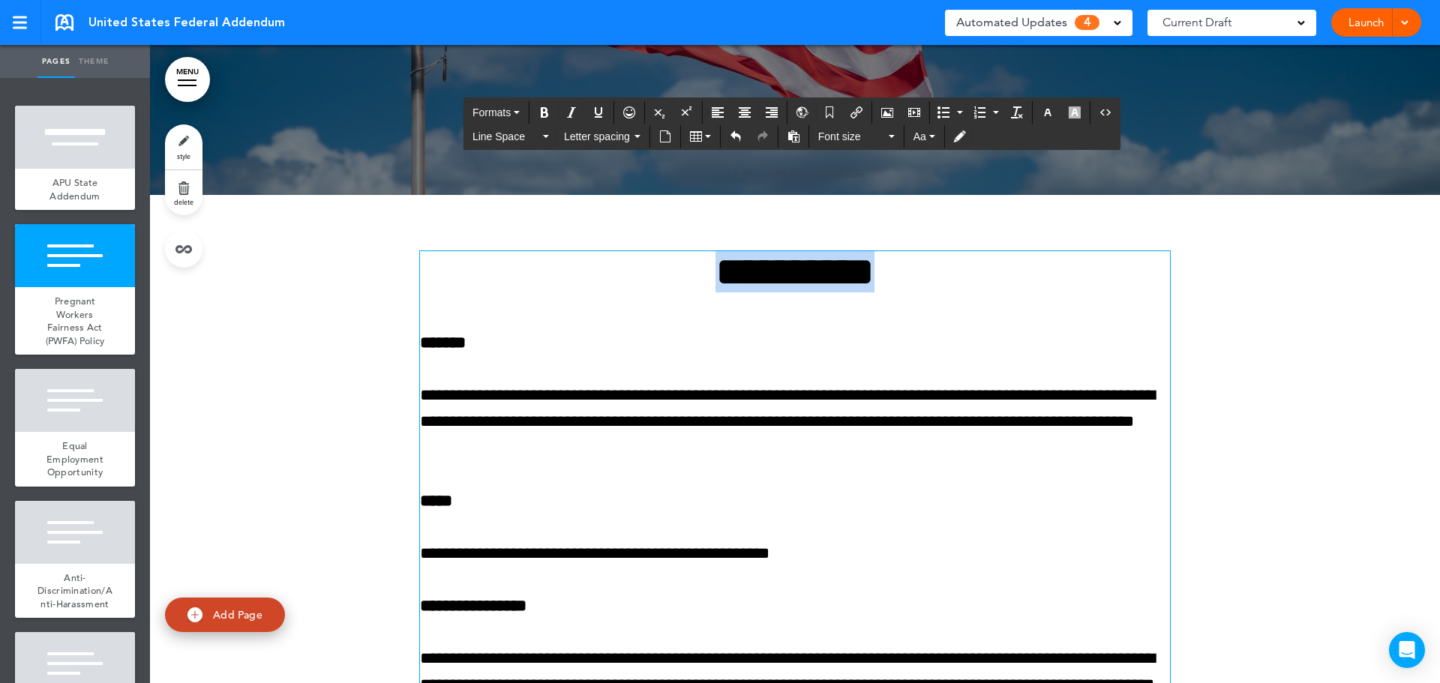
drag, startPoint x: 909, startPoint y: 271, endPoint x: 673, endPoint y: 279, distance: 235.6
click at [673, 279] on h1 "**********" at bounding box center [795, 271] width 750 height 41
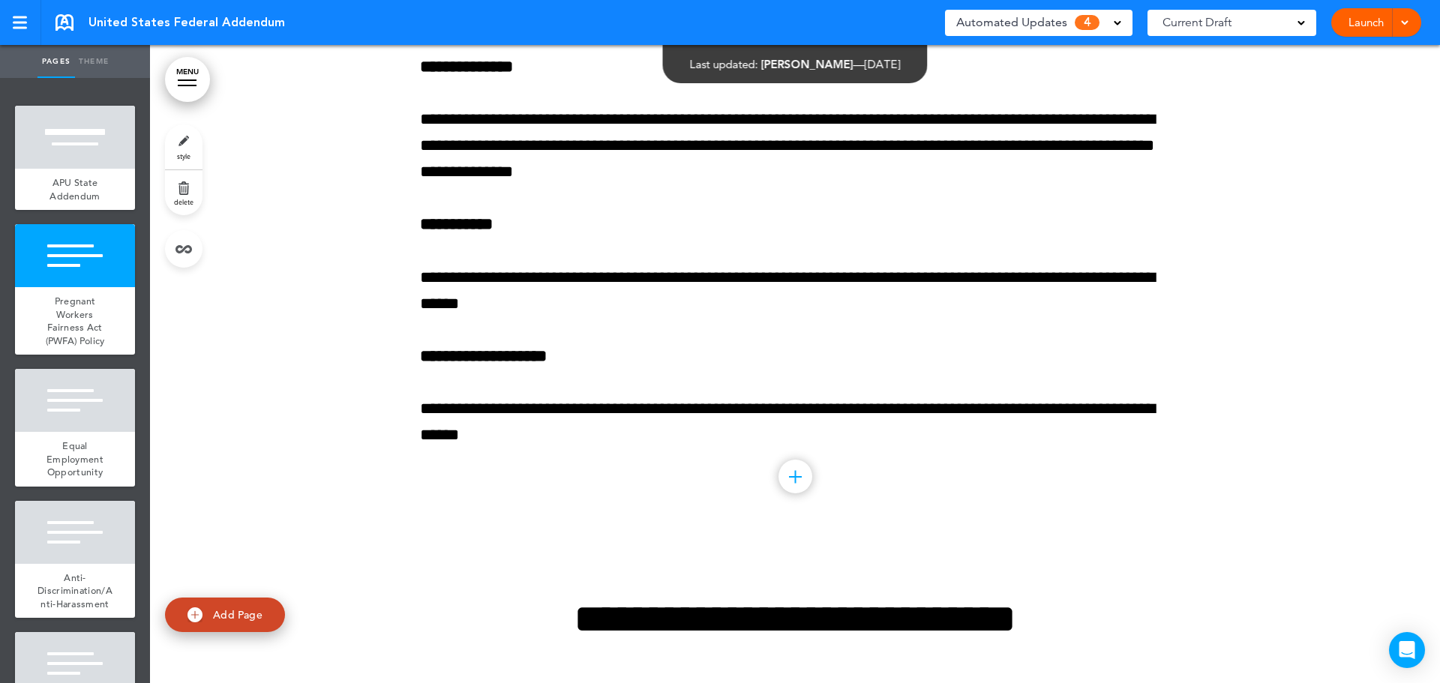
scroll to position [1763, 0]
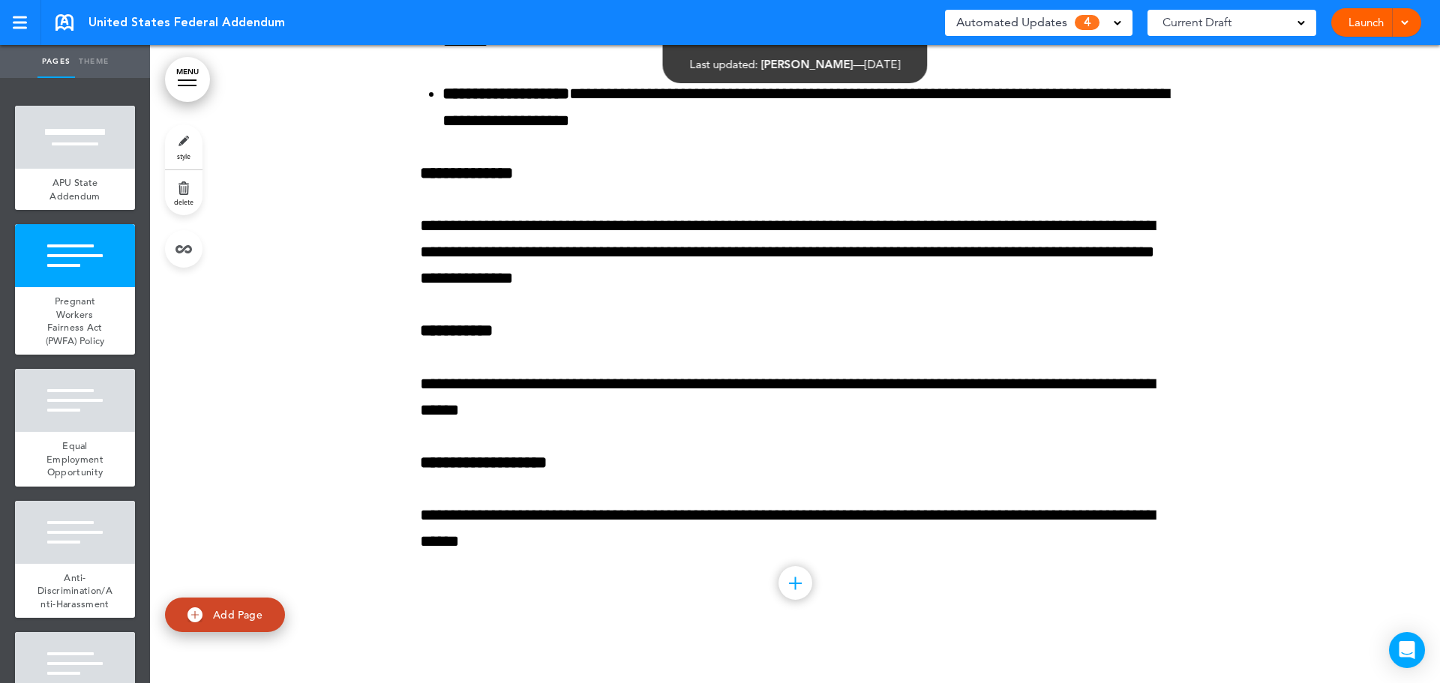
click at [1380, 27] on link "Launch" at bounding box center [1365, 22] width 47 height 28
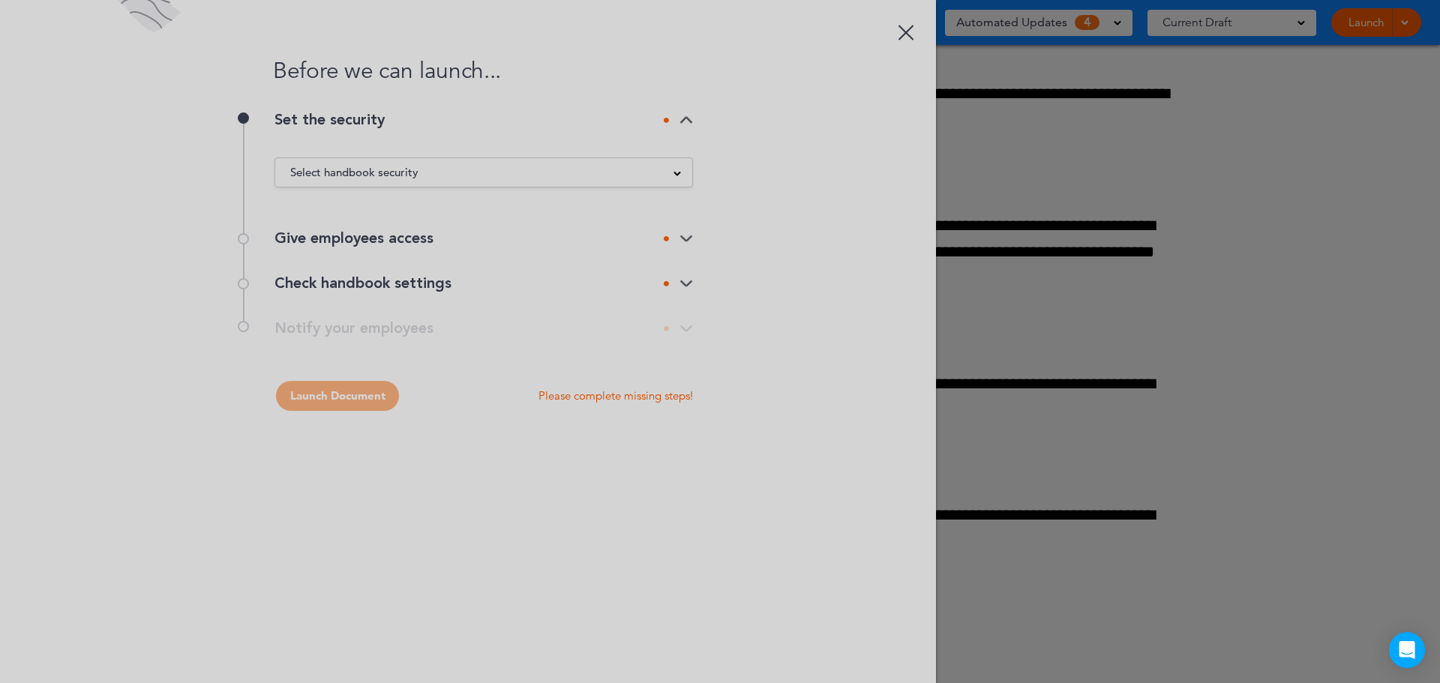
scroll to position [0, 0]
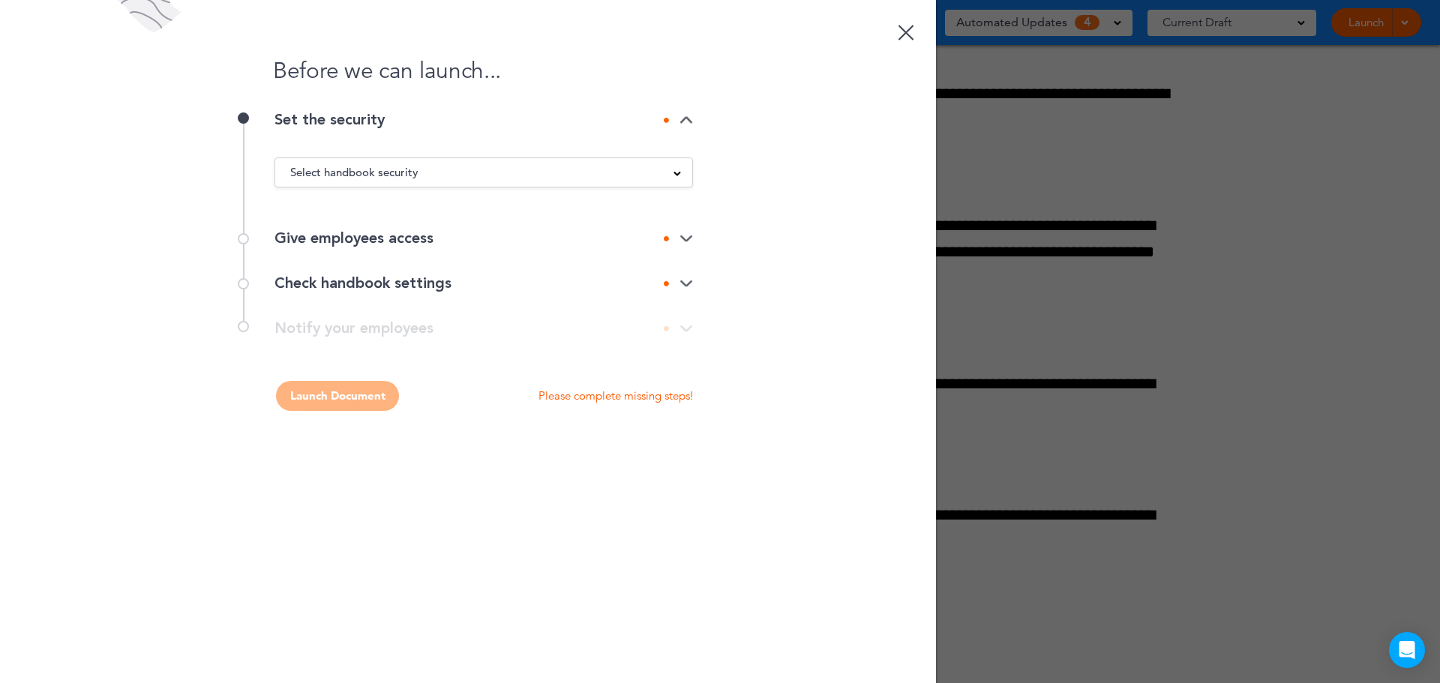
click at [910, 35] on link at bounding box center [906, 30] width 30 height 30
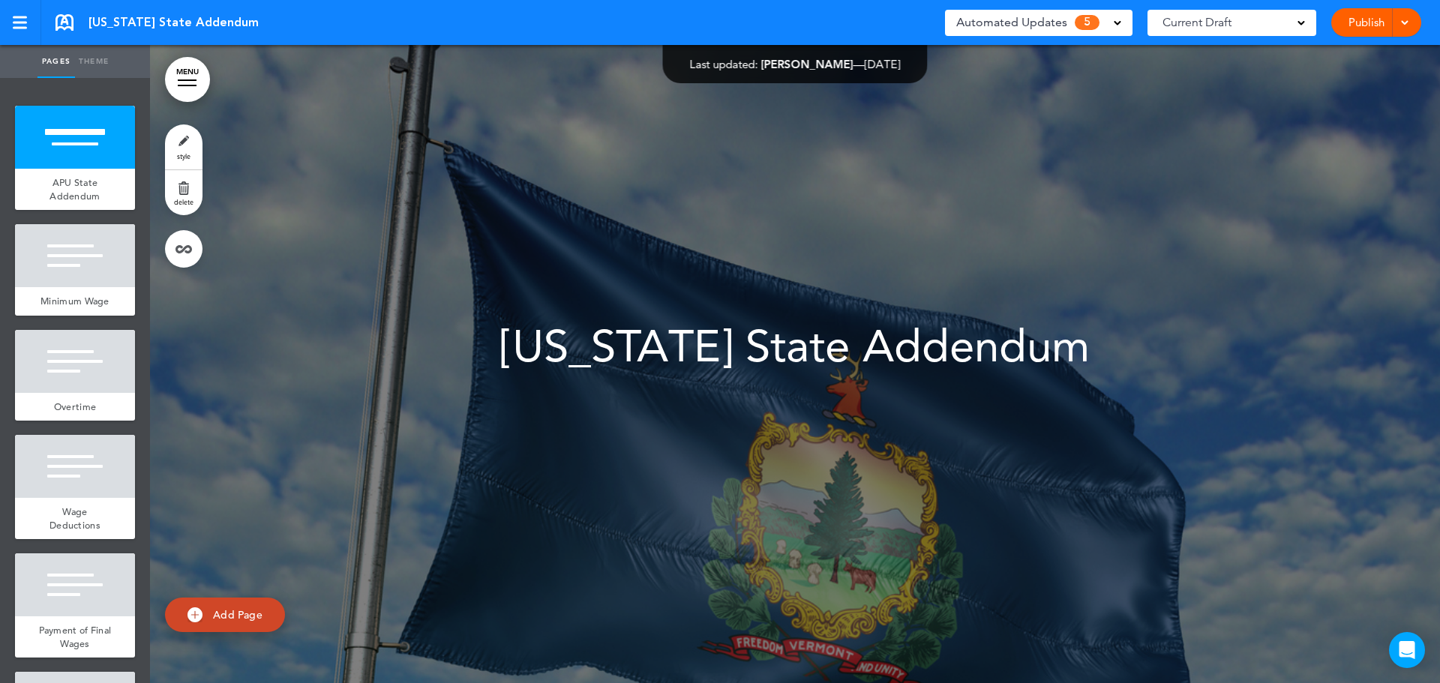
click at [1030, 29] on span "Automated Updates" at bounding box center [1011, 22] width 111 height 21
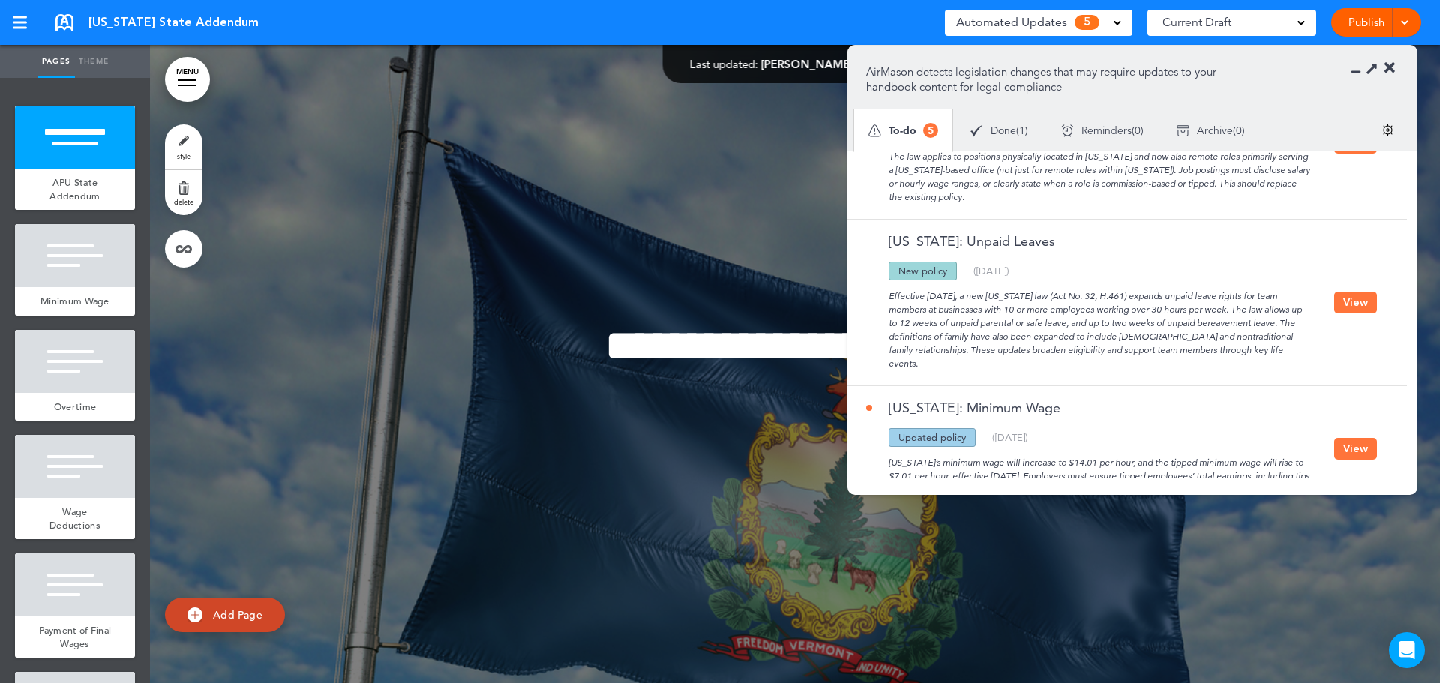
scroll to position [225, 0]
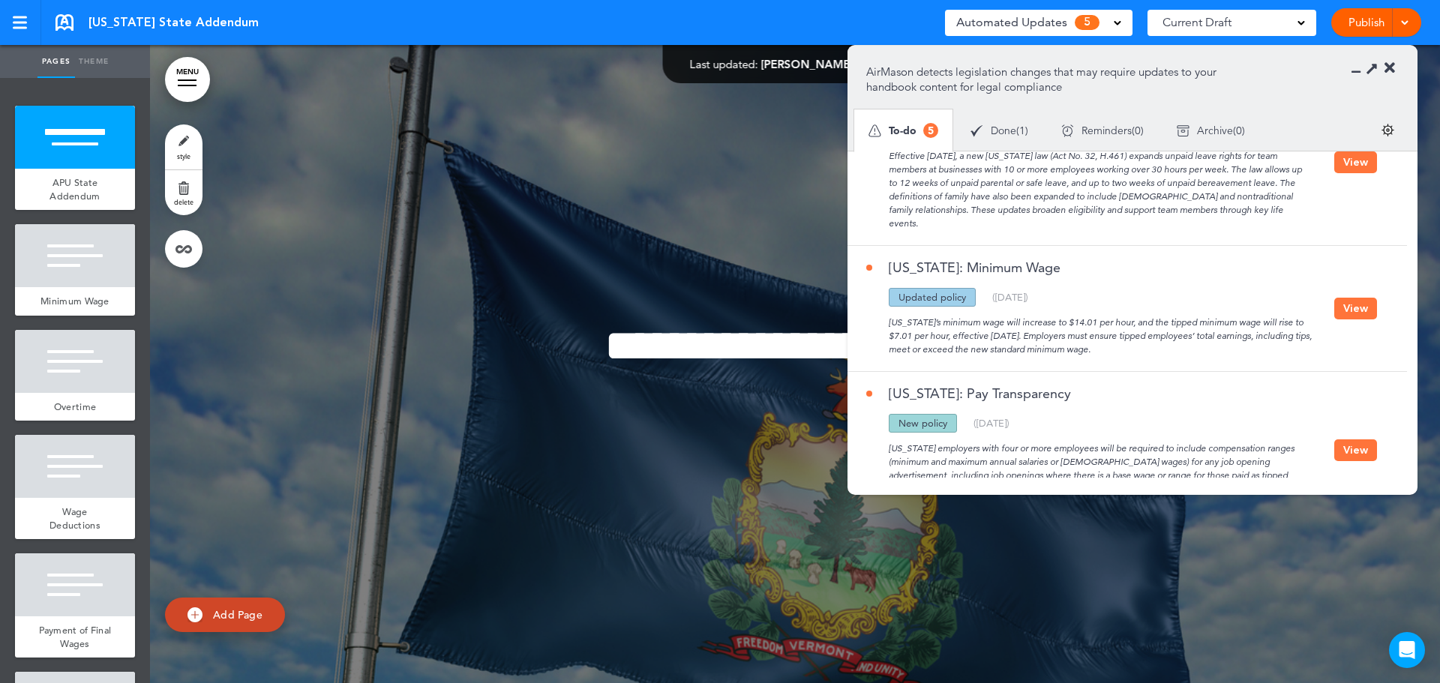
click at [1374, 291] on div "[US_STATE]: Minimum Wage Updated policy New policy Deleted policy ( [DATE] ) [U…" at bounding box center [1123, 308] width 552 height 125
click at [1365, 298] on button "View" at bounding box center [1355, 309] width 43 height 22
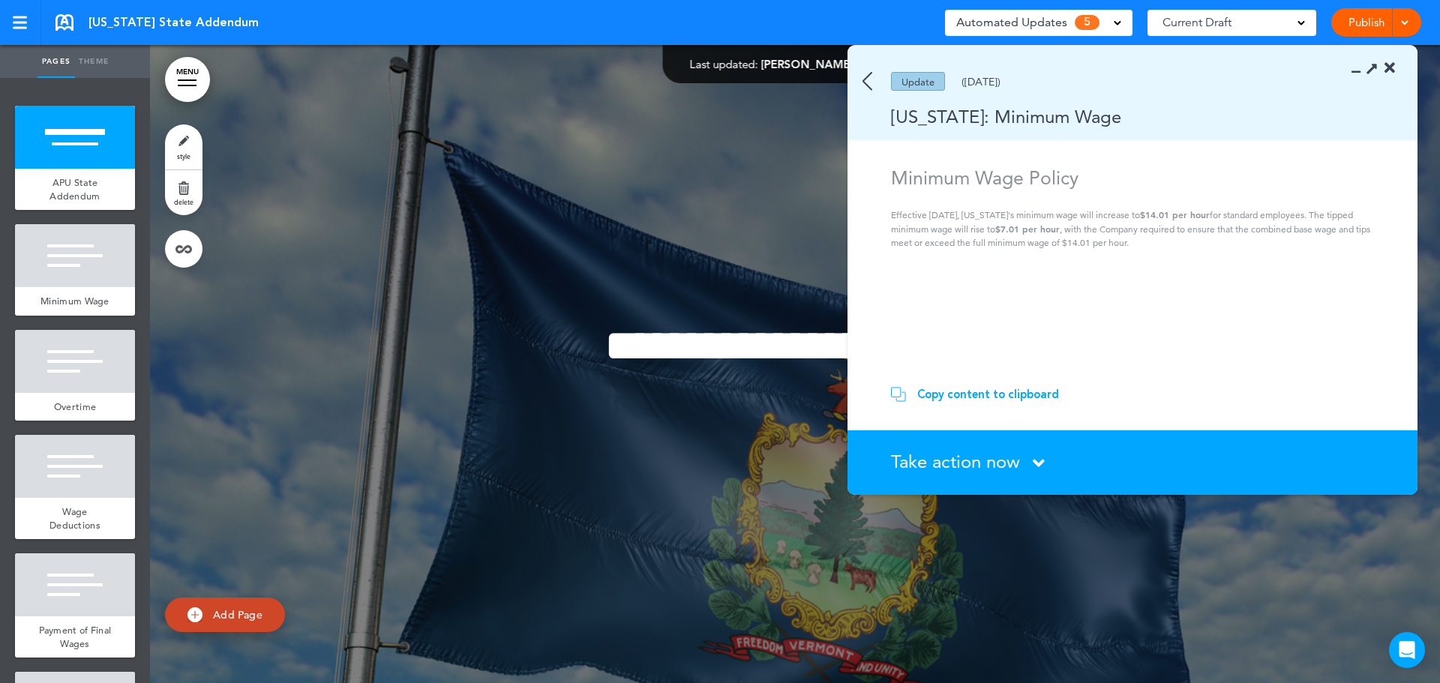
click at [1009, 400] on div "Copy content to clipboard" at bounding box center [988, 394] width 142 height 15
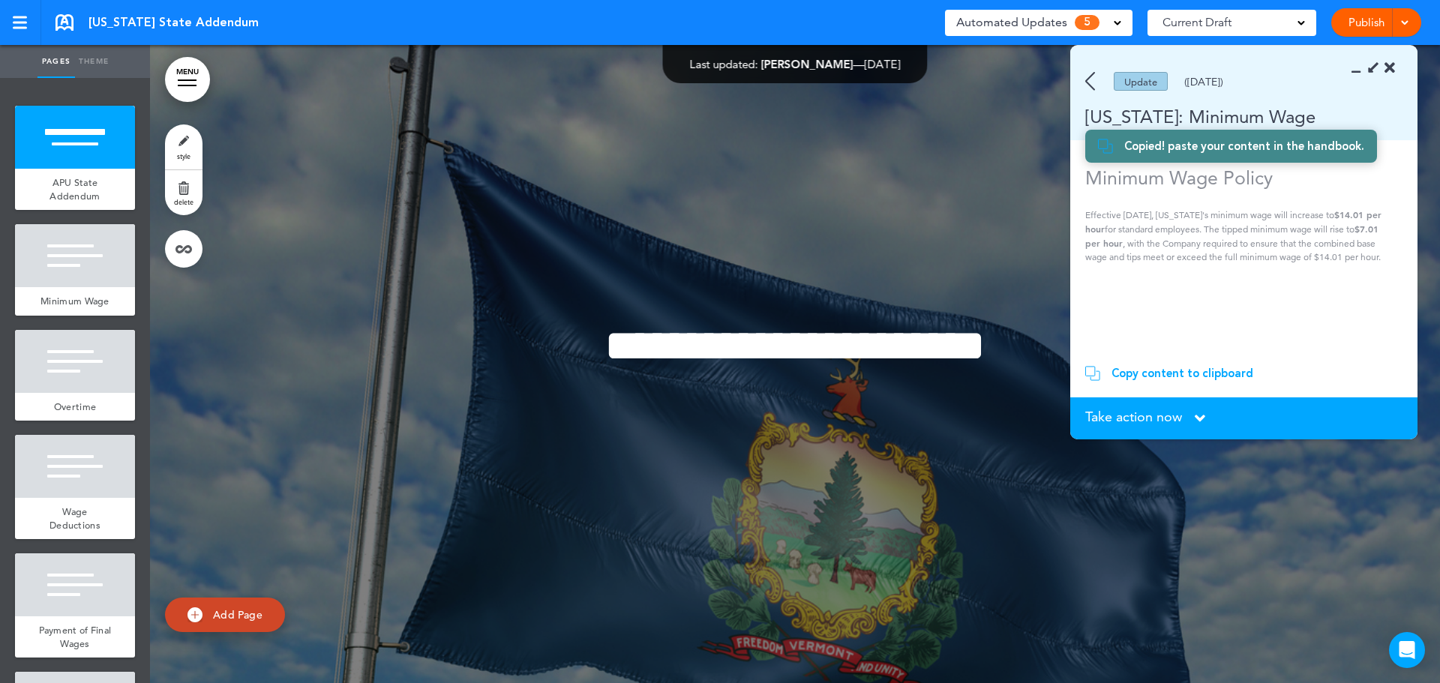
scroll to position [292, 0]
click at [64, 300] on span "Minimum Wage" at bounding box center [74, 301] width 69 height 13
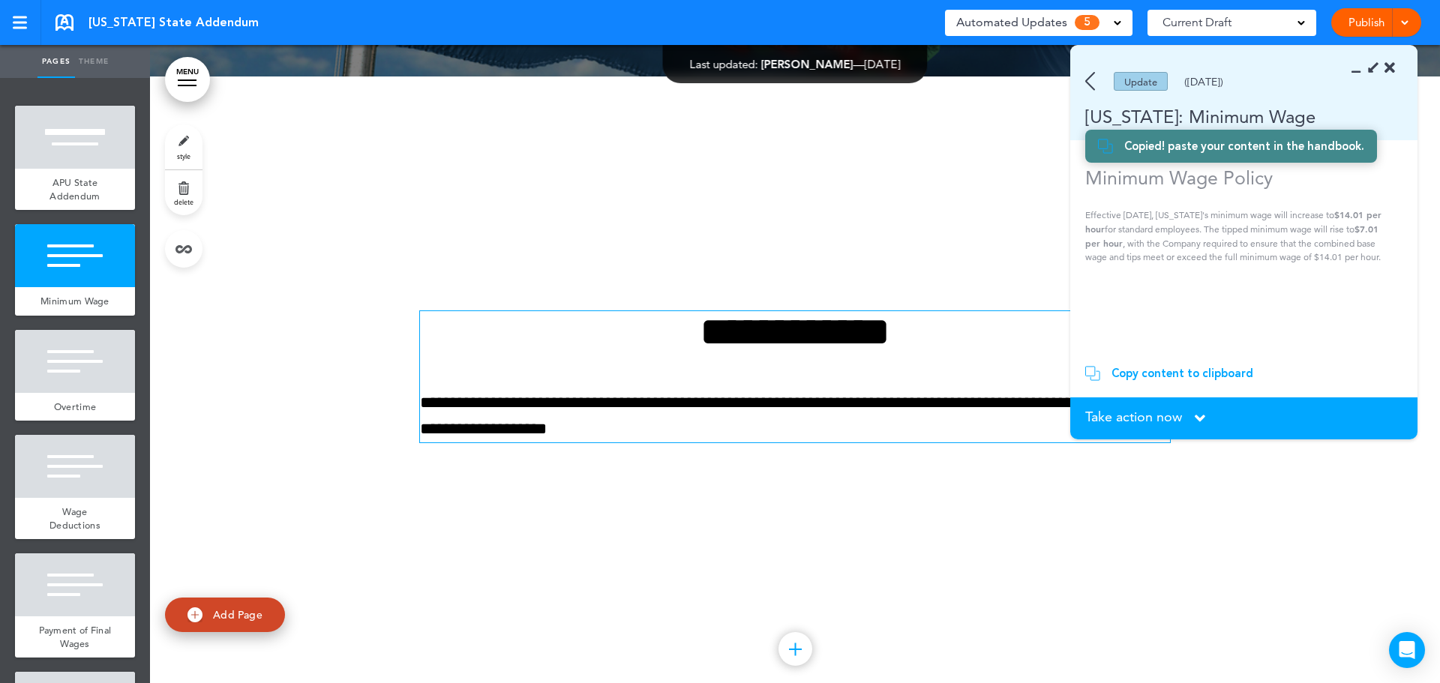
scroll to position [638, 0]
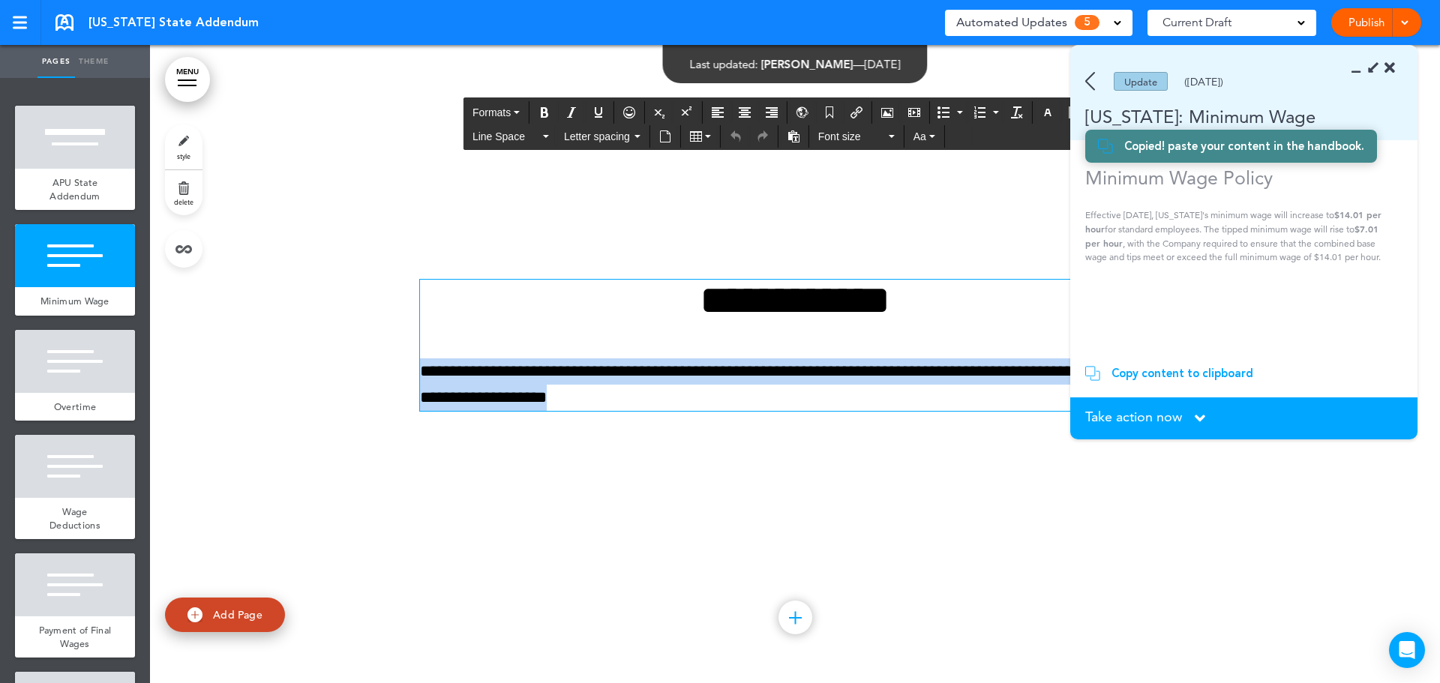
drag, startPoint x: 739, startPoint y: 395, endPoint x: 415, endPoint y: 373, distance: 324.0
click at [420, 373] on p "**********" at bounding box center [795, 384] width 750 height 52
paste div
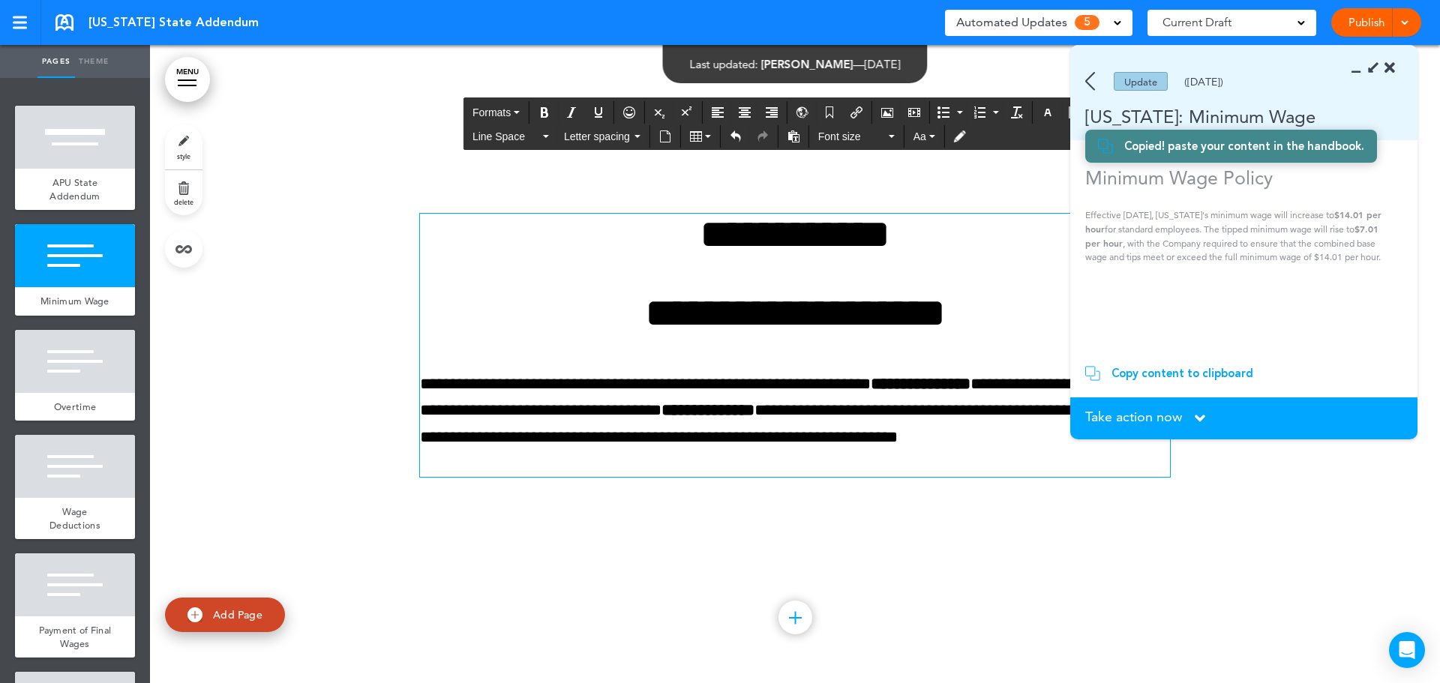
scroll to position [651, 0]
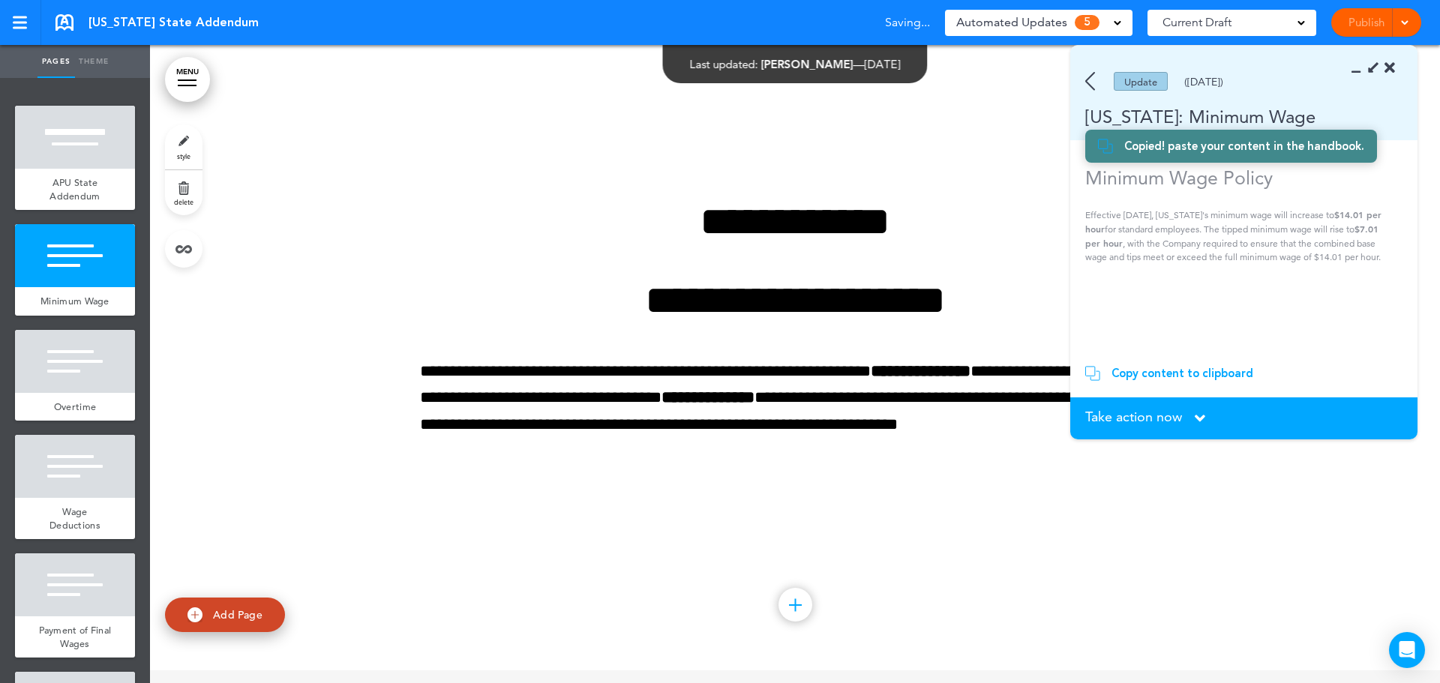
click at [1196, 413] on icon at bounding box center [1200, 418] width 10 height 16
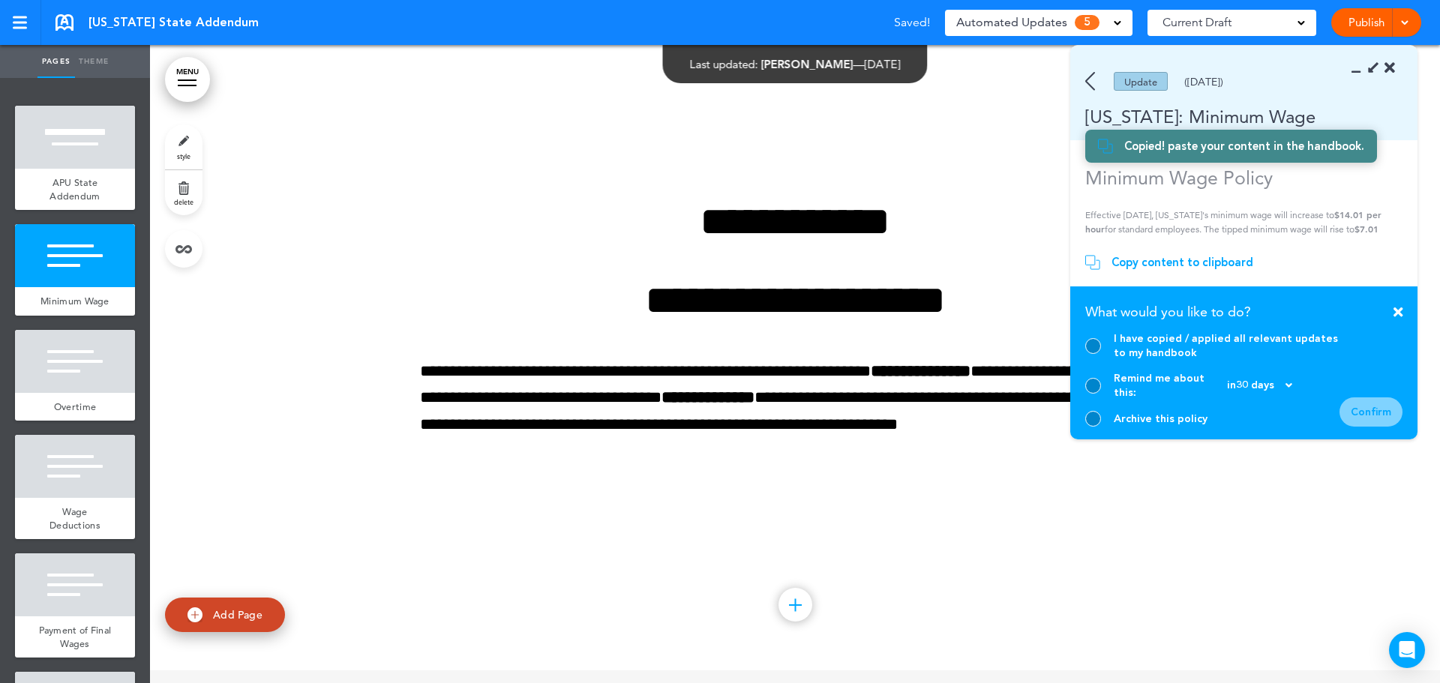
click at [1159, 360] on div "I have copied / applied all relevant updates to my handbook" at bounding box center [1227, 345] width 226 height 28
click at [1091, 354] on div at bounding box center [1093, 346] width 16 height 16
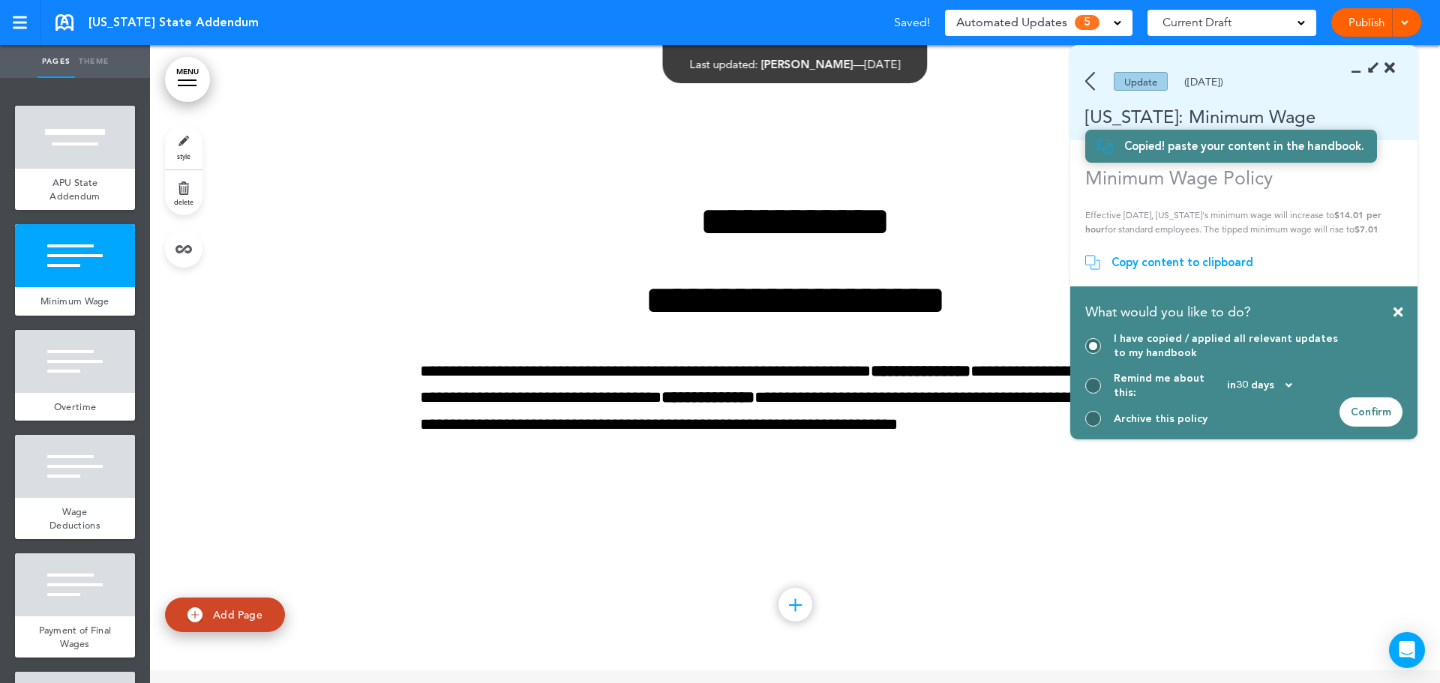
click at [1386, 407] on div "Confirm" at bounding box center [1370, 411] width 63 height 29
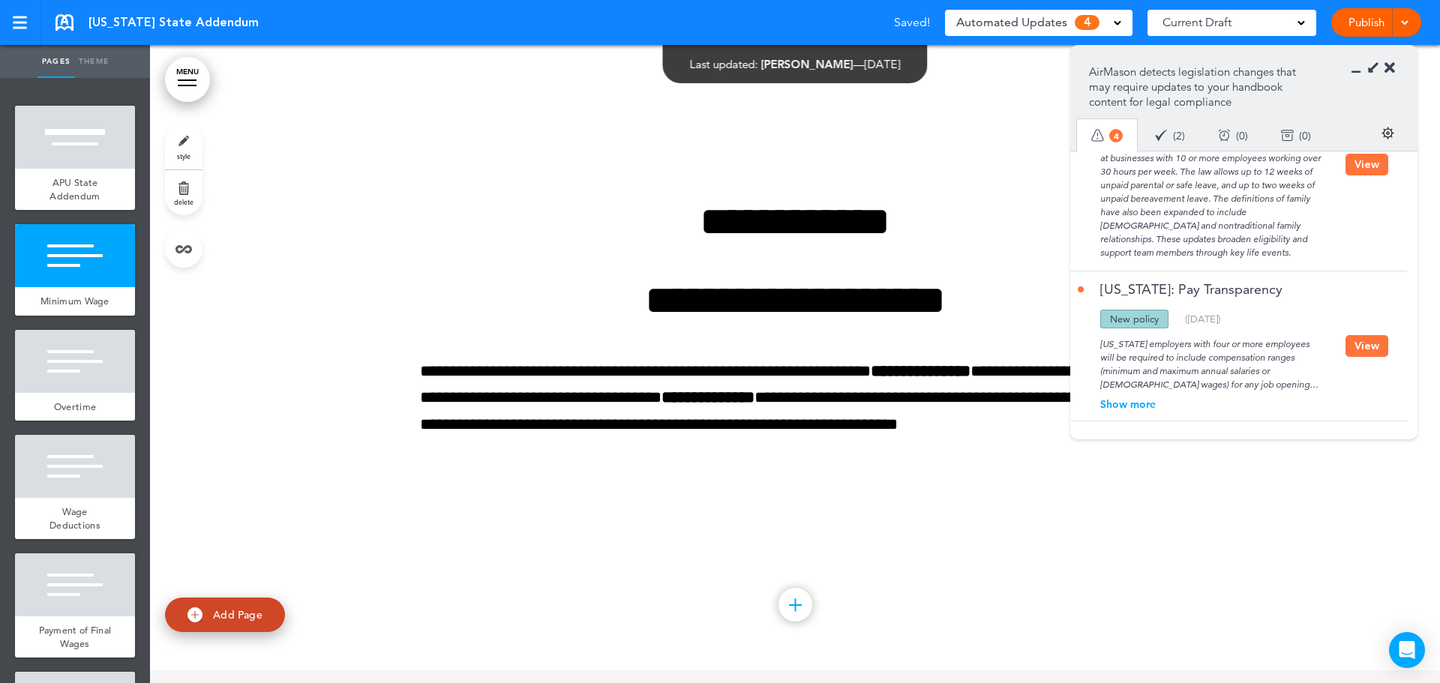
click at [833, 539] on div "**********" at bounding box center [795, 351] width 750 height 413
click at [1390, 68] on icon at bounding box center [1389, 68] width 10 height 15
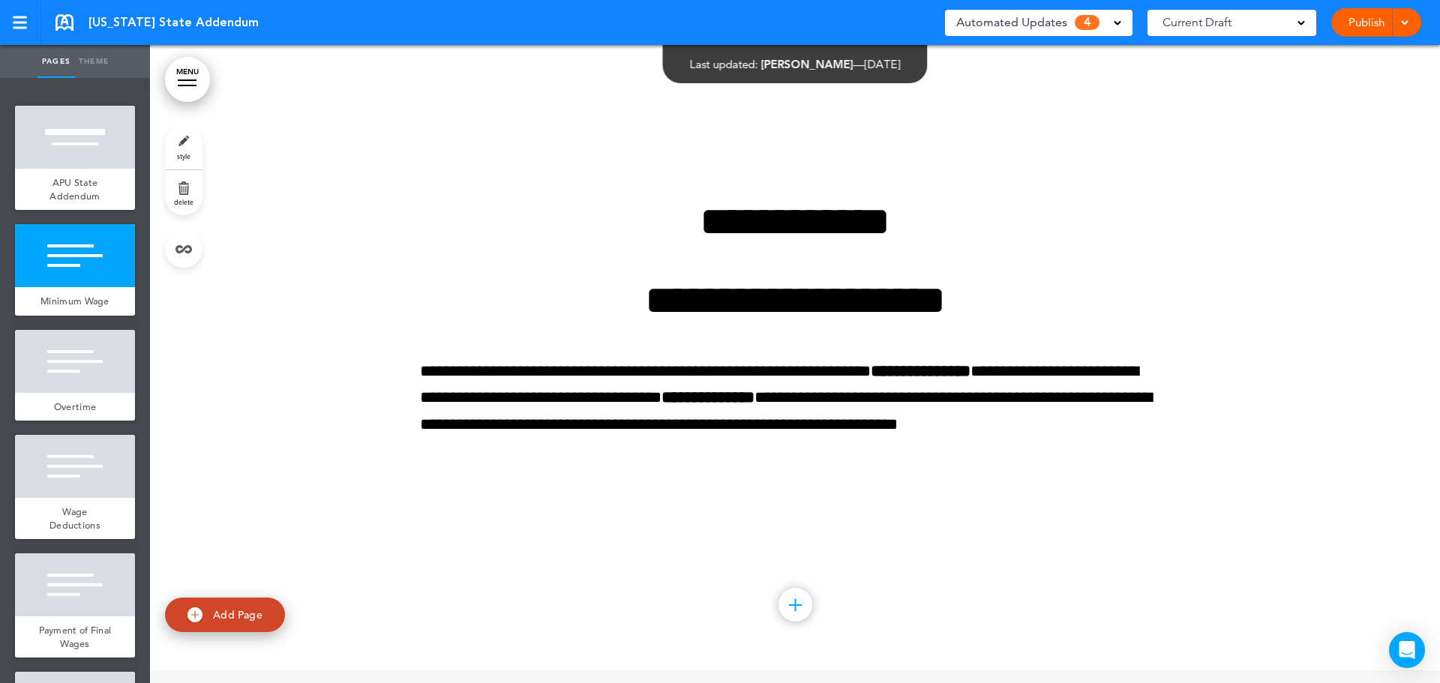
click at [1293, 225] on div at bounding box center [795, 351] width 1290 height 638
click at [1370, 28] on link "Publish" at bounding box center [1365, 22] width 47 height 28
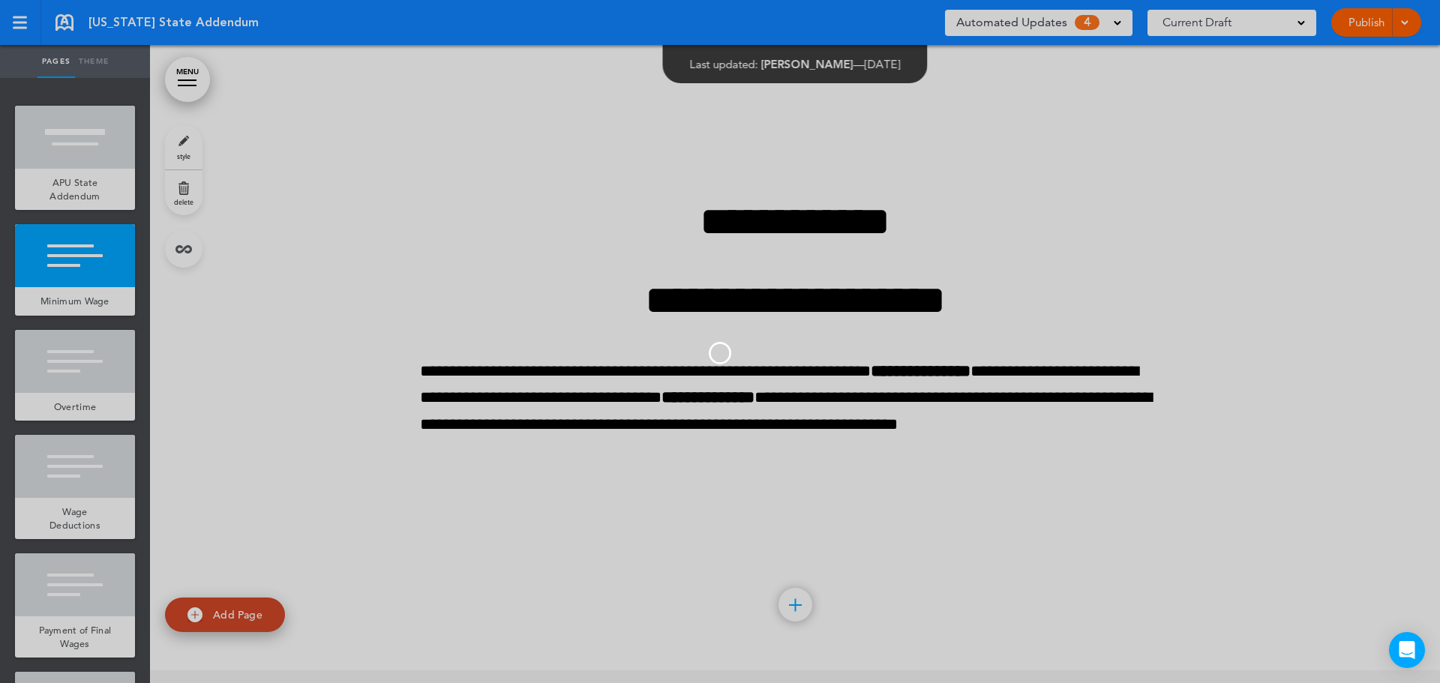
scroll to position [0, 0]
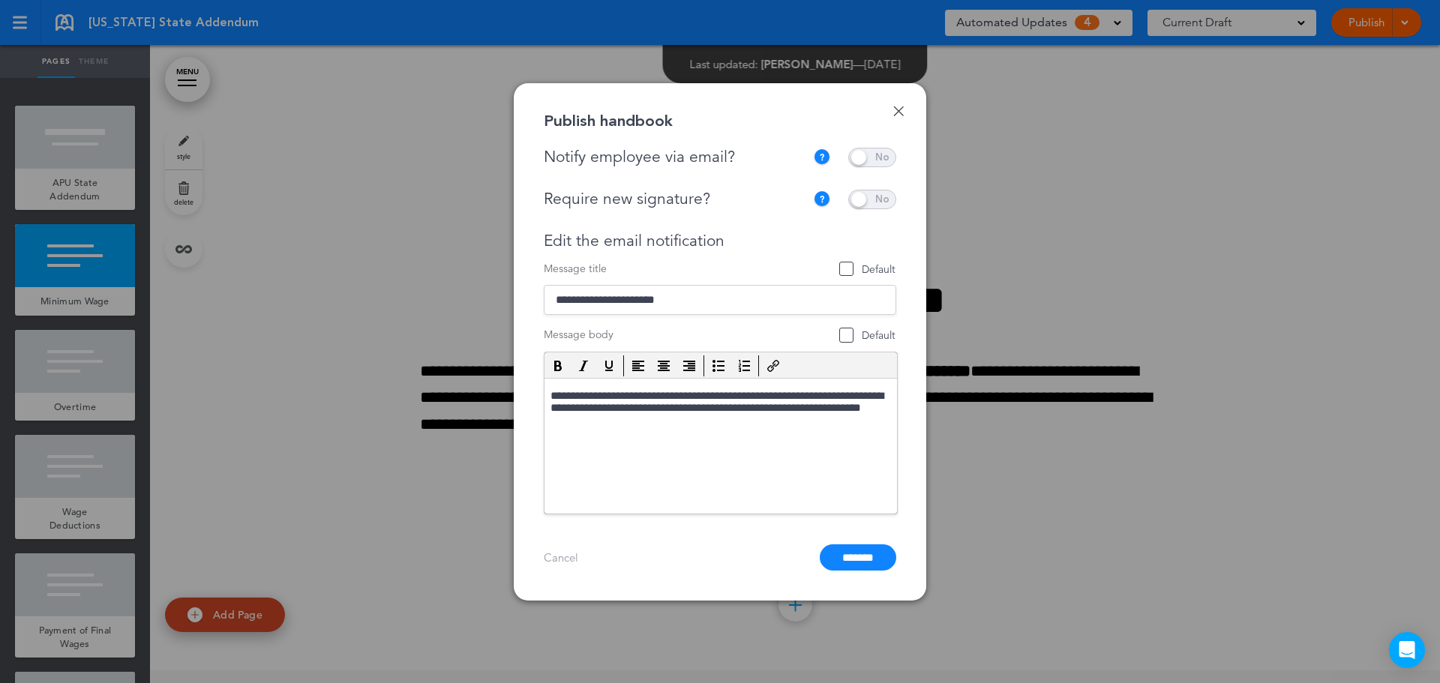
click at [880, 153] on span at bounding box center [872, 157] width 48 height 19
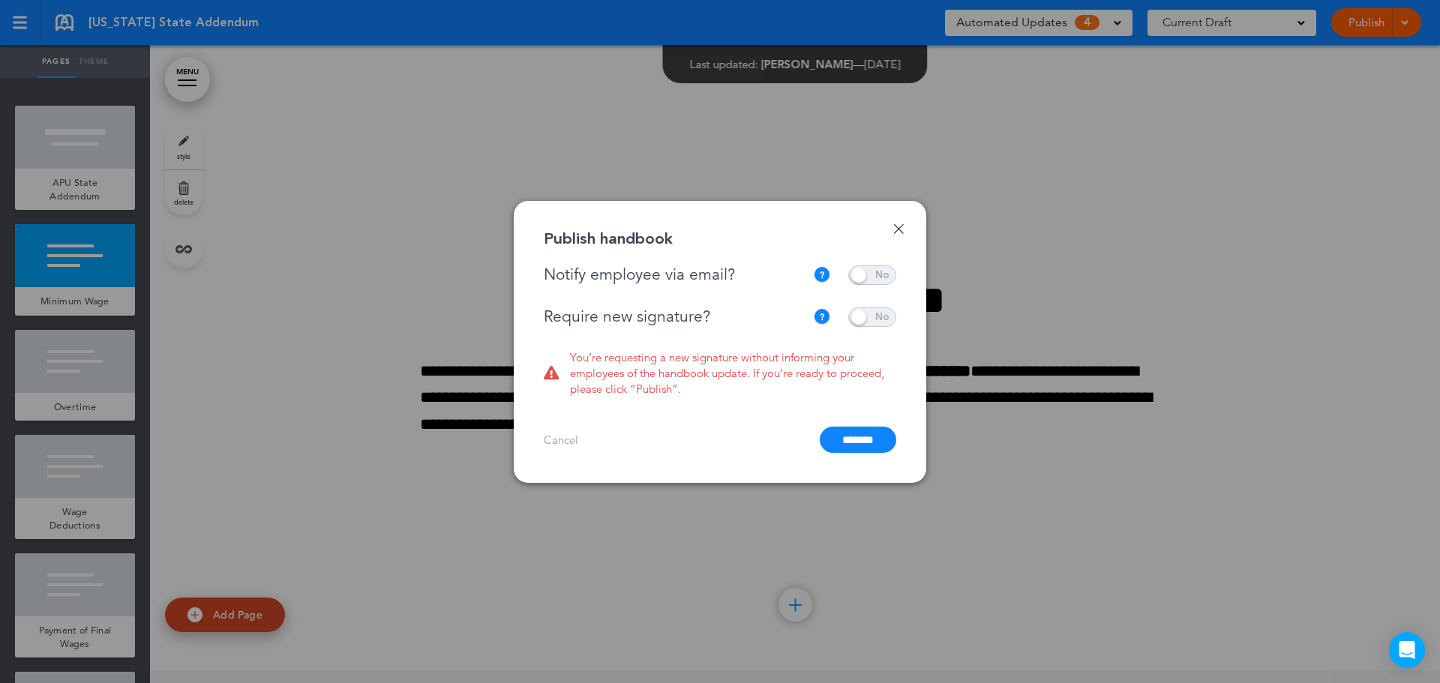
click at [874, 306] on div "**********" at bounding box center [720, 295] width 352 height 61
click at [877, 317] on span at bounding box center [872, 316] width 48 height 19
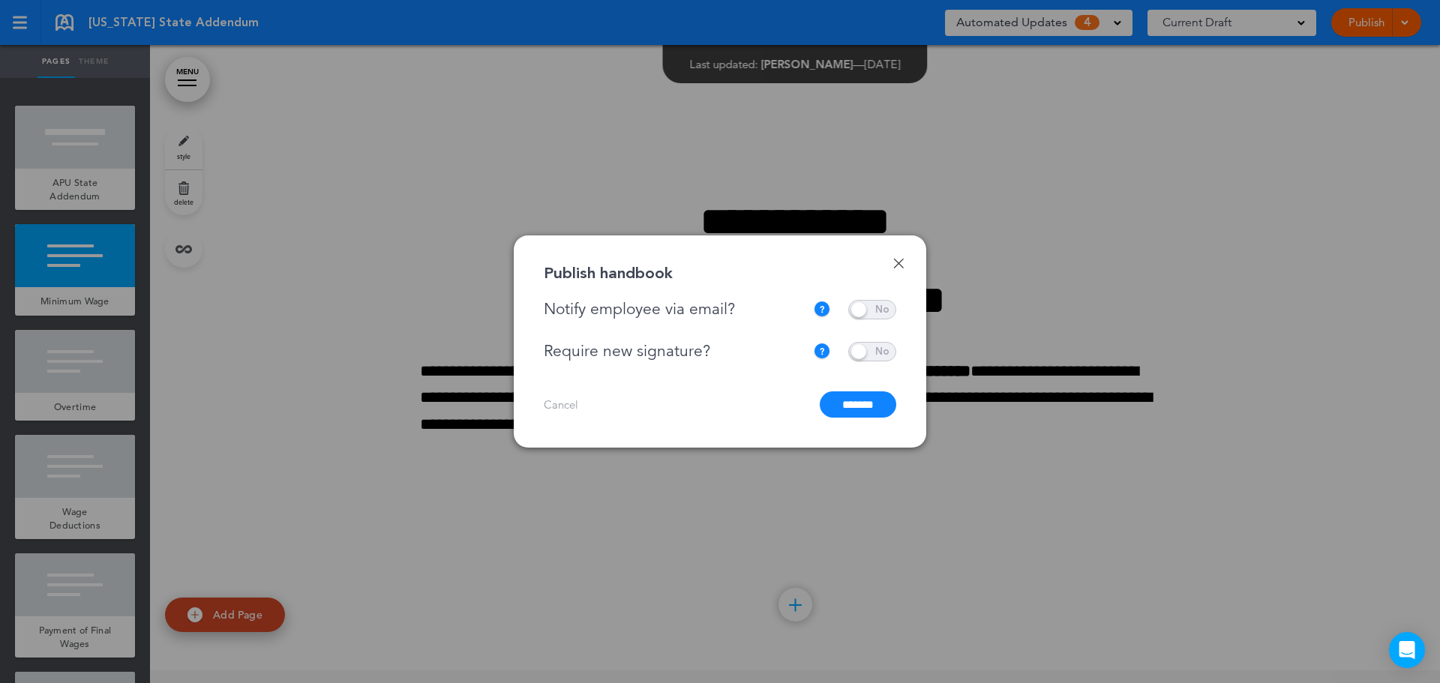
click at [851, 406] on input "*******" at bounding box center [858, 404] width 76 height 26
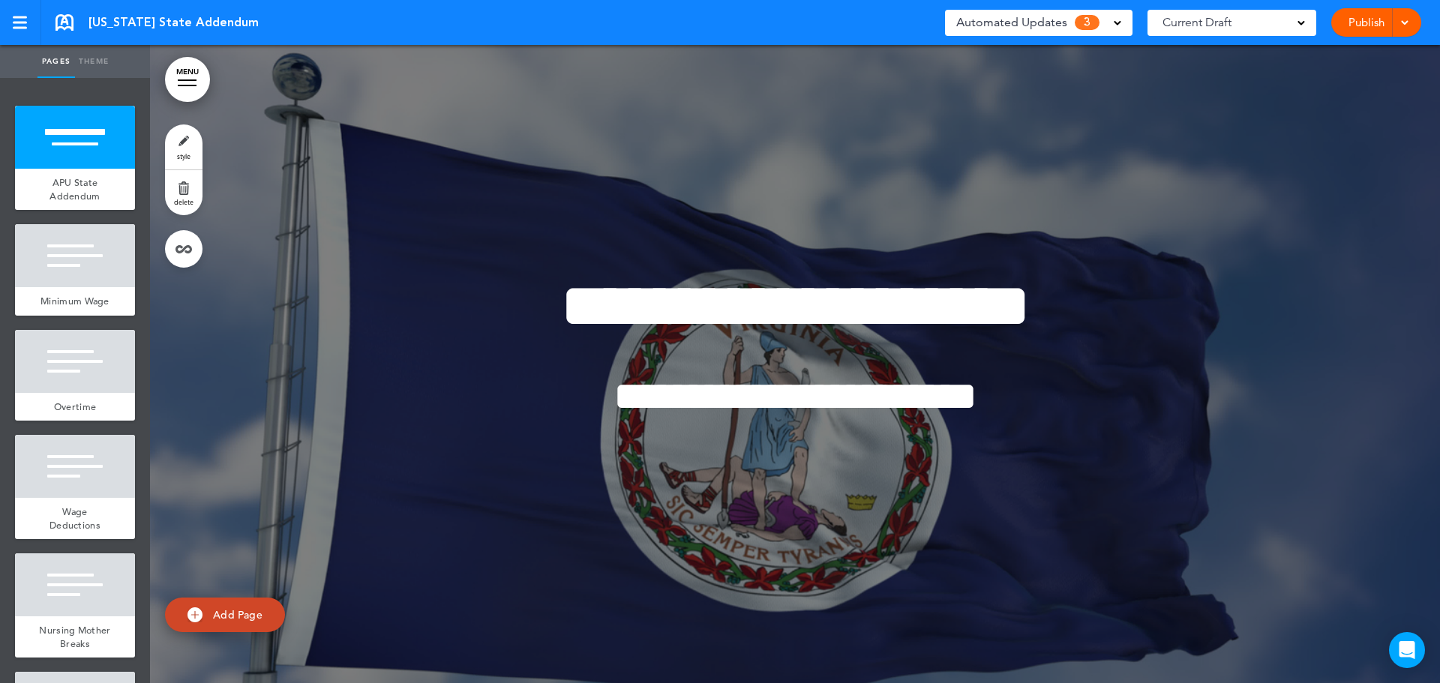
click at [1016, 34] on div "Automated Updates 3" at bounding box center [1038, 23] width 187 height 26
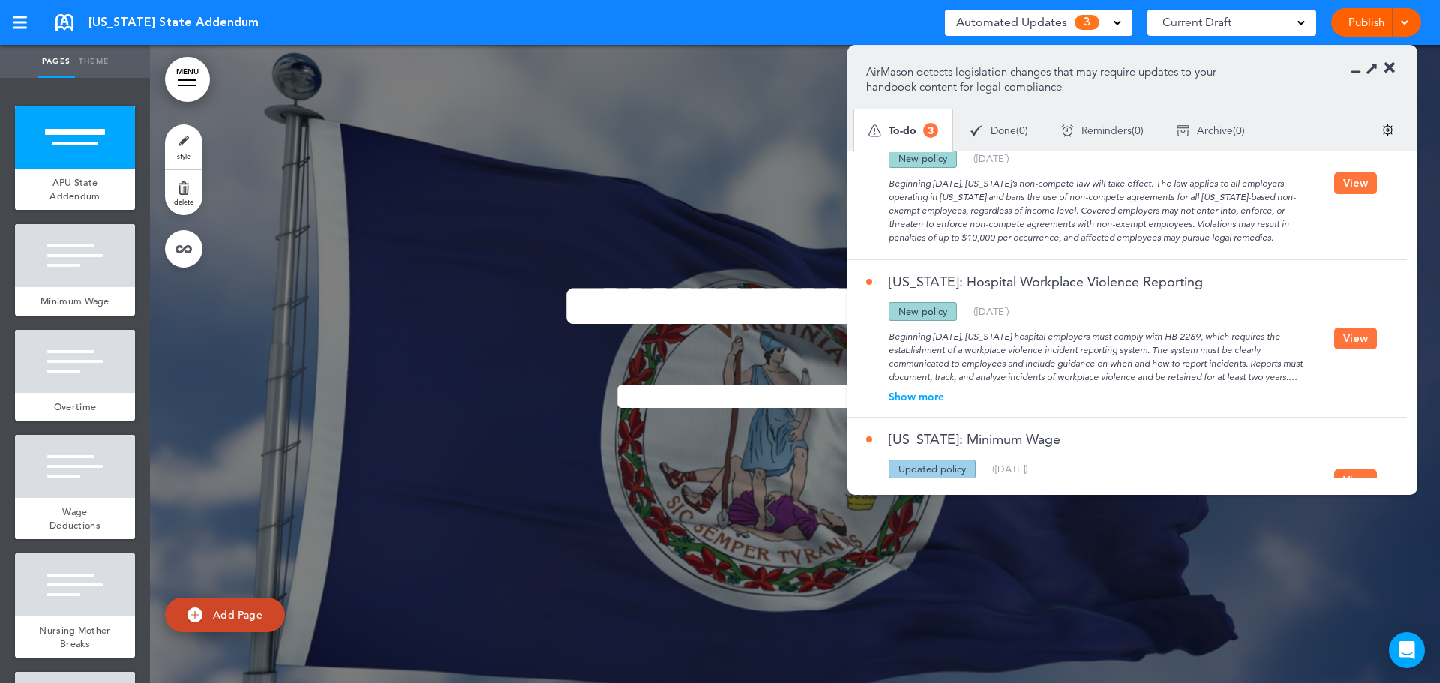
scroll to position [118, 0]
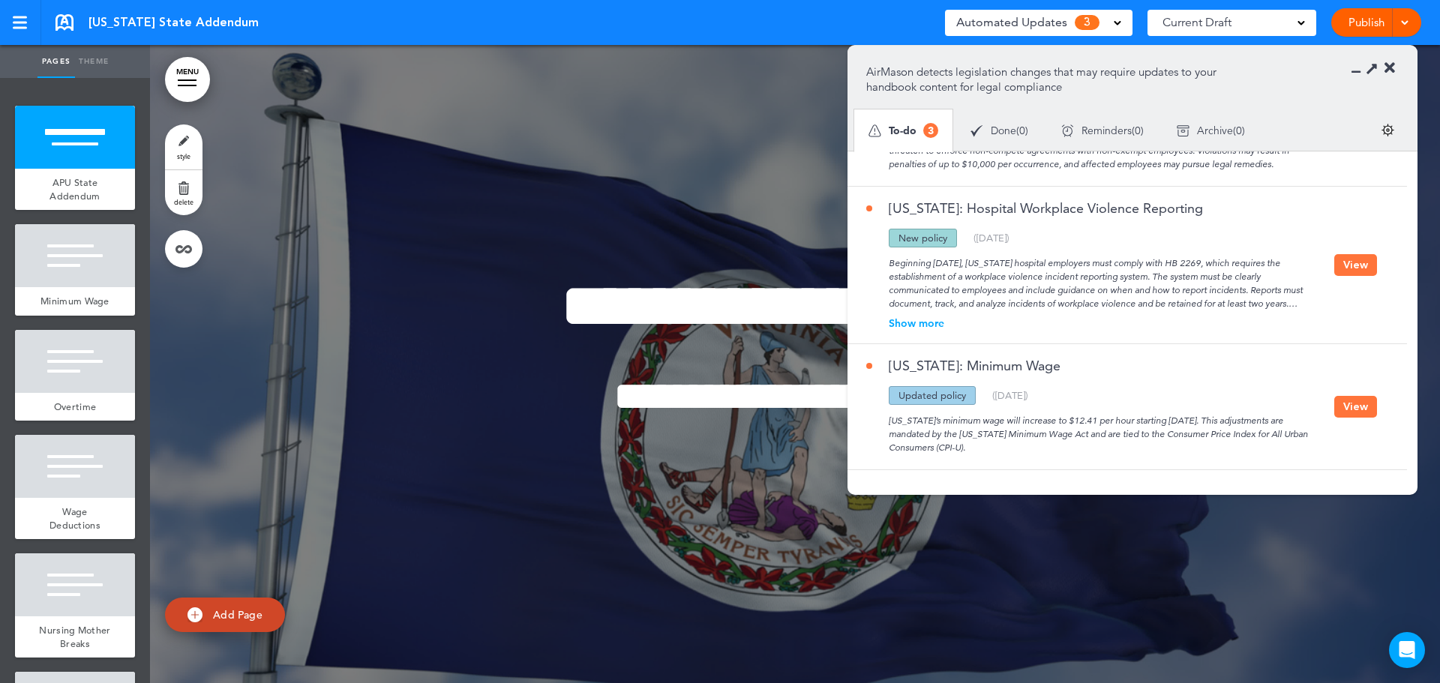
click at [1364, 411] on button "View" at bounding box center [1355, 407] width 43 height 22
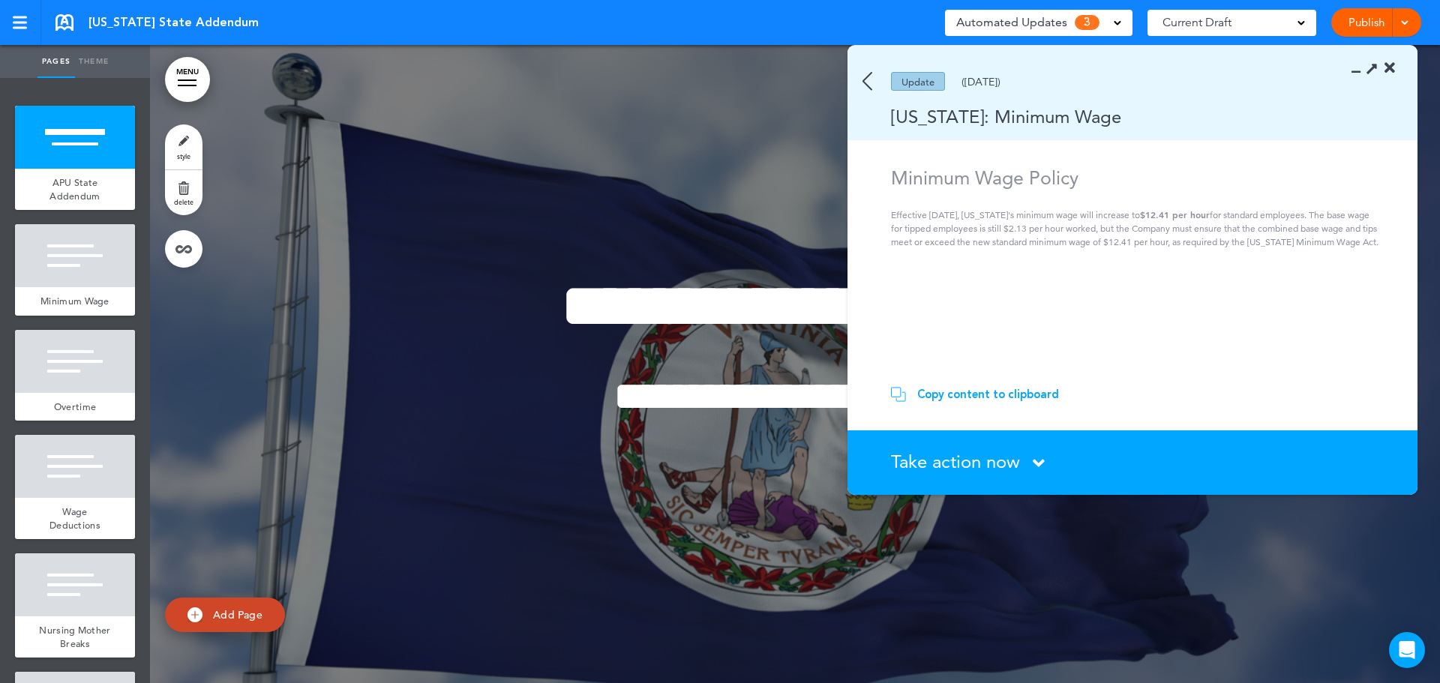
click at [988, 396] on div "Copy content to clipboard" at bounding box center [988, 394] width 142 height 15
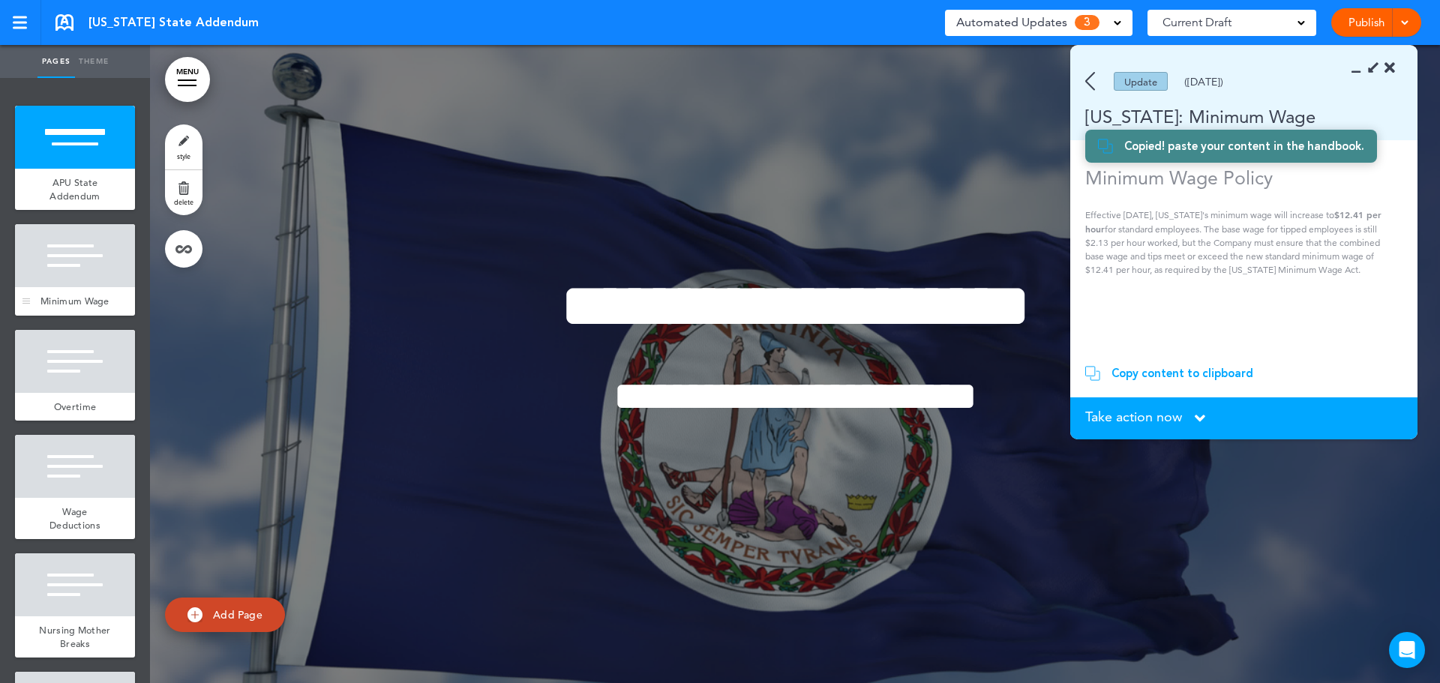
click at [53, 286] on div at bounding box center [75, 255] width 120 height 63
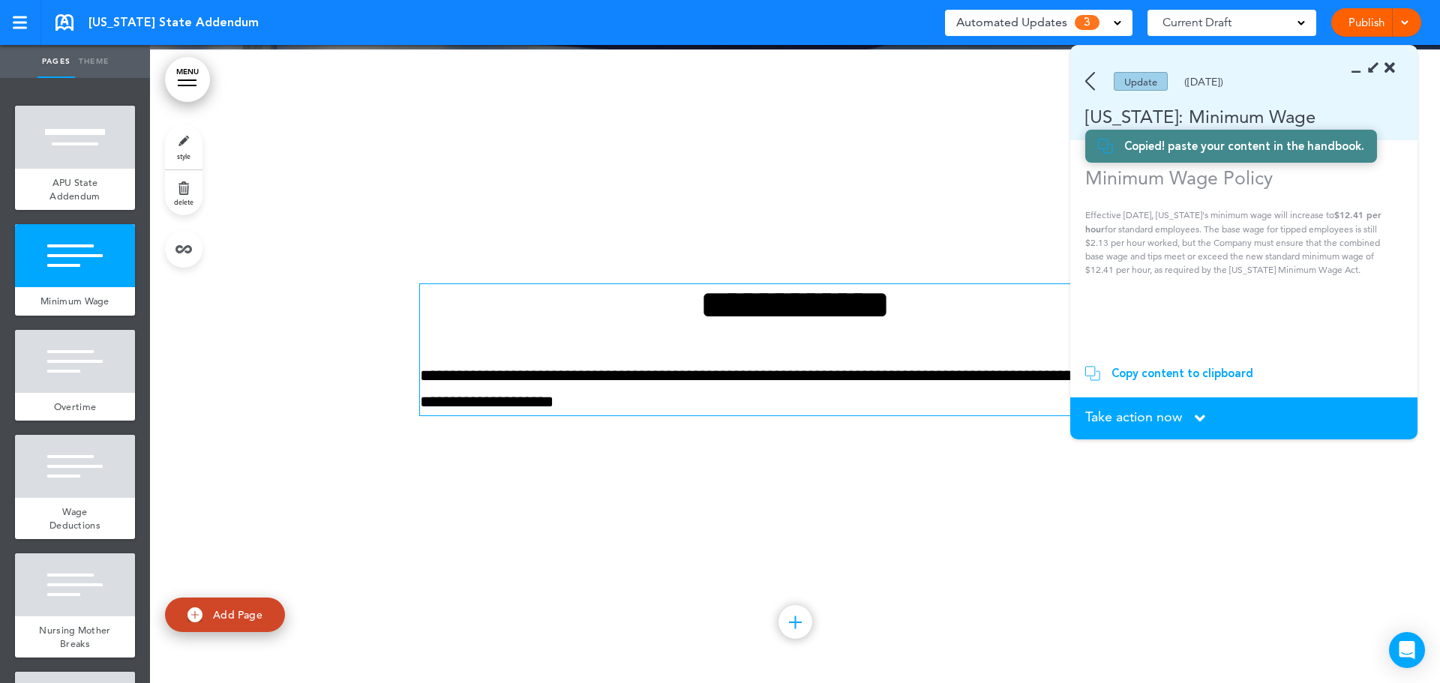
scroll to position [638, 0]
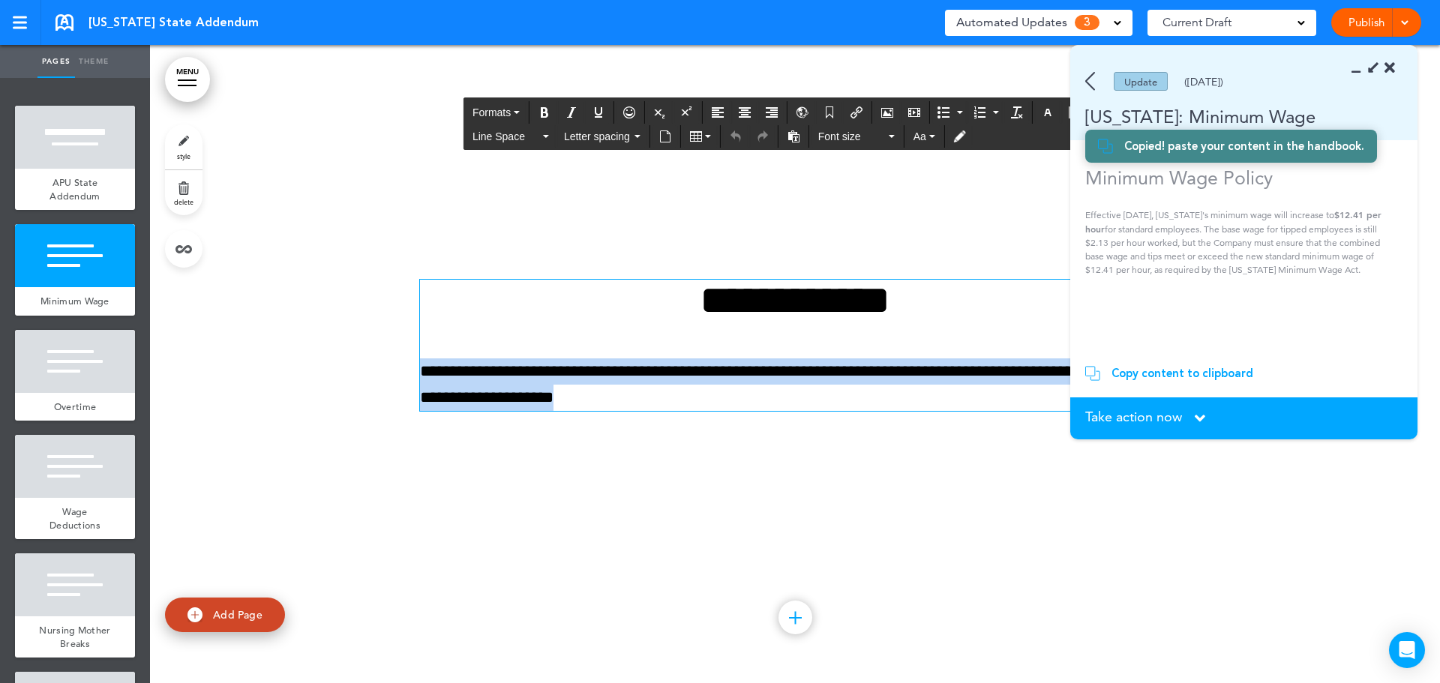
drag, startPoint x: 720, startPoint y: 394, endPoint x: 406, endPoint y: 379, distance: 313.9
click at [406, 379] on div "**********" at bounding box center [795, 364] width 1290 height 638
paste div
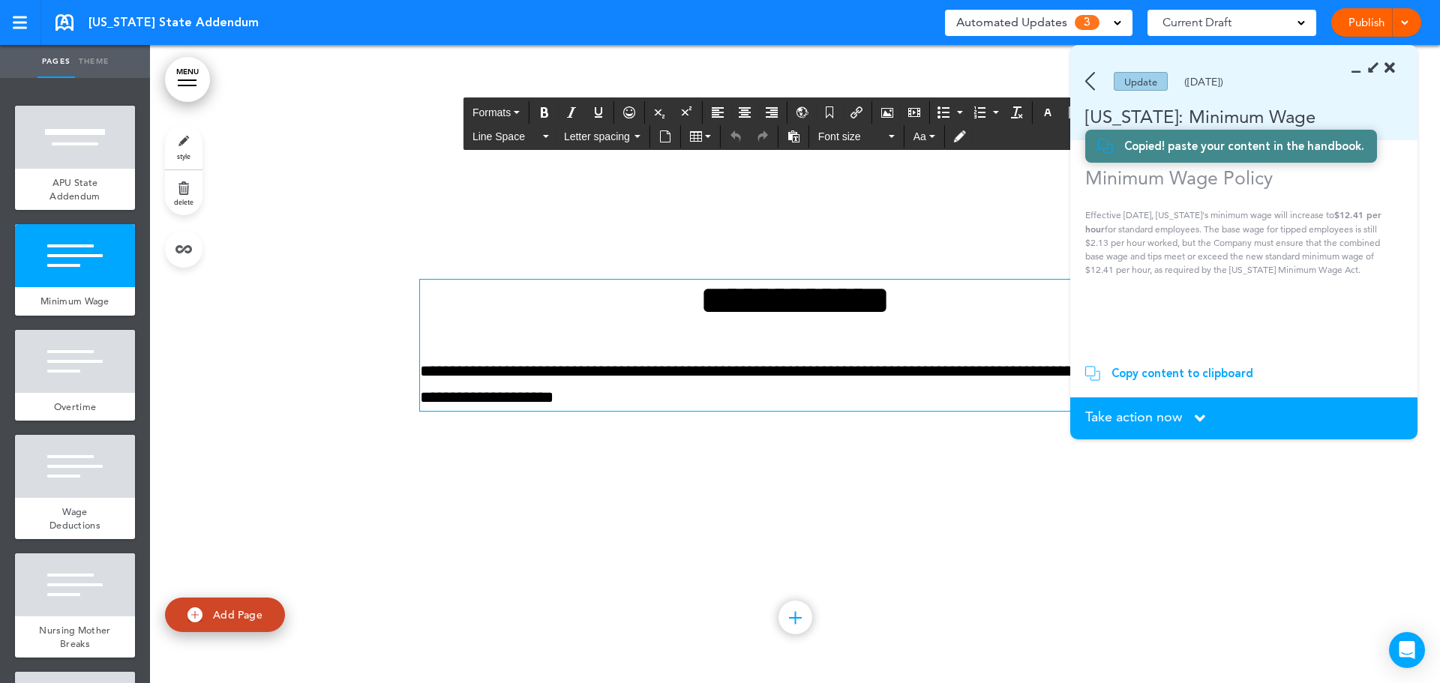
scroll to position [651, 0]
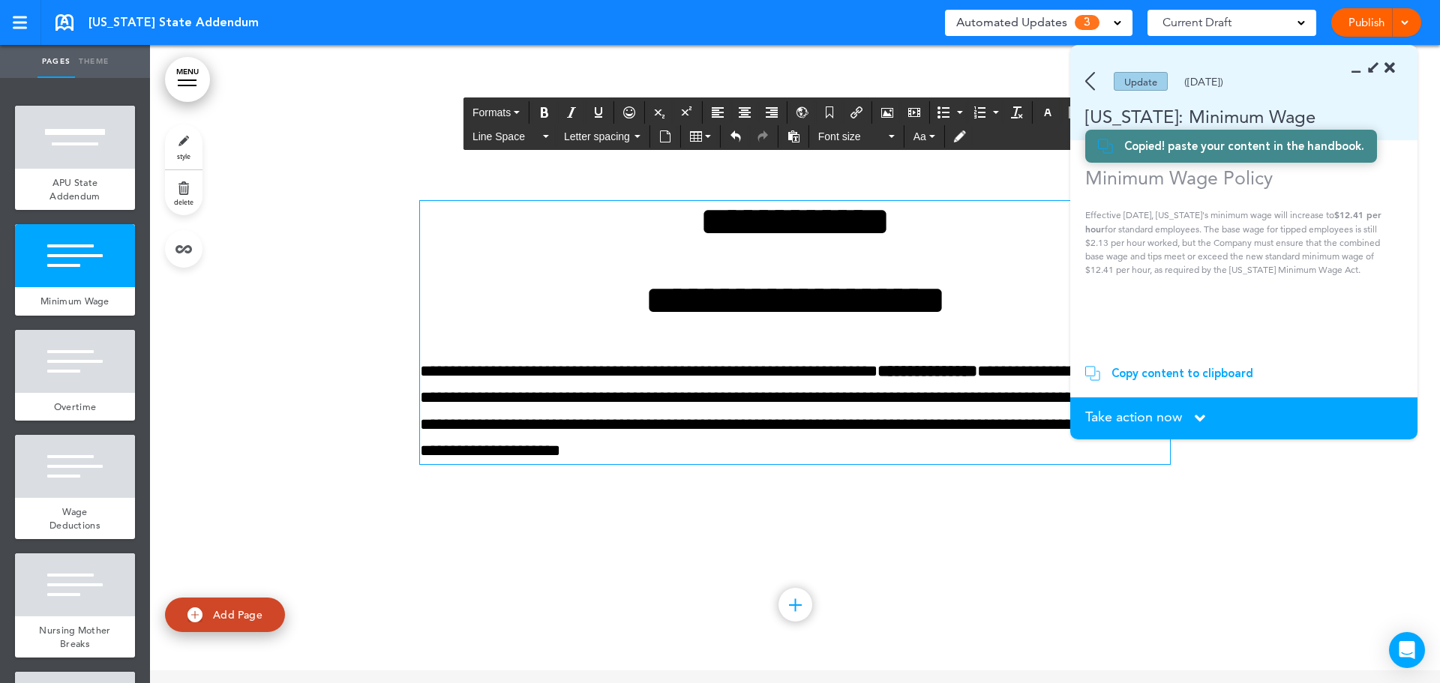
click at [1198, 415] on icon at bounding box center [1200, 418] width 10 height 16
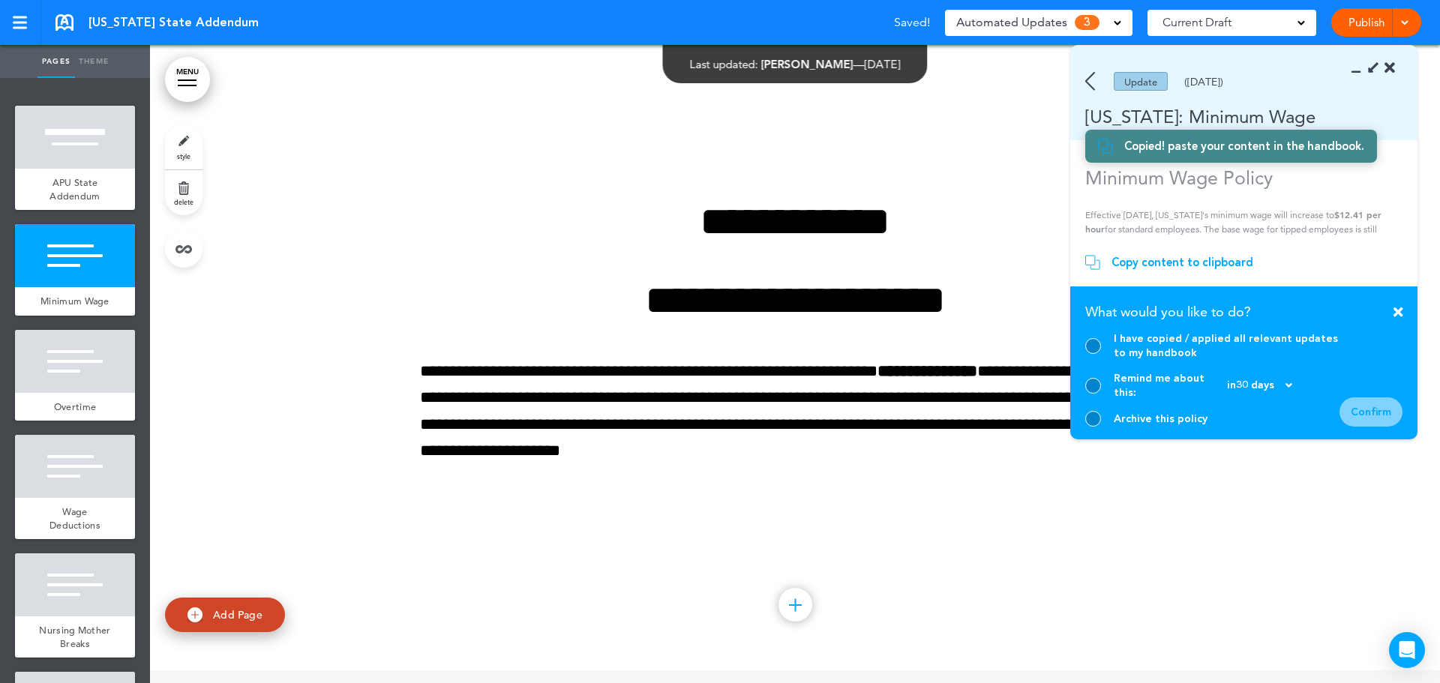
click at [1145, 360] on div "I have copied / applied all relevant updates to my handbook" at bounding box center [1227, 345] width 226 height 28
click at [1095, 354] on div at bounding box center [1093, 346] width 16 height 16
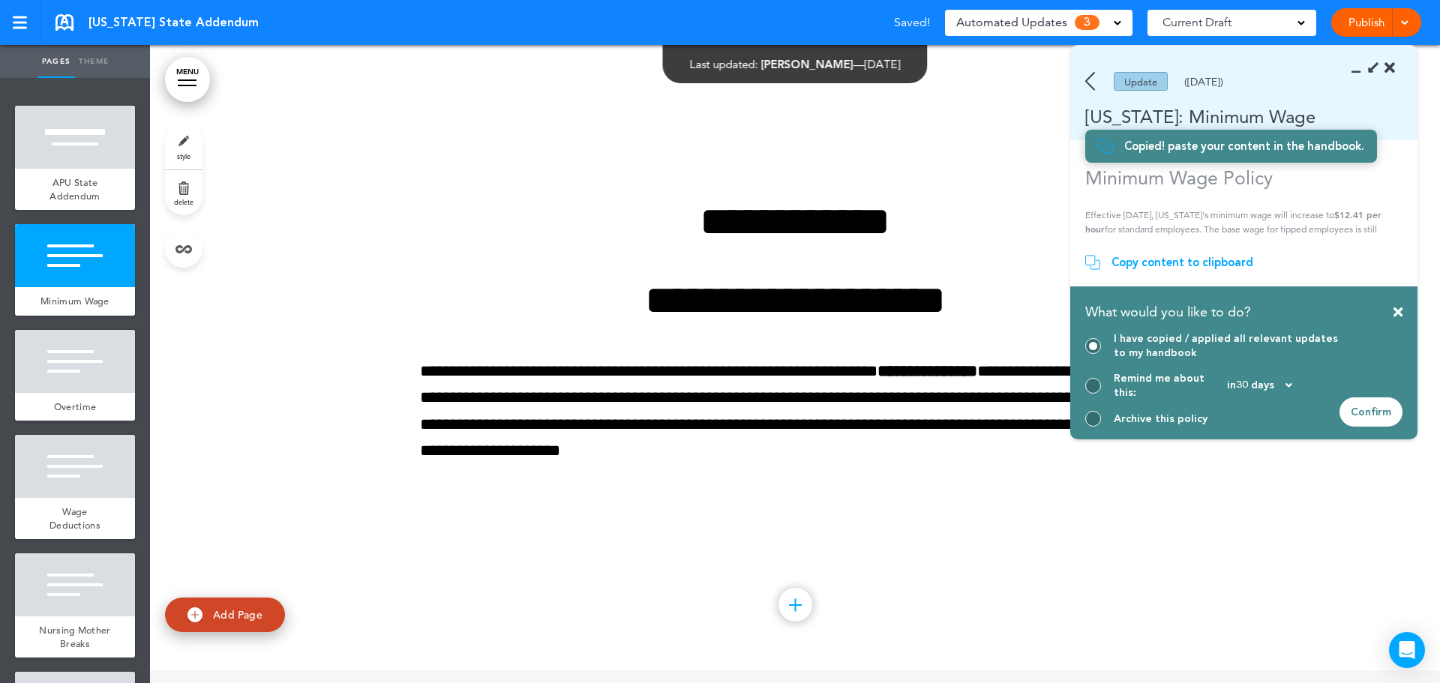
click at [1354, 405] on div "Confirm" at bounding box center [1370, 411] width 63 height 29
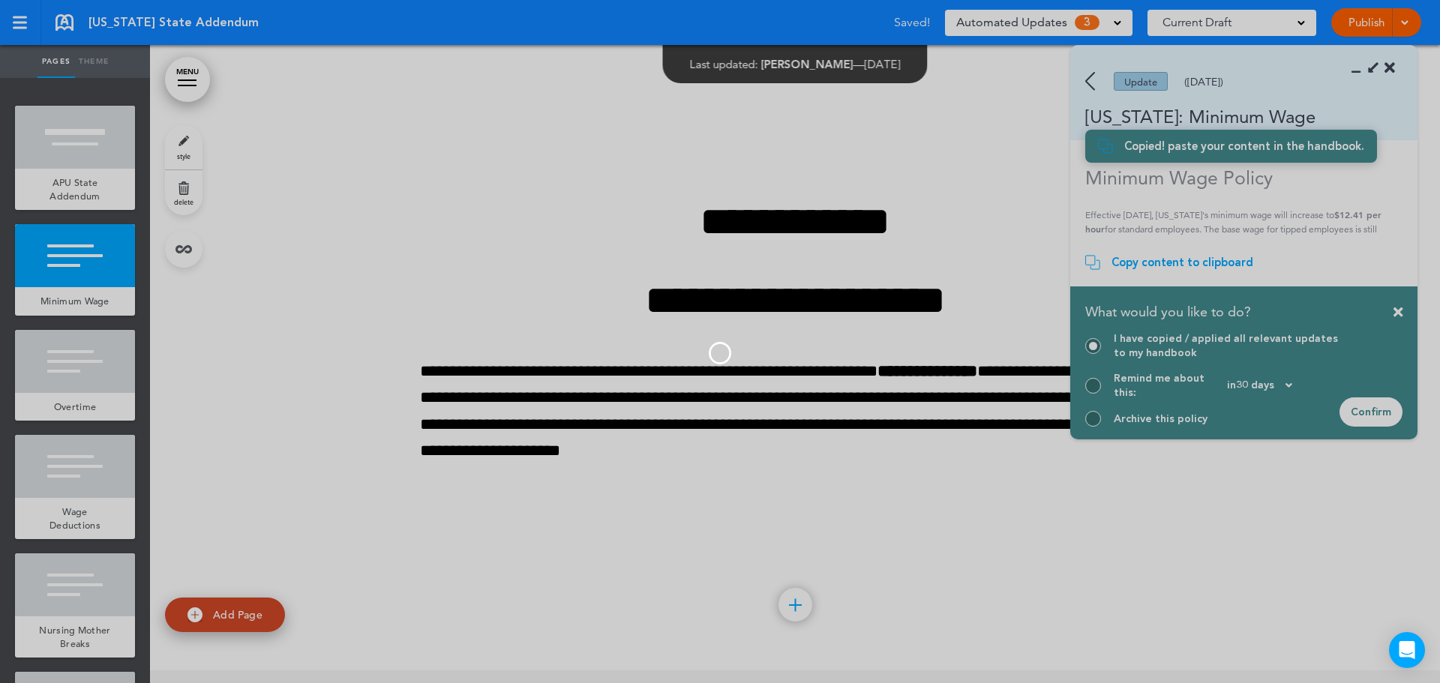
scroll to position [110, 0]
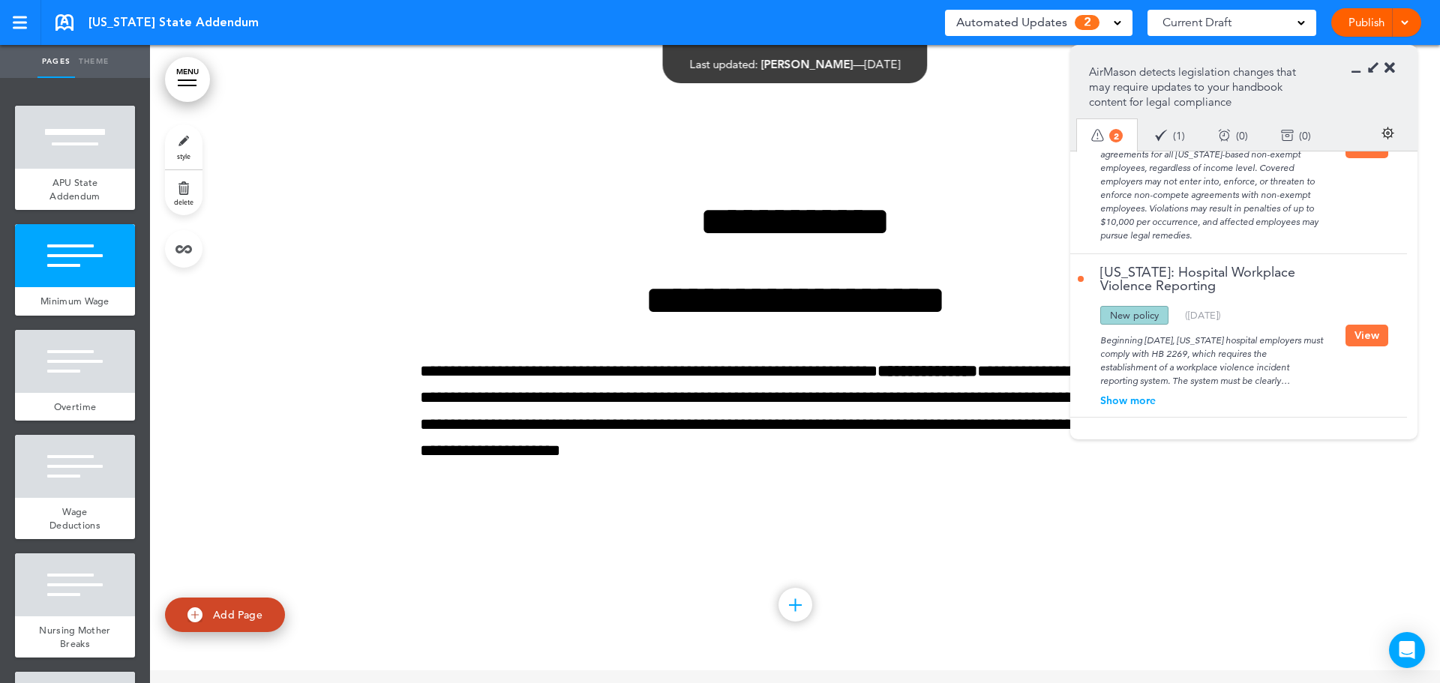
click at [962, 135] on div at bounding box center [795, 351] width 1290 height 638
click at [1401, 19] on span at bounding box center [1404, 21] width 10 height 10
click at [1362, 26] on link "Publish" at bounding box center [1365, 22] width 47 height 28
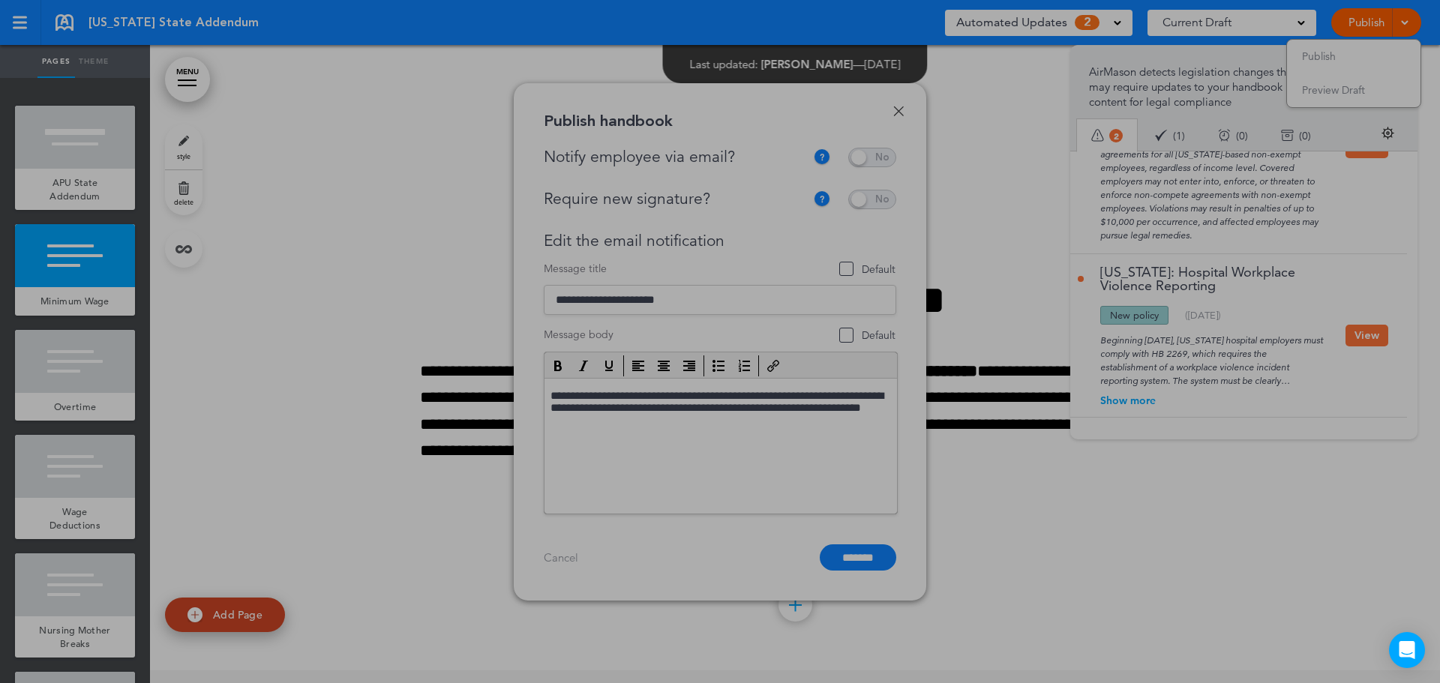
scroll to position [0, 0]
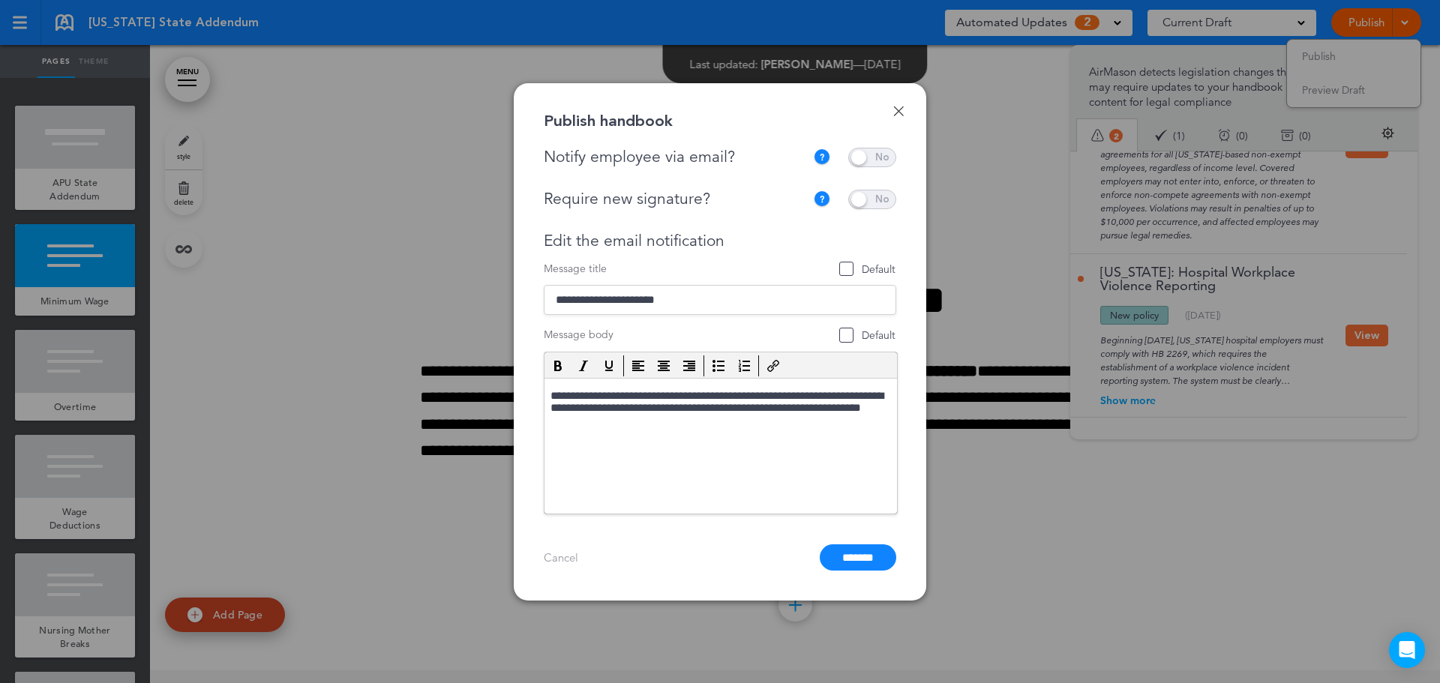
drag, startPoint x: 889, startPoint y: 156, endPoint x: 889, endPoint y: 180, distance: 24.0
click at [889, 155] on span at bounding box center [872, 157] width 48 height 19
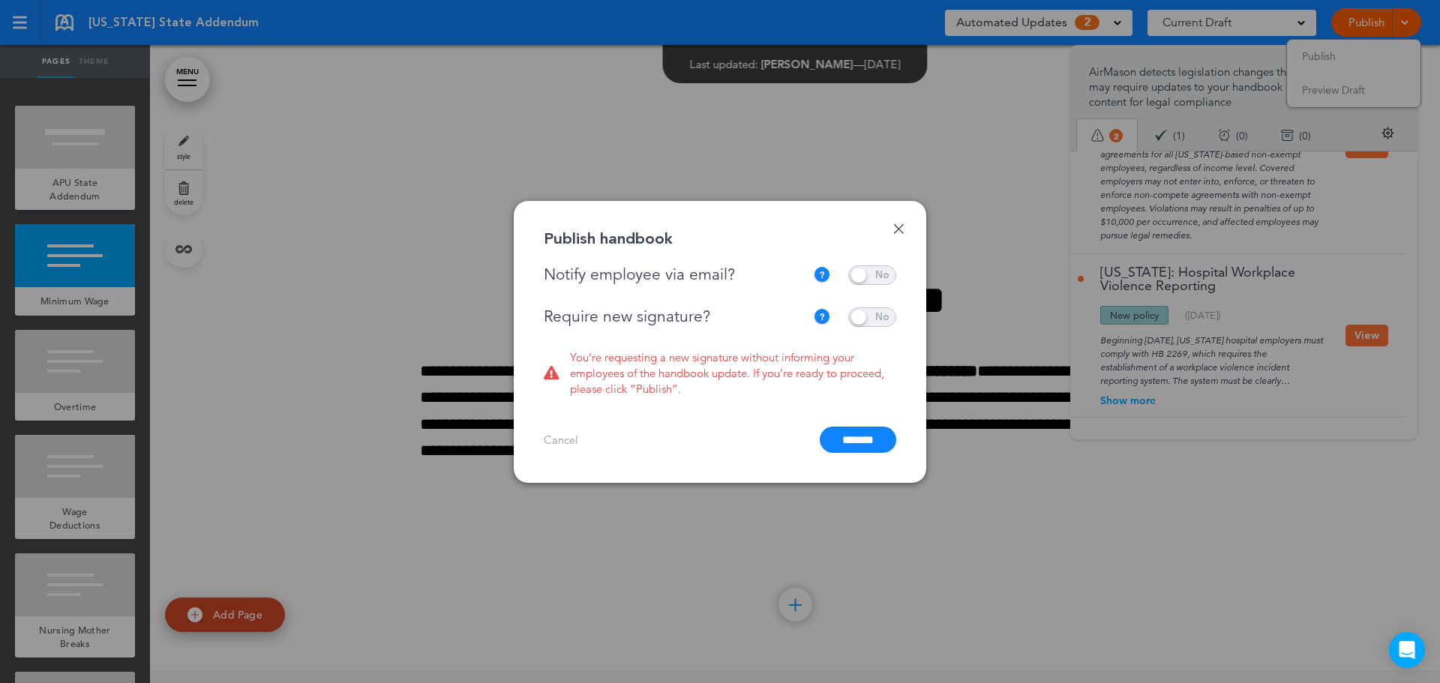
click at [881, 316] on span at bounding box center [872, 316] width 48 height 19
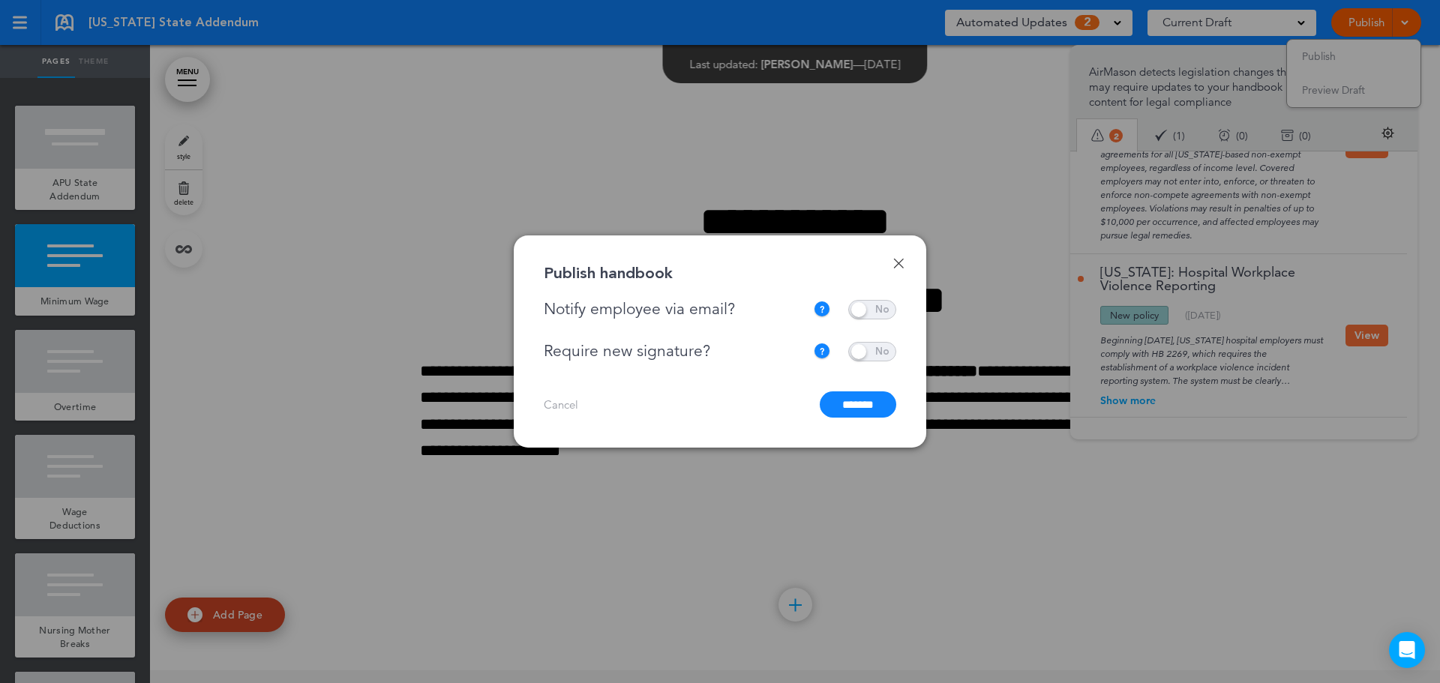
click at [866, 406] on input "*******" at bounding box center [858, 404] width 76 height 26
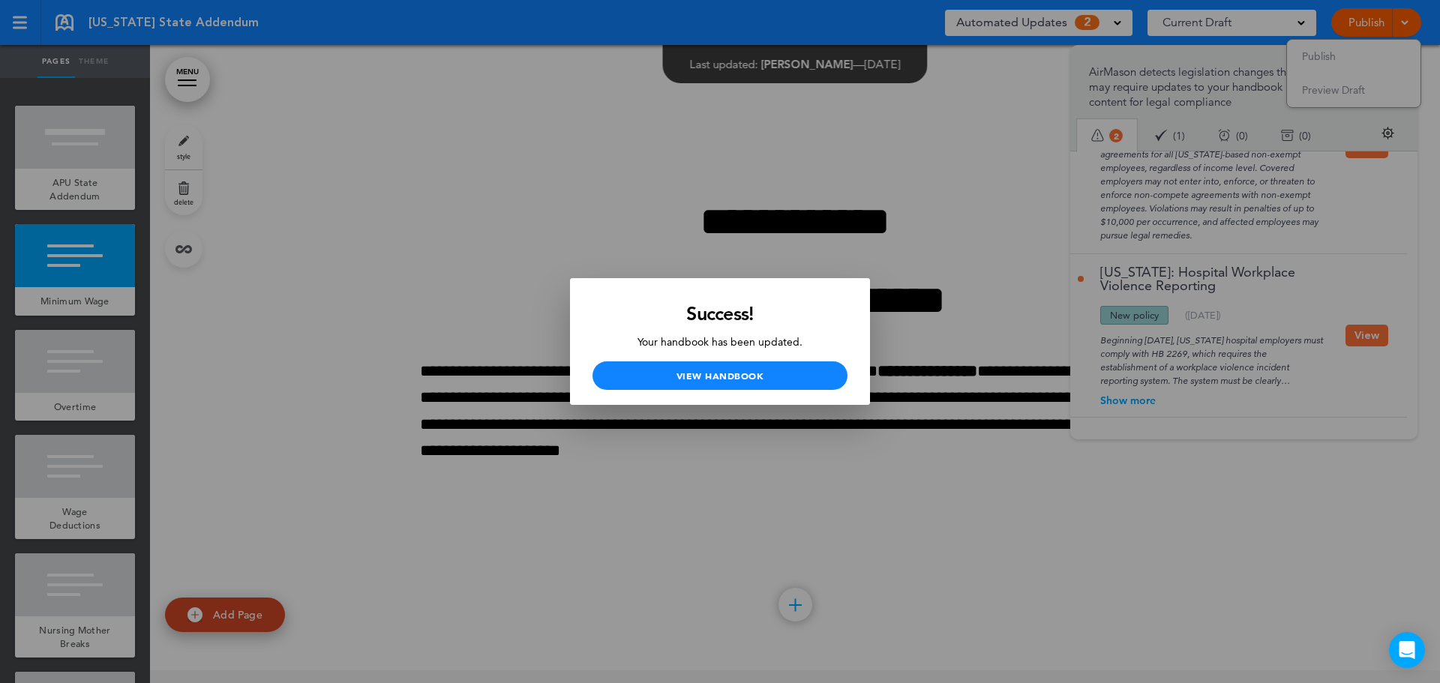
click at [304, 148] on div at bounding box center [720, 341] width 1440 height 683
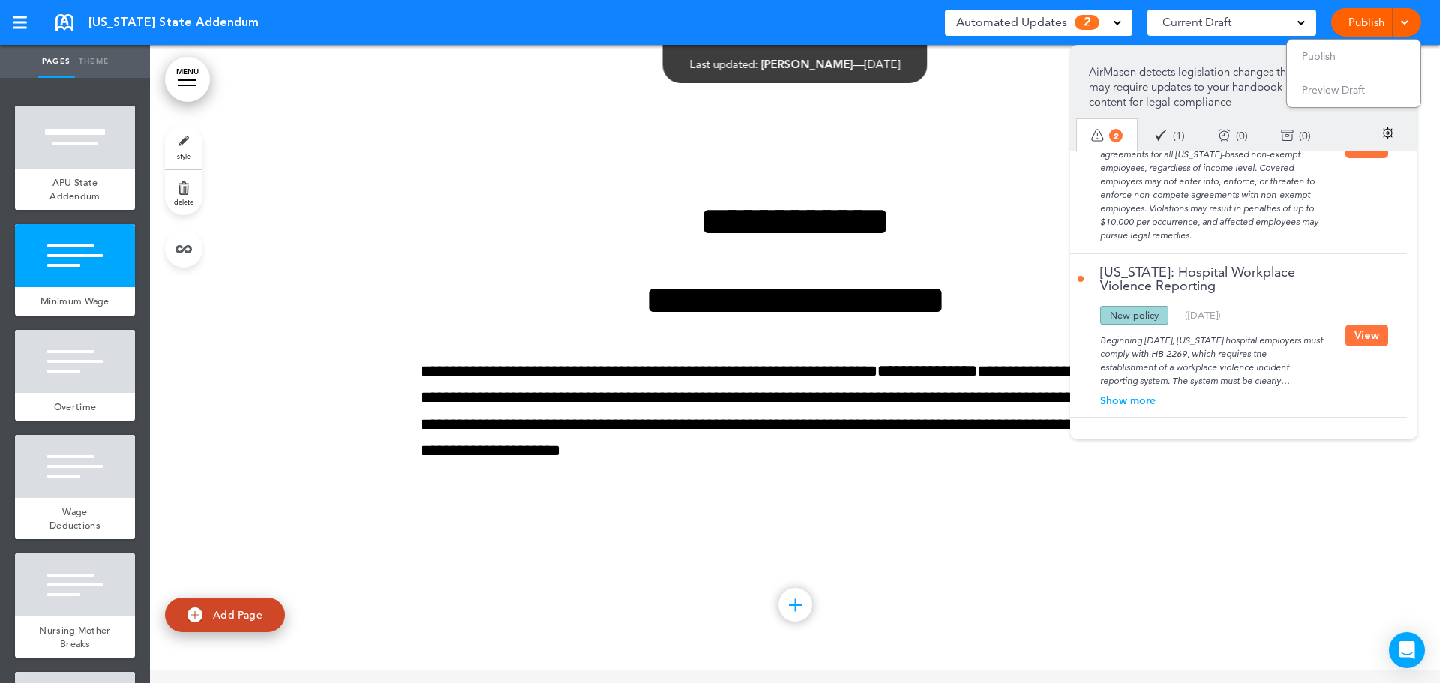
click at [1310, 557] on div at bounding box center [795, 351] width 1290 height 638
click at [985, 148] on div "**********" at bounding box center [795, 351] width 750 height 413
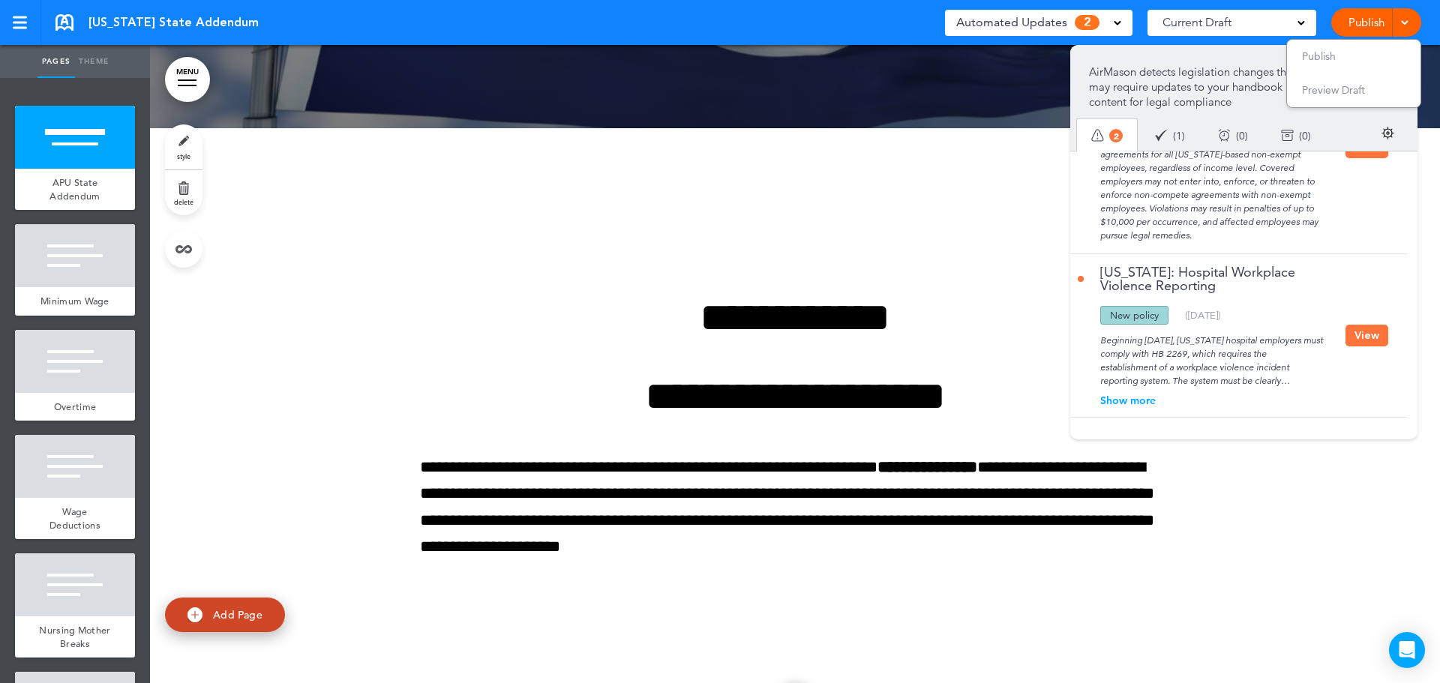
scroll to position [801, 0]
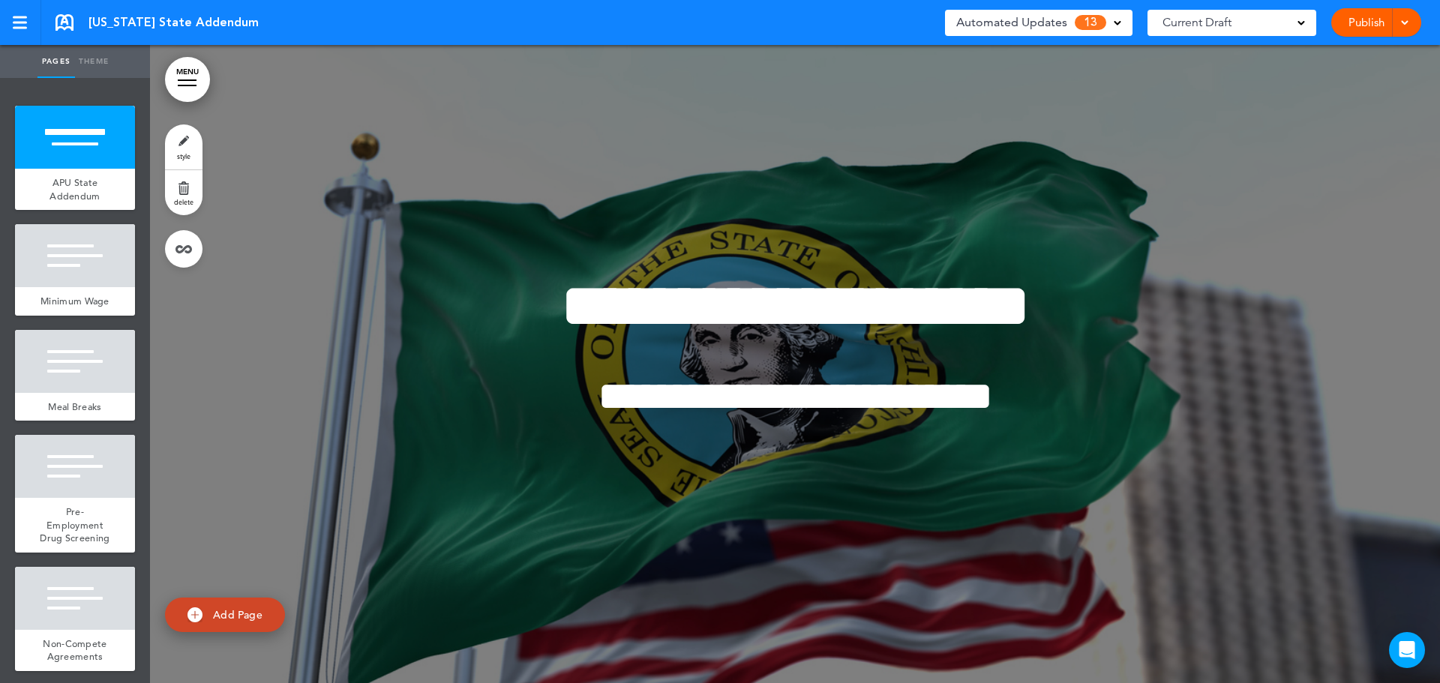
click at [1014, 20] on span "Automated Updates" at bounding box center [1011, 22] width 111 height 21
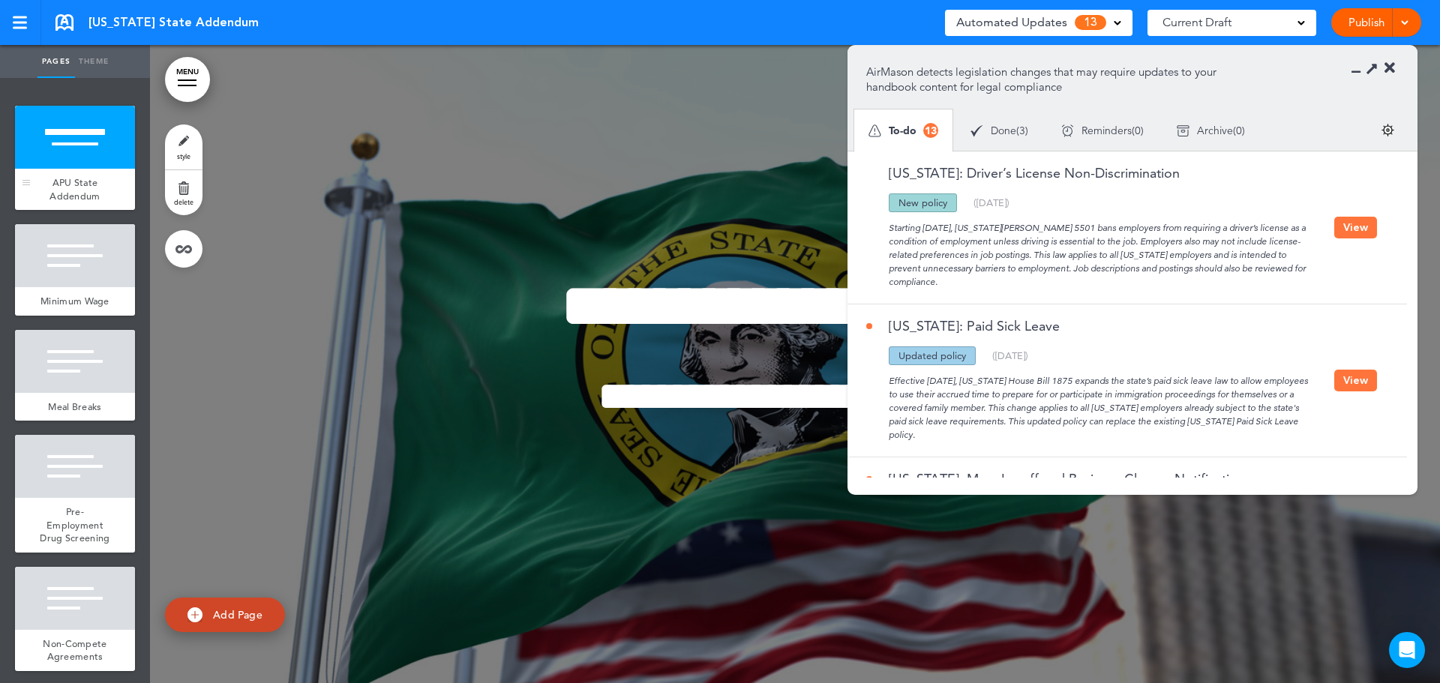
click at [90, 177] on span "APU State Addendum" at bounding box center [74, 189] width 50 height 26
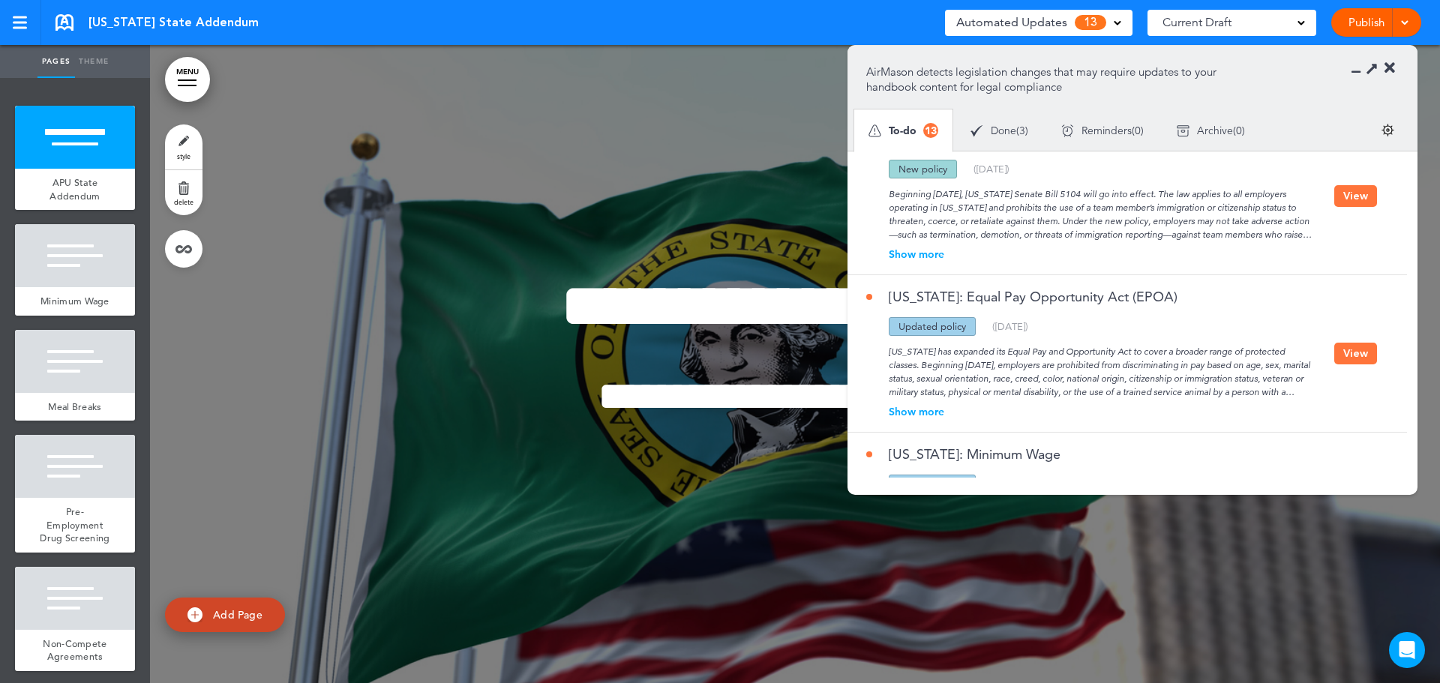
scroll to position [825, 0]
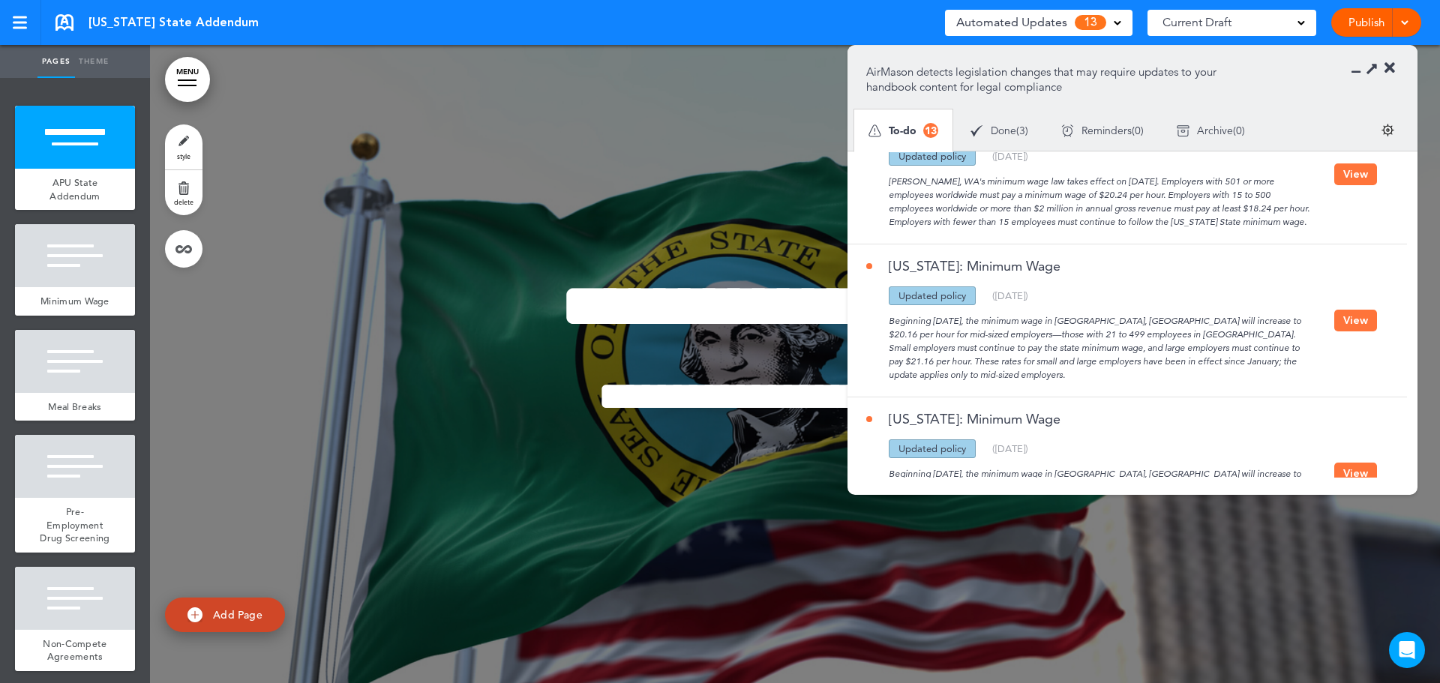
click at [1357, 313] on button "View" at bounding box center [1355, 321] width 43 height 22
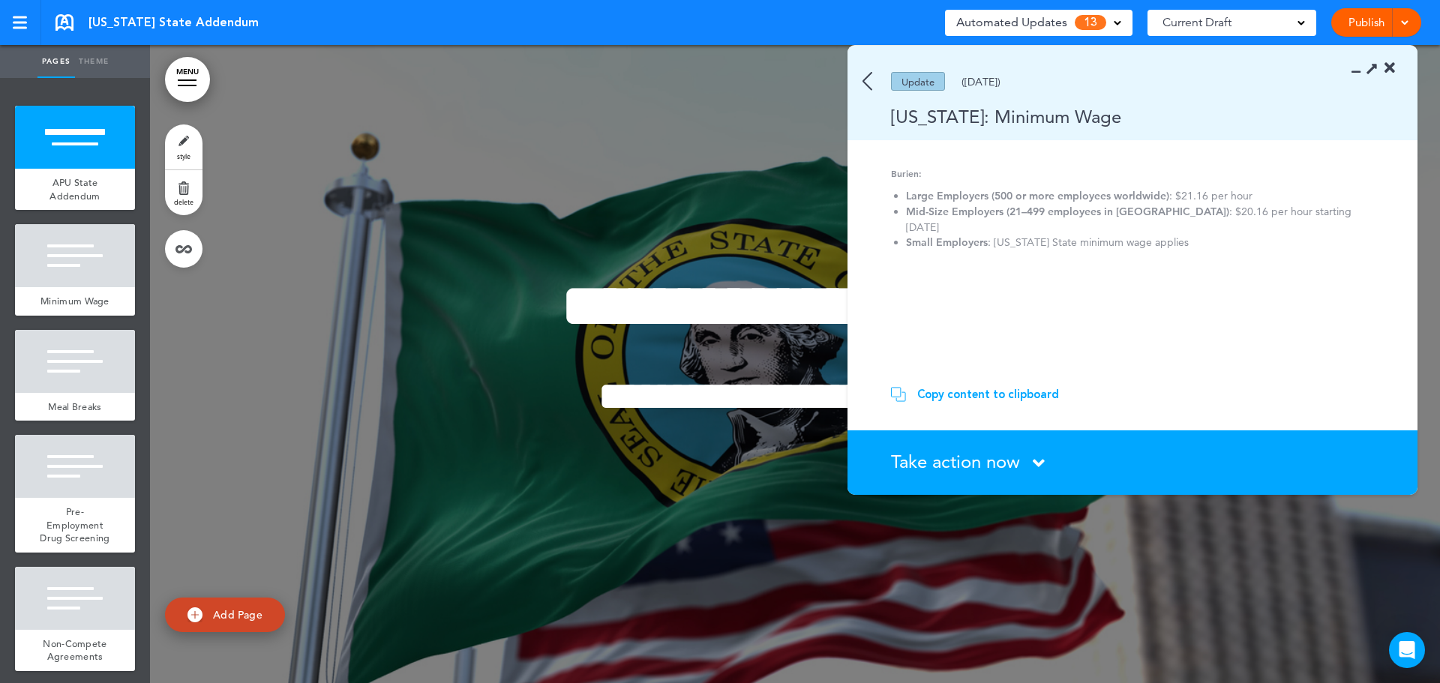
click at [868, 73] on img at bounding box center [867, 81] width 10 height 19
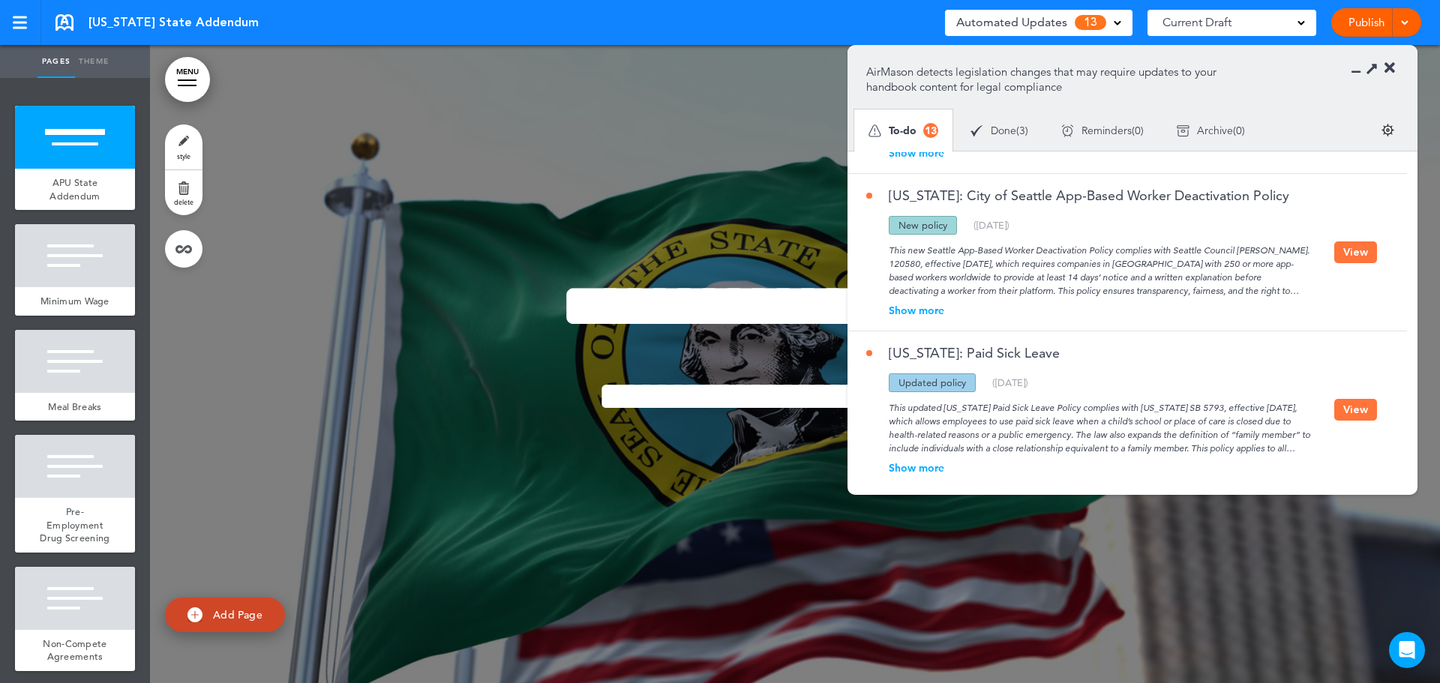
scroll to position [1693, 0]
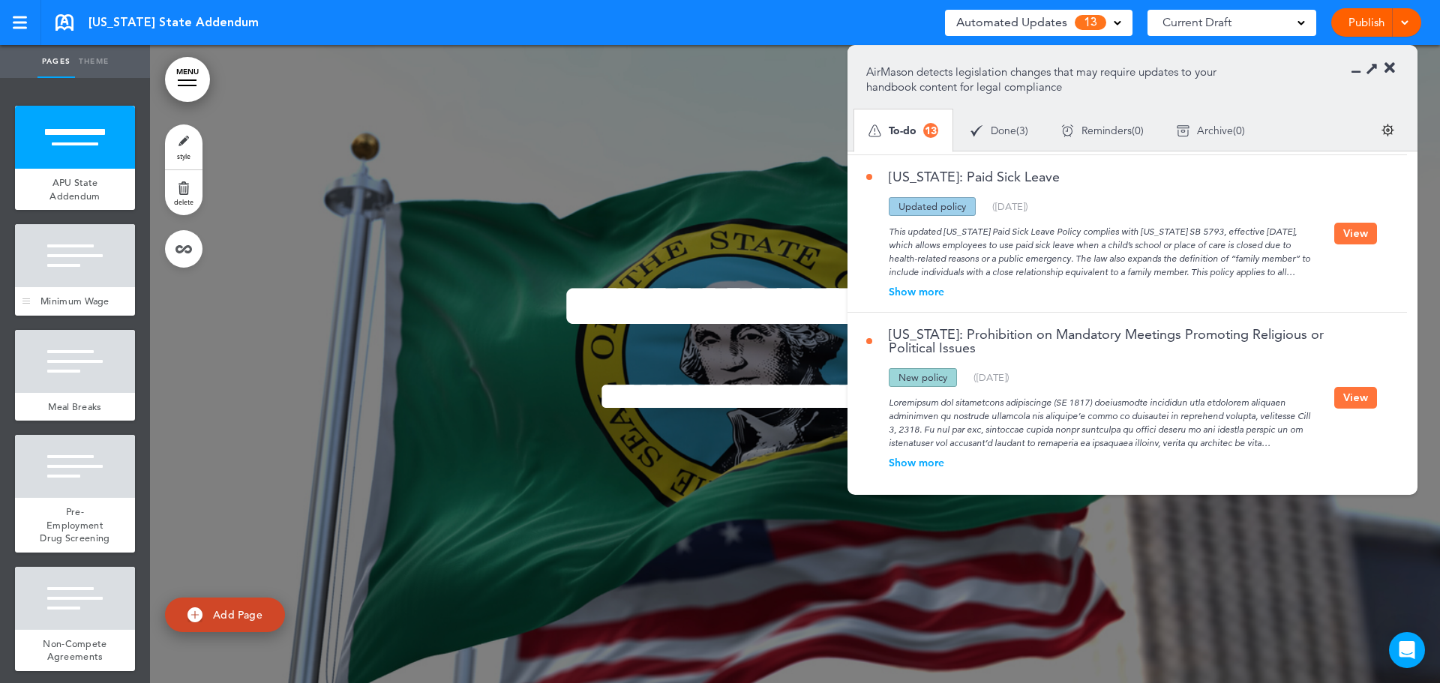
click at [50, 286] on div at bounding box center [75, 255] width 120 height 63
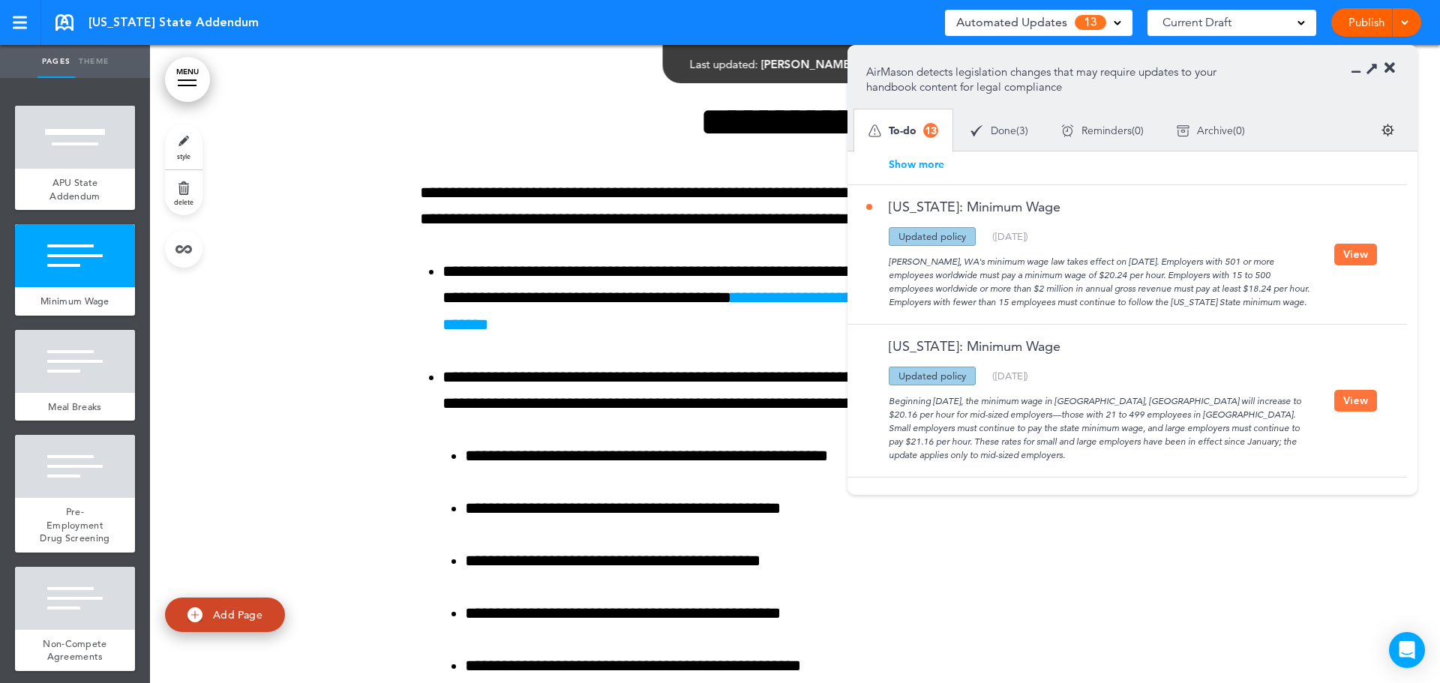
scroll to position [750, 0]
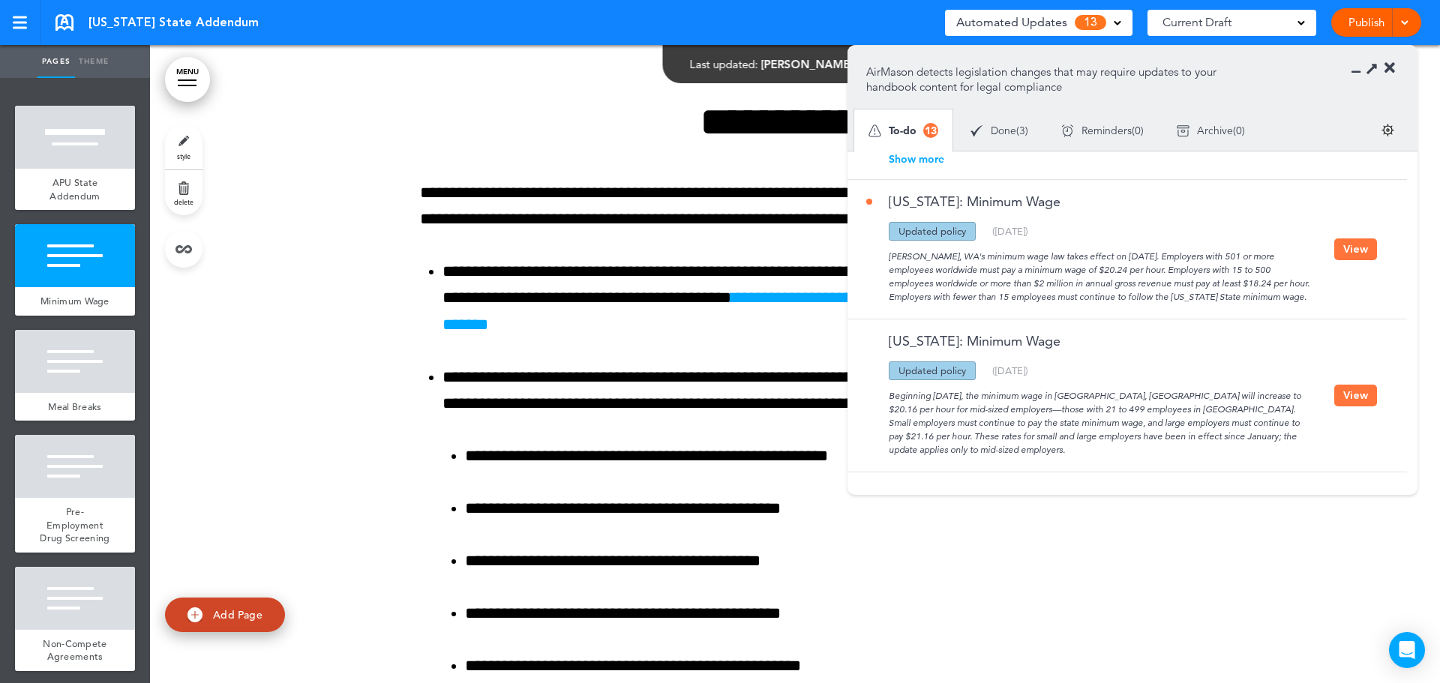
click at [1349, 248] on button "View" at bounding box center [1355, 249] width 43 height 22
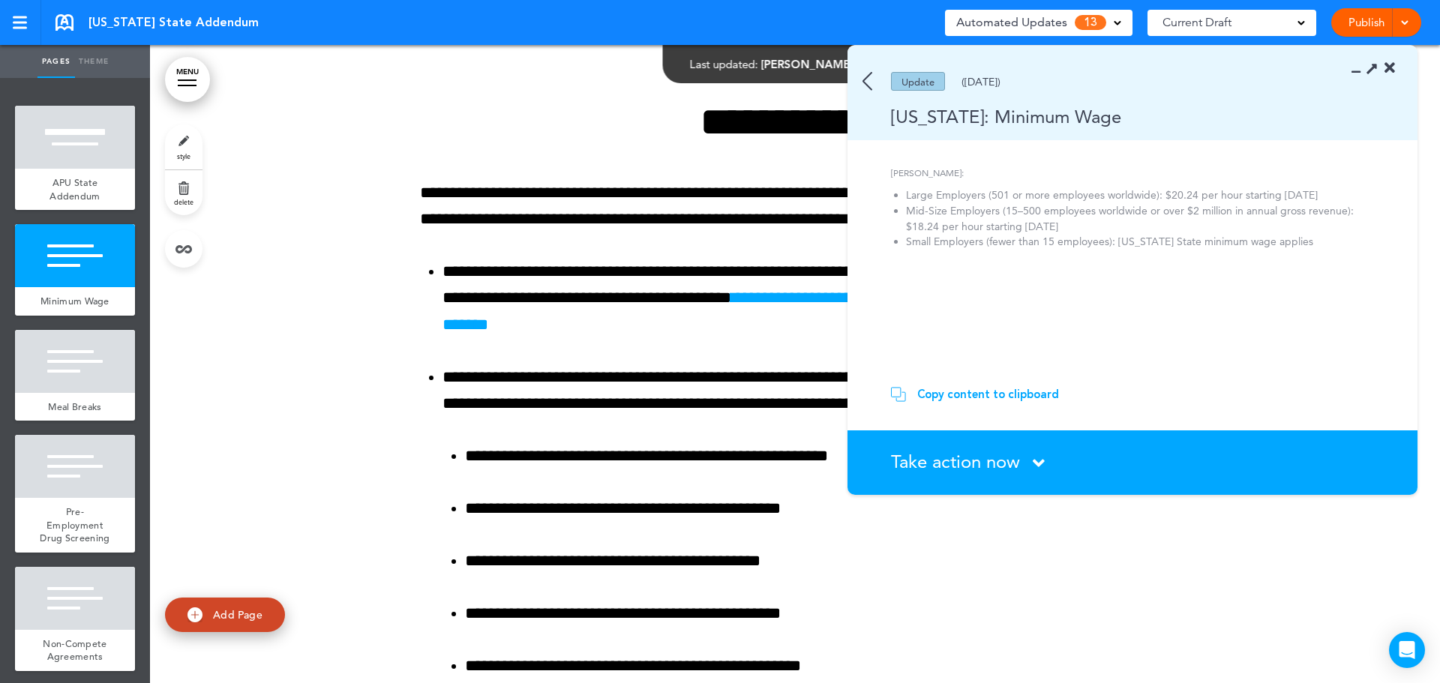
click at [944, 397] on div "Copy content to clipboard" at bounding box center [988, 394] width 142 height 15
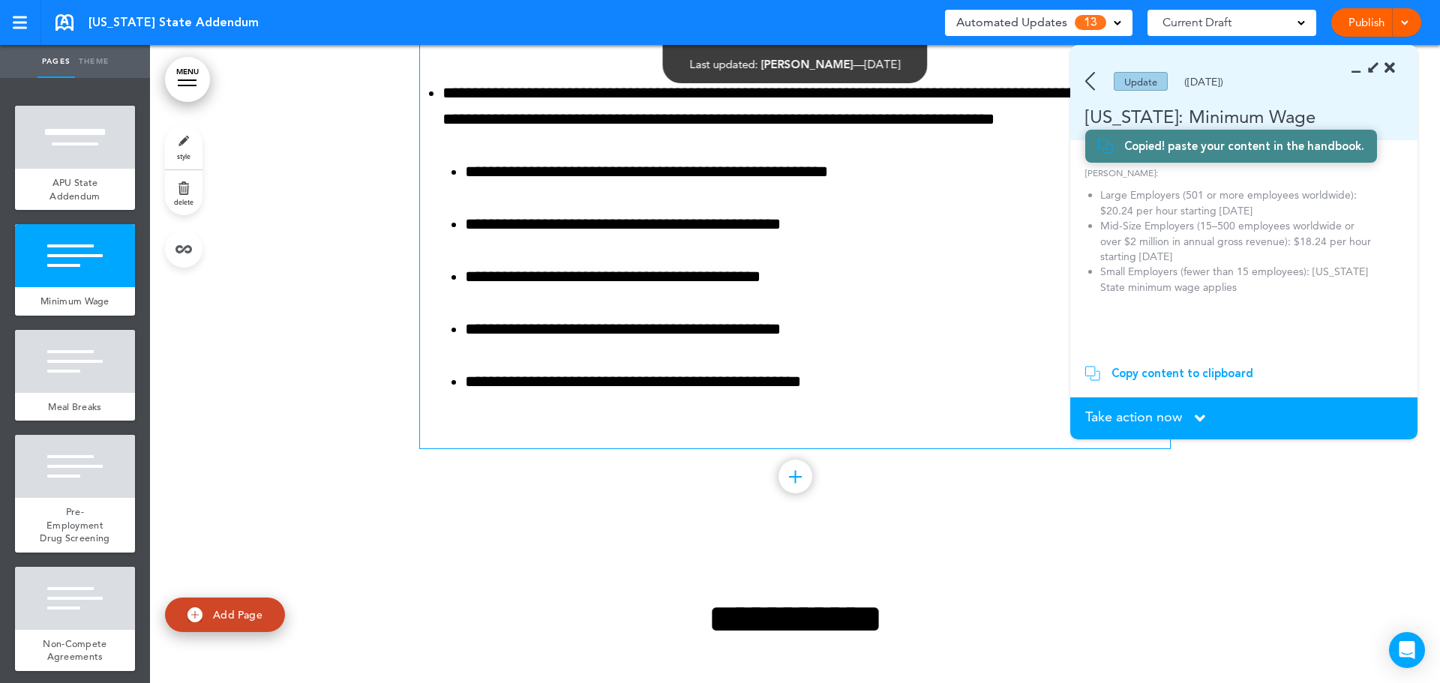
scroll to position [638, 0]
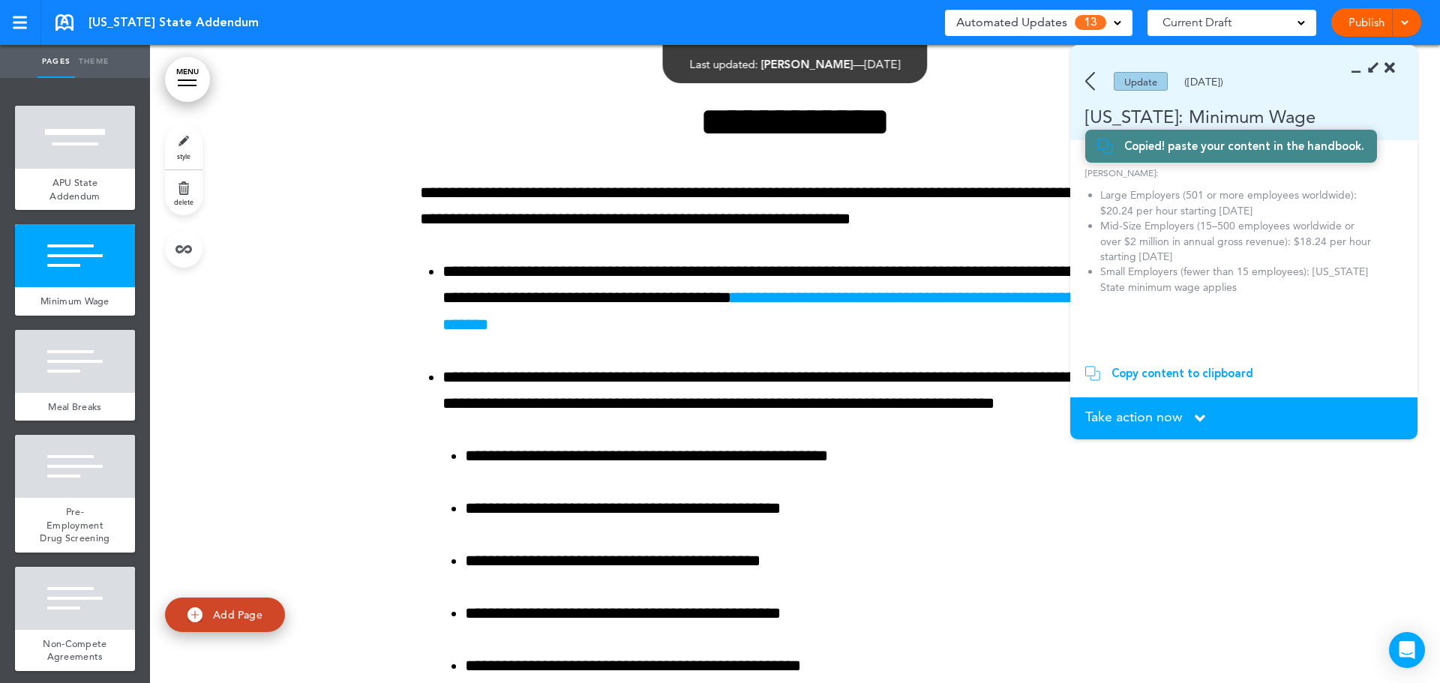
click at [1090, 79] on img at bounding box center [1090, 81] width 10 height 19
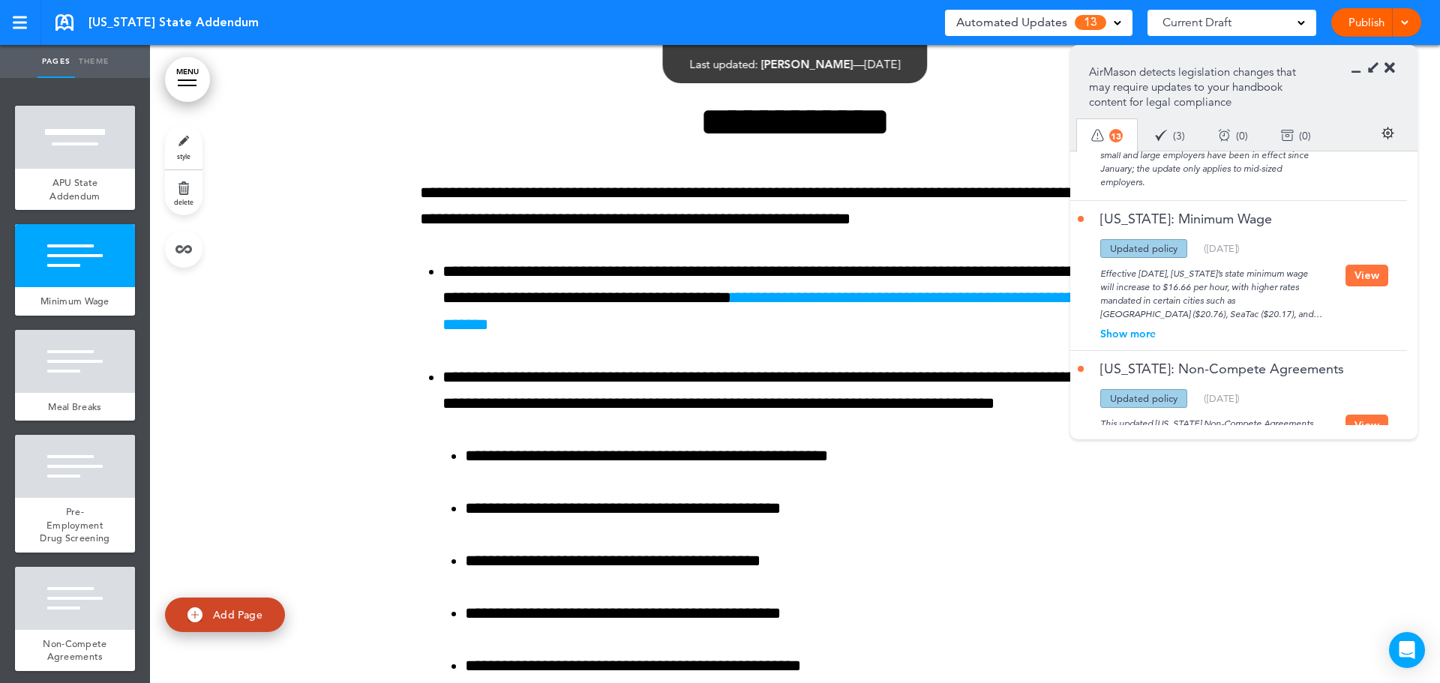
scroll to position [1450, 0]
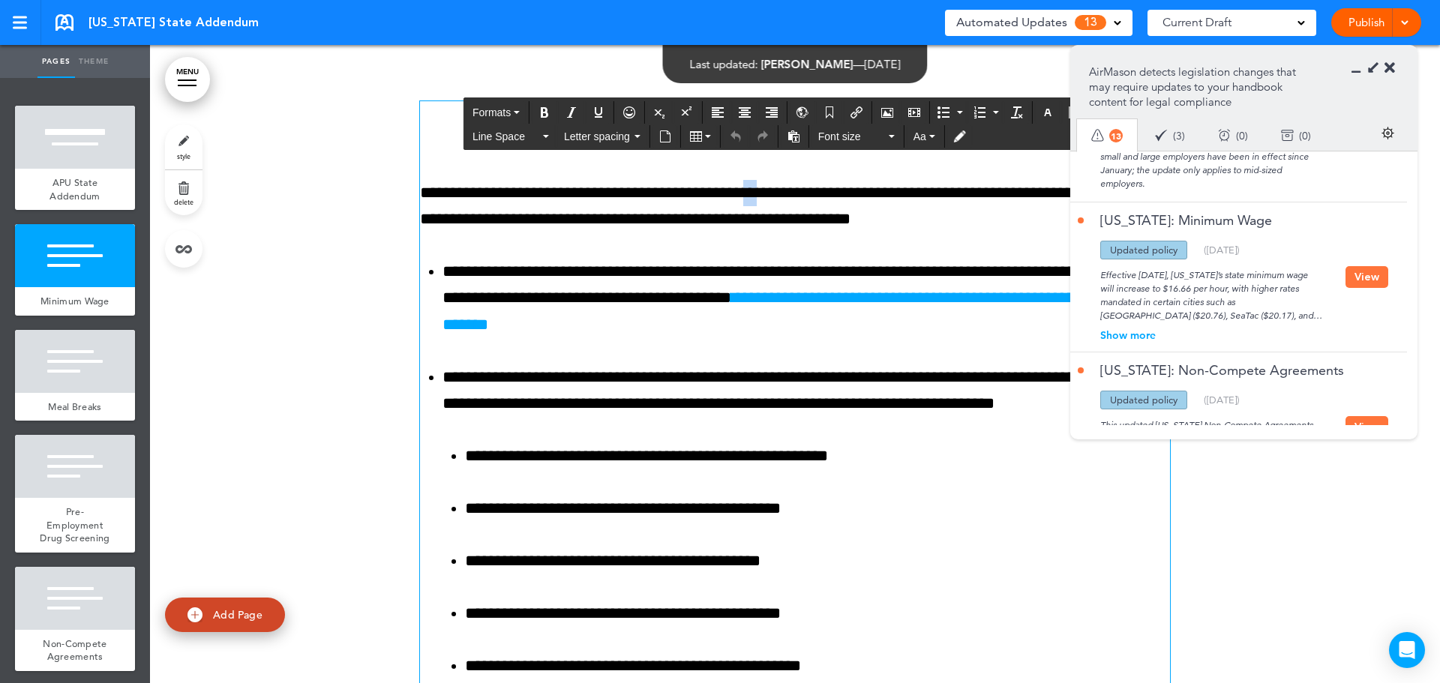
drag, startPoint x: 808, startPoint y: 188, endPoint x: 793, endPoint y: 188, distance: 15.0
click at [793, 188] on p "**********" at bounding box center [795, 206] width 750 height 52
click at [961, 354] on ul "**********" at bounding box center [795, 469] width 750 height 421
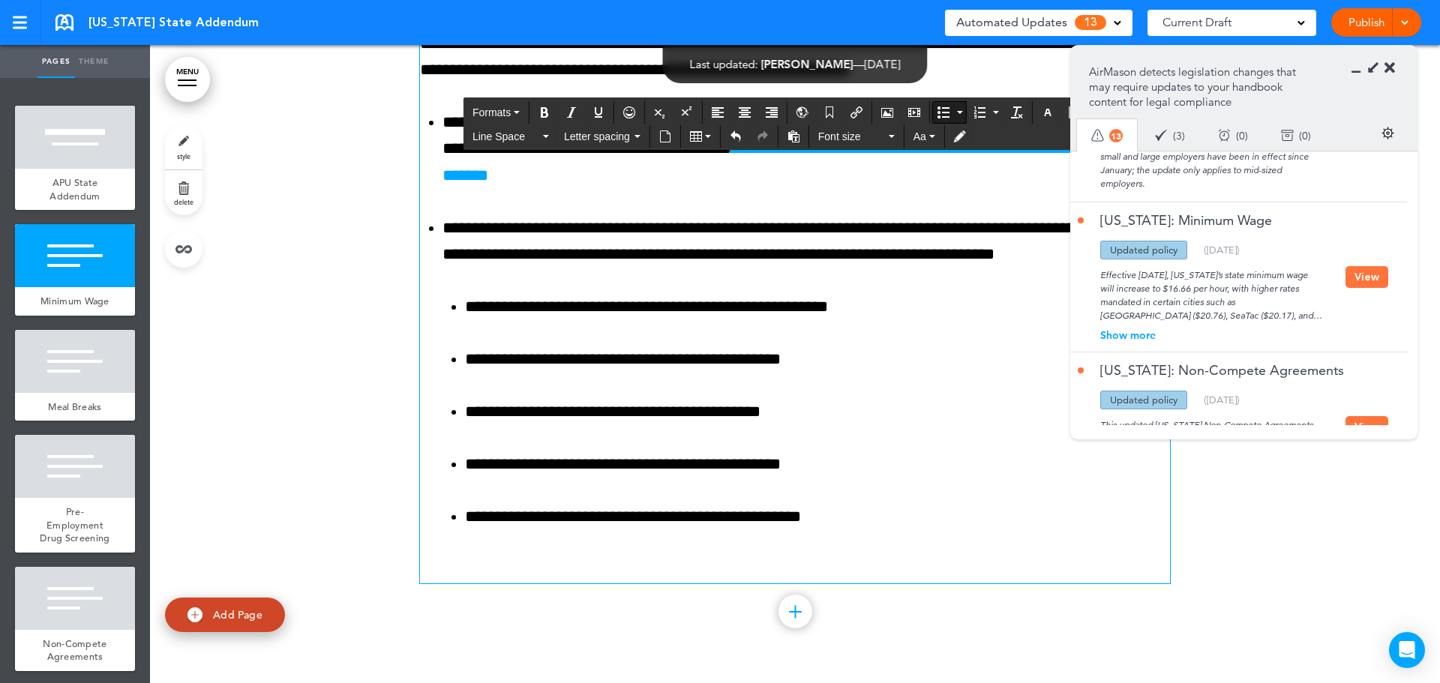
scroll to position [788, 0]
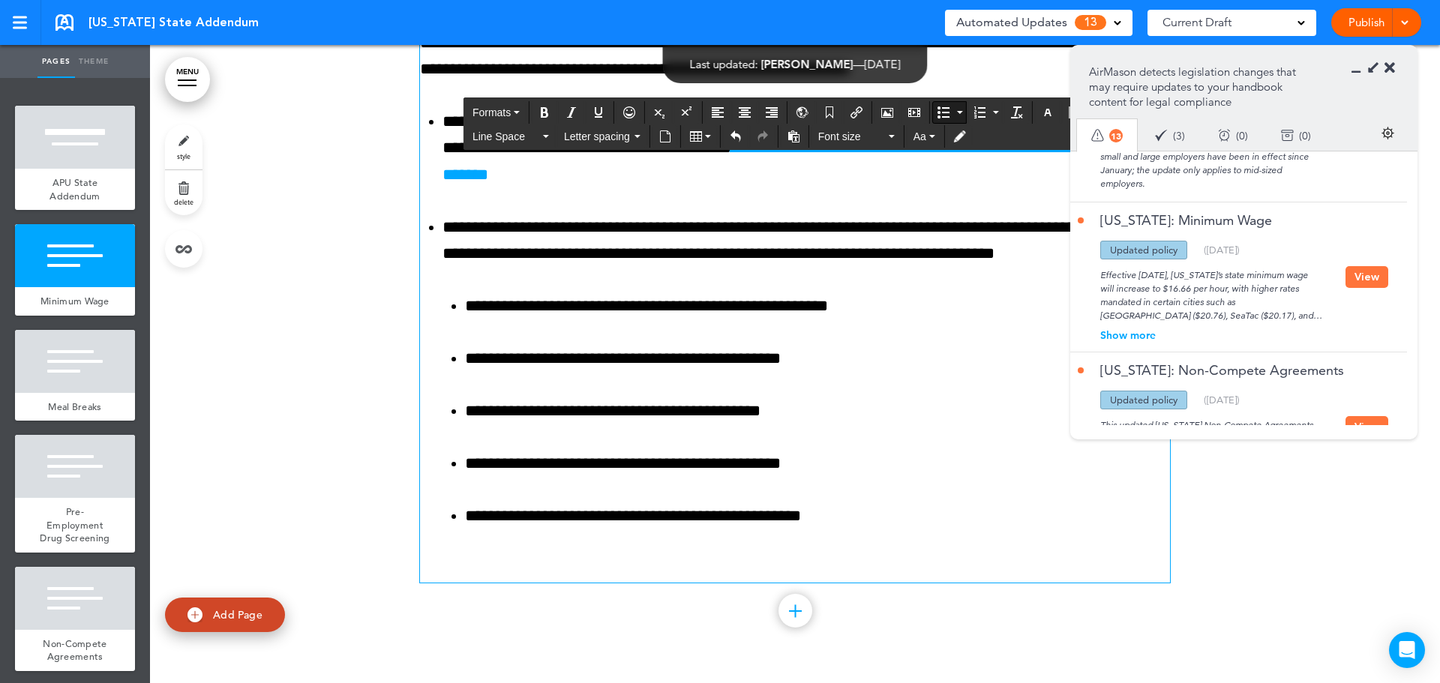
click at [1362, 266] on button "View" at bounding box center [1366, 277] width 43 height 22
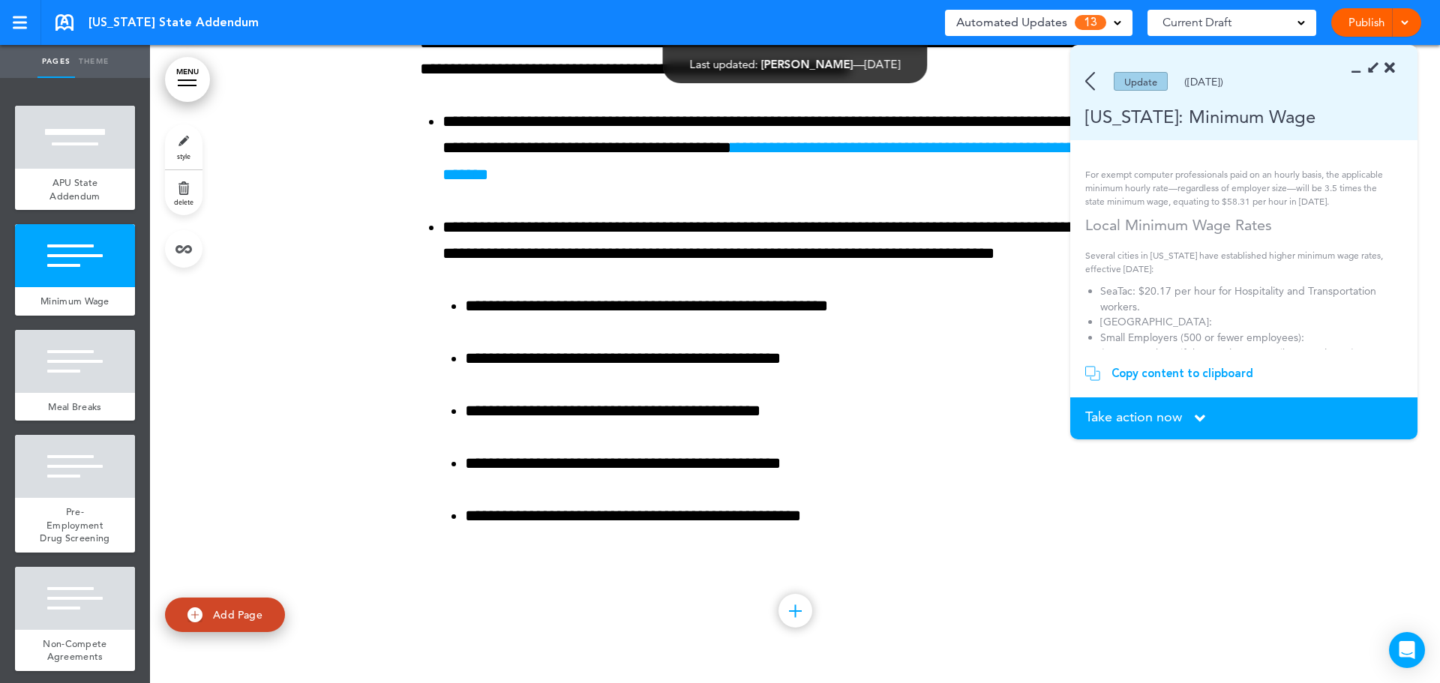
scroll to position [98, 0]
click at [1090, 85] on img at bounding box center [1090, 81] width 10 height 19
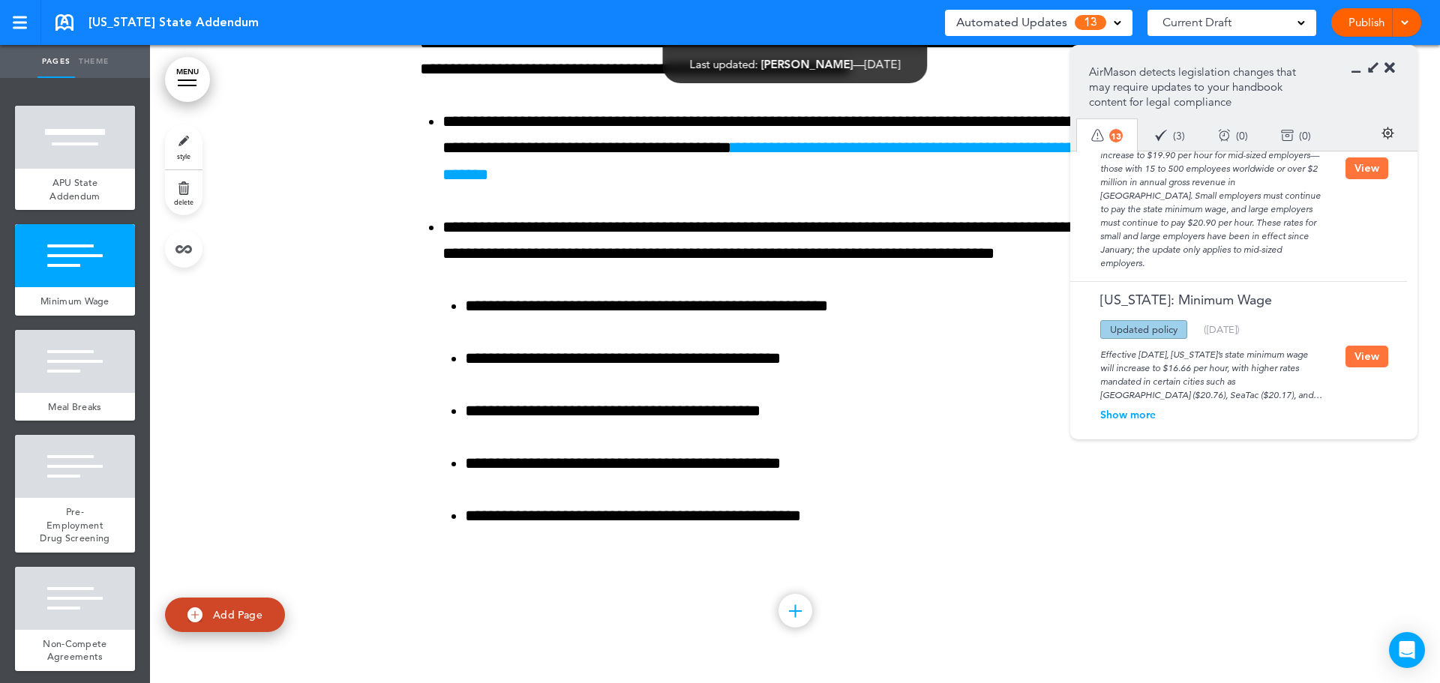
scroll to position [1225, 0]
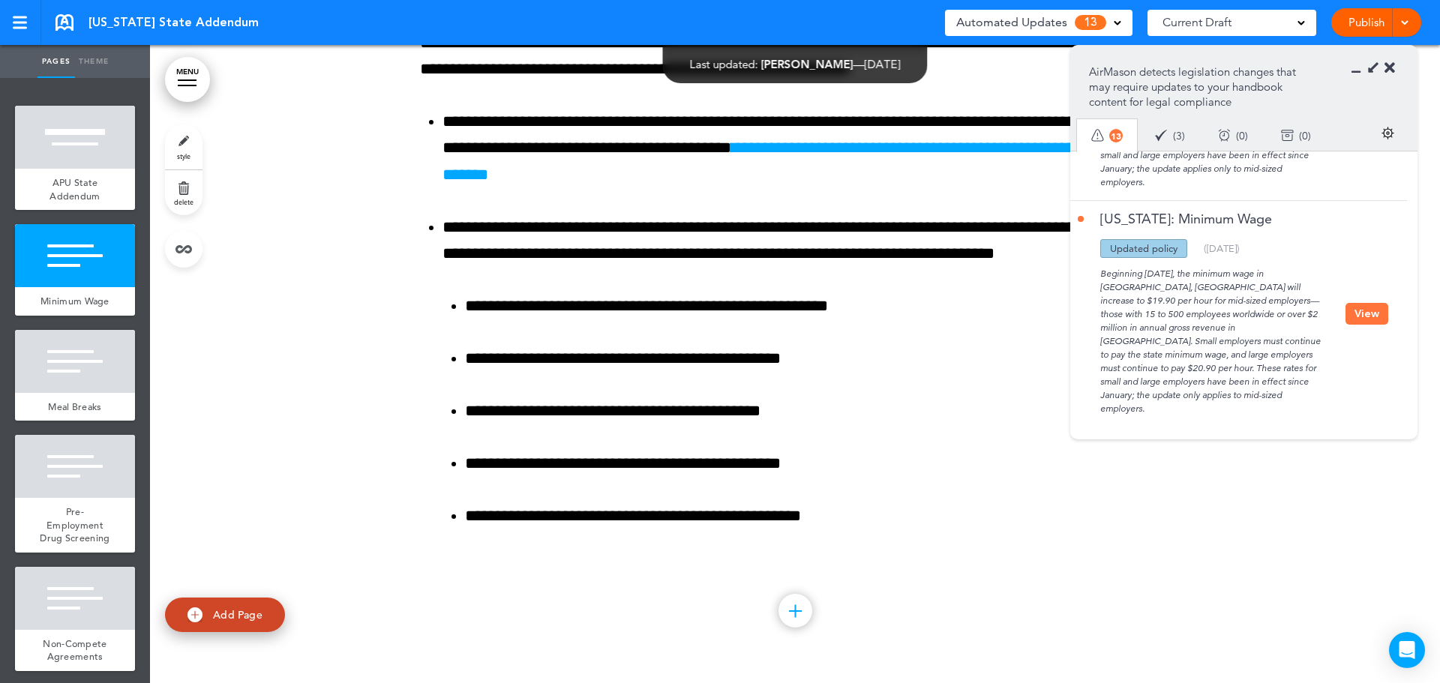
click at [1392, 70] on icon at bounding box center [1389, 68] width 10 height 15
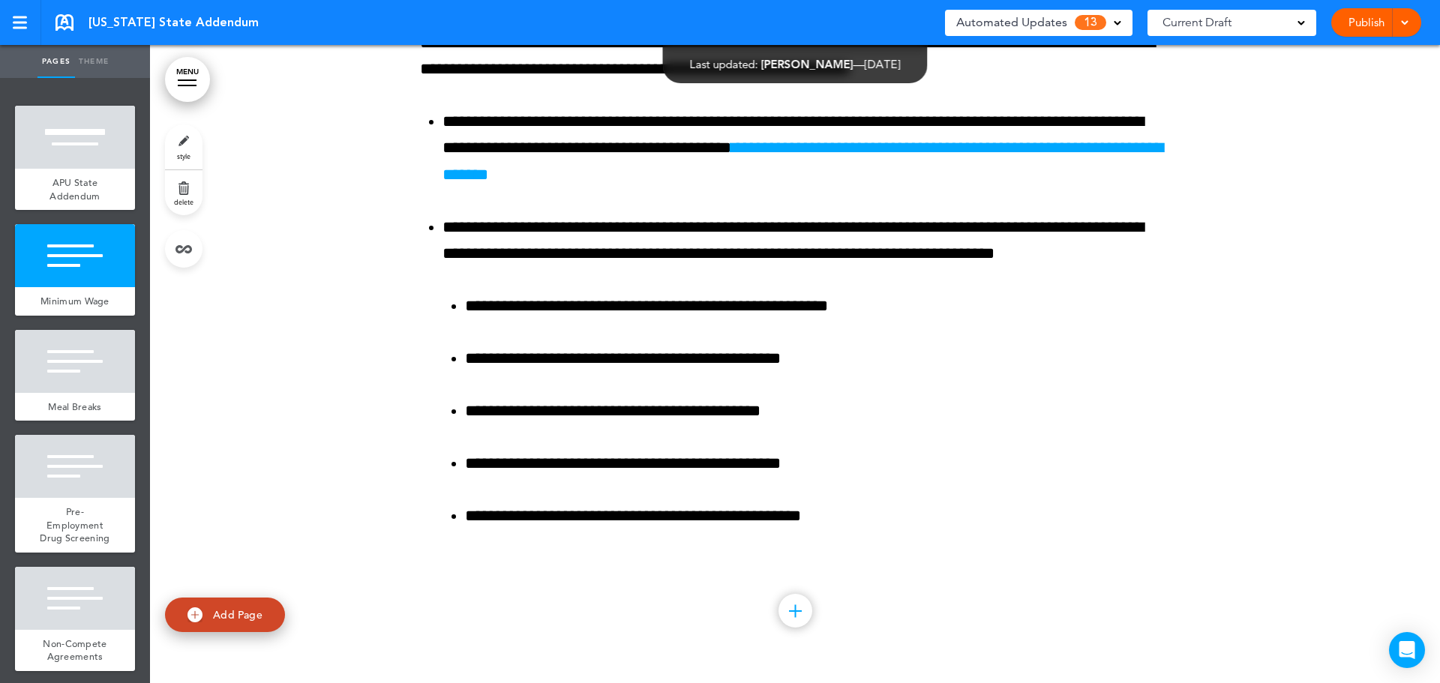
scroll to position [488, 0]
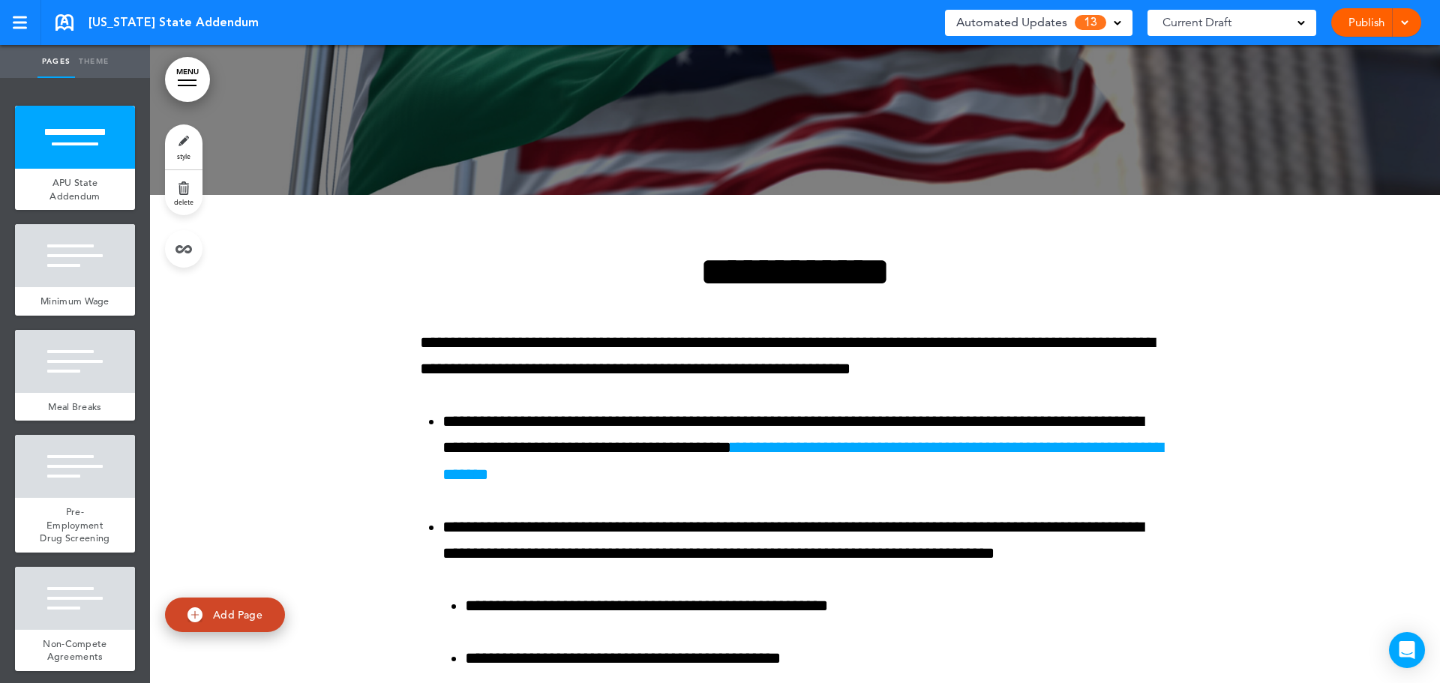
click at [1379, 28] on link "Publish" at bounding box center [1365, 22] width 47 height 28
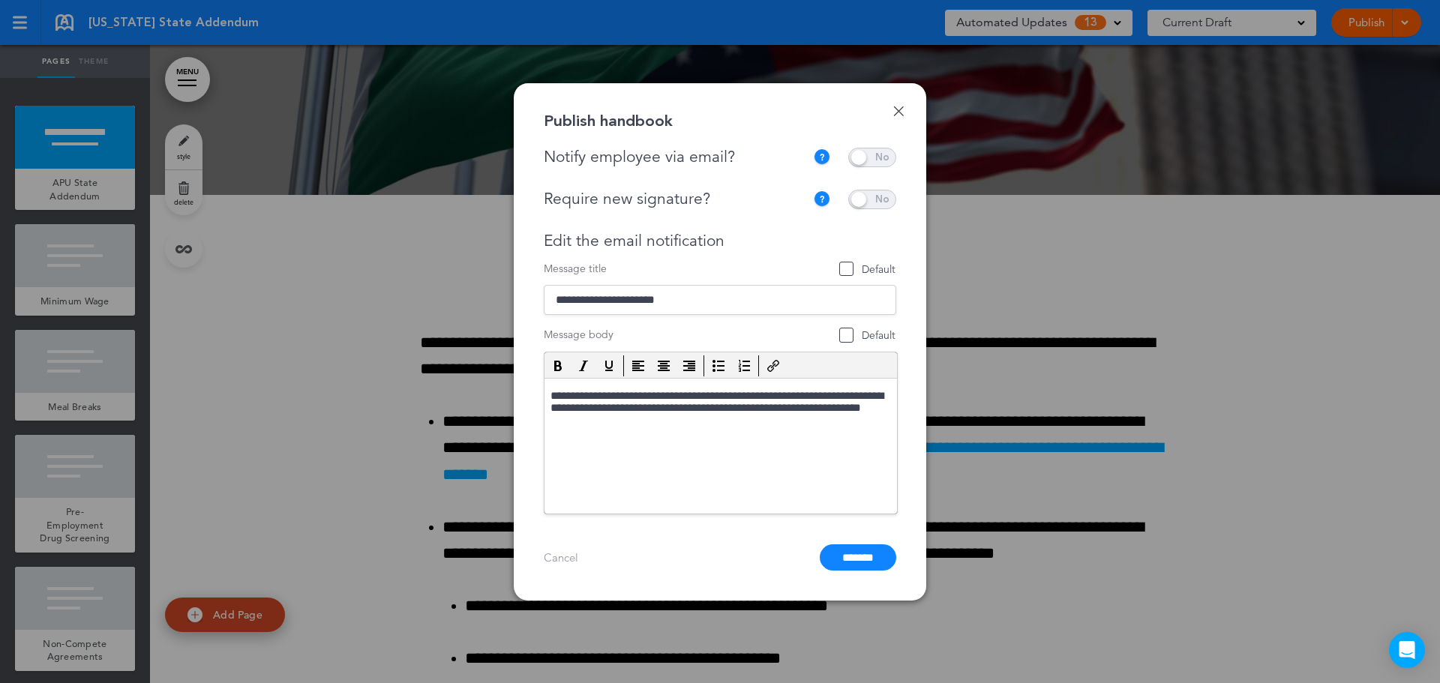
click at [880, 158] on span at bounding box center [872, 157] width 48 height 19
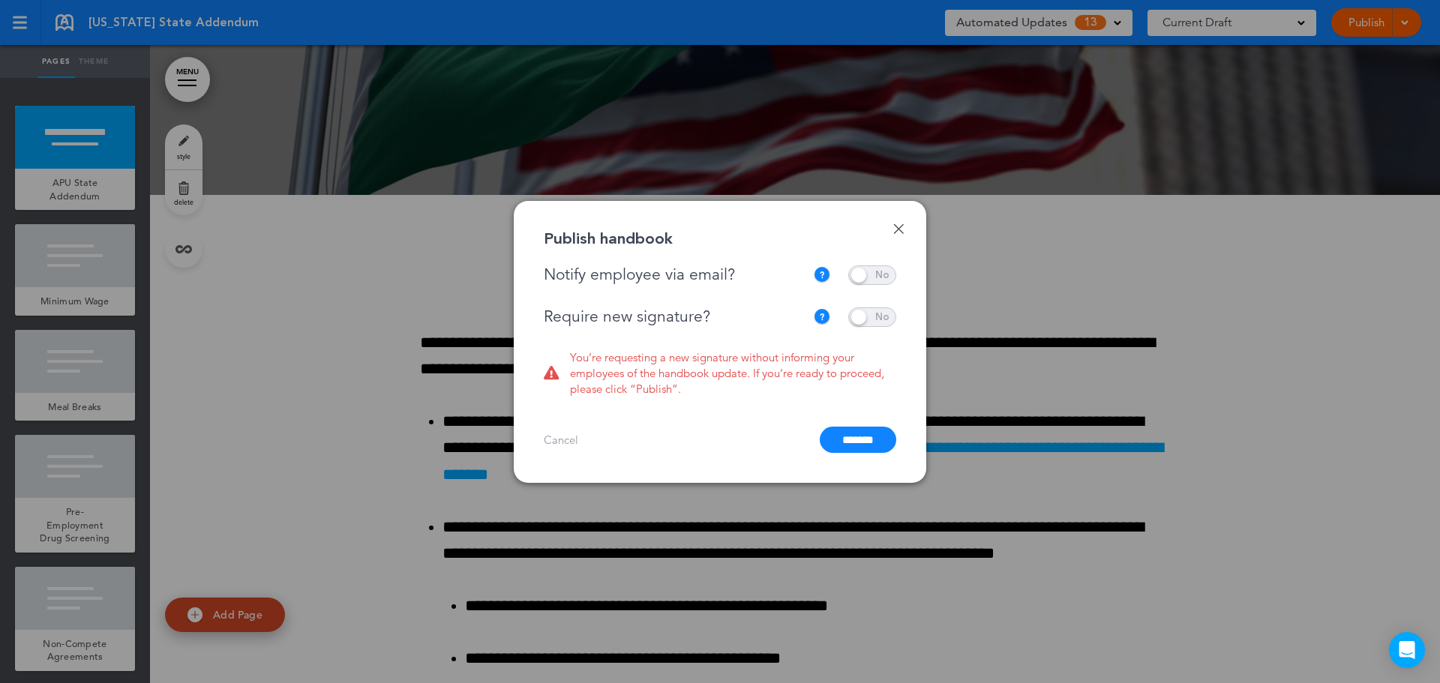
click at [884, 304] on div "**********" at bounding box center [720, 295] width 352 height 61
click at [884, 316] on span at bounding box center [872, 316] width 48 height 19
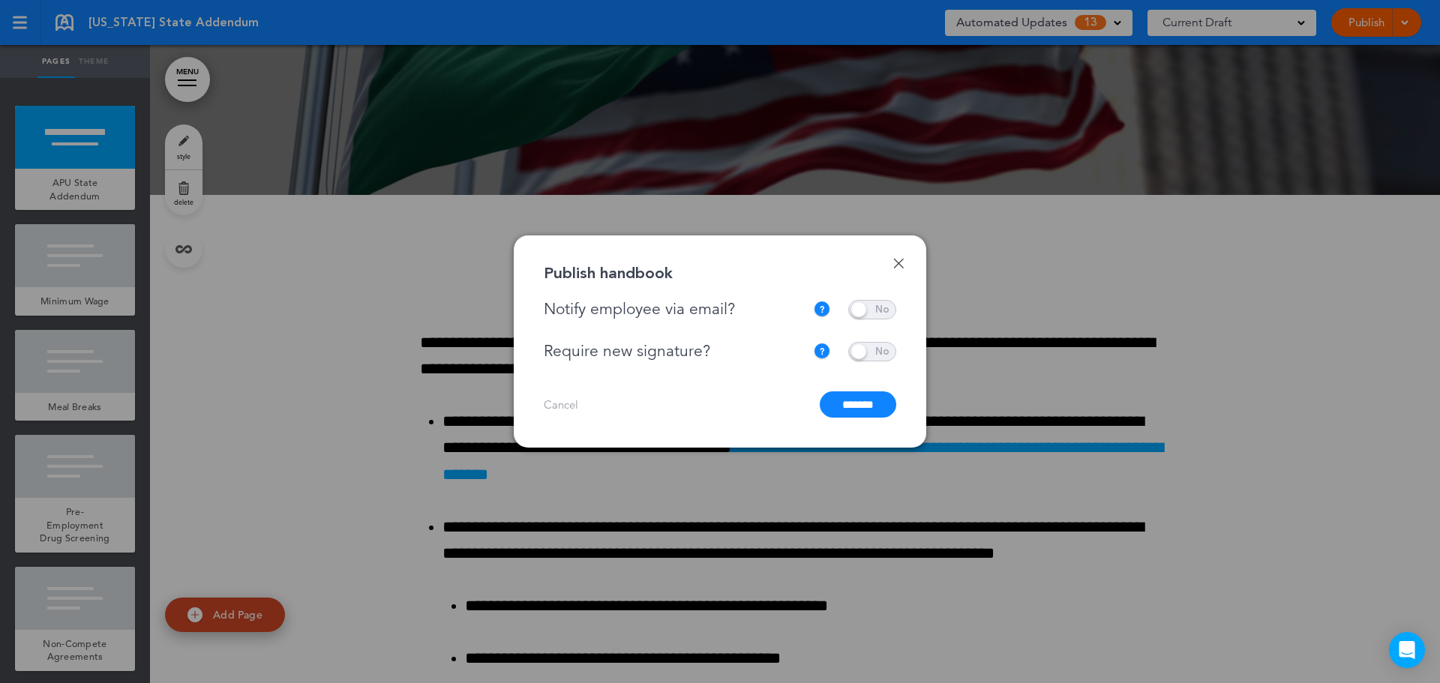
click at [853, 407] on input "*******" at bounding box center [858, 404] width 76 height 26
